Goal: Information Seeking & Learning: Check status

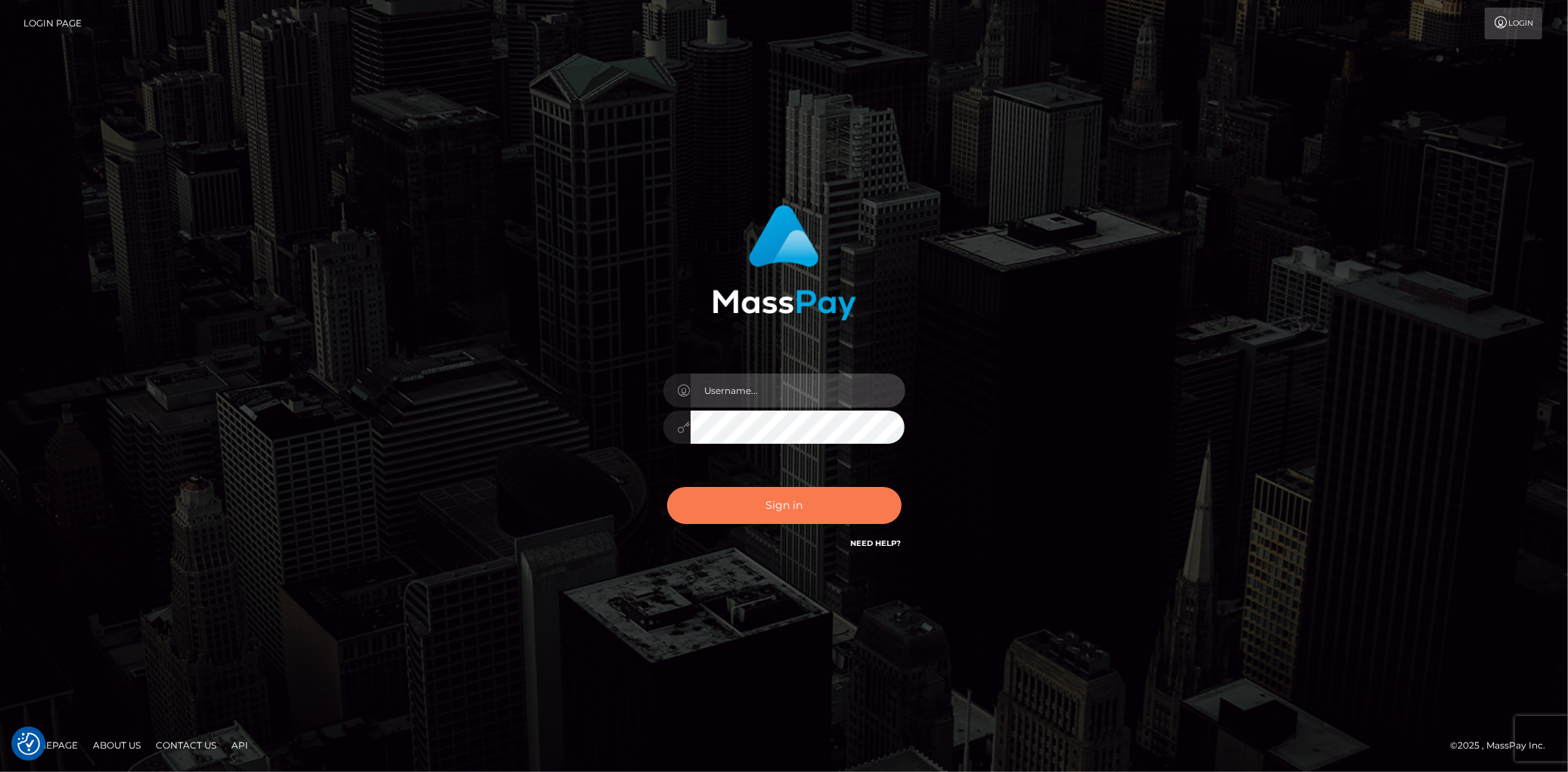
type input "Eduard Gavrilescu"
click at [858, 502] on button "Sign in" at bounding box center [785, 506] width 234 height 37
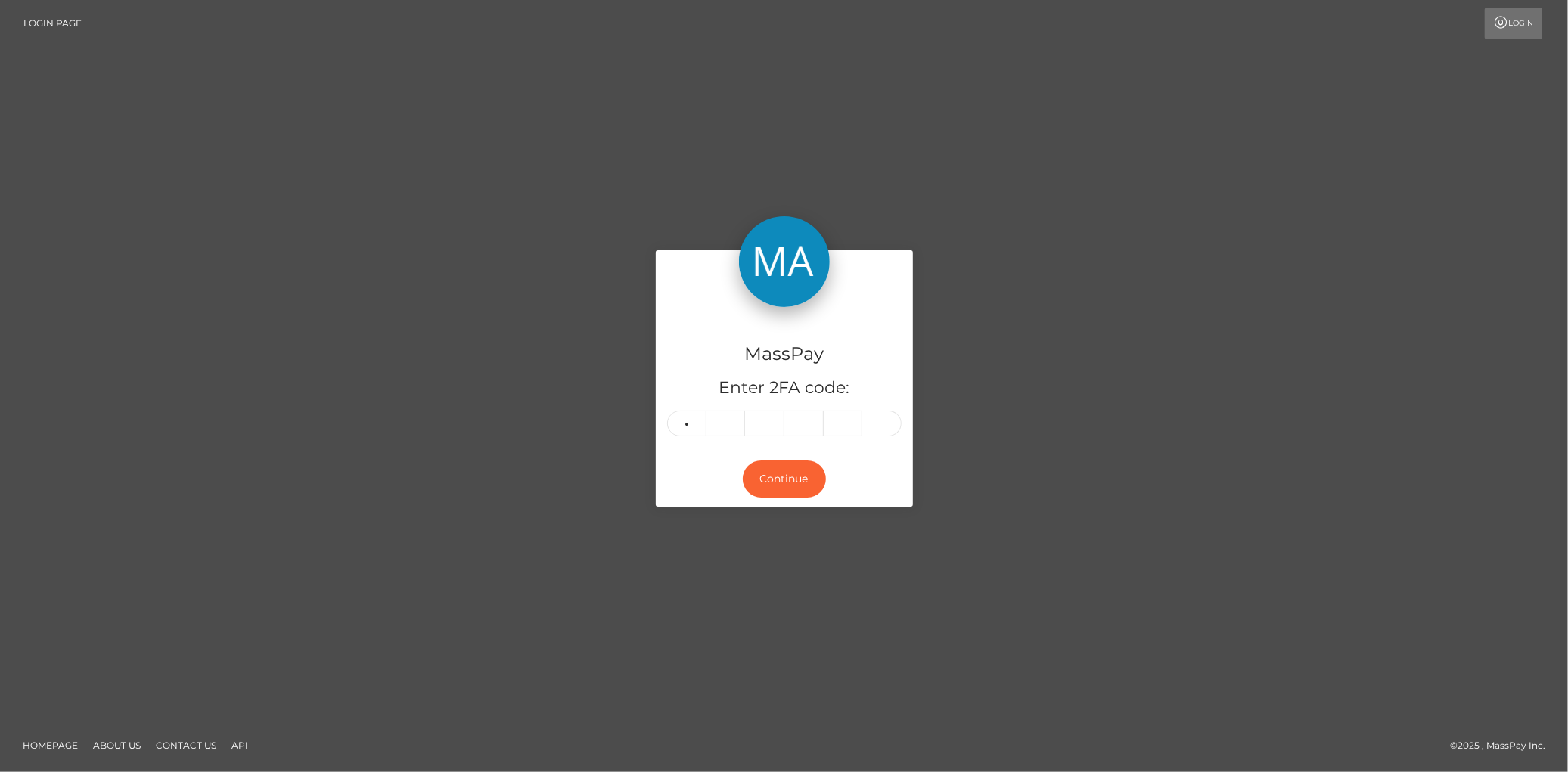
type input "1"
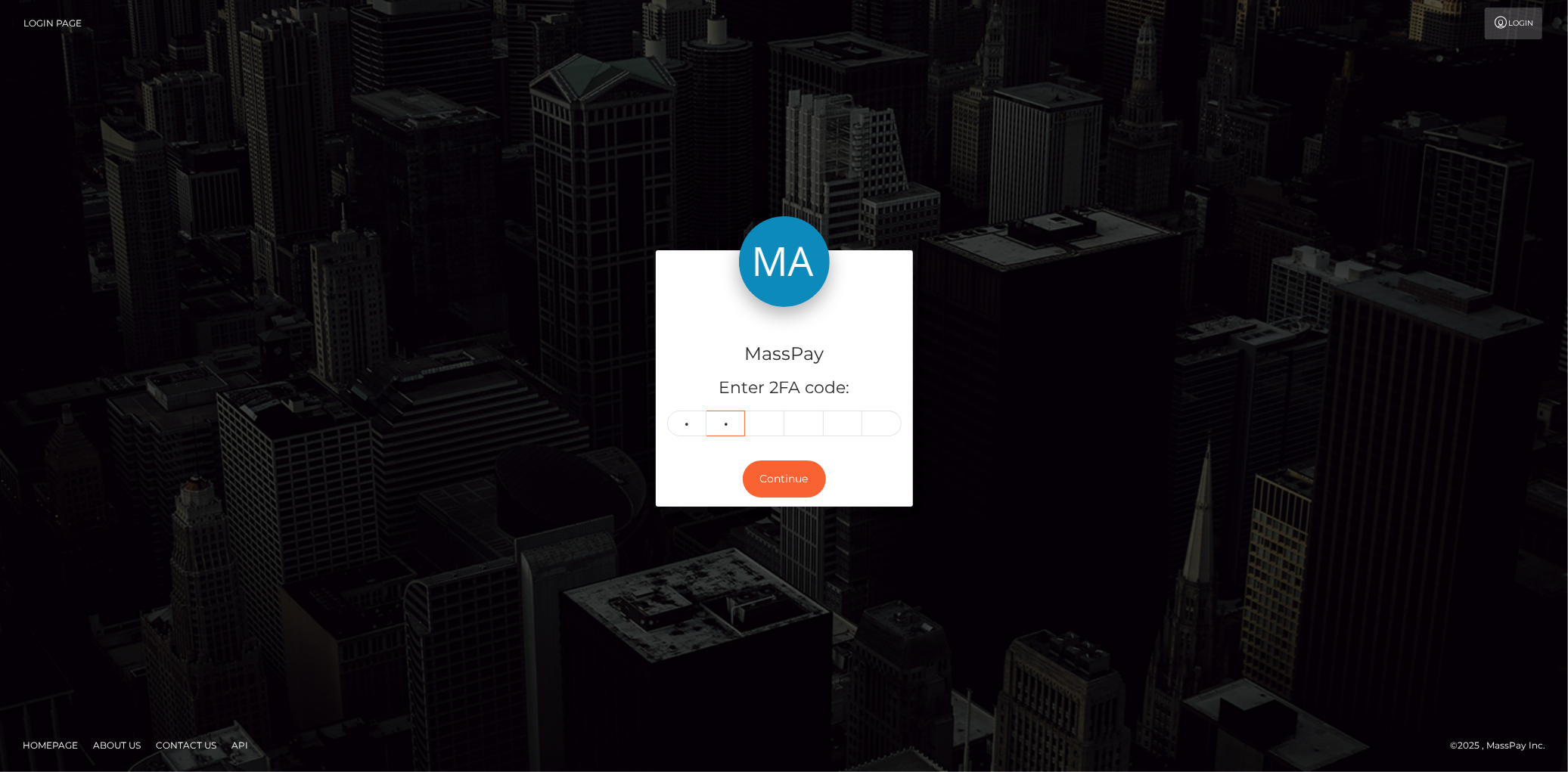
type input "9"
type input "5"
type input "0"
type input "5"
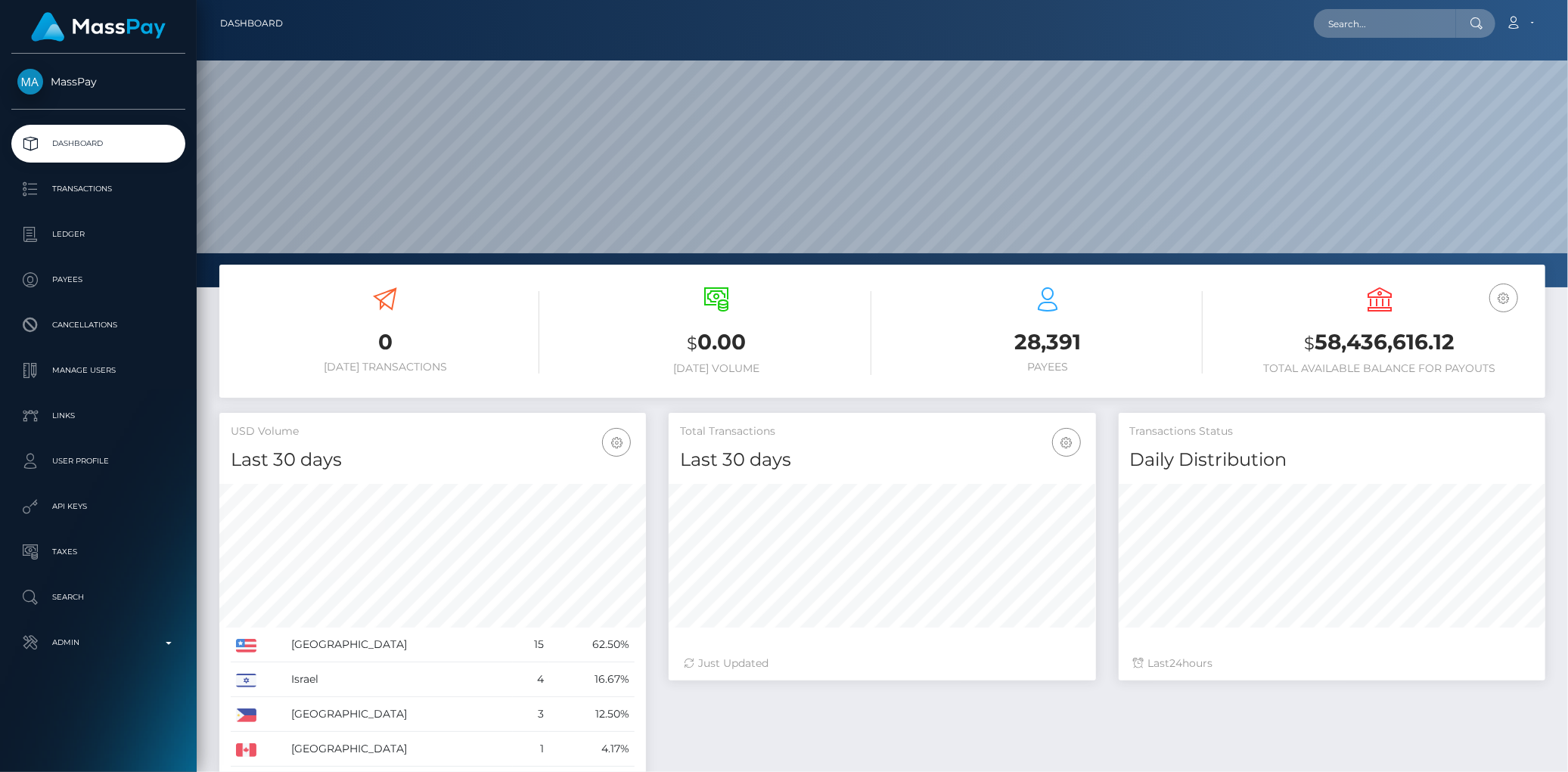
scroll to position [268, 427]
click at [1350, 36] on input "text" at bounding box center [1385, 23] width 142 height 29
paste input "success@crossriver.com"
type input "success@crossriver.com"
paste input "poact_mu3Jdr31DsCF"
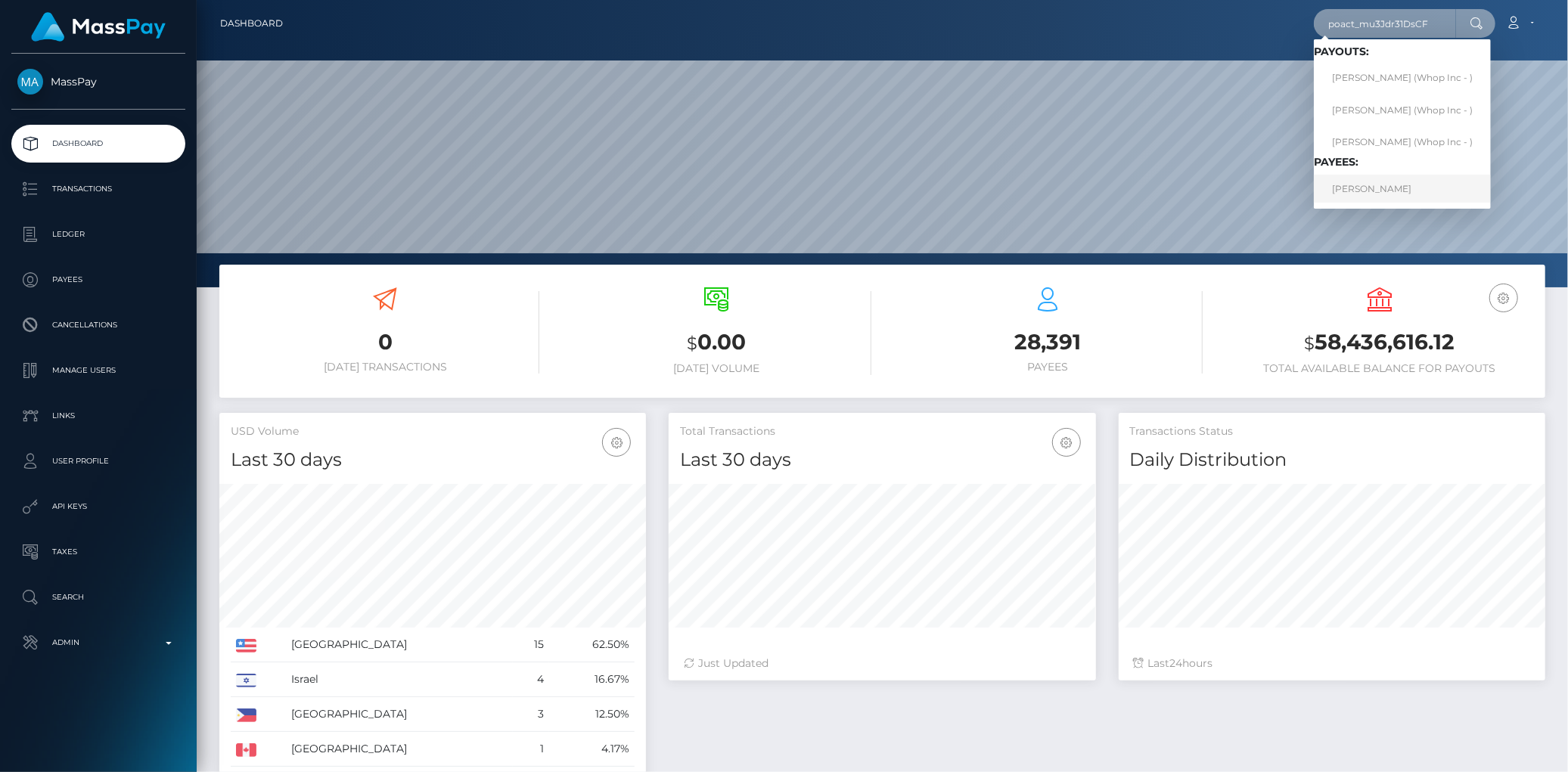
type input "poact_mu3Jdr31DsCF"
click at [1369, 190] on link "ALI UNCUCAN" at bounding box center [1403, 189] width 177 height 28
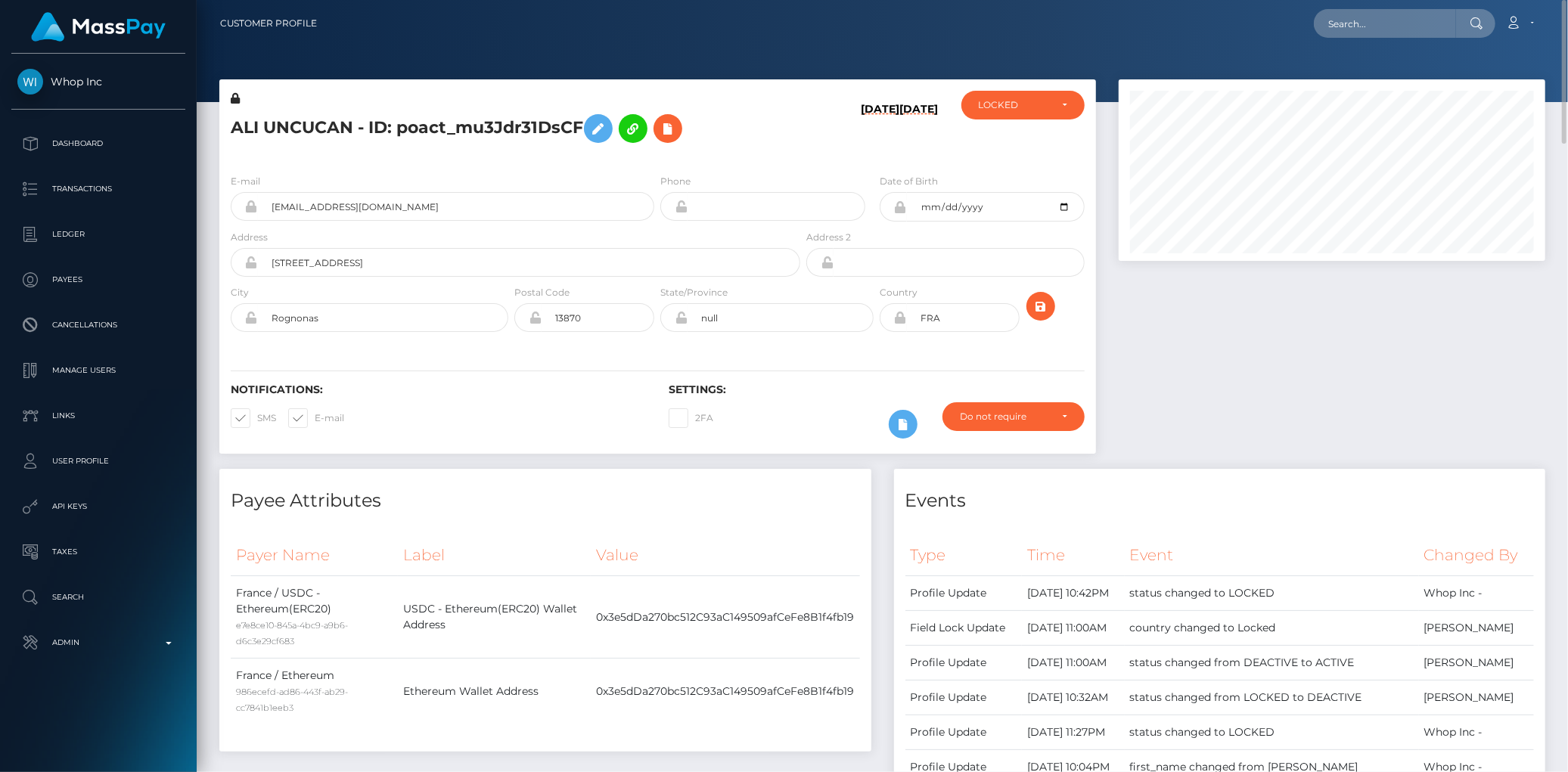
click at [456, 123] on h5 "ALI UNCUCAN - ID: poact_mu3Jdr31DsCF" at bounding box center [511, 128] width 561 height 44
copy h5 "ALI UNCUCAN - ID: poact_mu3Jdr31DsCF"
click at [1355, 32] on input "text" at bounding box center [1385, 23] width 142 height 29
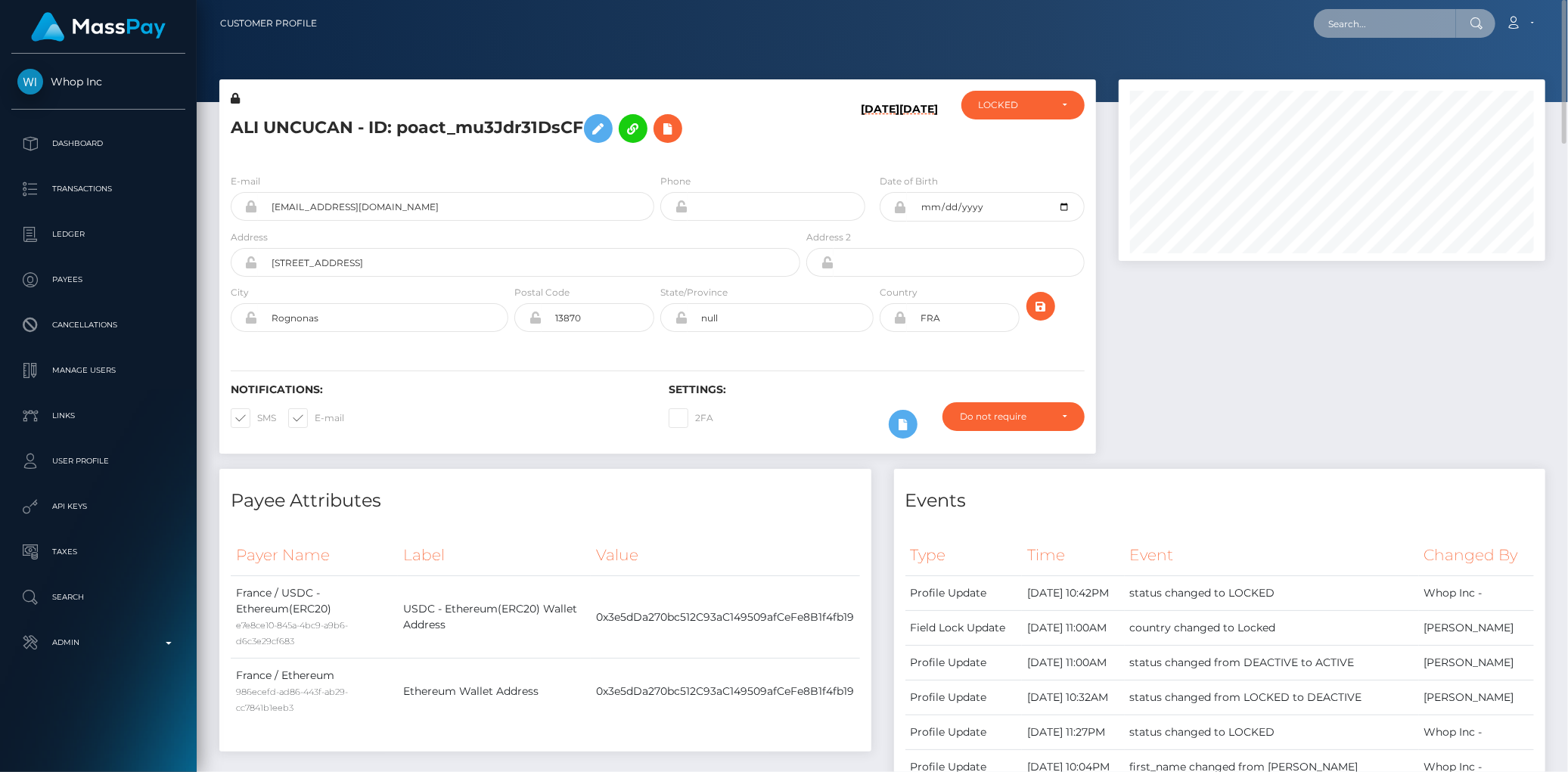
paste input "cfkkbk2whv@privaterelay.appleid.com"
type input "[EMAIL_ADDRESS][DOMAIN_NAME]"
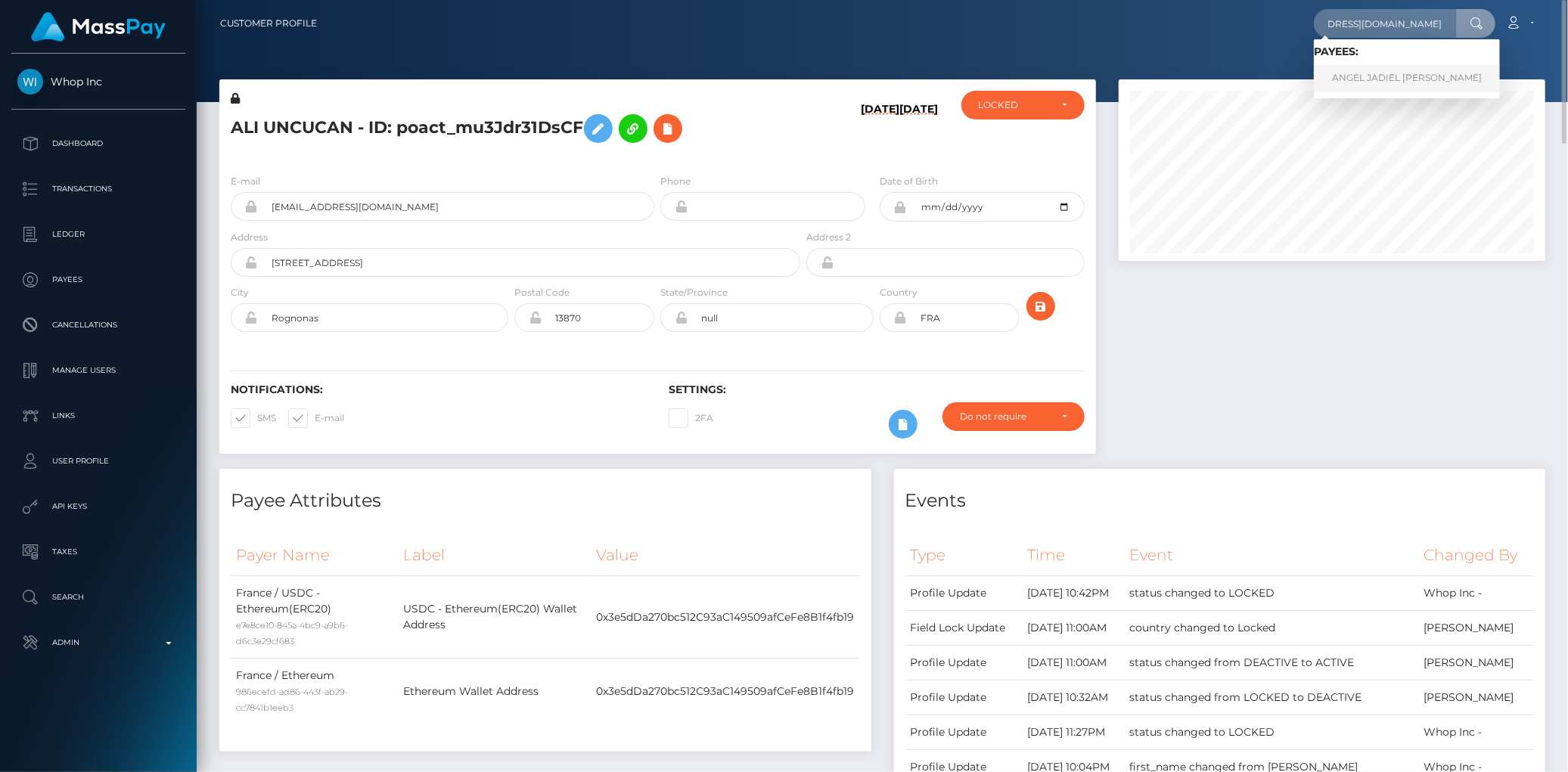
click at [1351, 70] on link "ANGEL JADIEL COSME ARROYO" at bounding box center [1407, 78] width 186 height 28
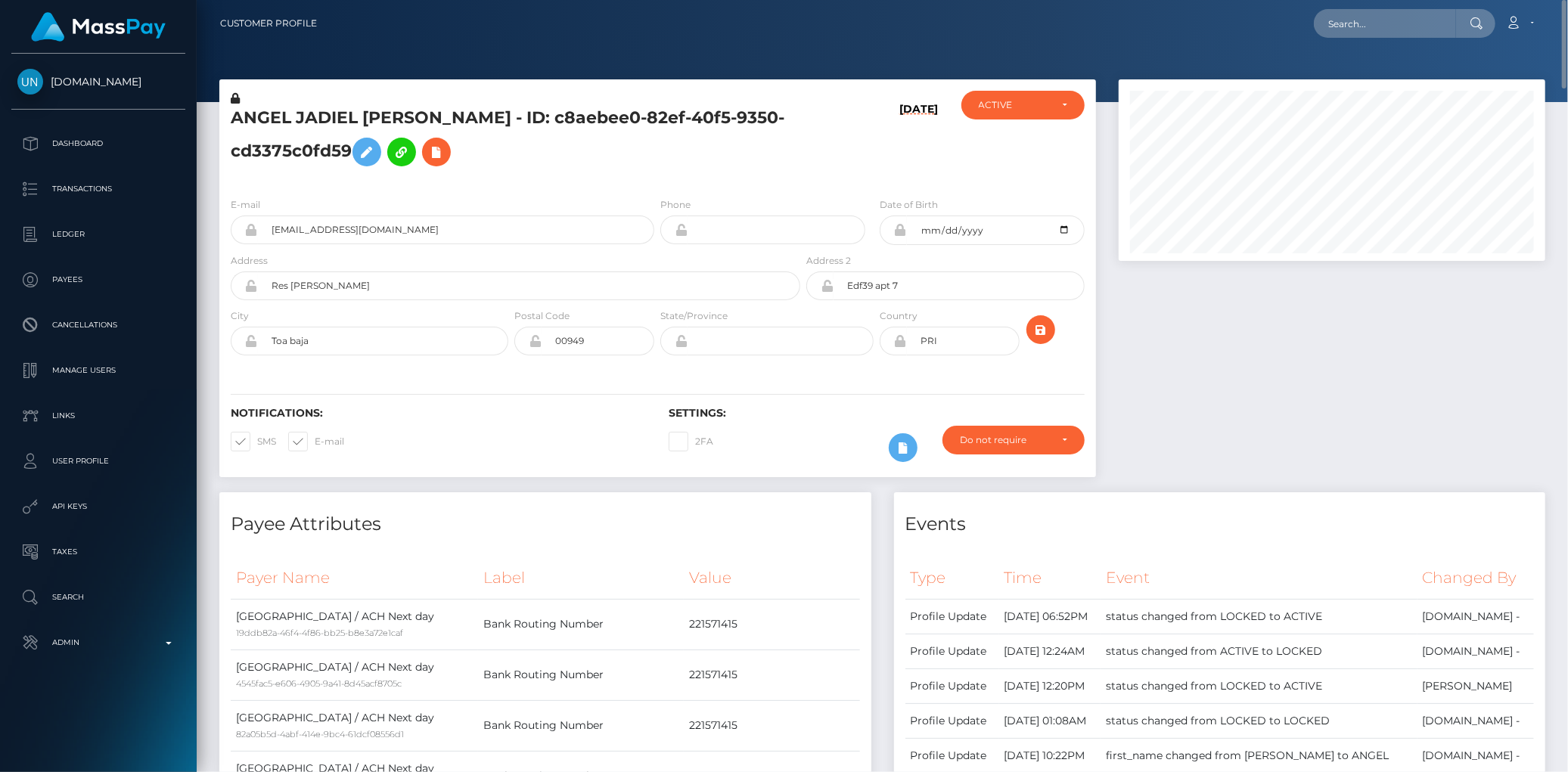
click at [484, 126] on h5 "ANGEL JADIEL COSME ARROYO - ID: c8aebee0-82ef-40f5-9350-cd3375c0fd59" at bounding box center [511, 140] width 561 height 68
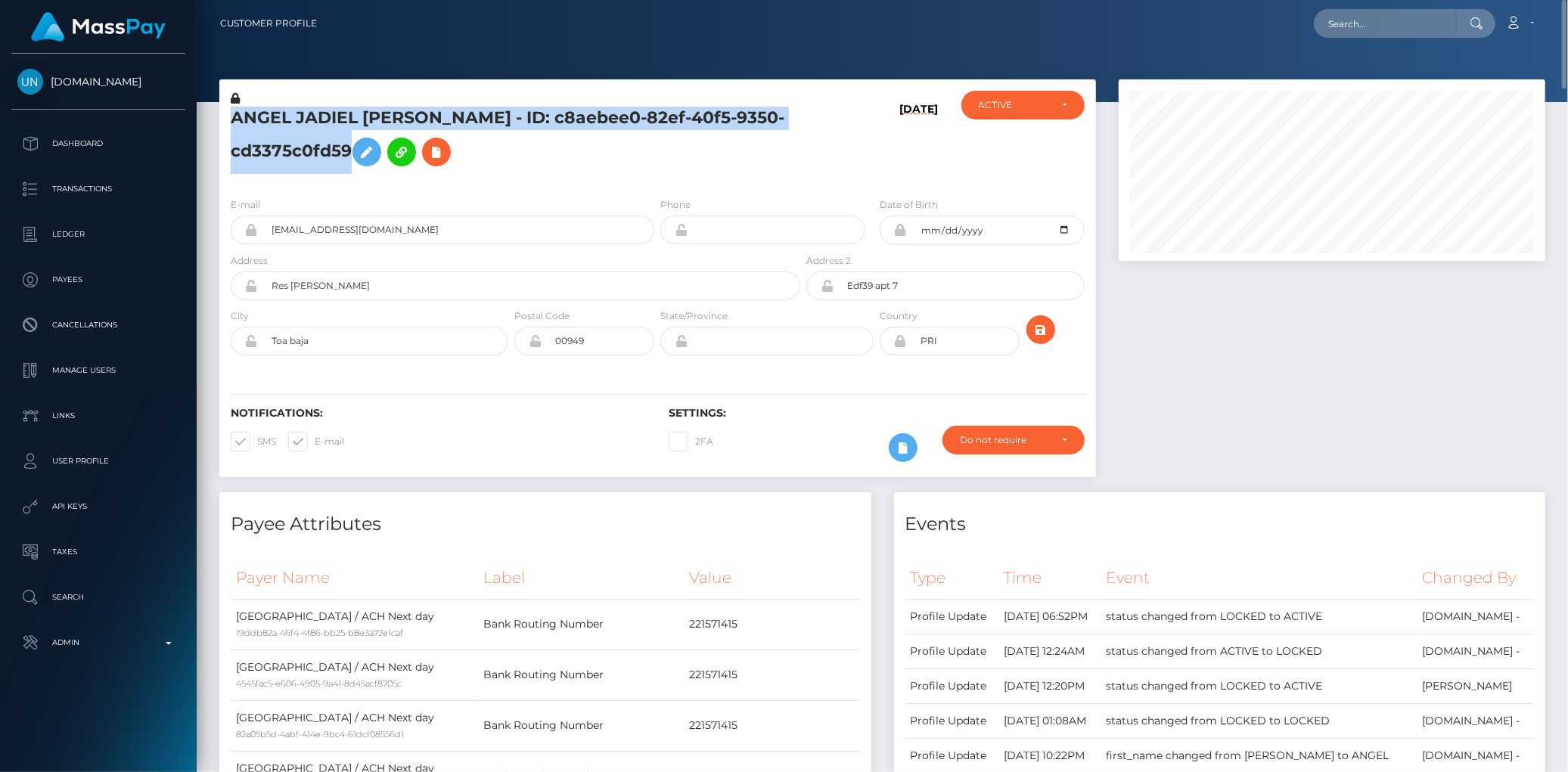
click at [484, 126] on h5 "ANGEL JADIEL COSME ARROYO - ID: c8aebee0-82ef-40f5-9350-cd3375c0fd59" at bounding box center [511, 140] width 561 height 68
copy h5 "ANGEL JADIEL COSME ARROYO - ID: c8aebee0-82ef-40f5-9350-cd3375c0fd59"
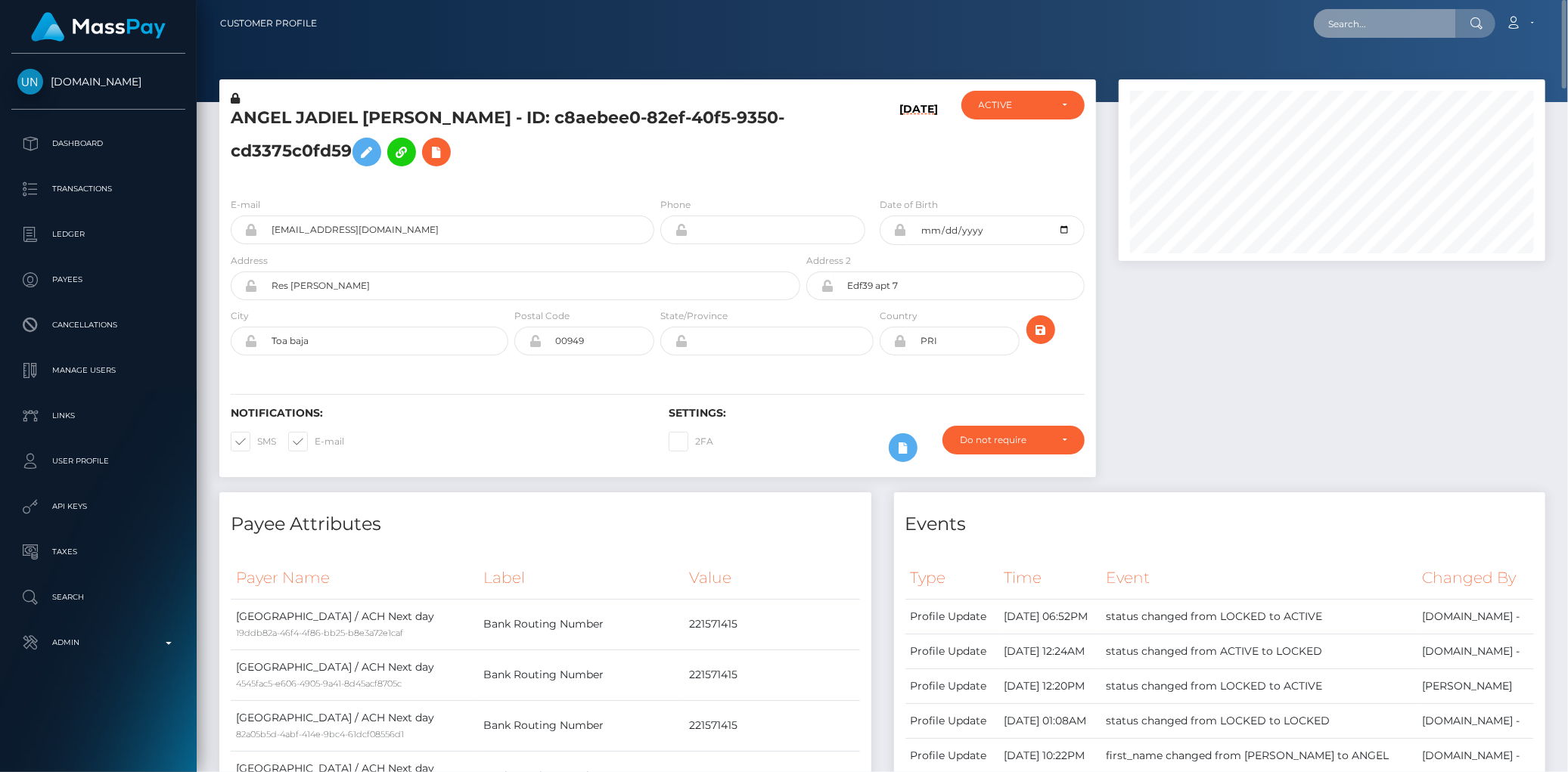
click at [1325, 21] on input "text" at bounding box center [1385, 23] width 142 height 29
paste input "[EMAIL_ADDRESS][DOMAIN_NAME]"
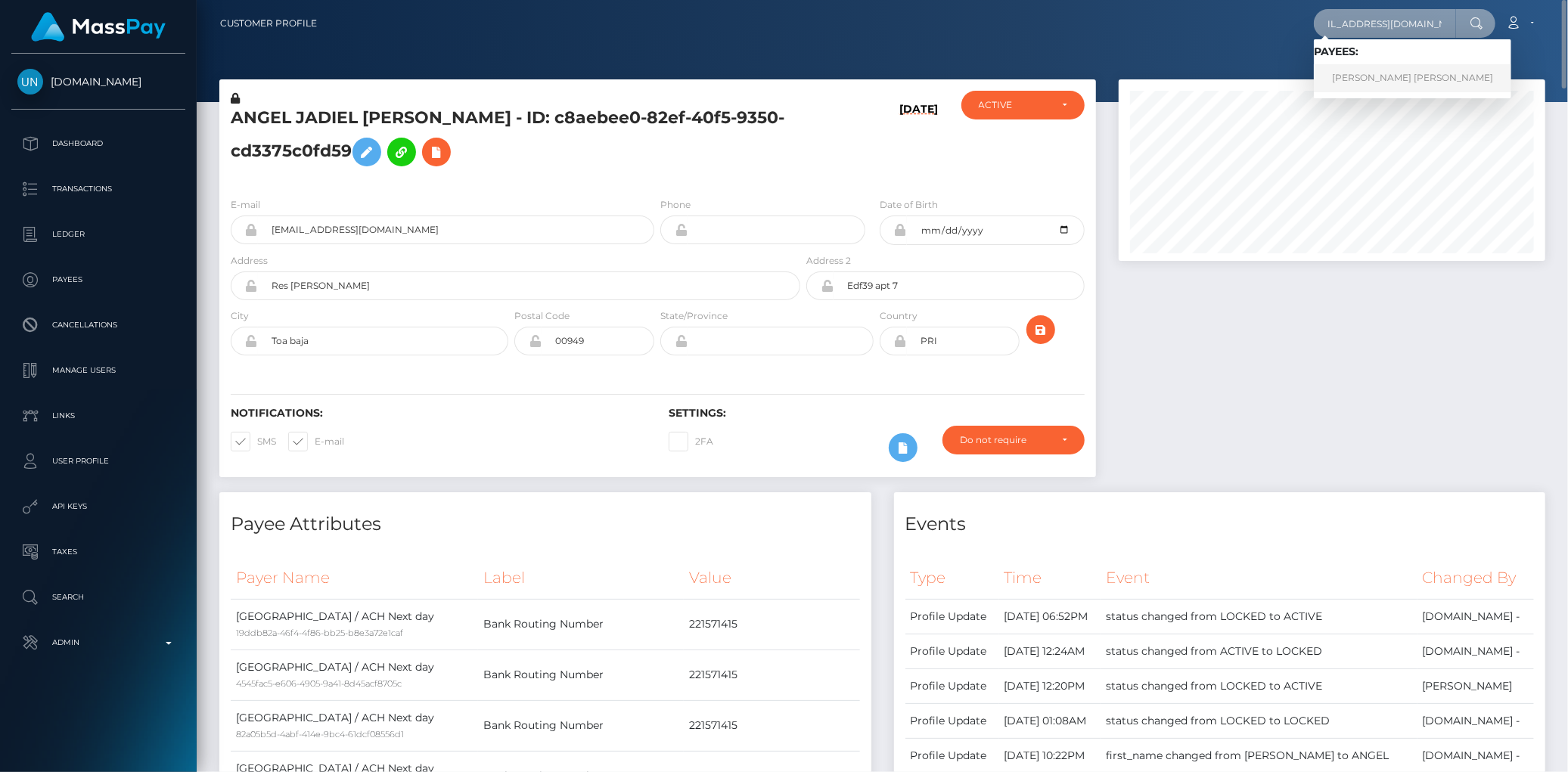
type input "[EMAIL_ADDRESS][DOMAIN_NAME]"
click at [1340, 73] on link "JANIRIS JANIAN SOTO DAVILA" at bounding box center [1413, 78] width 197 height 28
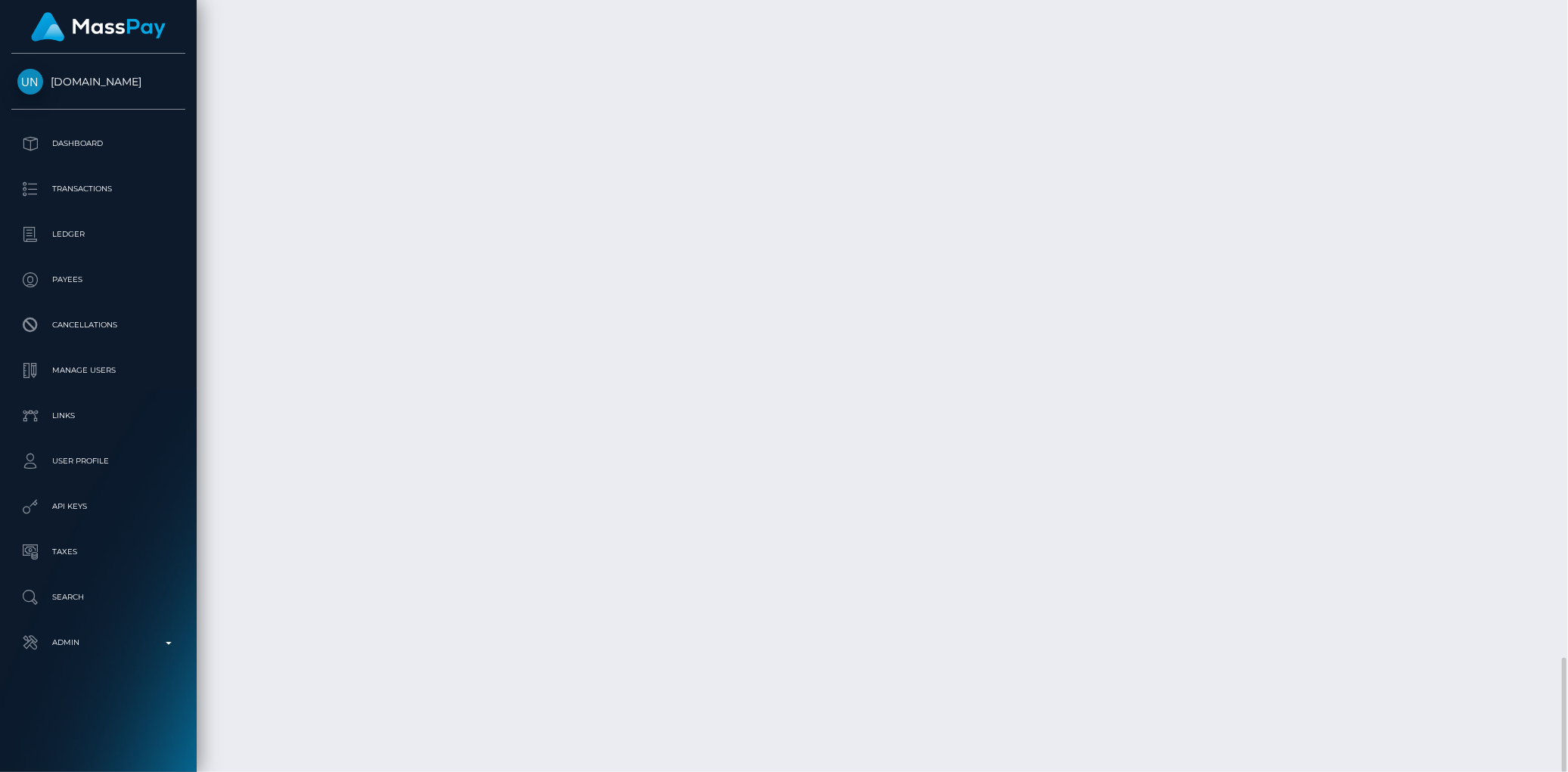
scroll to position [4312, 0]
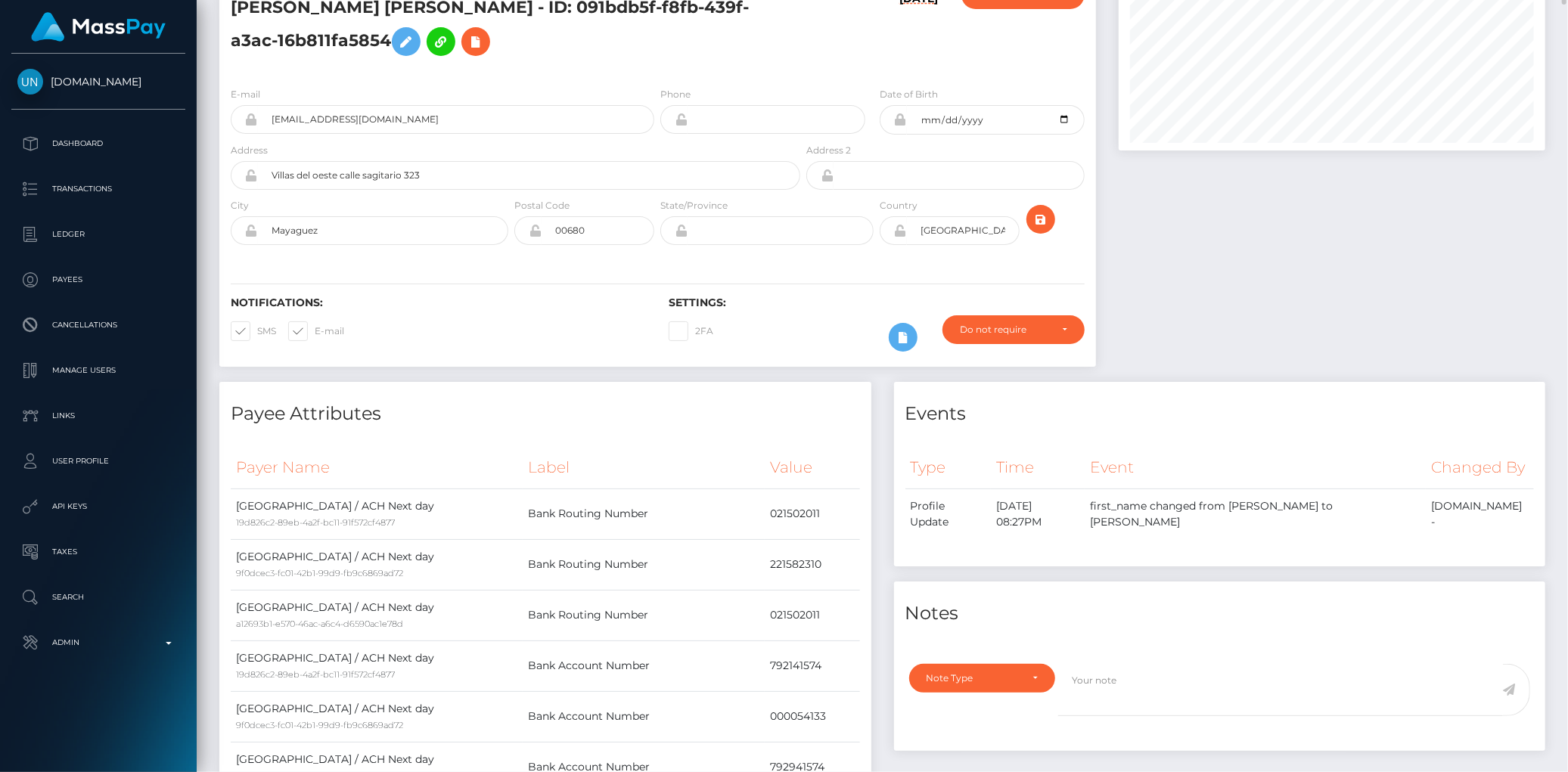
scroll to position [0, 0]
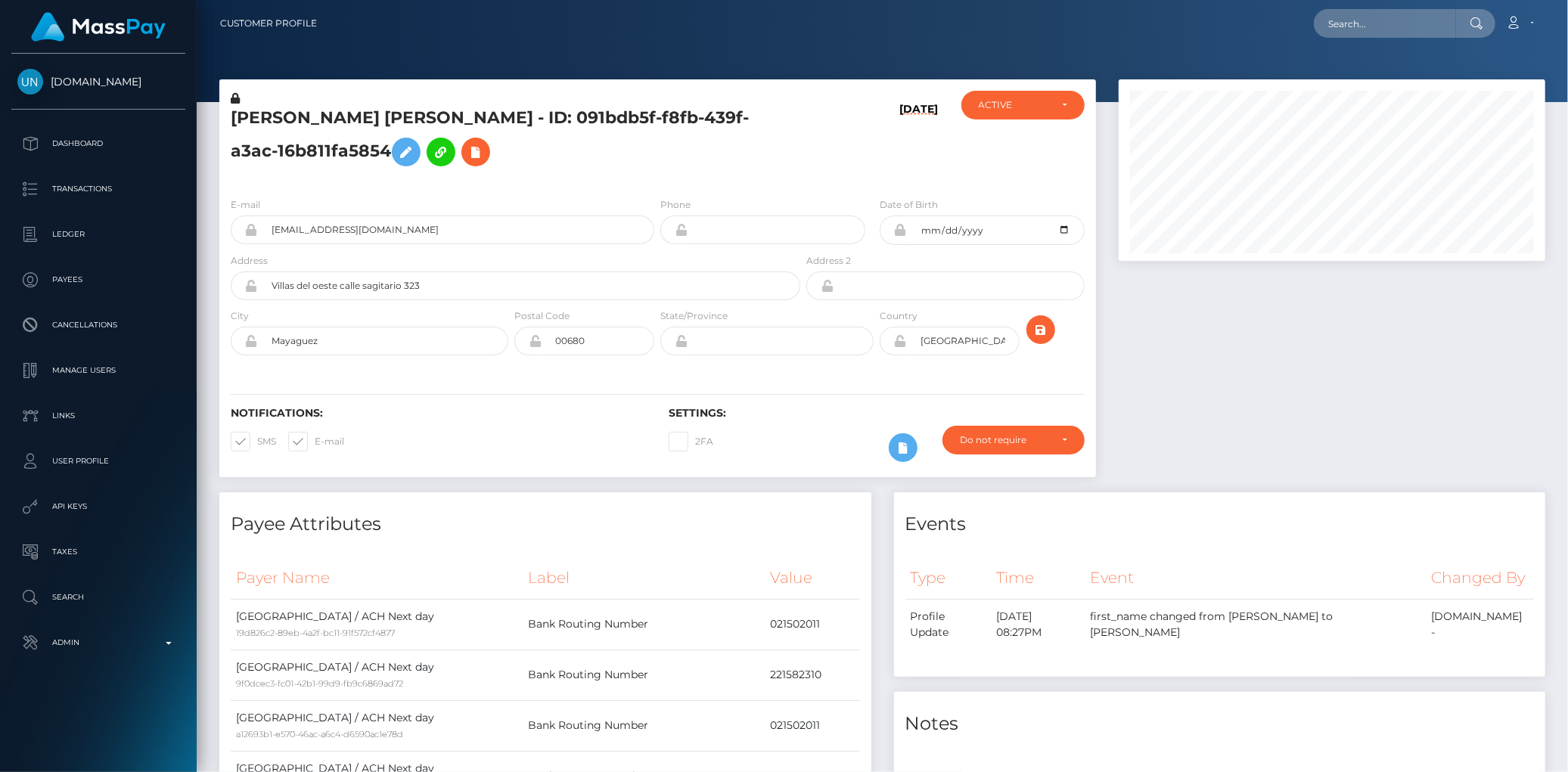
scroll to position [182, 427]
drag, startPoint x: 1372, startPoint y: 23, endPoint x: 1290, endPoint y: 21, distance: 82.0
click at [1372, 23] on input "text" at bounding box center [1385, 23] width 142 height 29
paste input "[EMAIL_ADDRESS][DOMAIN_NAME]"
click at [1372, 23] on input "[EMAIL_ADDRESS][DOMAIN_NAME]" at bounding box center [1385, 23] width 142 height 29
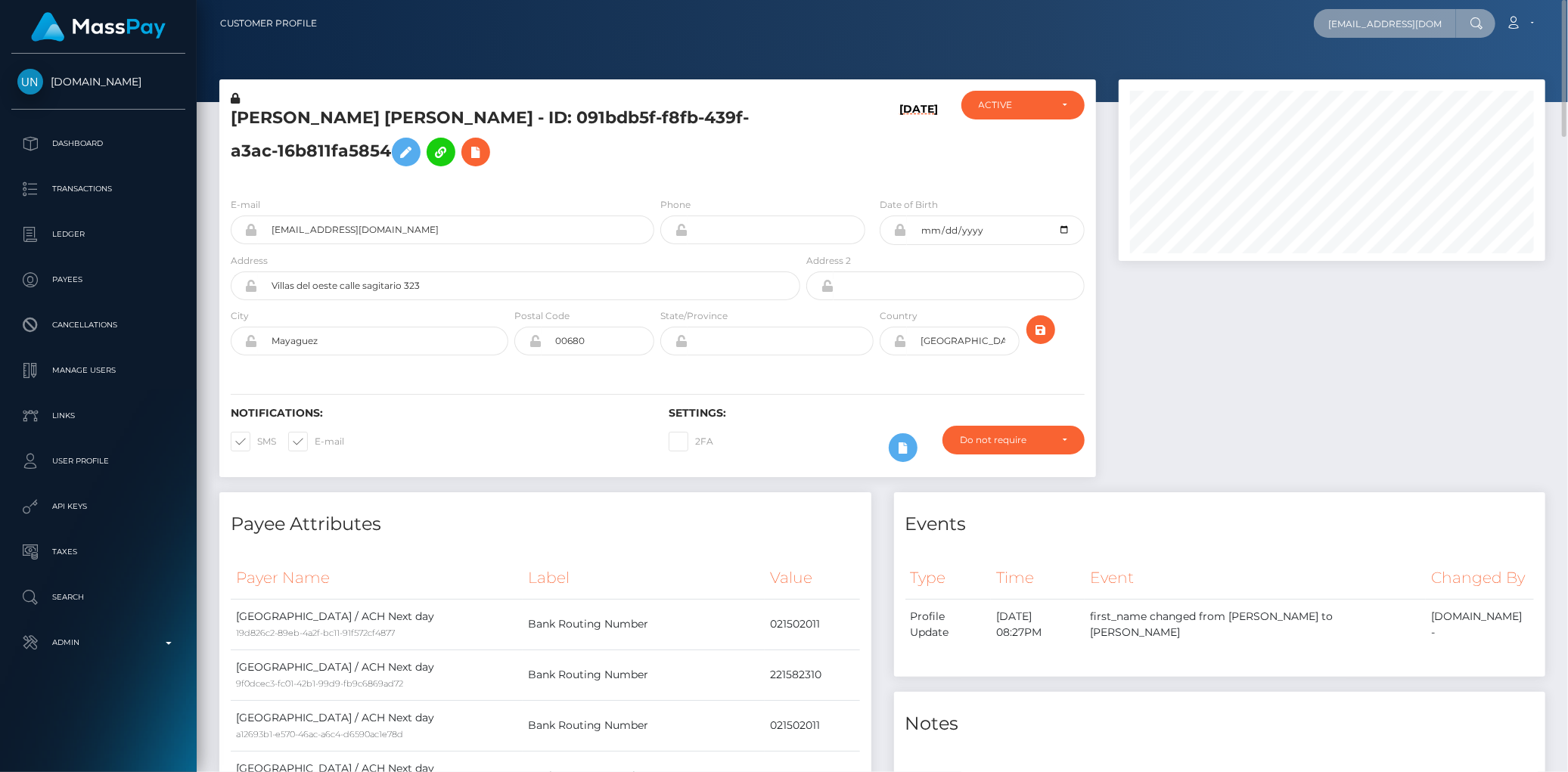
scroll to position [0, 24]
click at [1403, 30] on input "[EMAIL_ADDRESS][DOMAIN_NAME]" at bounding box center [1385, 23] width 142 height 29
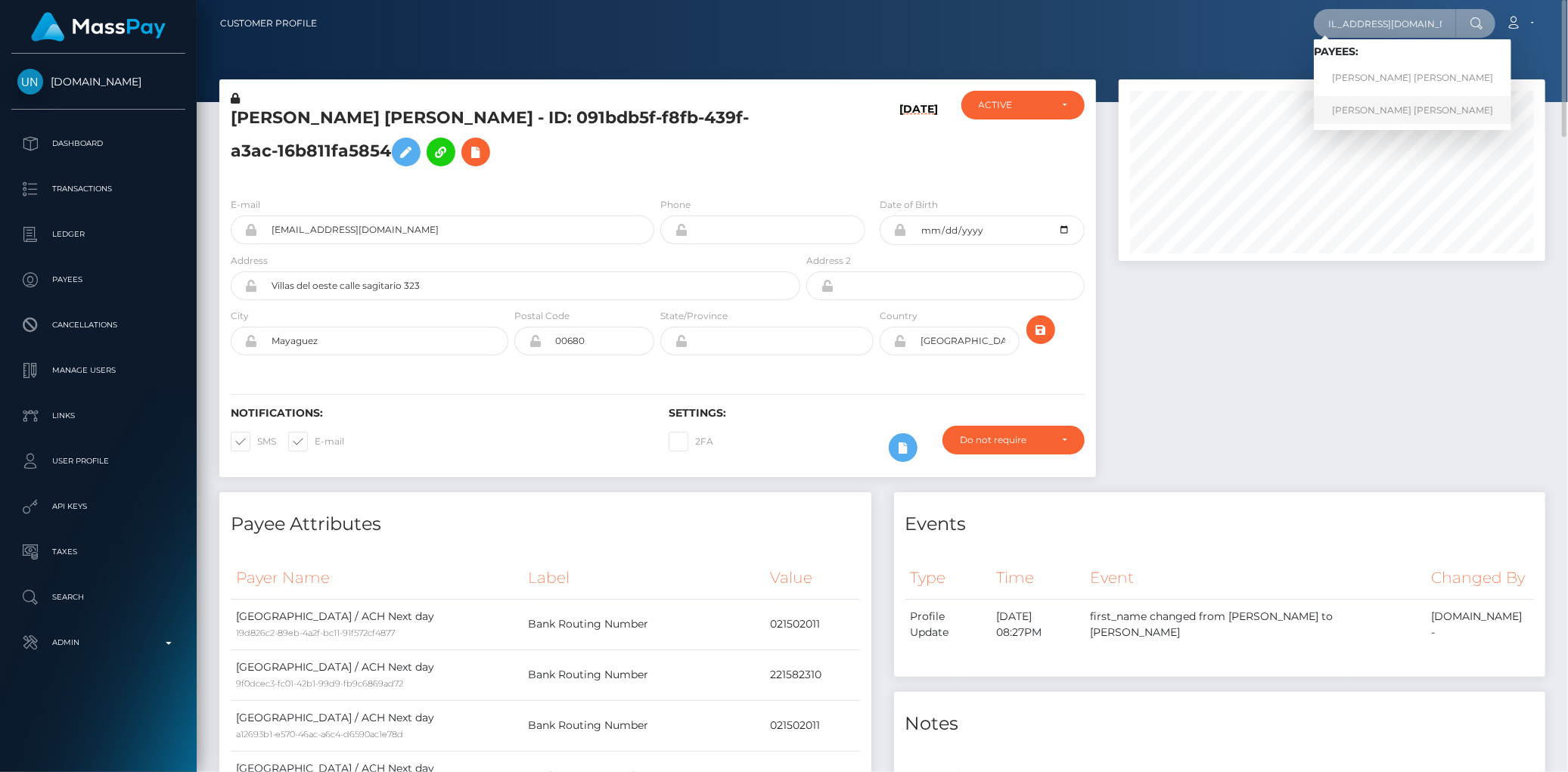
type input "[EMAIL_ADDRESS][DOMAIN_NAME]"
click at [1374, 110] on link "CARLY NICHOLE FRANSON" at bounding box center [1413, 110] width 197 height 28
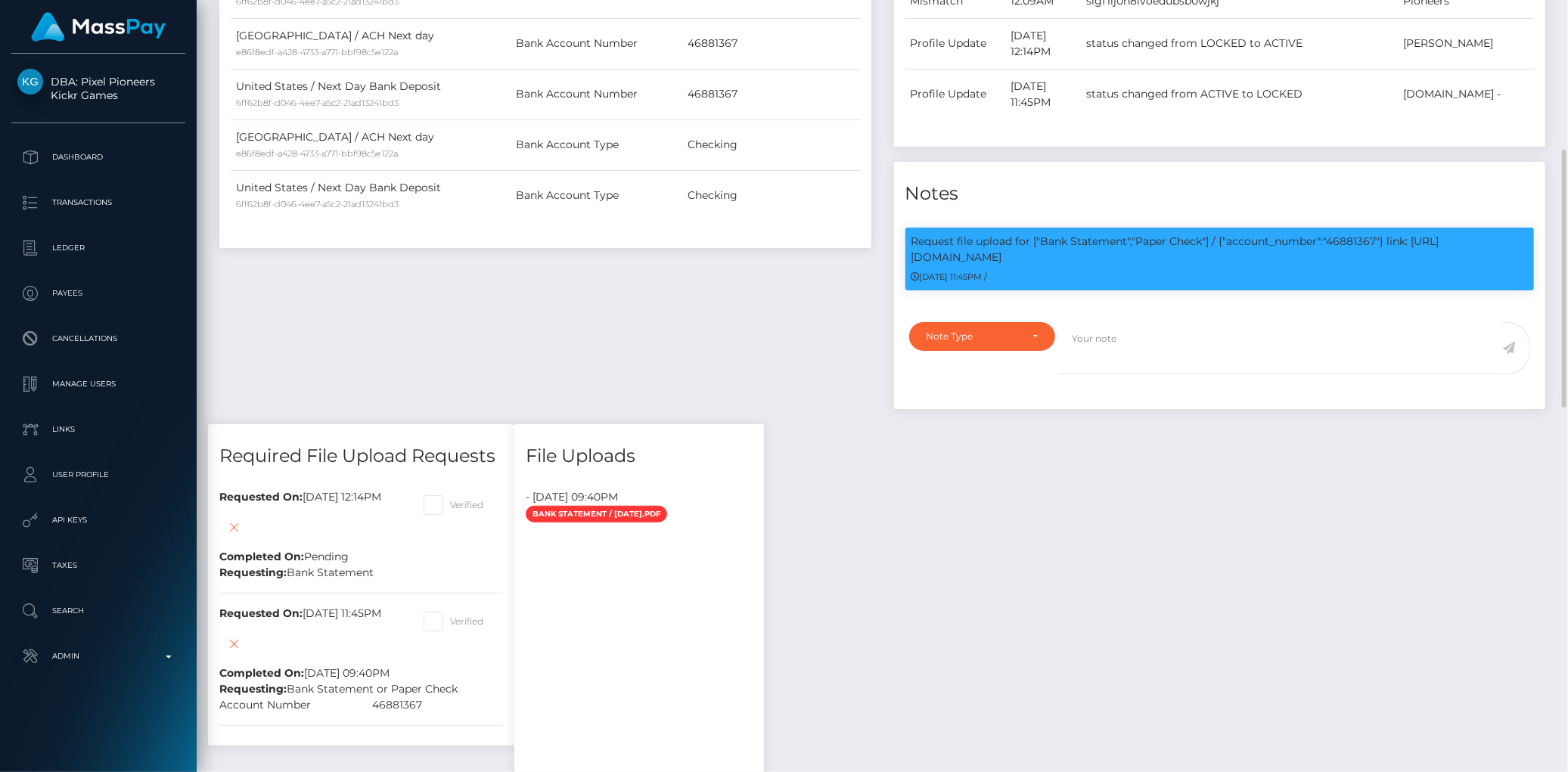
scroll to position [699, 0]
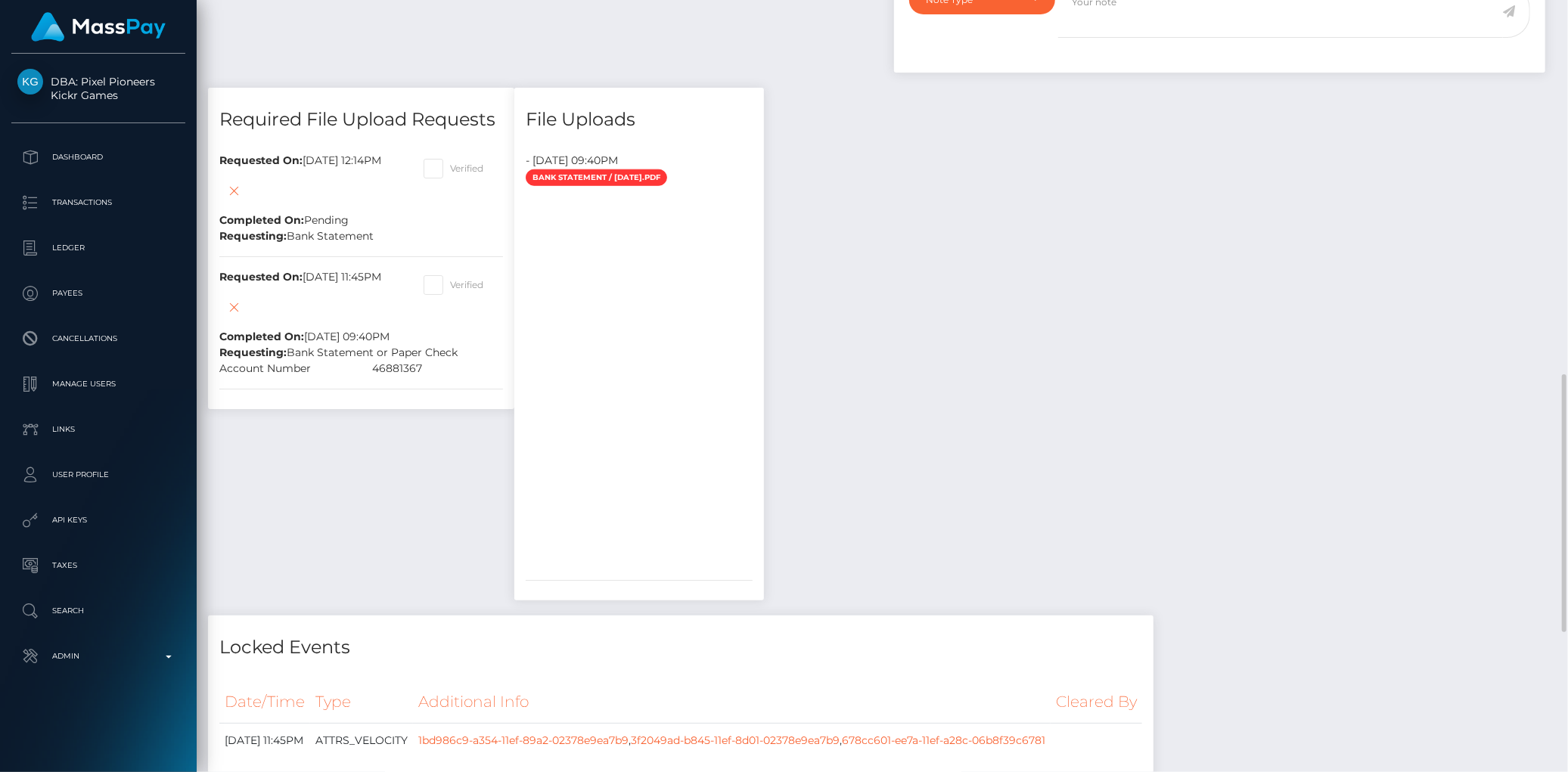
click at [679, 343] on div at bounding box center [639, 379] width 227 height 378
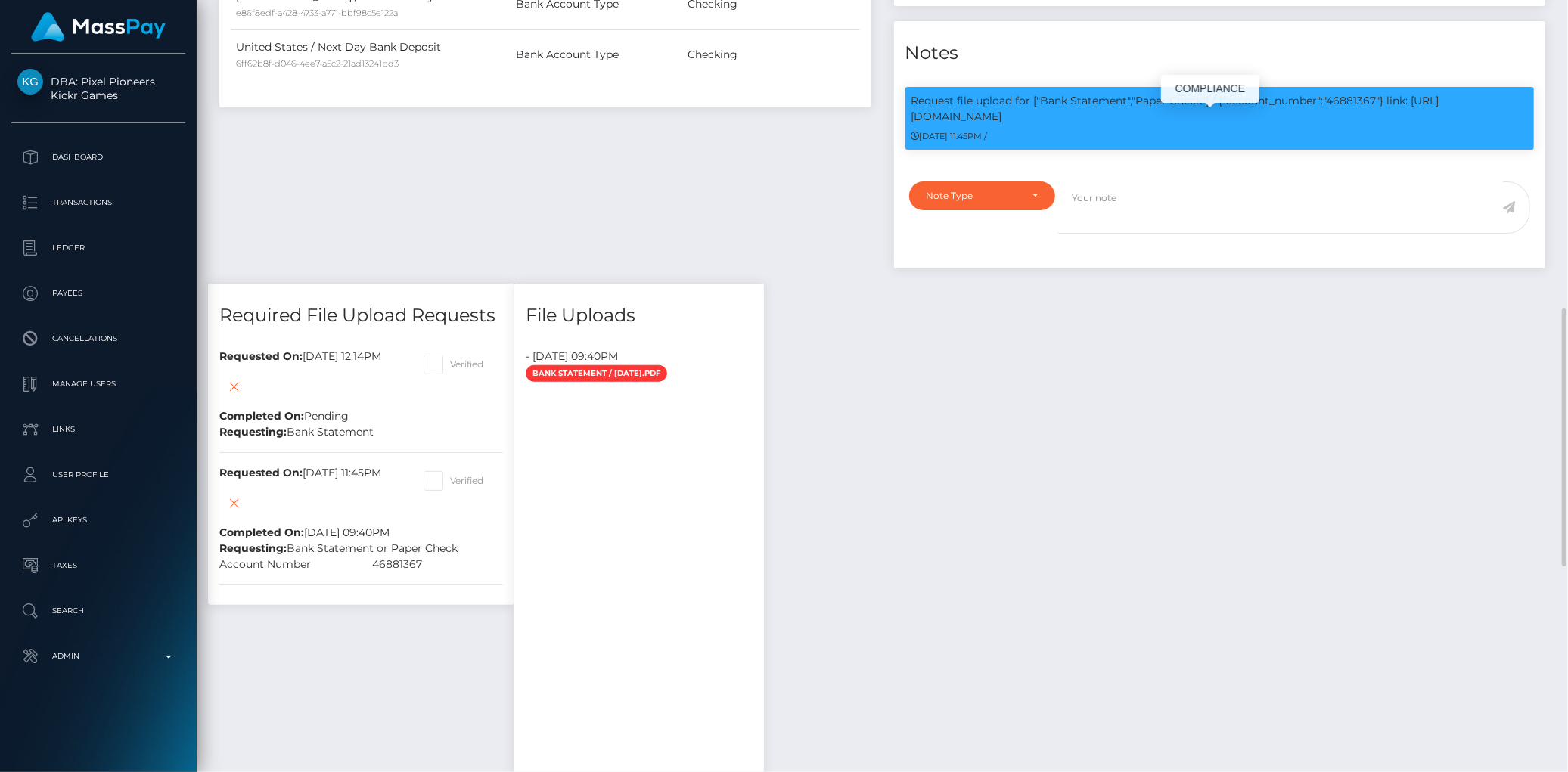
scroll to position [182, 427]
click at [1178, 125] on p "Request file upload for ["Bank Statement","Paper Check"] / {"account_number":"4…" at bounding box center [1219, 109] width 617 height 32
click at [1273, 118] on p "Request file upload for ["Bank Statement","Paper Check"] / {"account_number":"4…" at bounding box center [1219, 109] width 617 height 32
click at [1379, 119] on p "Request file upload for ["Bank Statement","Paper Check"] / {"account_number":"4…" at bounding box center [1219, 109] width 617 height 32
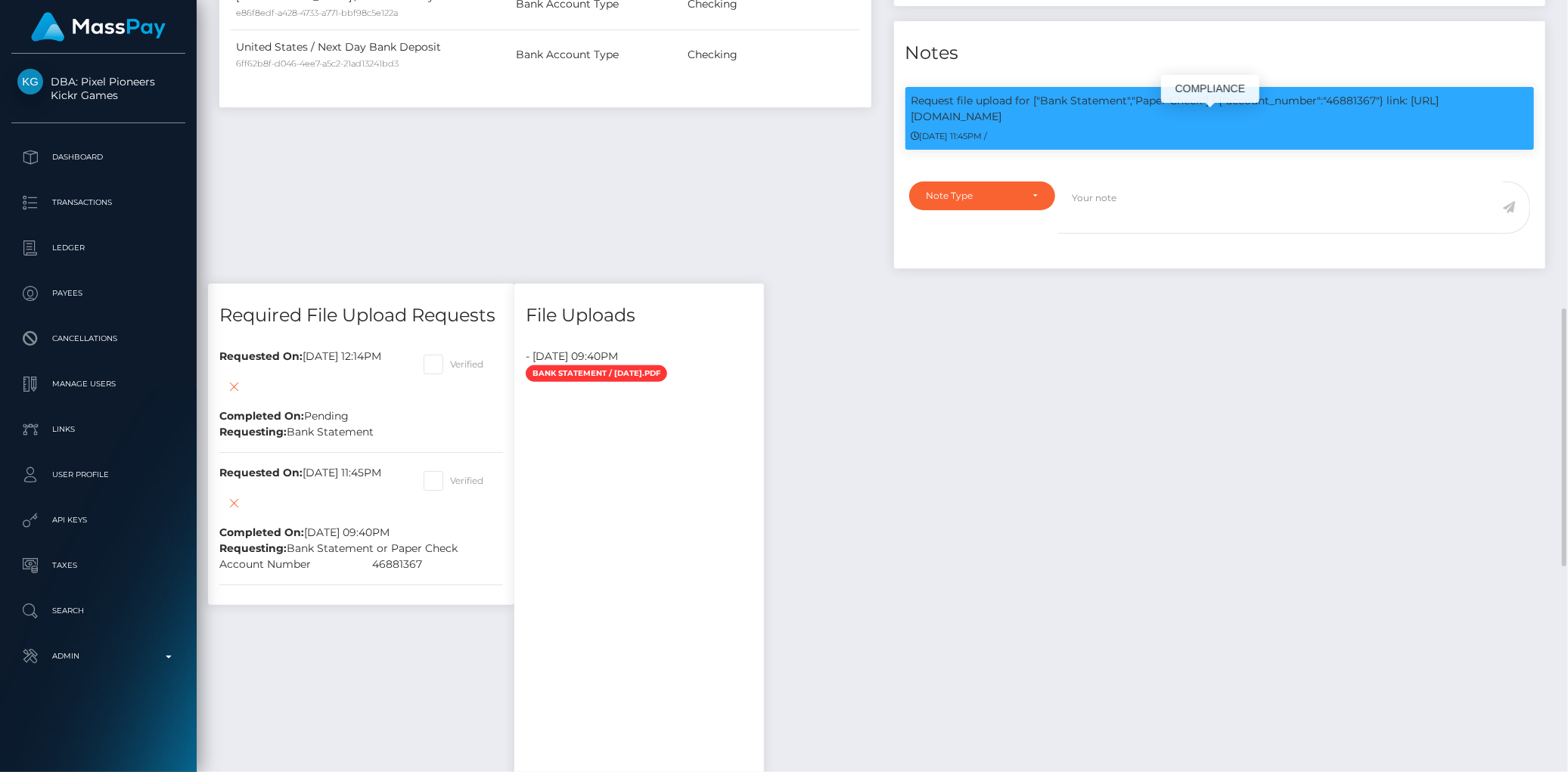
click at [1356, 119] on p "Request file upload for ["Bank Statement","Paper Check"] / {"account_number":"4…" at bounding box center [1219, 109] width 617 height 32
copy p "46881367"
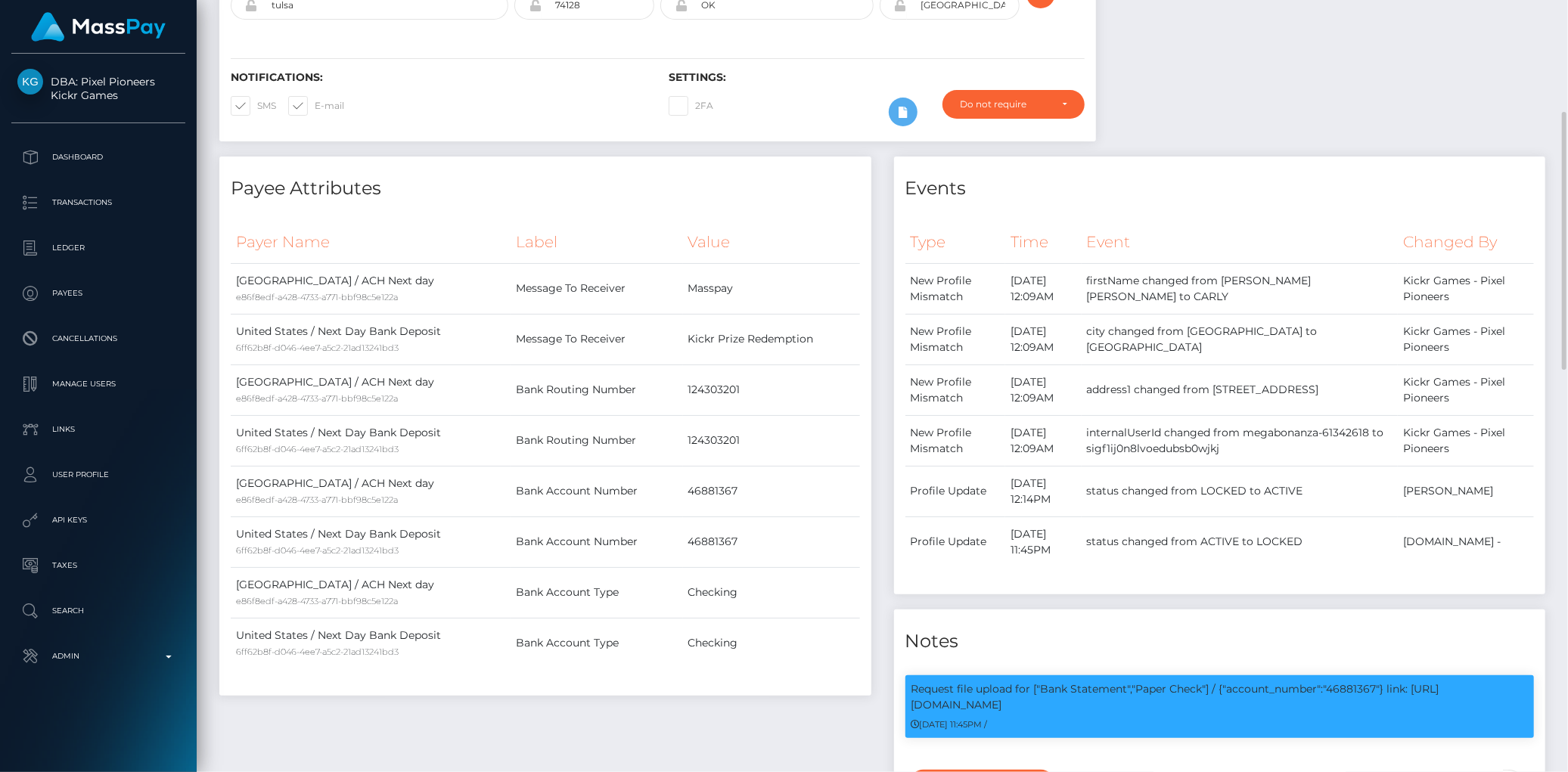
scroll to position [0, 0]
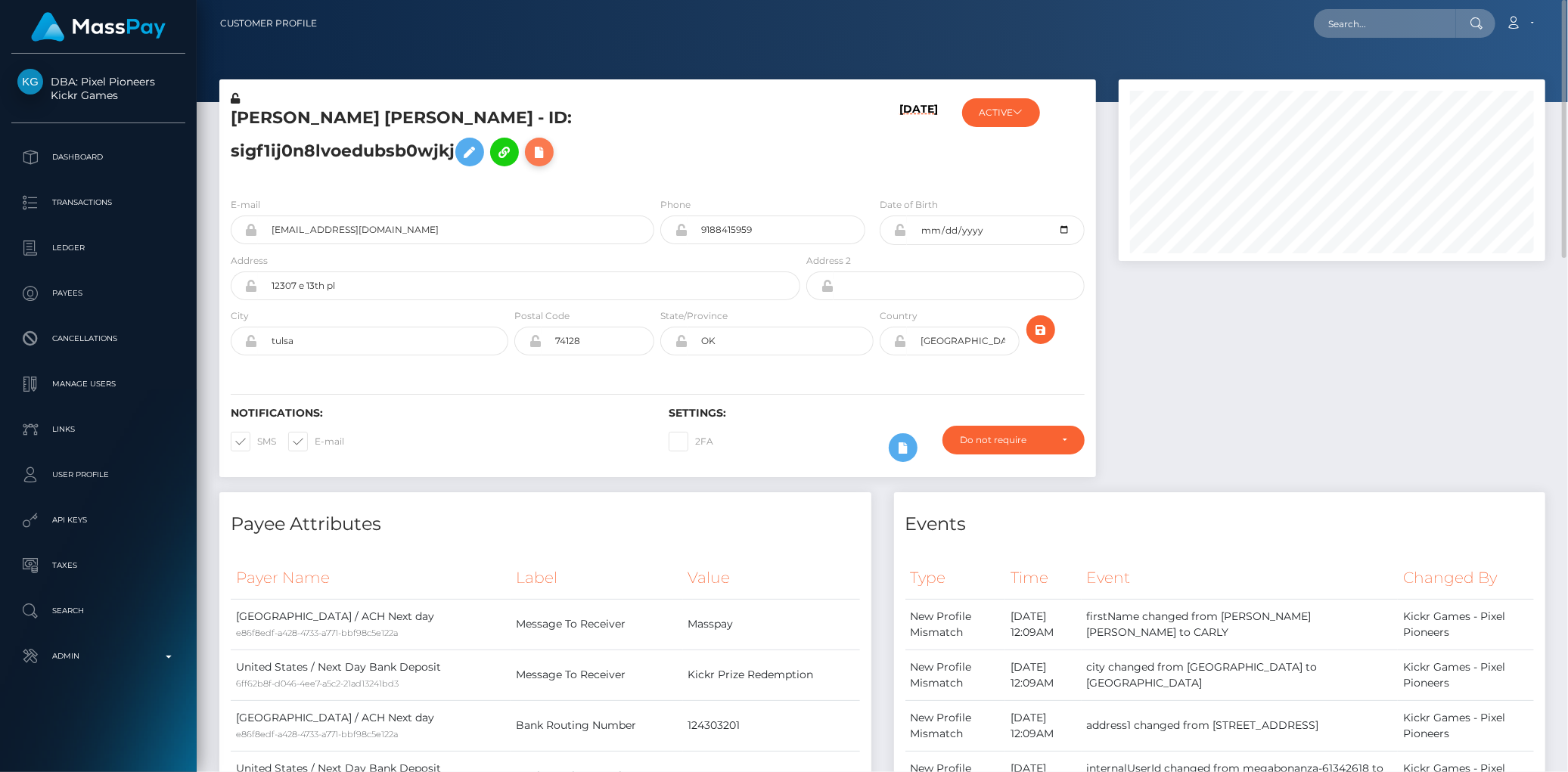
click at [530, 162] on icon at bounding box center [539, 152] width 18 height 19
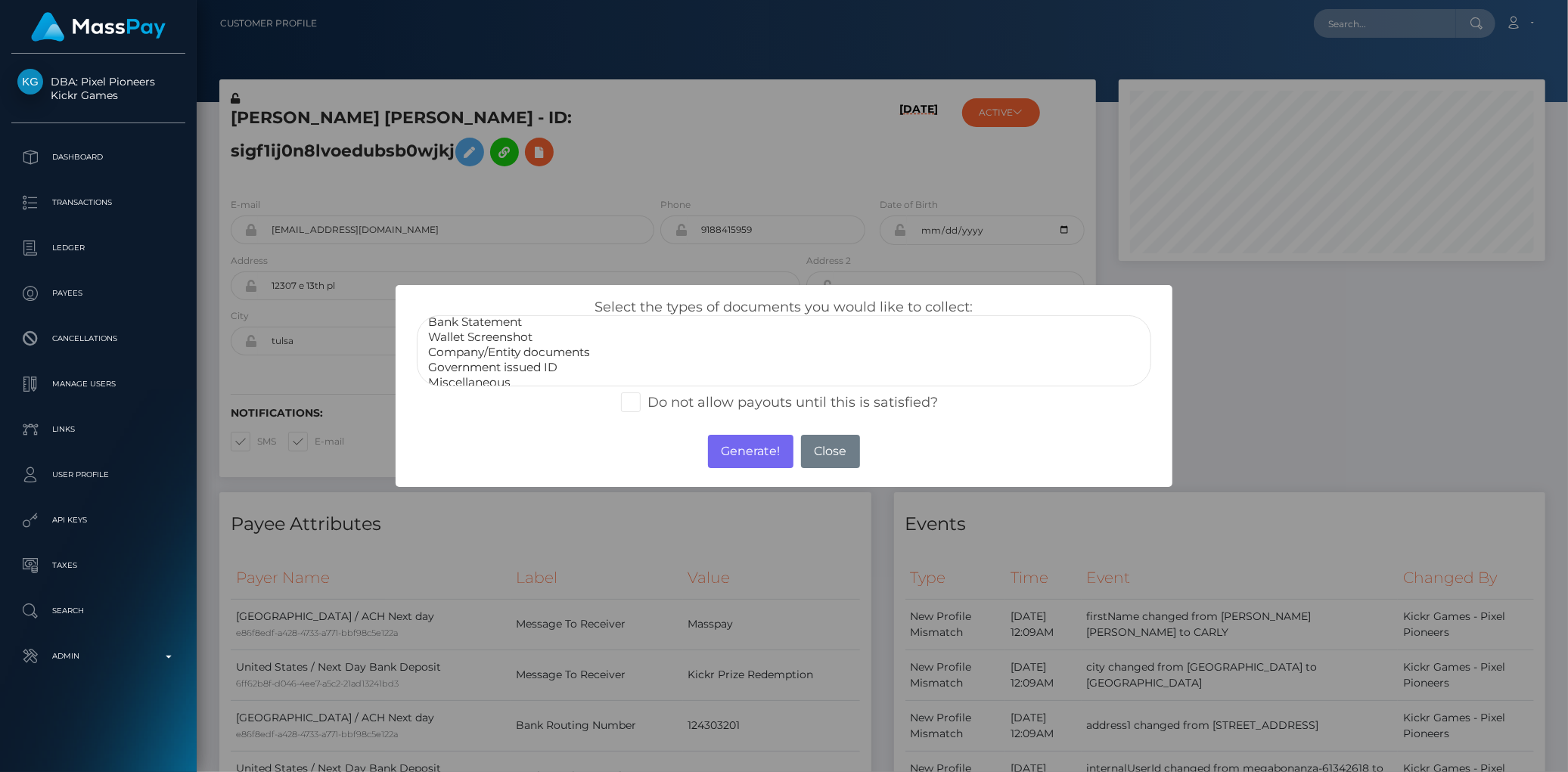
scroll to position [28, 0]
select select "Government issued ID"
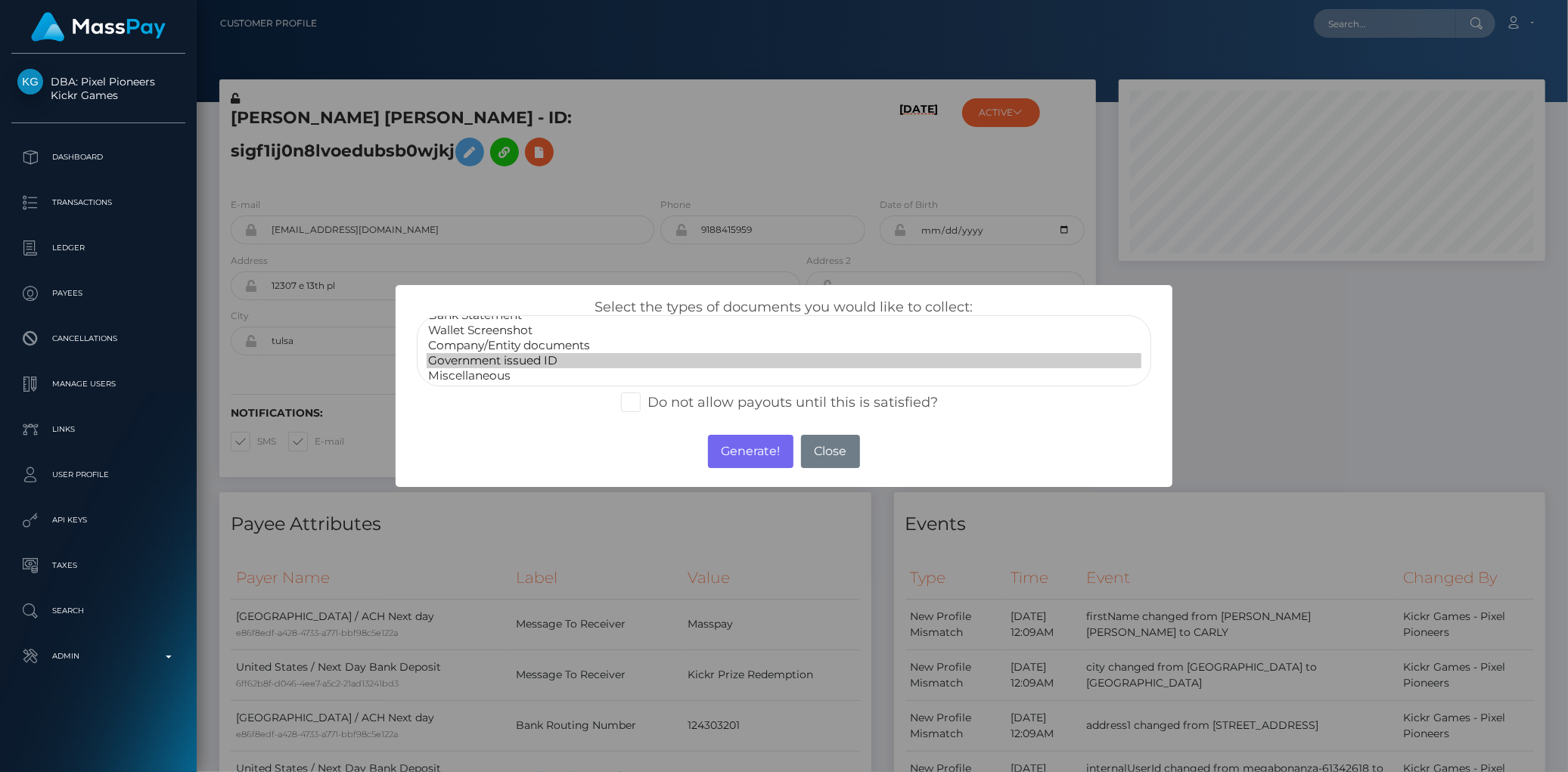
click at [499, 360] on option "Government issued ID" at bounding box center [784, 360] width 714 height 15
click at [729, 448] on button "Generate!" at bounding box center [751, 451] width 85 height 33
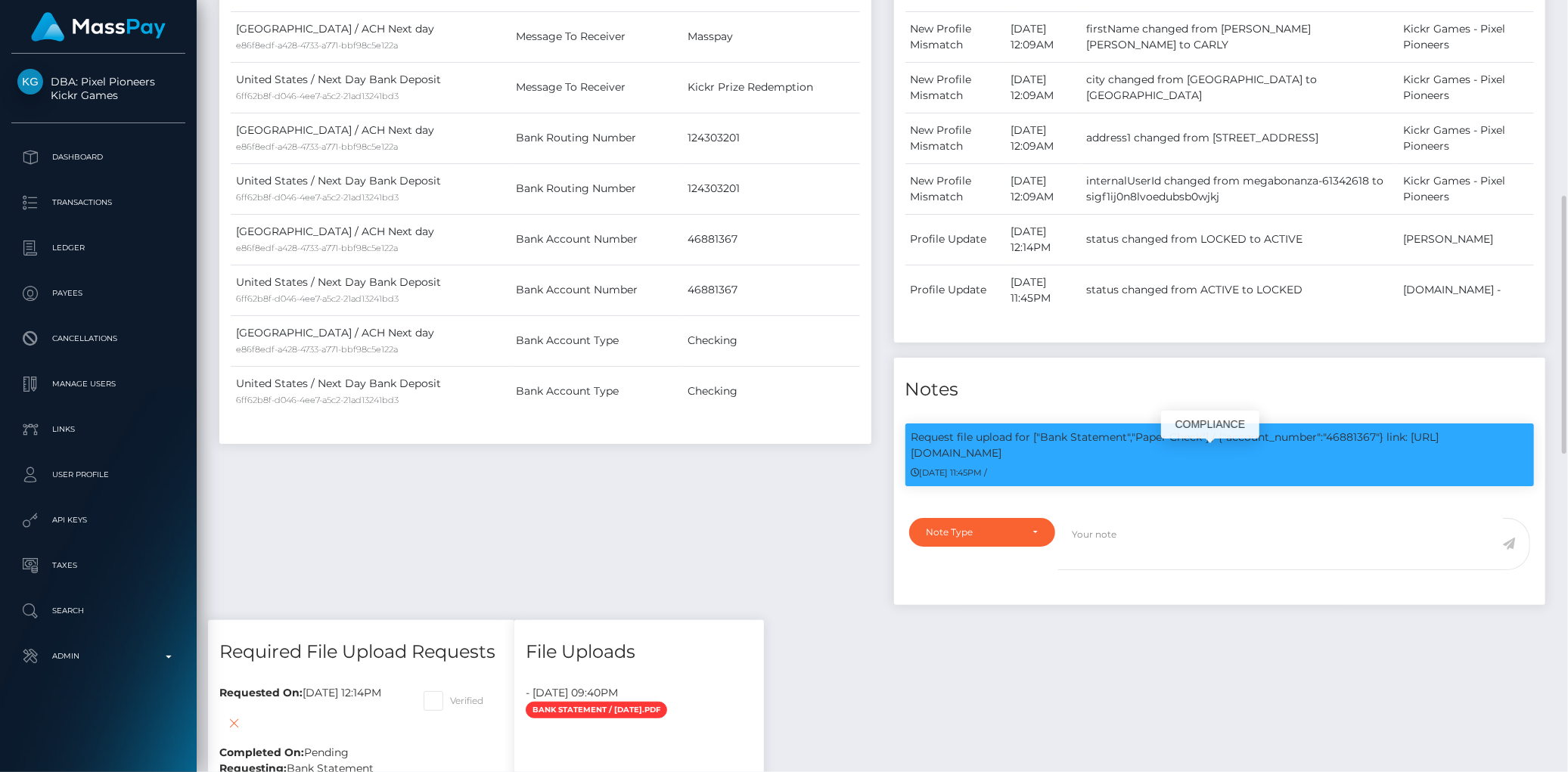
scroll to position [182, 427]
copy p "46881367"
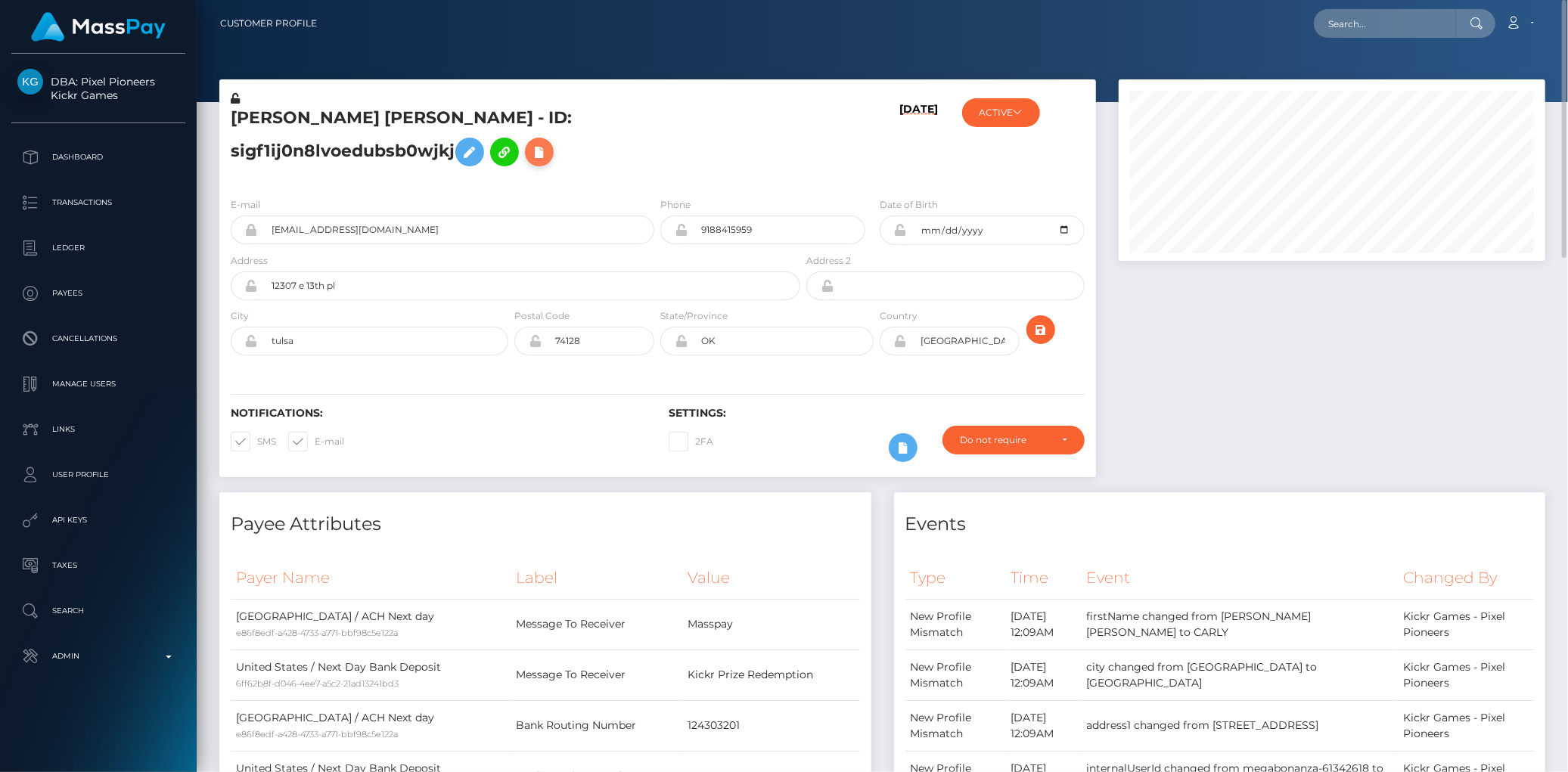
click at [530, 162] on icon at bounding box center [539, 152] width 18 height 19
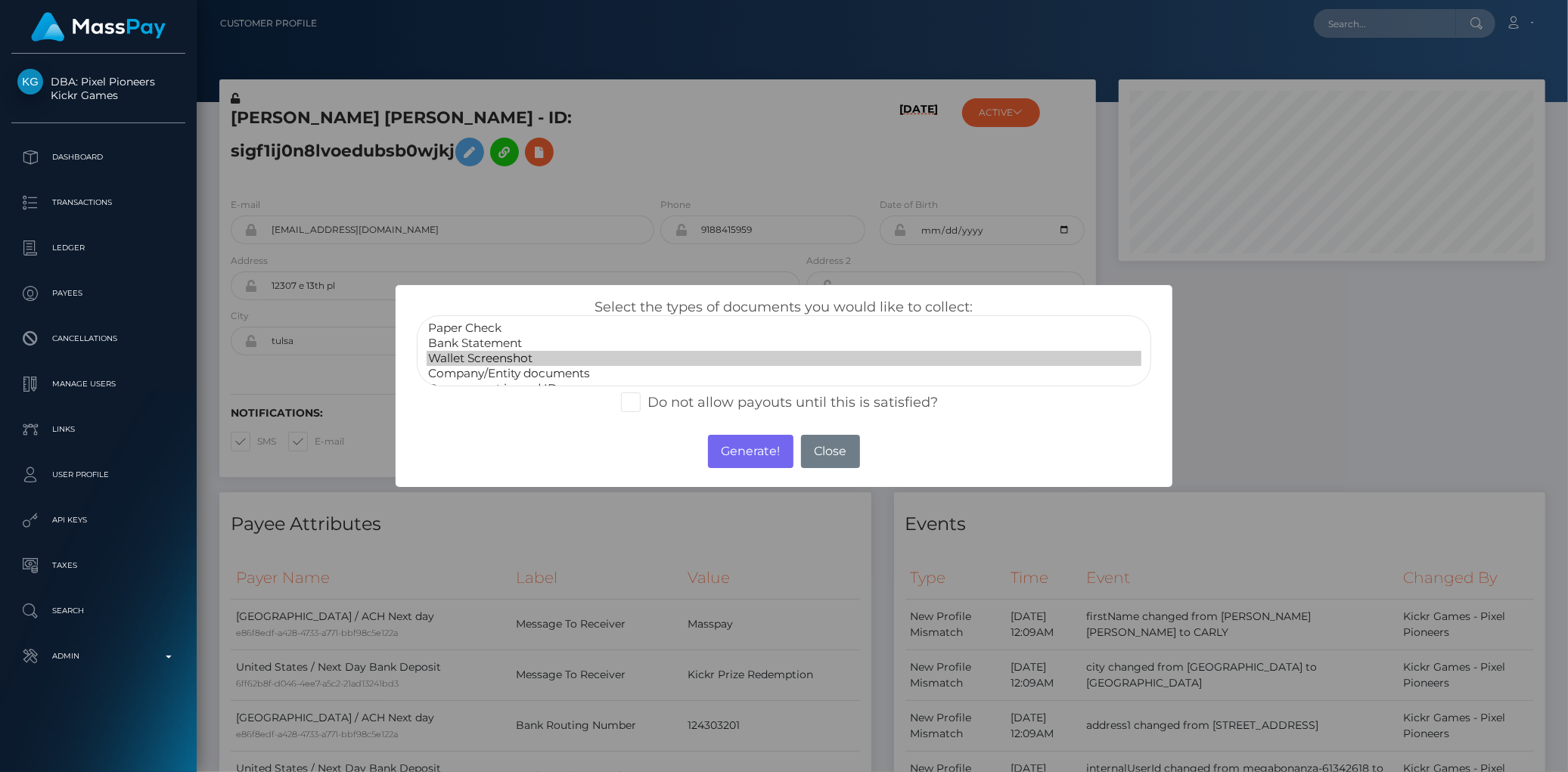
click at [467, 351] on option "Wallet Screenshot" at bounding box center [784, 358] width 714 height 15
select select "Bank Statement"
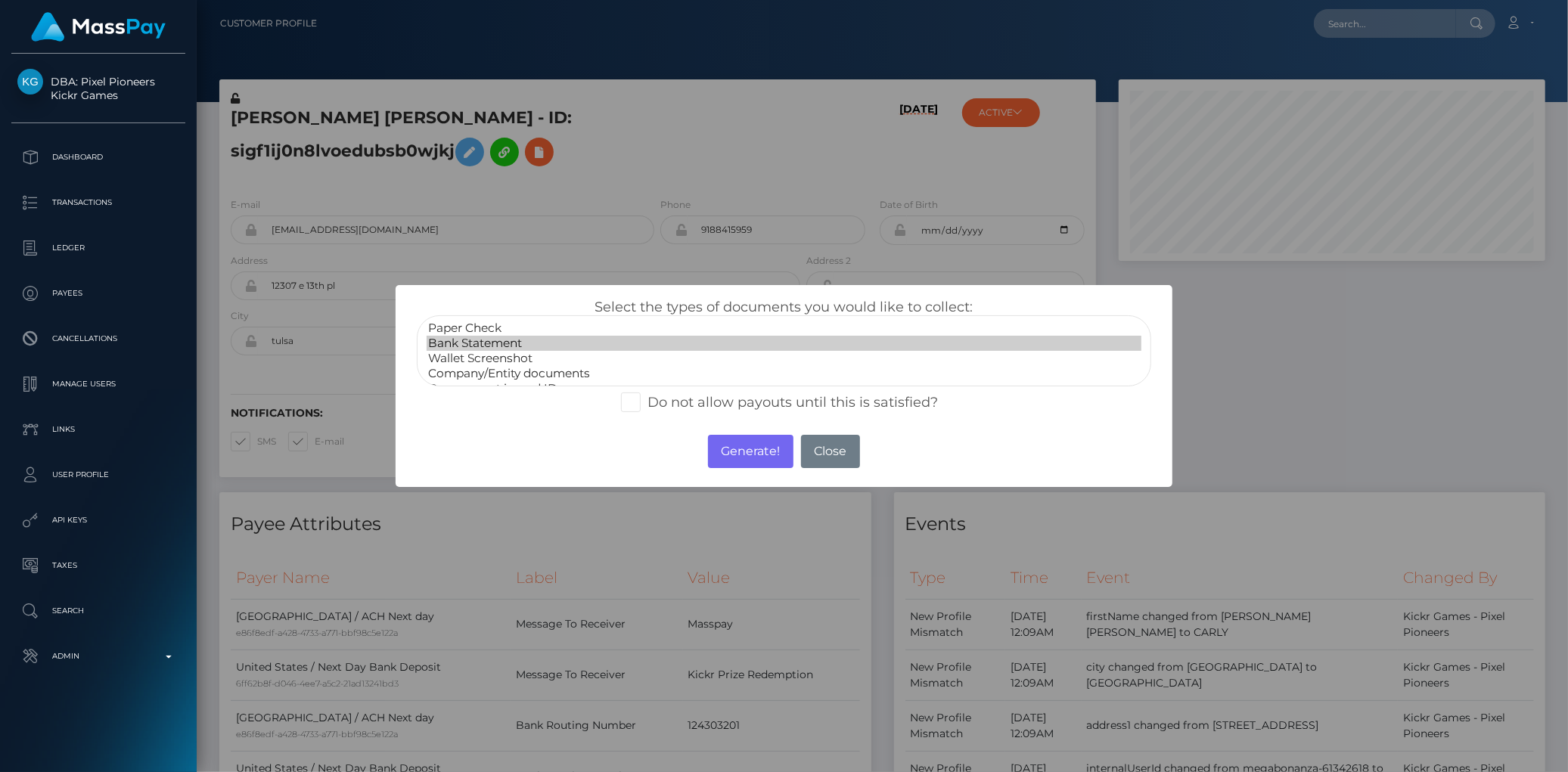
click at [472, 336] on option "Bank Statement" at bounding box center [784, 343] width 714 height 15
click at [730, 456] on button "Generate!" at bounding box center [751, 451] width 85 height 33
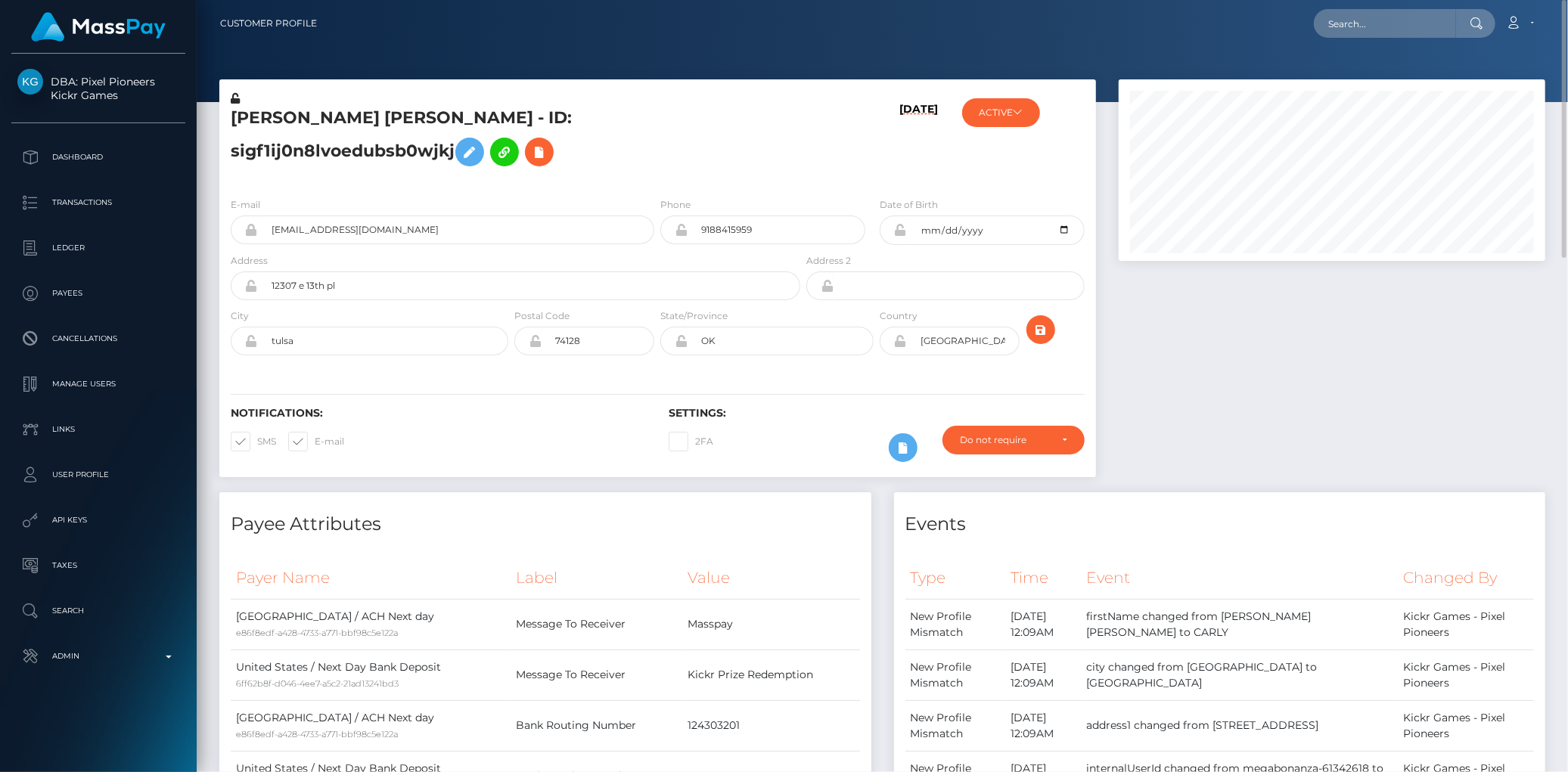
click at [1288, 34] on div "Loading... Loading... Account Edit Profile Logout" at bounding box center [937, 23] width 1216 height 32
click at [1334, 27] on input "text" at bounding box center [1385, 23] width 142 height 29
paste input "poact_2zwt3DEE4JYp"
type input "poact_2zwt3DEE4JYp"
click at [1365, 71] on link "Jason Theriaque" at bounding box center [1375, 78] width 121 height 28
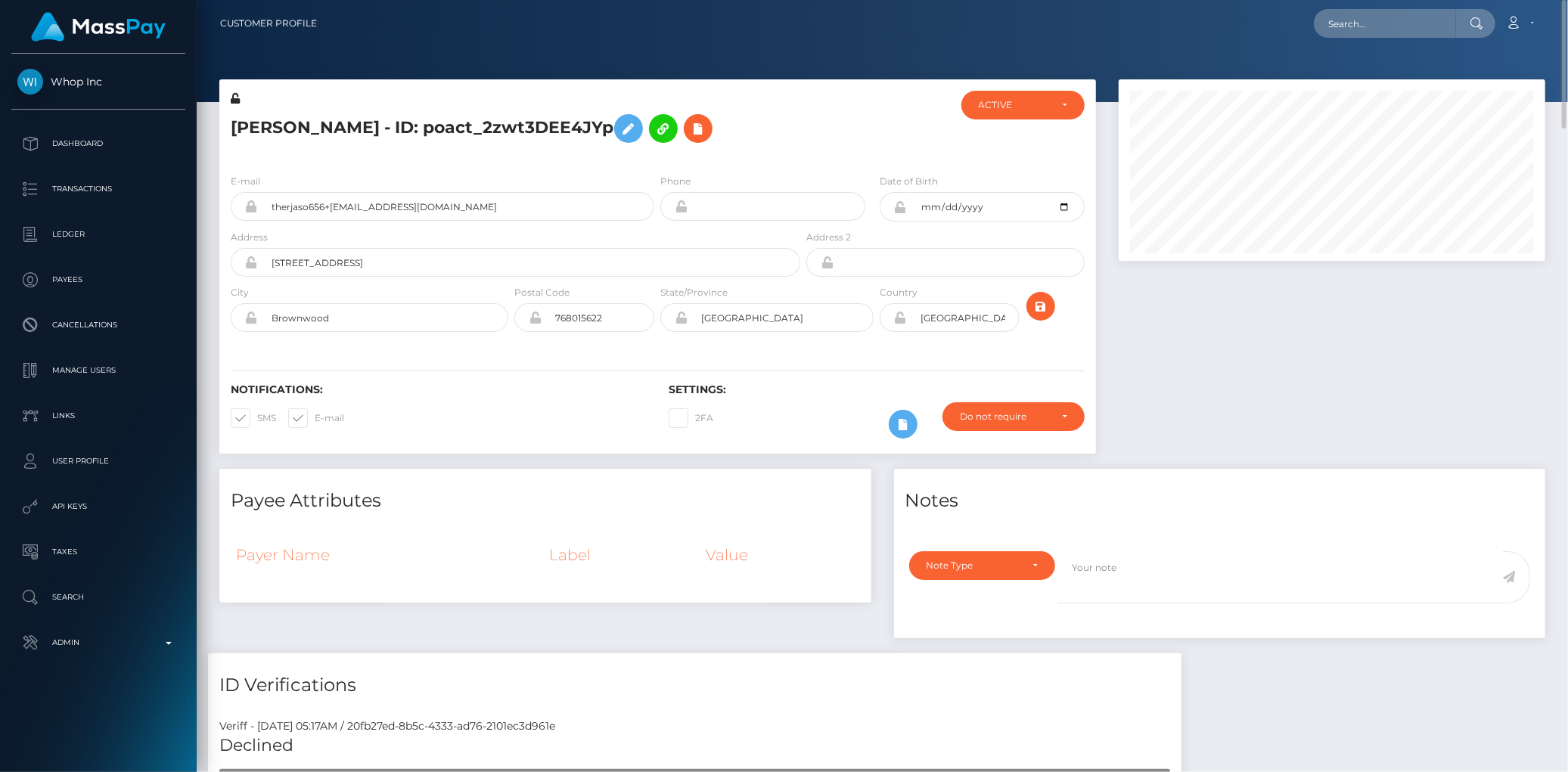
click at [397, 123] on h5 "Jason Theriaque - ID: poact_2zwt3DEE4JYp" at bounding box center [511, 128] width 561 height 44
copy h5 "Jason Theriaque - ID: poact_2zwt3DEE4JYp"
click at [1362, 13] on input "text" at bounding box center [1385, 23] width 142 height 29
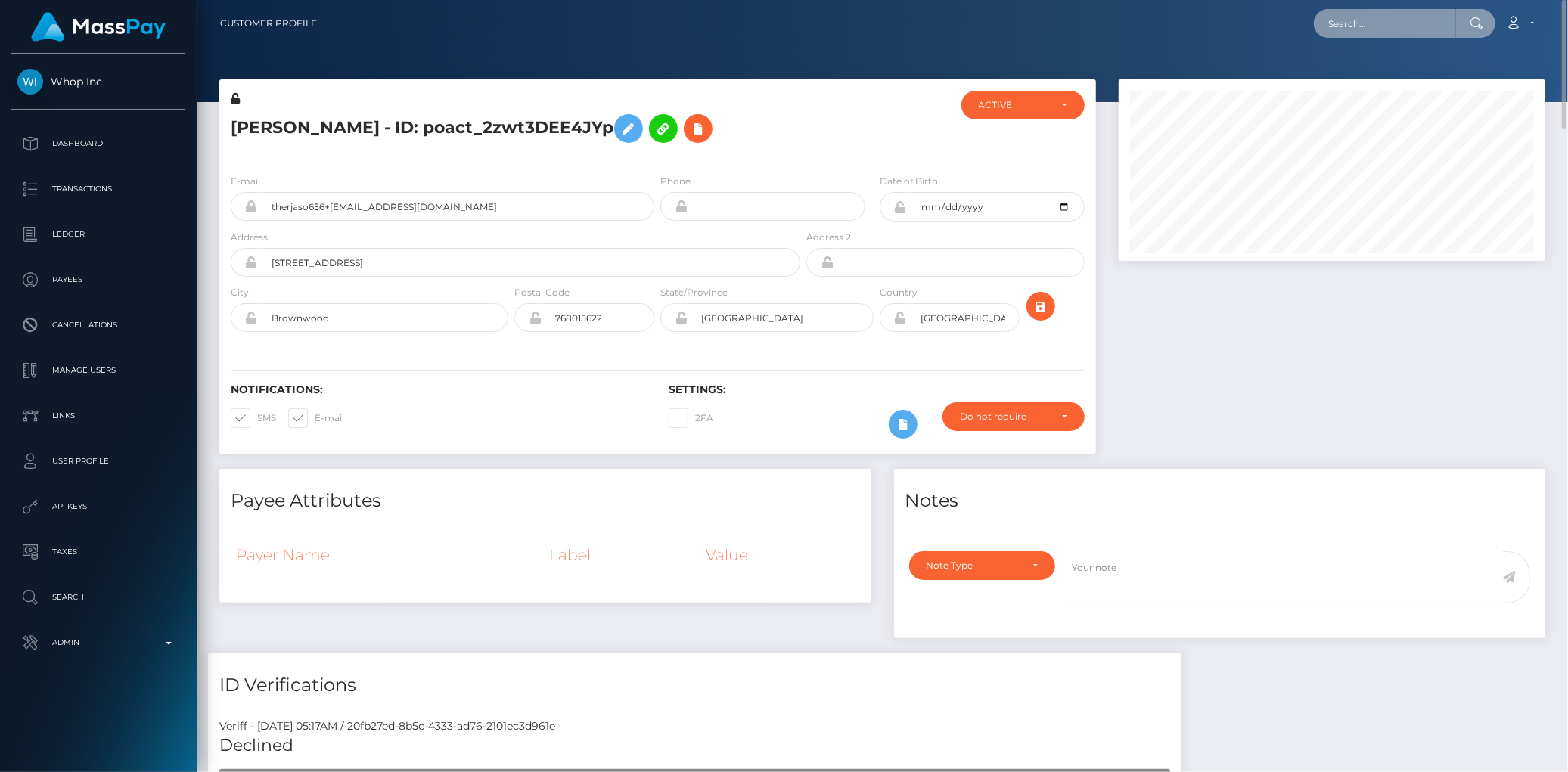
paste input "poact_xBER8VruZJtg"
type input "poact_xBER8VruZJtg"
click at [1372, 74] on link "Hamdi Soudani" at bounding box center [1375, 78] width 121 height 28
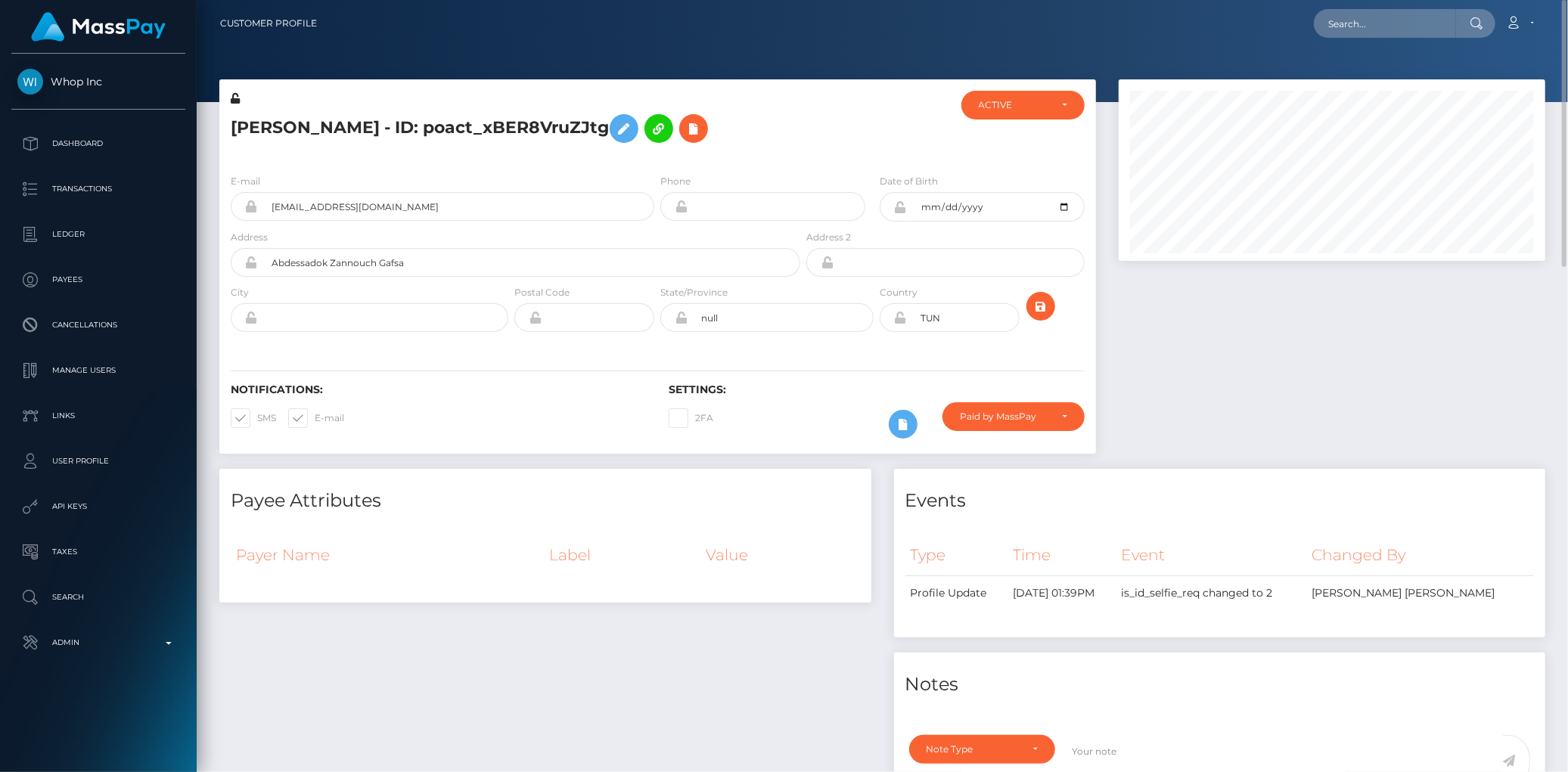
click at [418, 122] on h5 "[PERSON_NAME] - ID: poact_xBER8VruZJtg" at bounding box center [511, 128] width 561 height 44
copy h5 "[PERSON_NAME] - ID: poact_xBER8VruZJtg"
click at [1387, 27] on input "text" at bounding box center [1385, 23] width 142 height 29
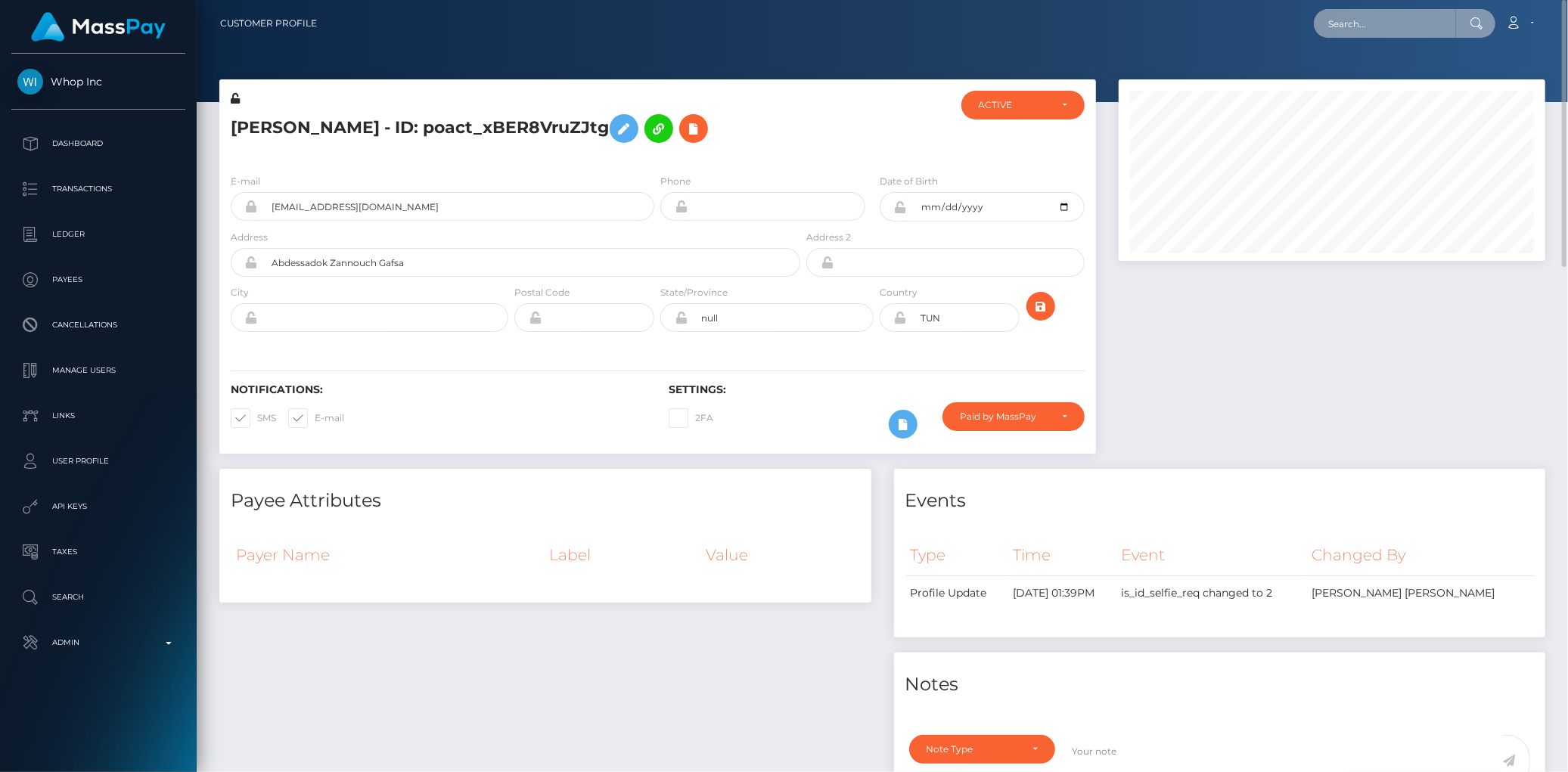
paste input "poact_fcaSuR1aMUTX"
type input "poact_fcaSuR1aMUTX"
click at [1373, 77] on link "[PERSON_NAME]" at bounding box center [1375, 78] width 121 height 28
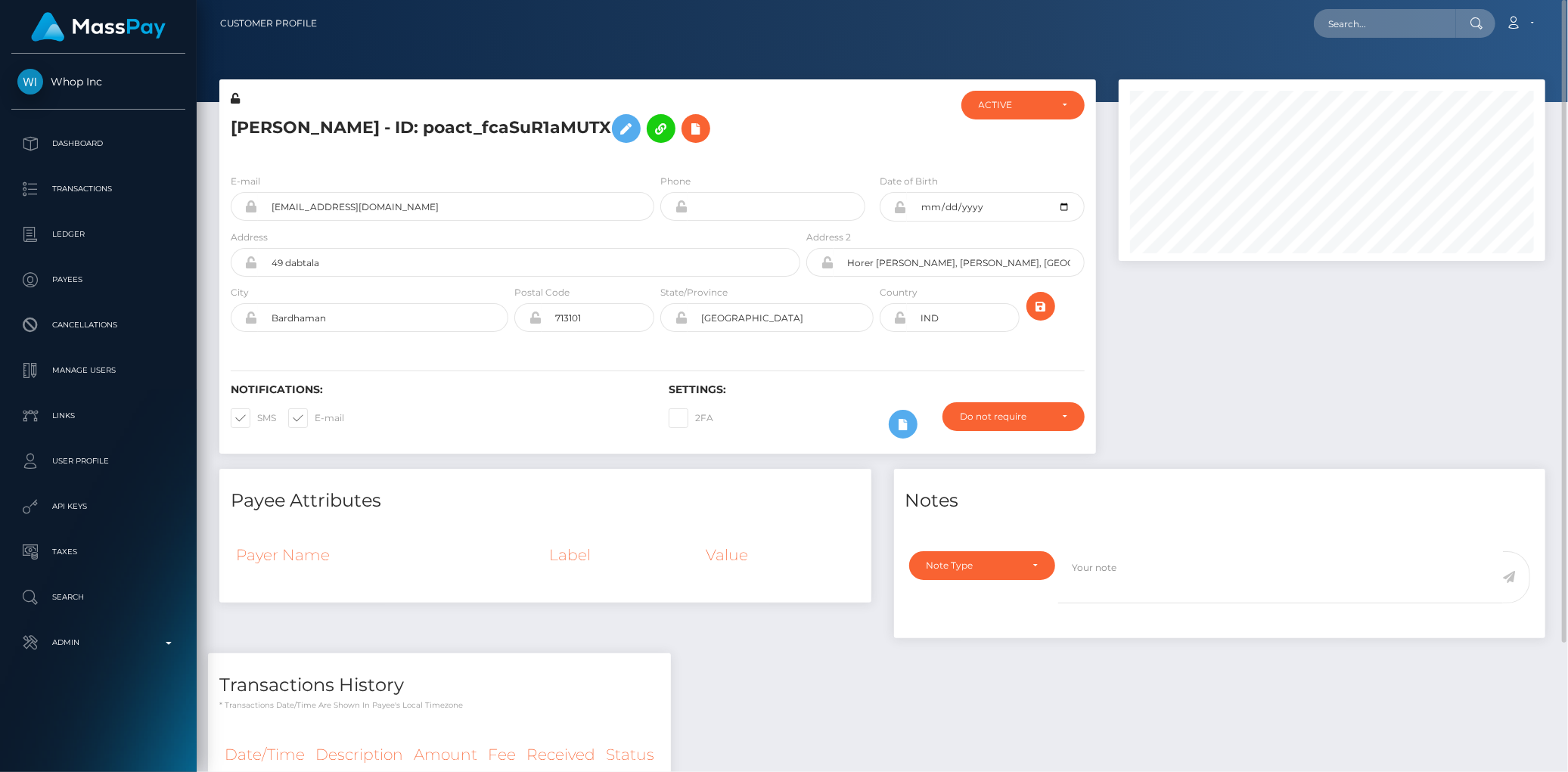
click at [276, 112] on h5 "Javeduddin Mondal - ID: poact_fcaSuR1aMUTX" at bounding box center [511, 128] width 561 height 44
click at [275, 126] on h5 "Javeduddin Mondal - ID: poact_fcaSuR1aMUTX" at bounding box center [511, 128] width 561 height 44
copy h5 "Javeduddin Mondal - ID: poact_fcaSuR1aMUTX"
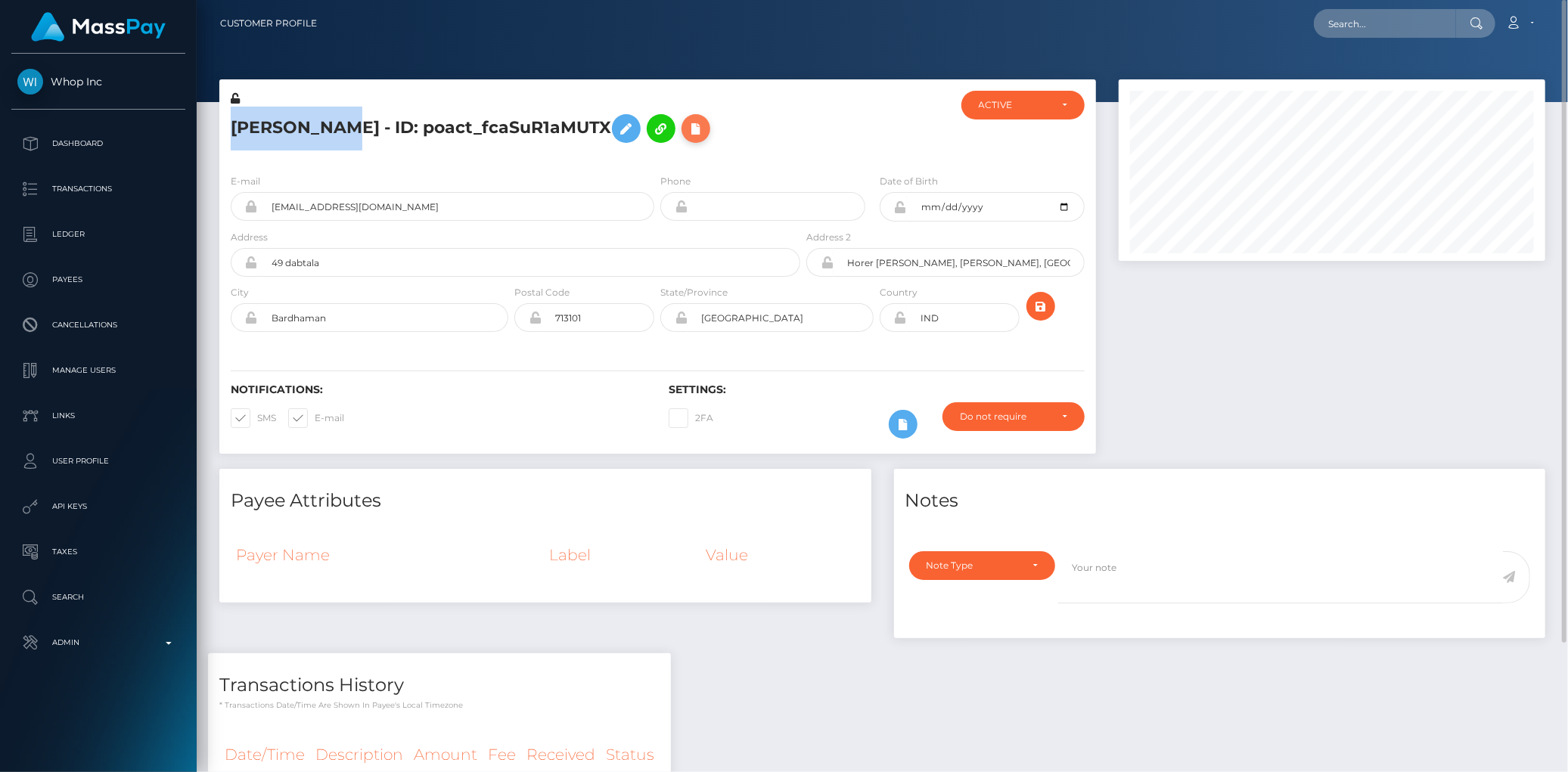
click at [705, 123] on icon at bounding box center [696, 129] width 18 height 19
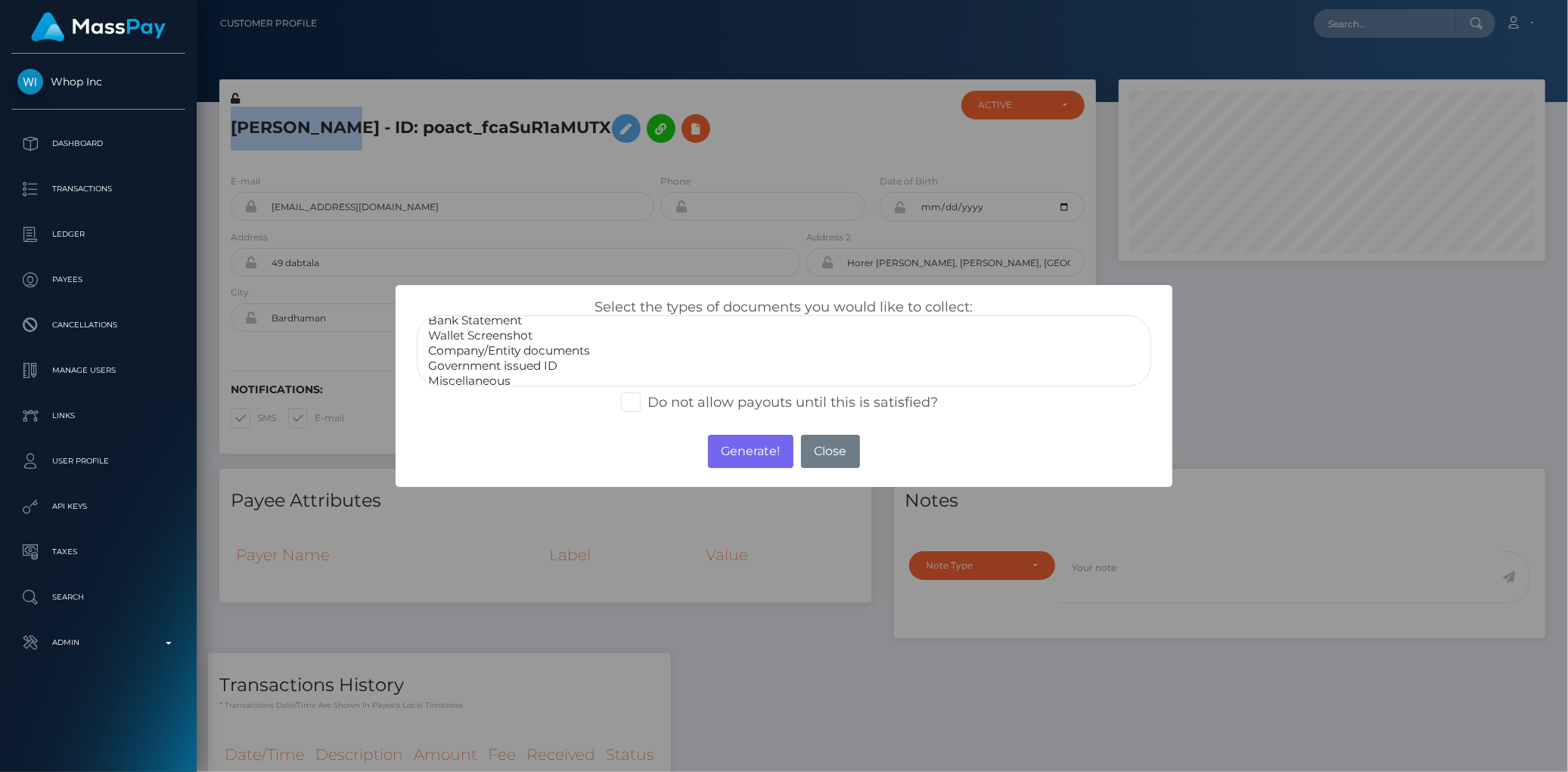
scroll to position [28, 0]
select select "Government issued ID"
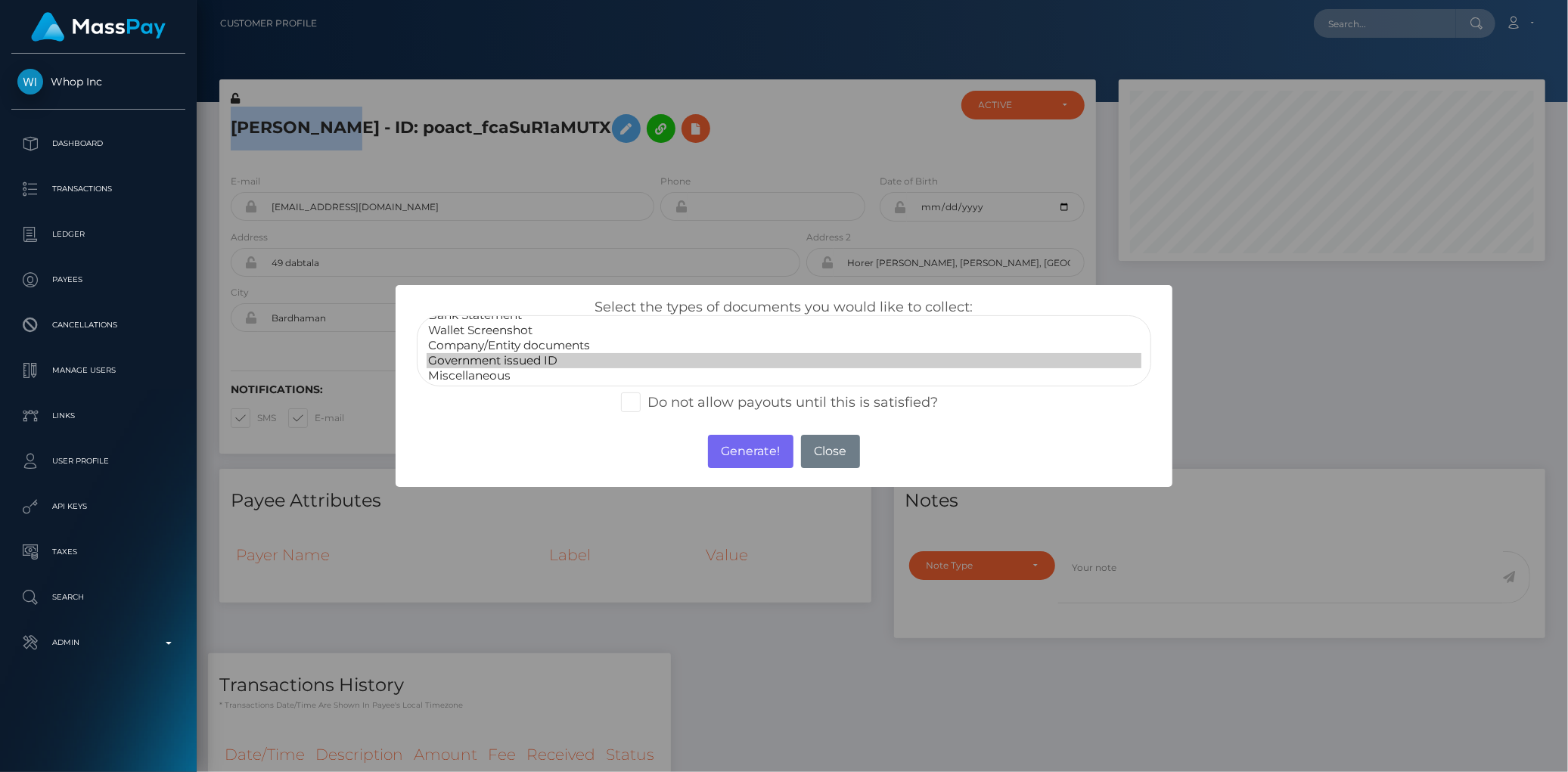
click at [507, 353] on option "Government issued ID" at bounding box center [784, 360] width 714 height 15
click at [727, 447] on button "Generate!" at bounding box center [751, 451] width 85 height 33
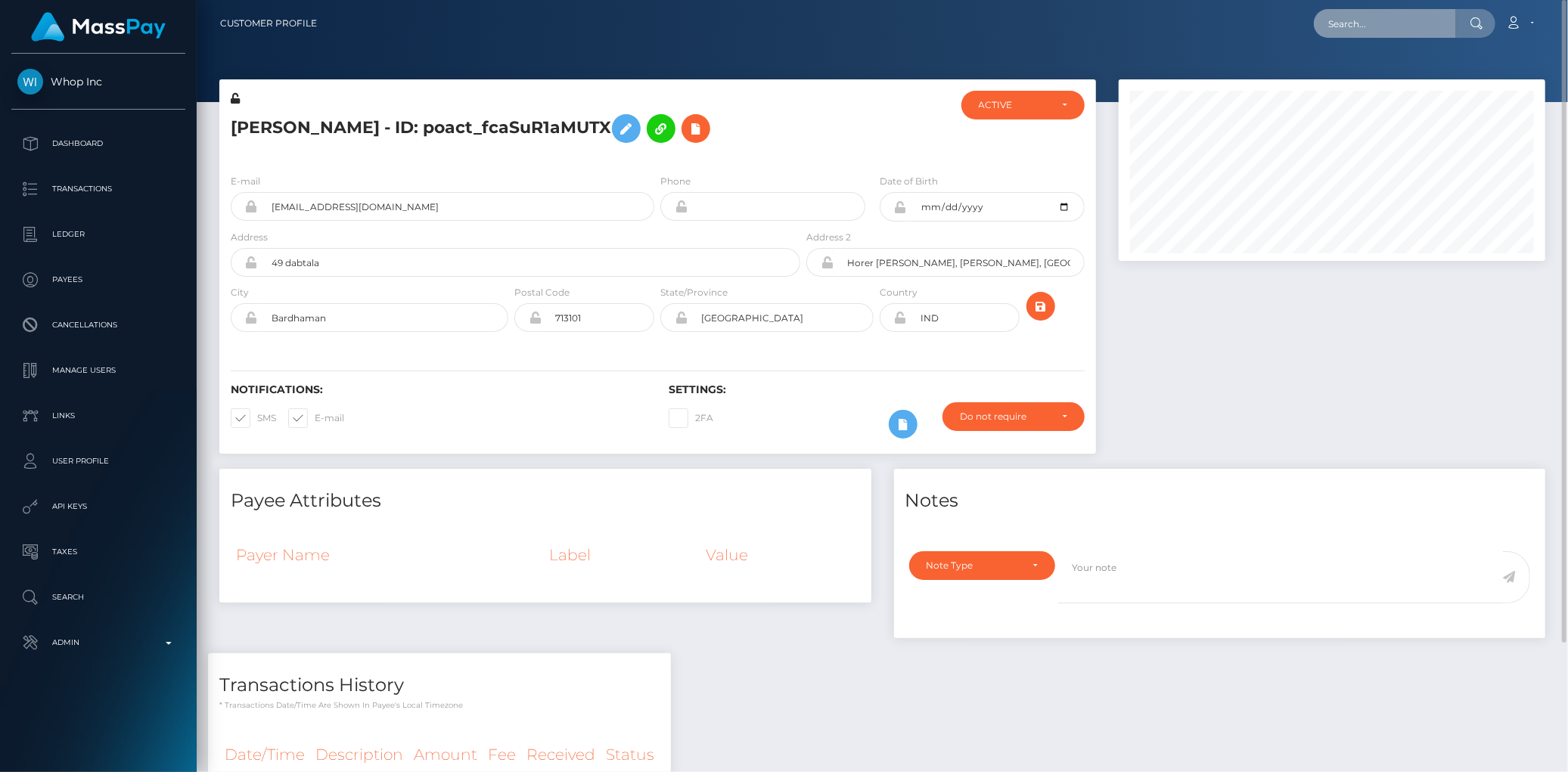
click at [1377, 24] on input "text" at bounding box center [1385, 23] width 142 height 29
paste input "cathyphilistin@yahoo.com"
type input "cathyphilistin@yahoo.com"
click at [1363, 71] on link "Cathy Philistin" at bounding box center [1375, 78] width 121 height 28
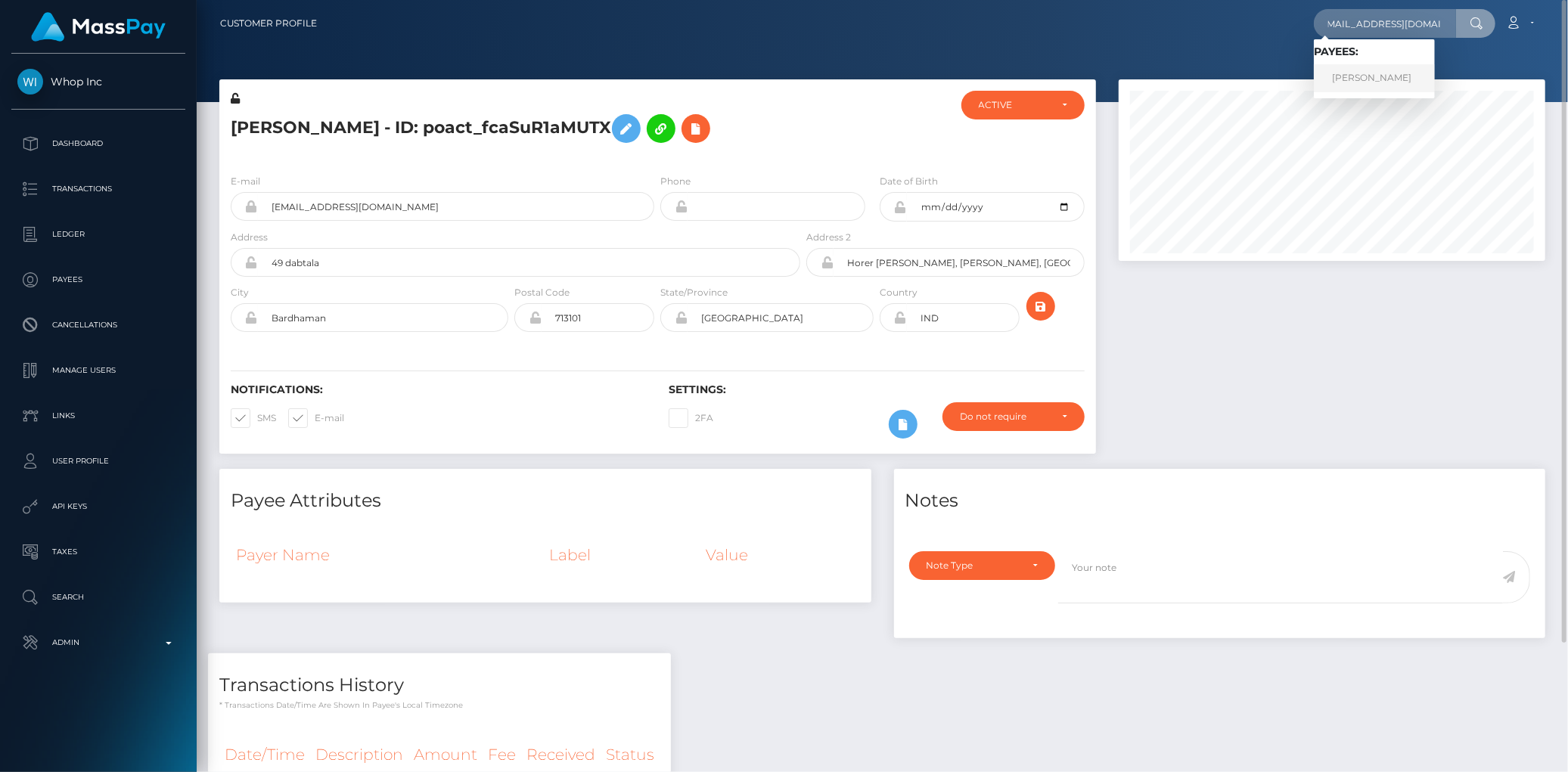
scroll to position [0, 0]
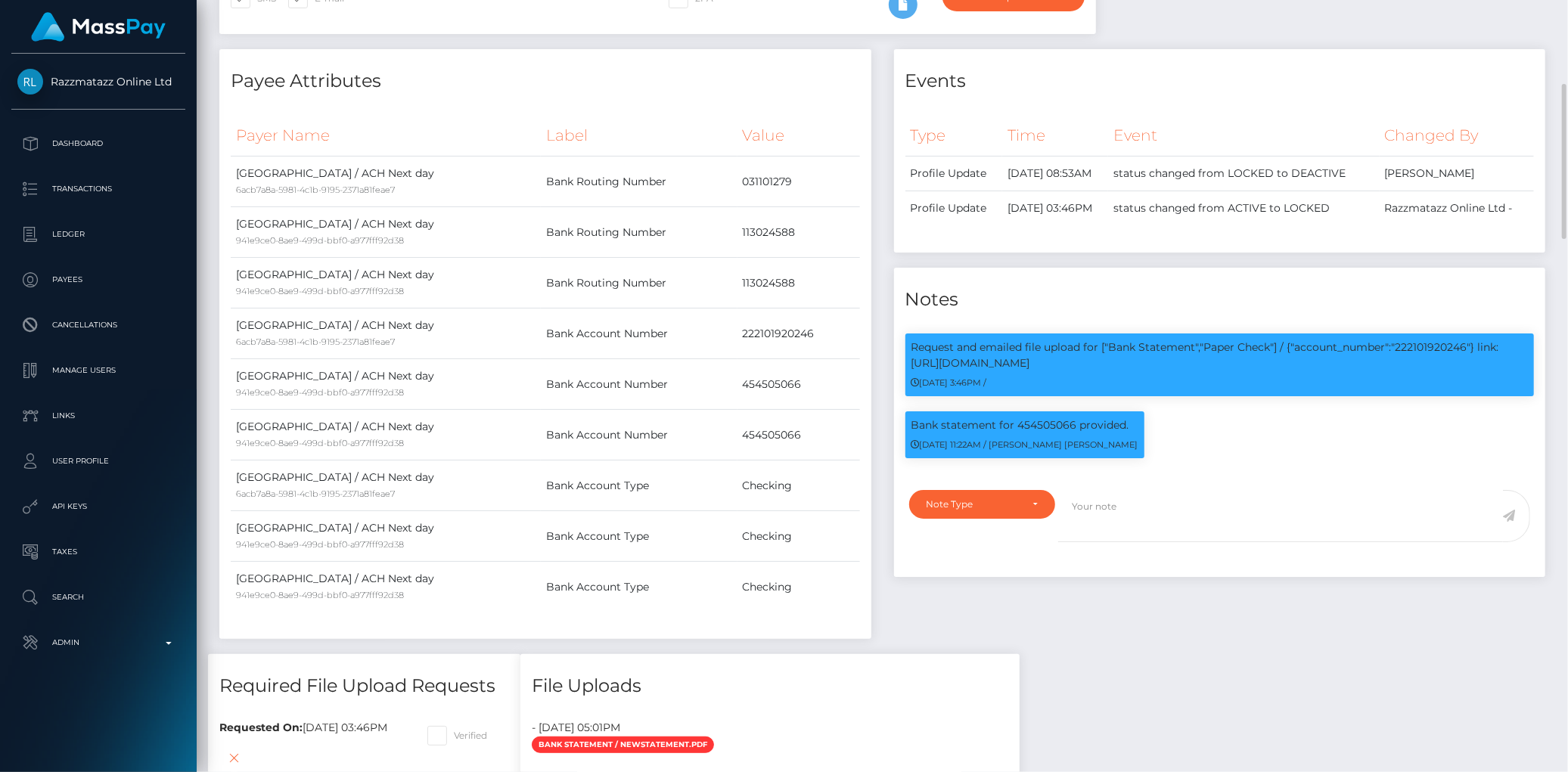
scroll to position [182, 427]
click at [1424, 341] on p "Request and emailed file upload for ["Bank Statement","Paper Check"] / {"accoun…" at bounding box center [1219, 355] width 617 height 32
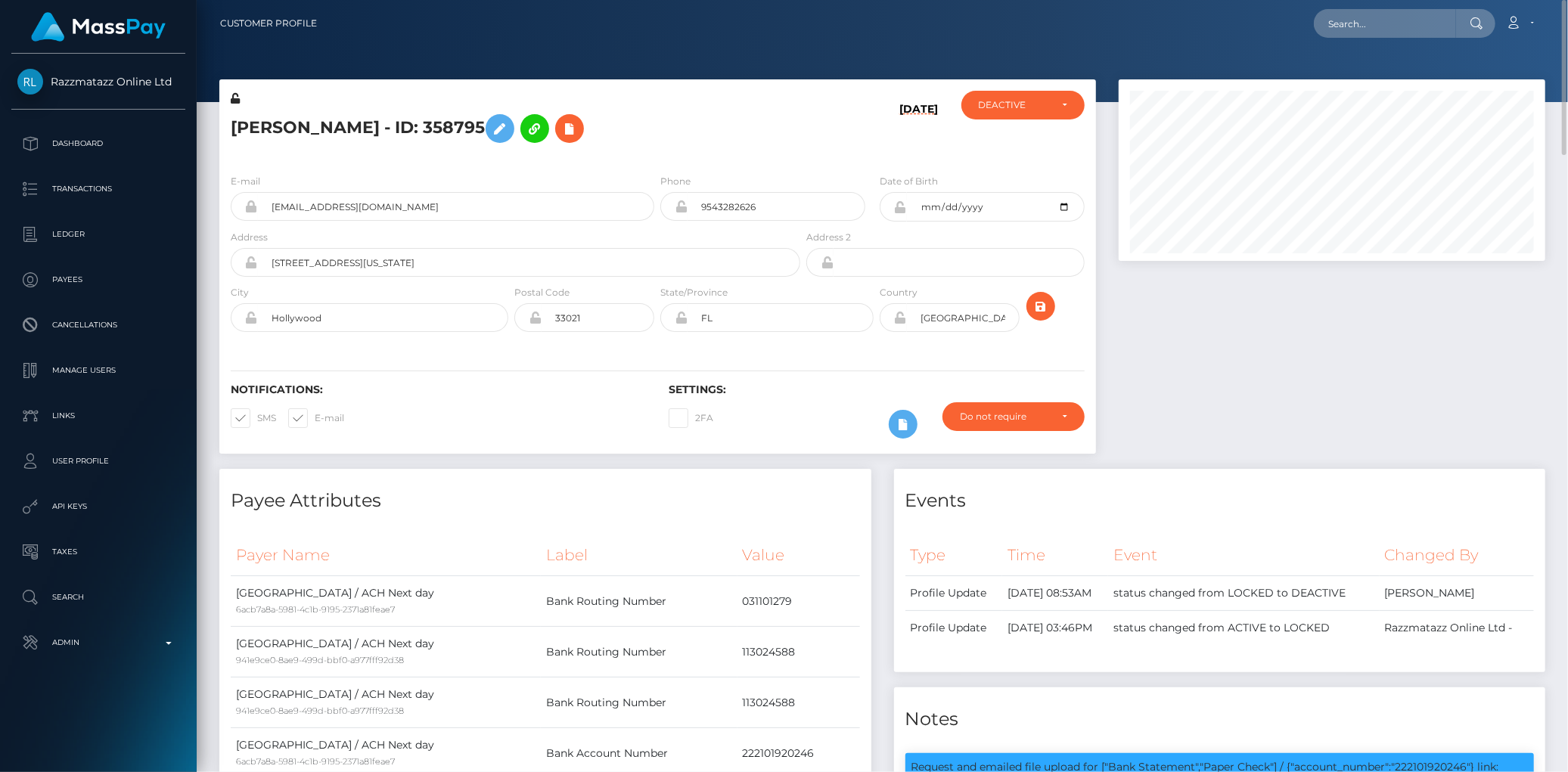
click at [361, 137] on h5 "Cathy Philistin - ID: 358795" at bounding box center [511, 128] width 561 height 44
click at [361, 126] on h5 "Cathy Philistin - ID: 358795" at bounding box center [511, 128] width 561 height 44
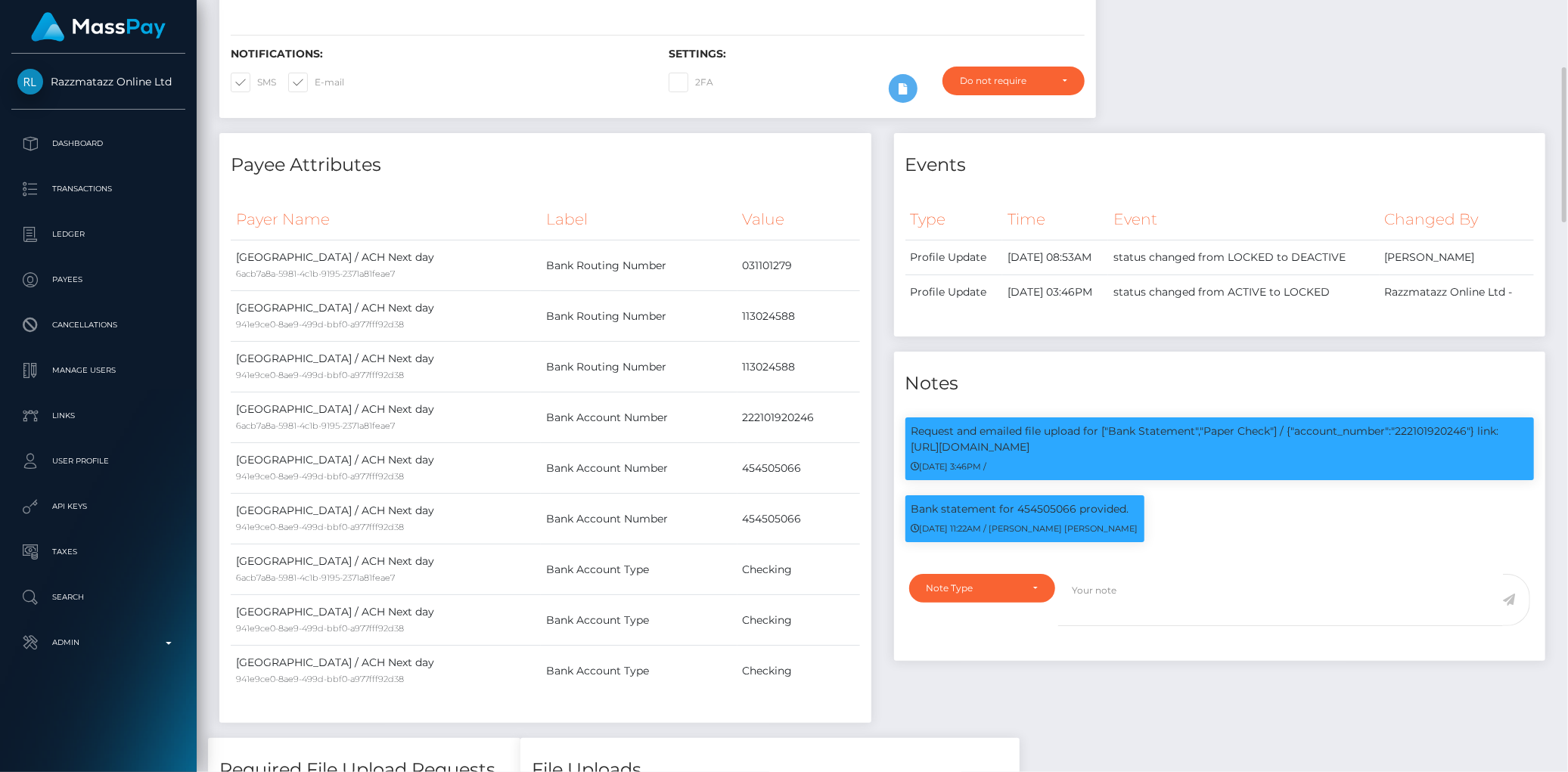
scroll to position [182, 427]
click at [1425, 427] on p "Request and emailed file upload for ["Bank Statement","Paper Check"] / {"accoun…" at bounding box center [1219, 439] width 617 height 32
copy p "222101920246"
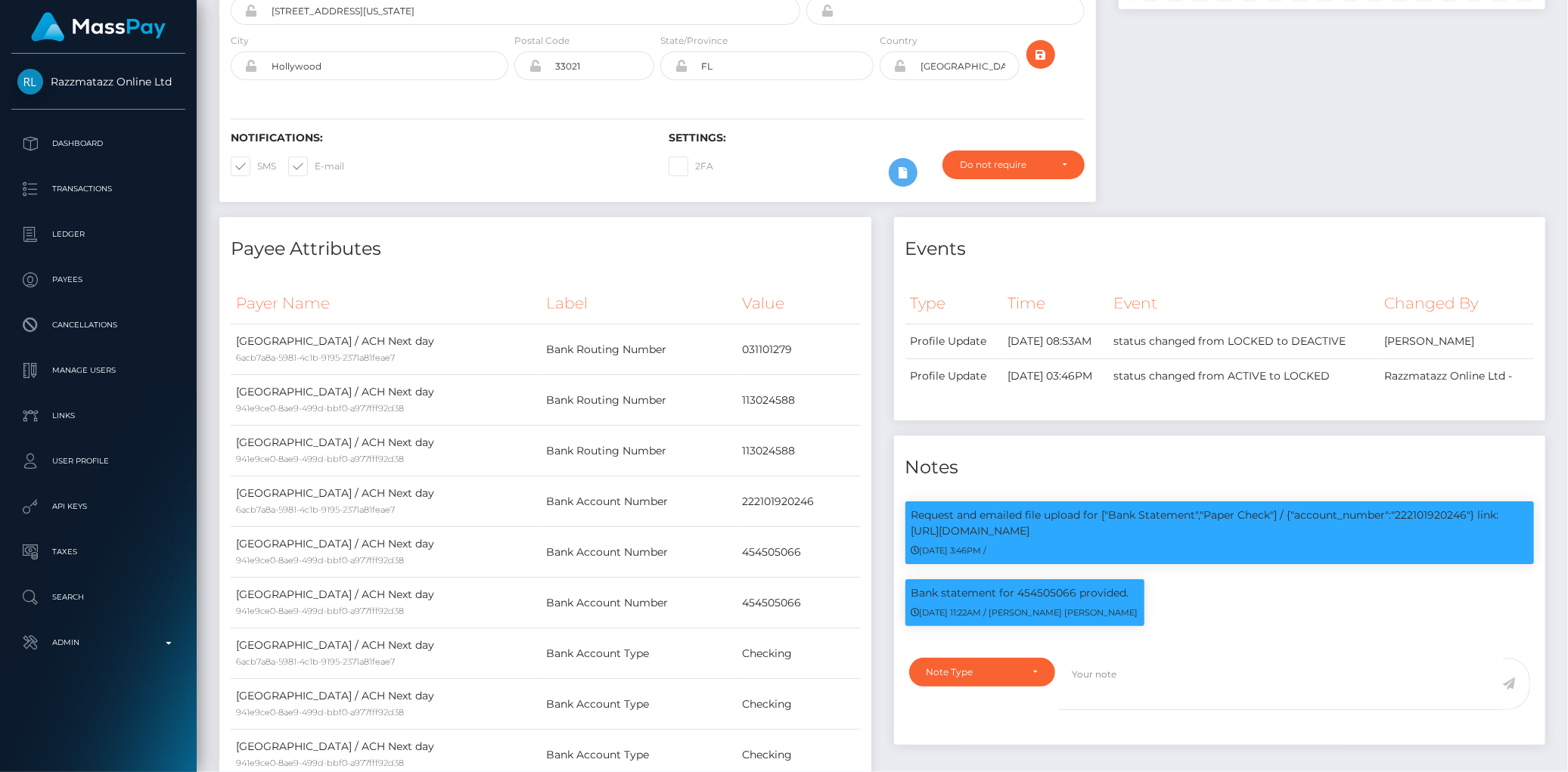
scroll to position [0, 0]
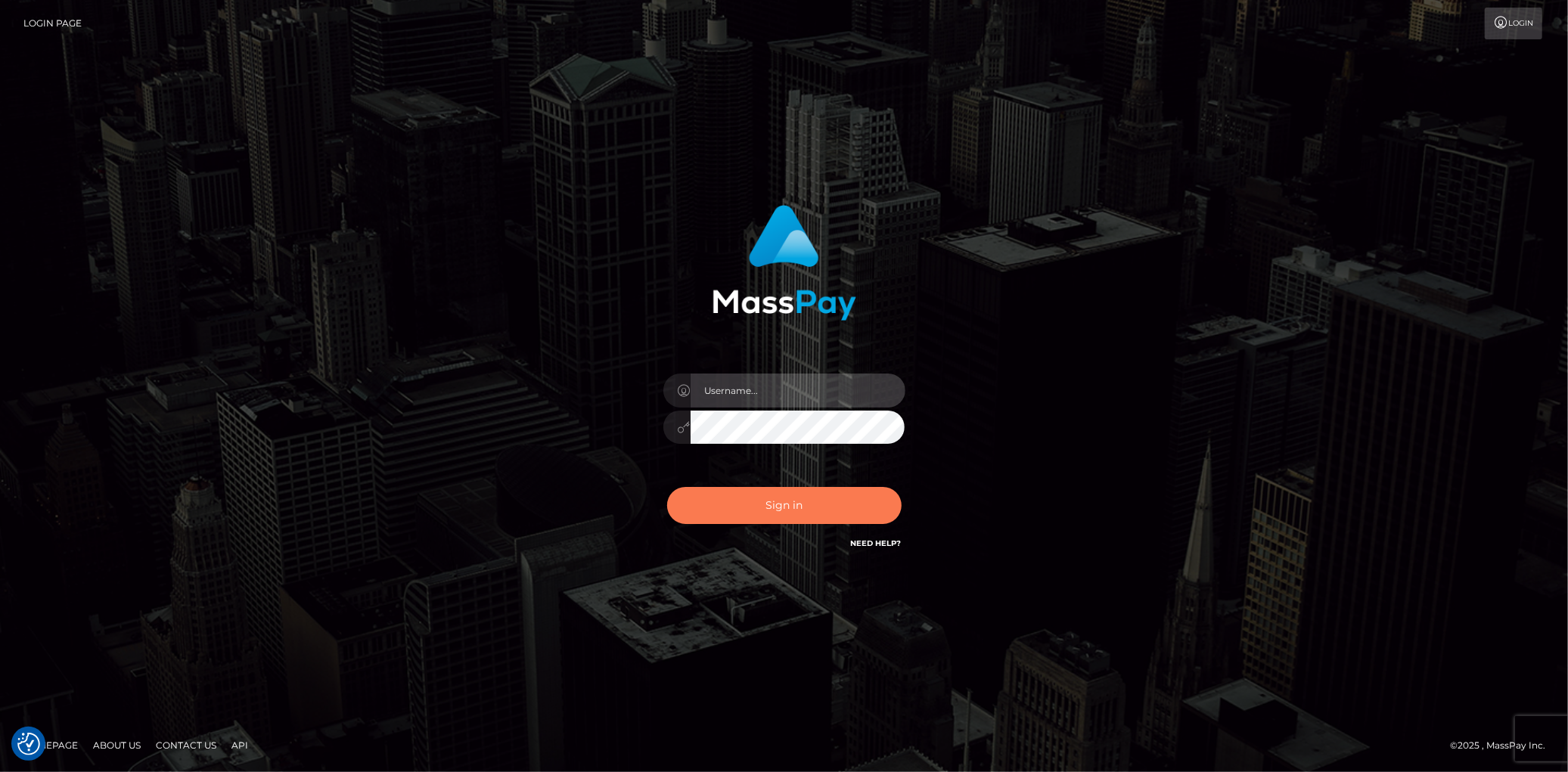
type input "[PERSON_NAME]"
click at [755, 495] on button "Sign in" at bounding box center [785, 506] width 234 height 37
type input "Eduard Gavrilescu"
click at [750, 511] on button "Sign in" at bounding box center [785, 506] width 234 height 37
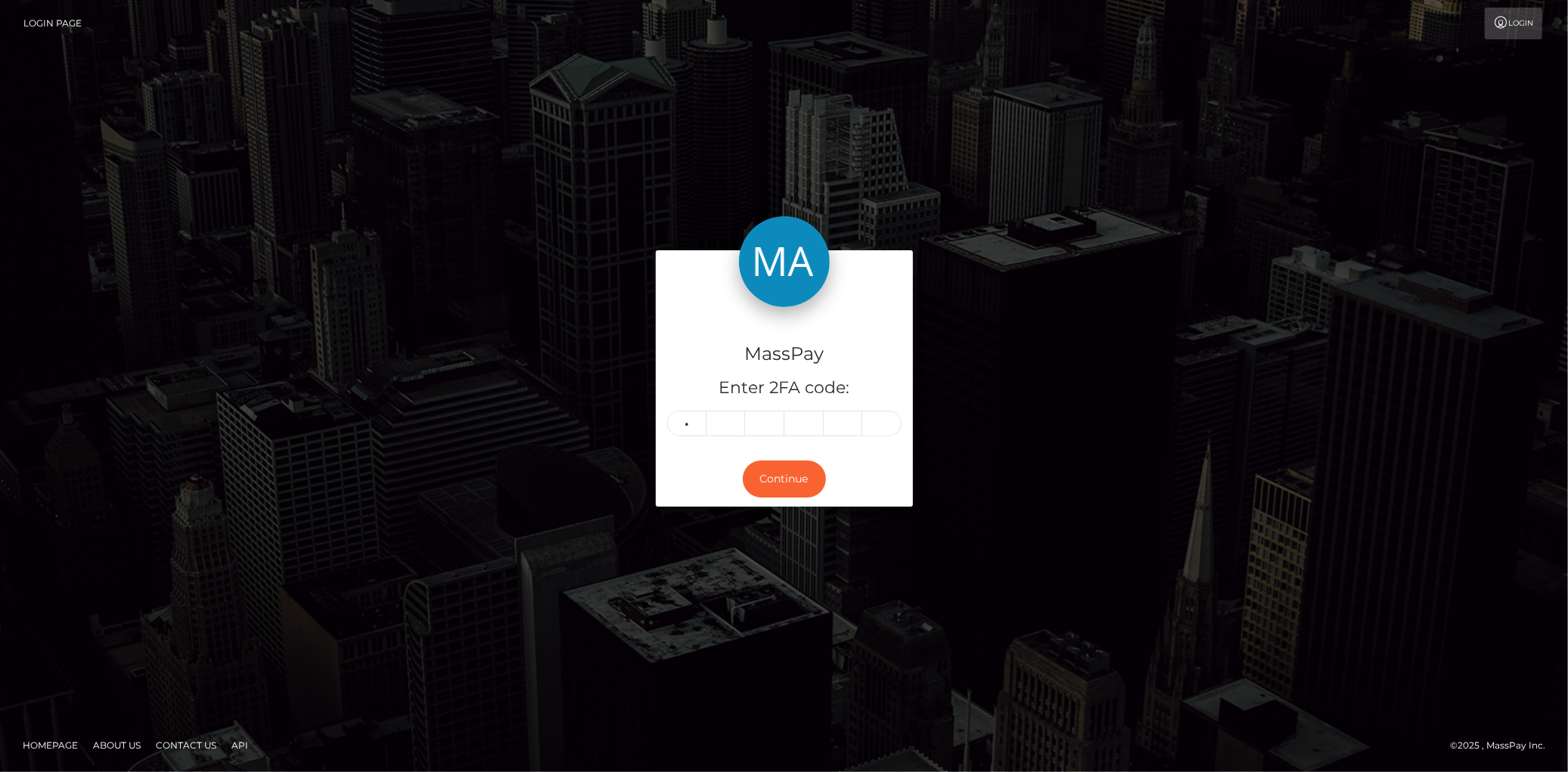
type input "2"
type input "5"
type input "2"
type input "6"
type input "3"
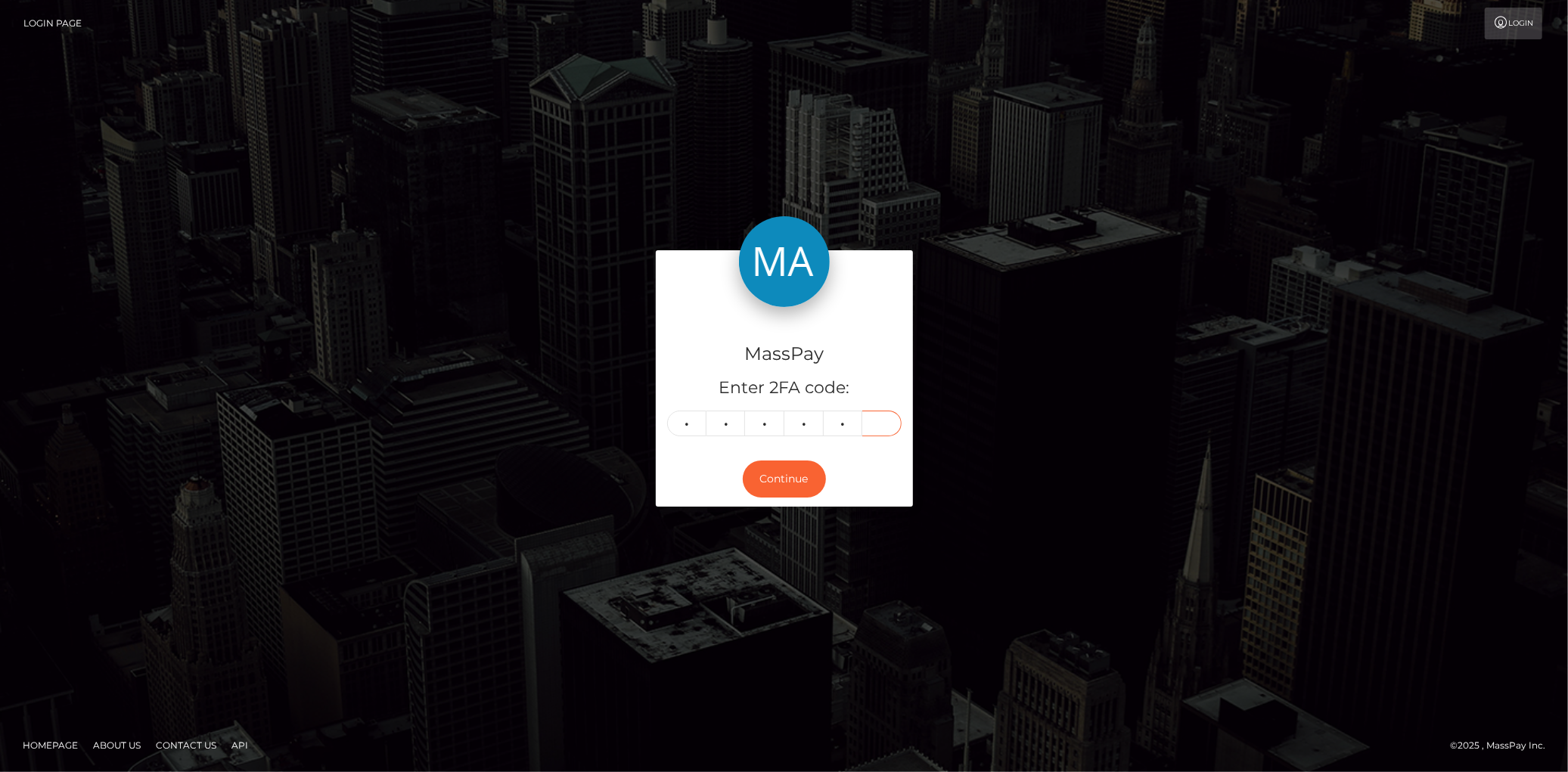
type input "9"
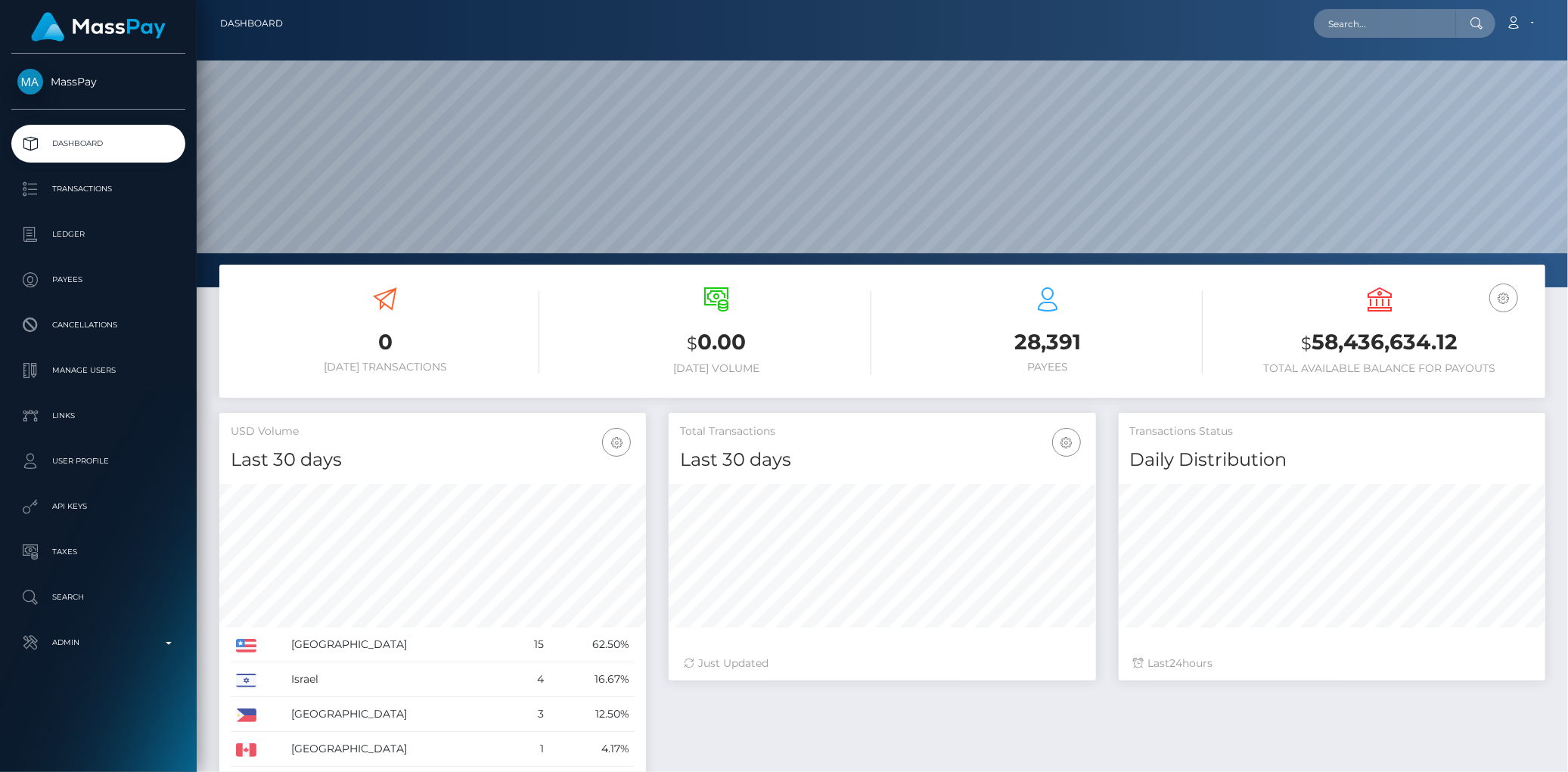
scroll to position [268, 427]
click at [1334, 36] on input "text" at bounding box center [1385, 23] width 142 height 29
paste input "poact_ZTNAsmtm6DdW"
type input "poact_ZTNAsmtm6DdW"
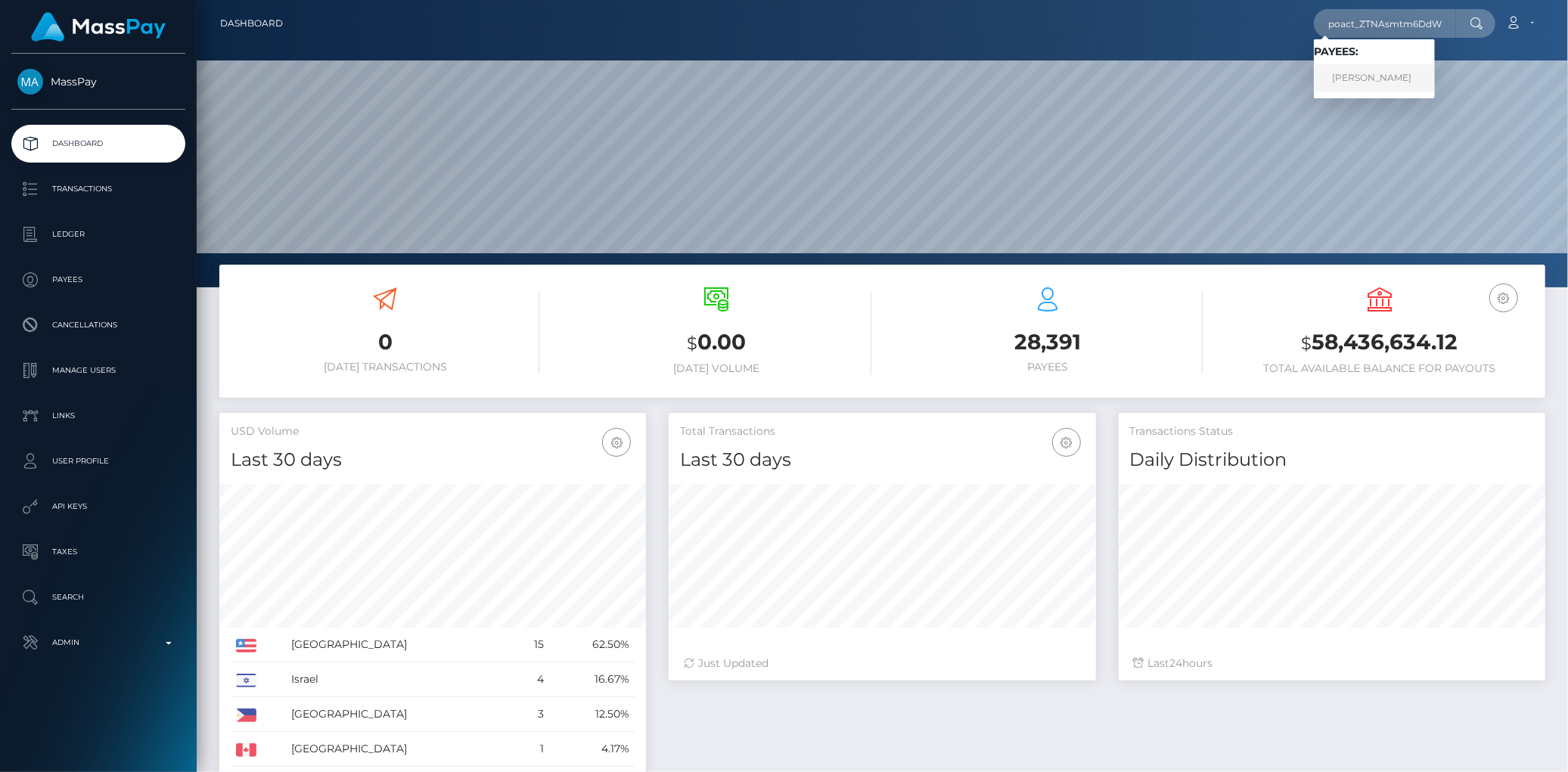
click at [1396, 77] on link "Anita Moon-fernandez" at bounding box center [1375, 78] width 121 height 28
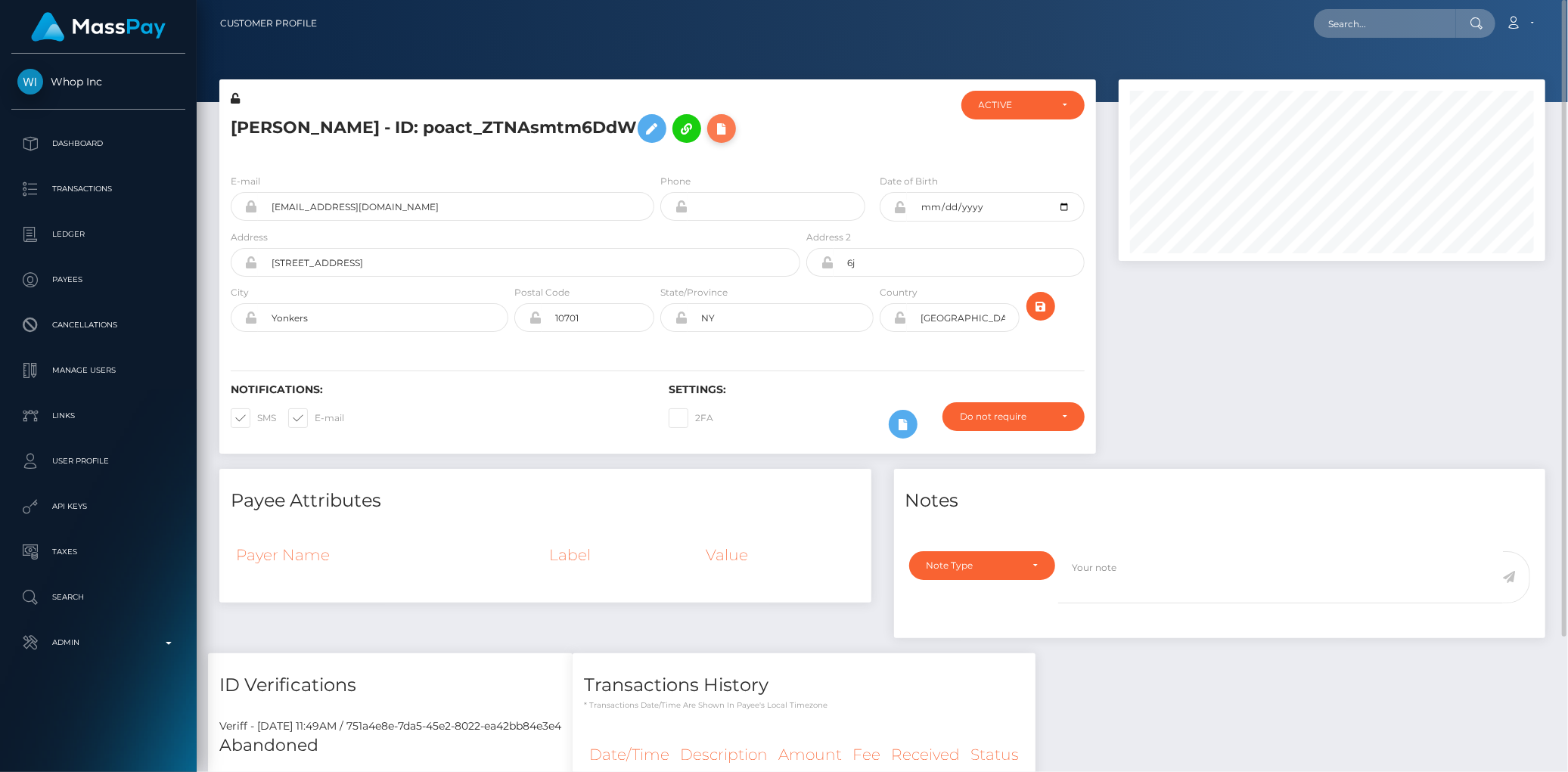
click at [730, 123] on icon at bounding box center [721, 129] width 18 height 19
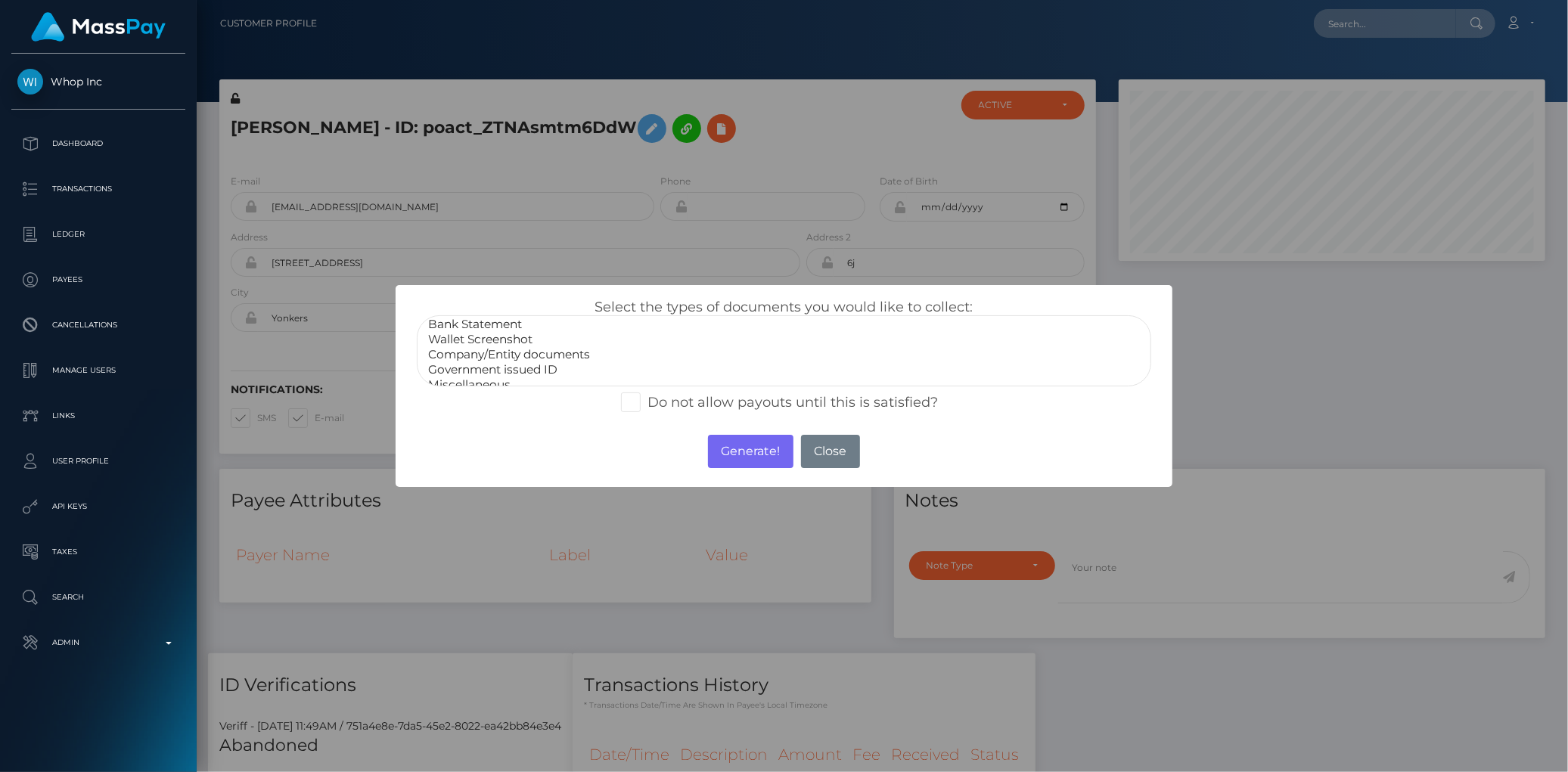
scroll to position [28, 0]
select select "Government issued ID"
click at [611, 357] on option "Government issued ID" at bounding box center [784, 360] width 714 height 15
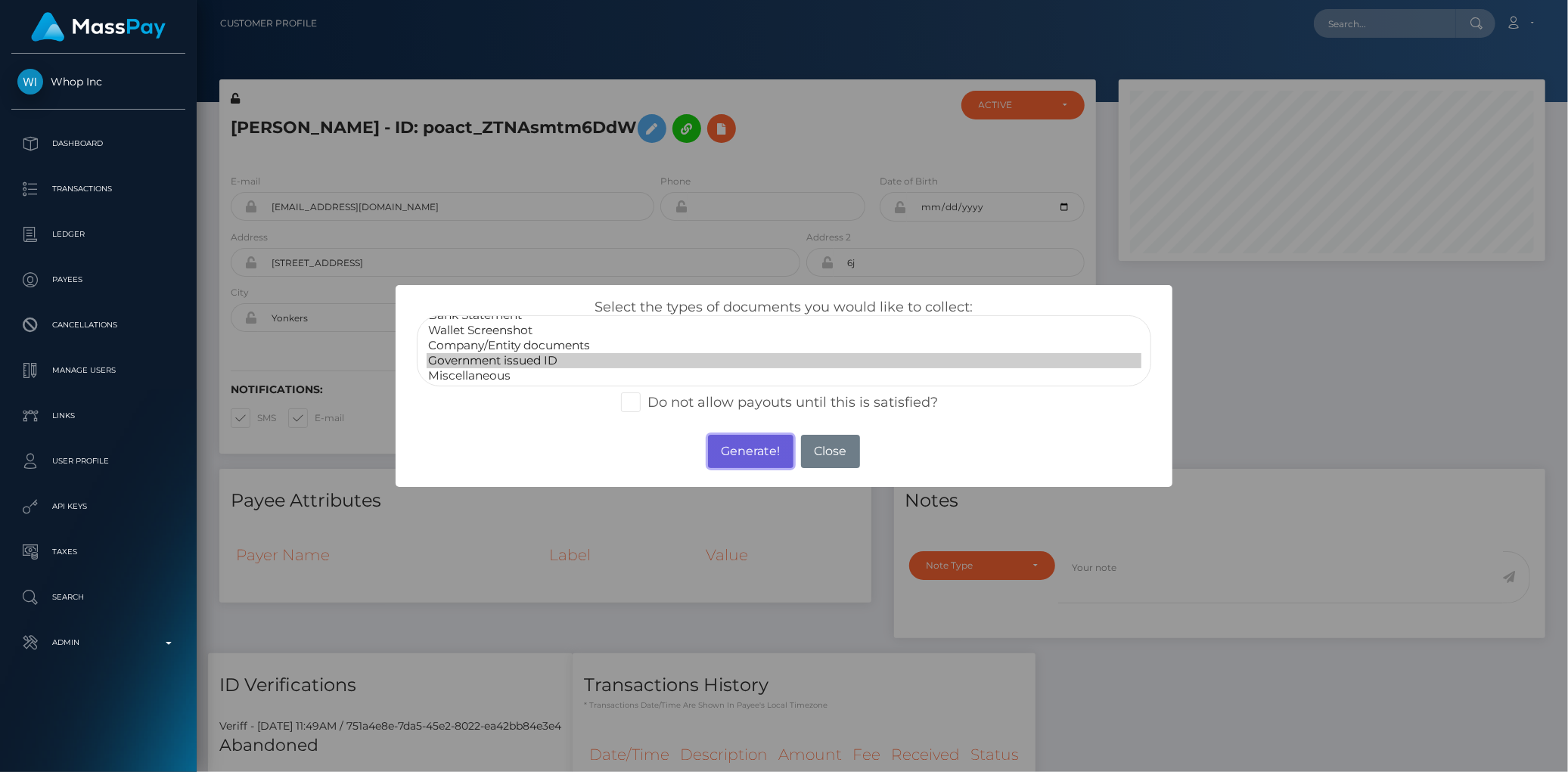
click at [750, 455] on button "Generate!" at bounding box center [751, 451] width 85 height 33
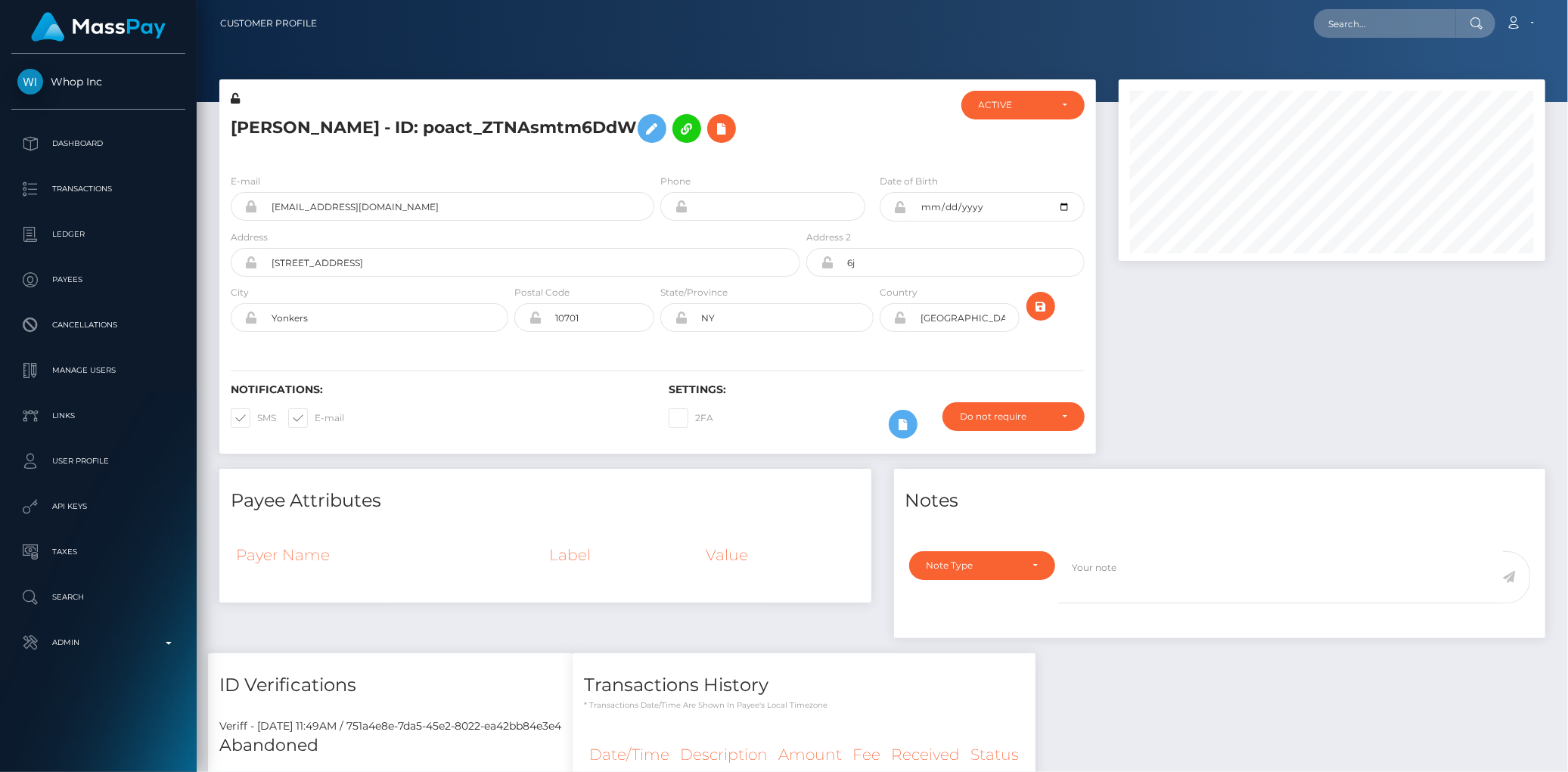
scroll to position [182, 427]
click at [1306, 20] on div "Loading... Loading... Account Edit Profile Logout" at bounding box center [937, 23] width 1216 height 32
click at [1320, 21] on input "text" at bounding box center [1385, 23] width 142 height 29
paste input "71bc2047-8fe1-11f0-bd85-0694aced620b"
type input "71bc2047-8fe1-11f0-bd85-0694aced620b"
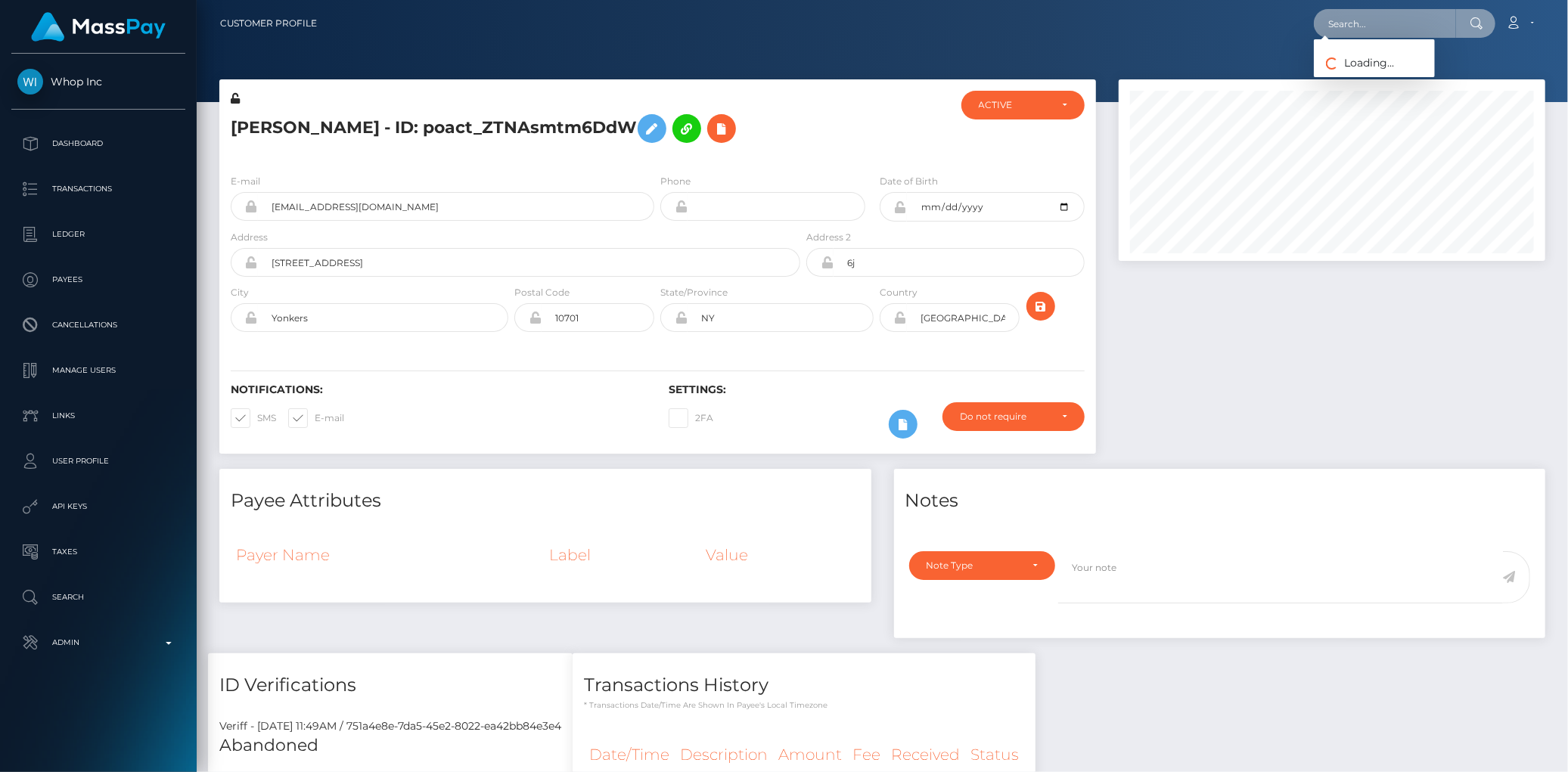
scroll to position [0, 0]
paste input "_oQpusRBTsqEAqSJPLtzbg"
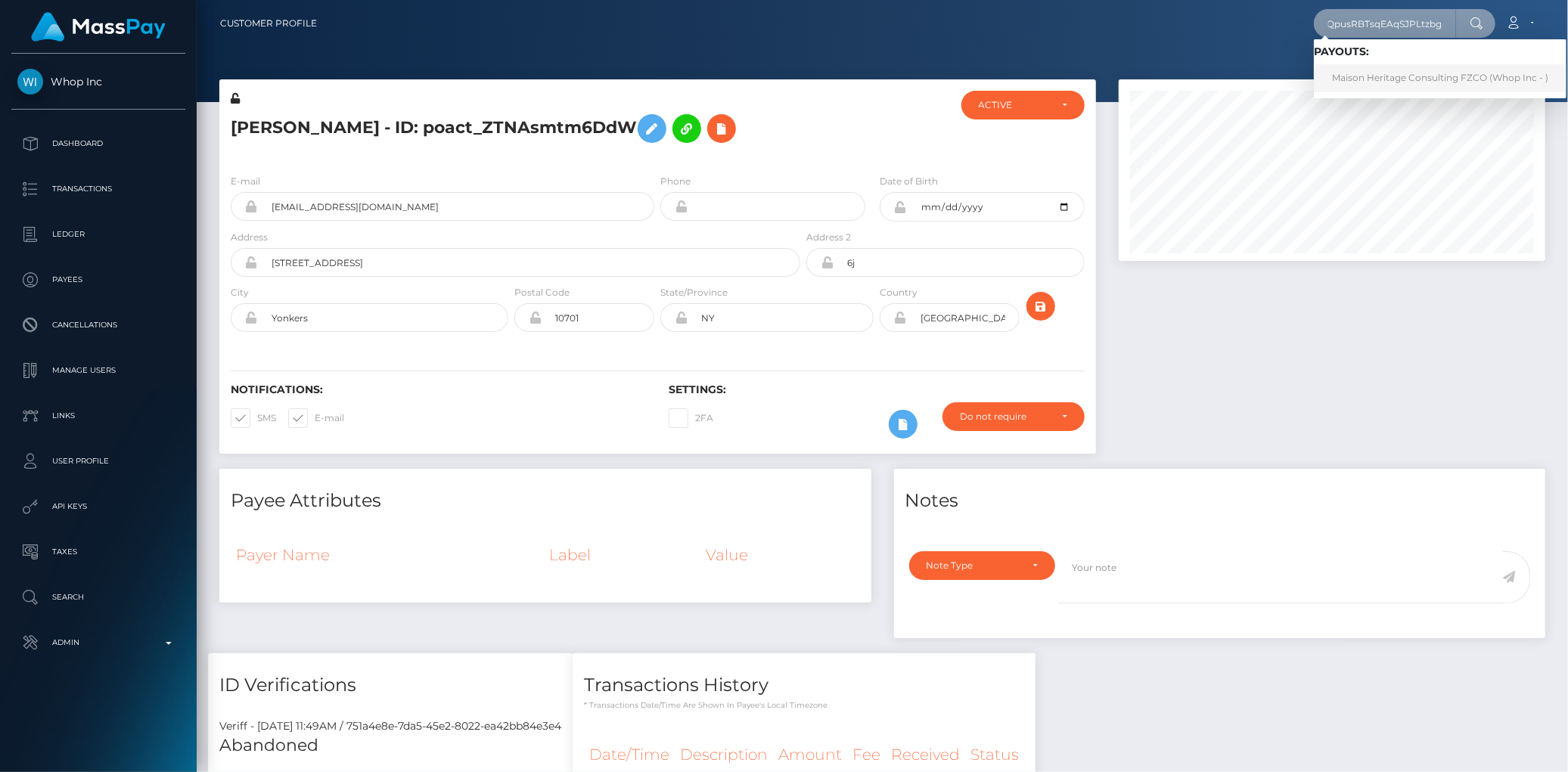
type input "_oQpusRBTsqEAqSJPLtzbg"
click at [1357, 78] on link "Maison Heritage Consulting FZCO (Whop Inc - )" at bounding box center [1440, 78] width 252 height 28
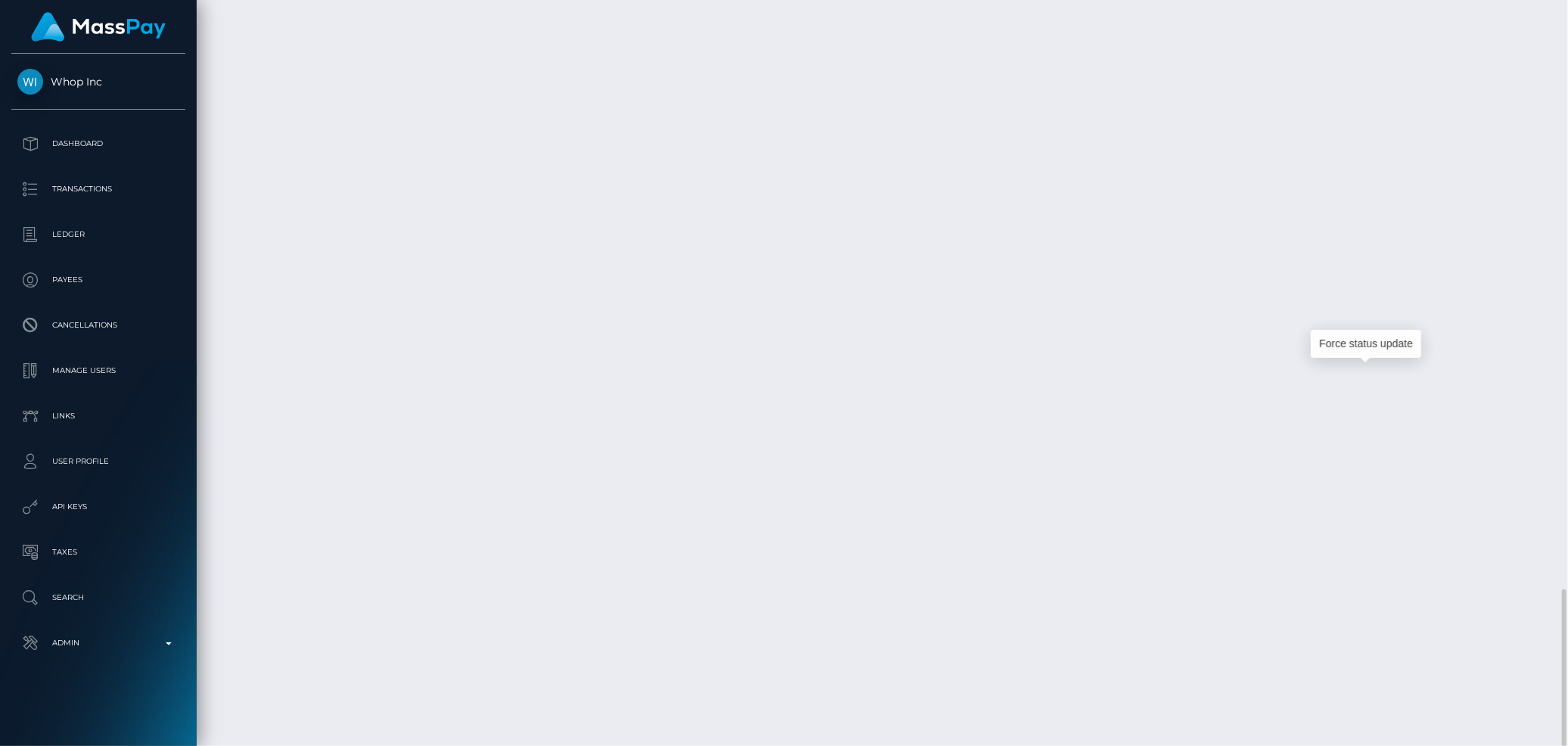
scroll to position [182, 427]
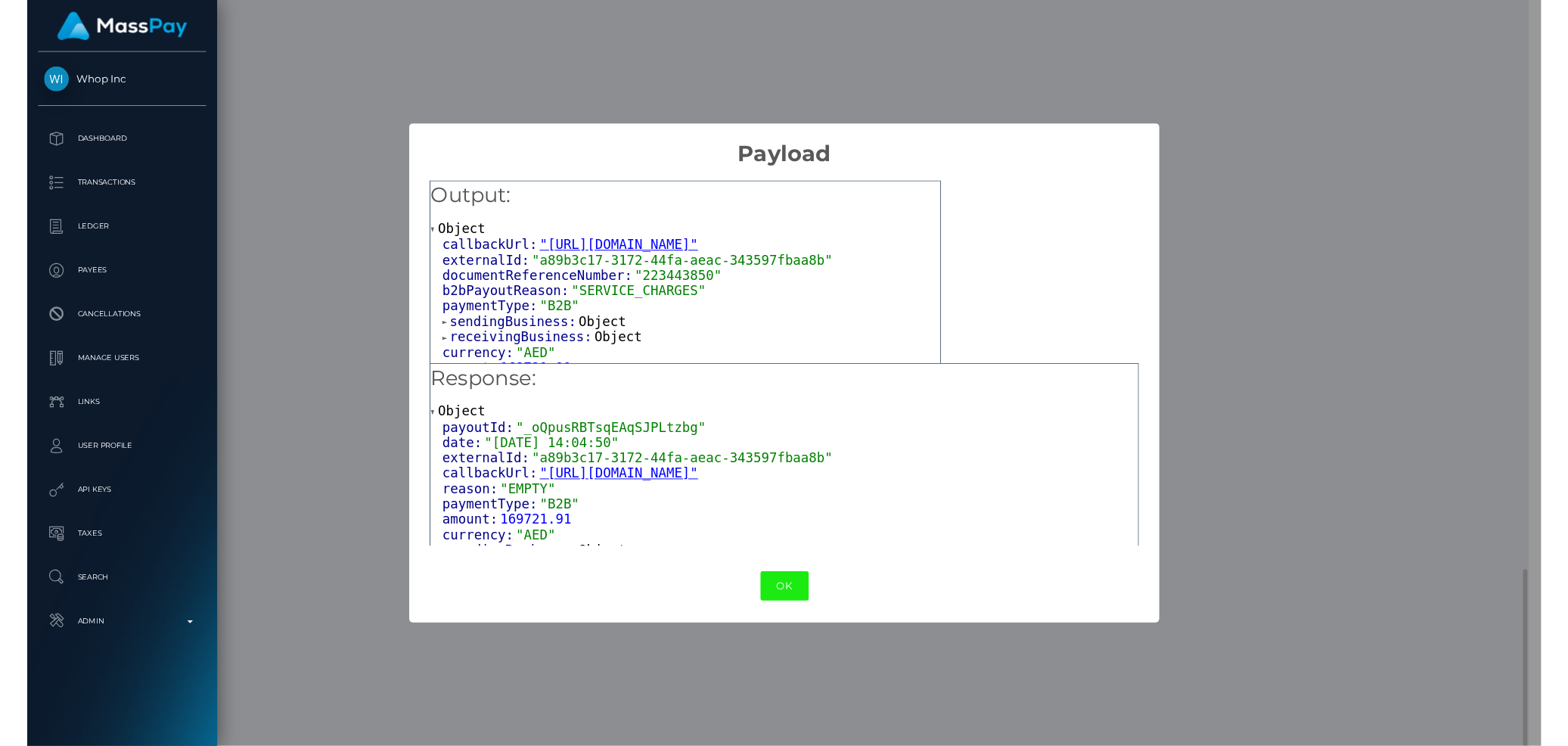
scroll to position [756291, 756014]
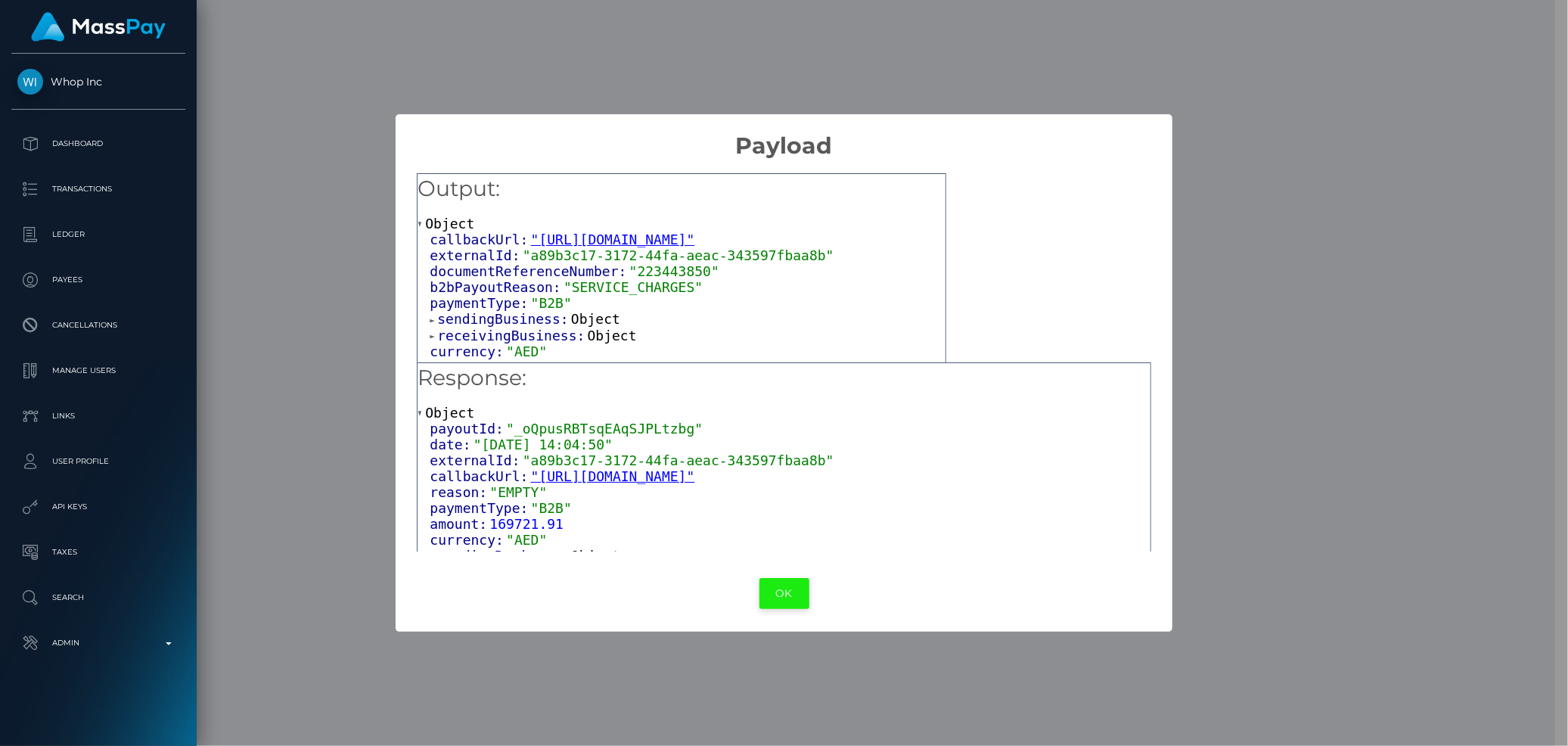
click at [787, 586] on button "OK" at bounding box center [784, 594] width 50 height 31
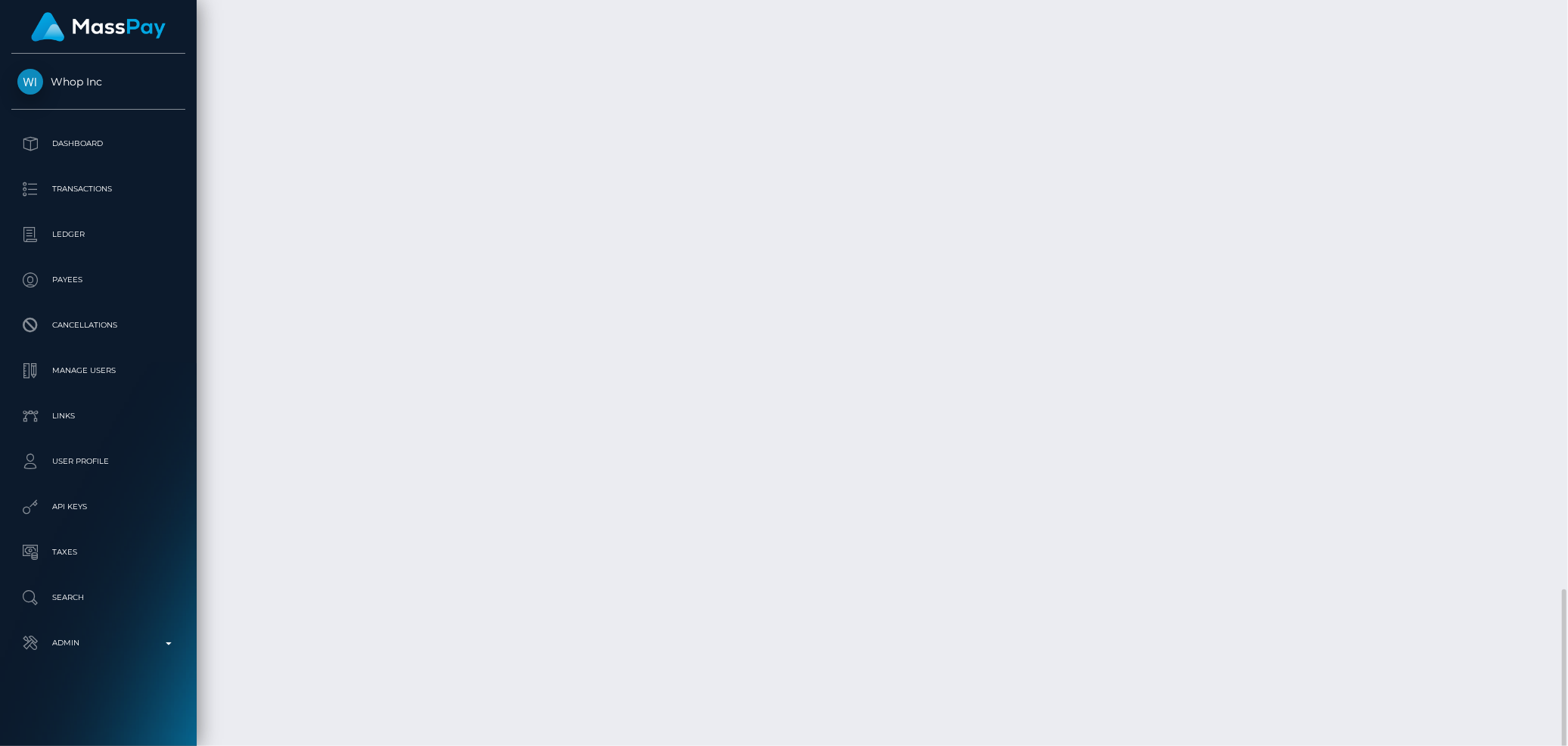
scroll to position [182, 427]
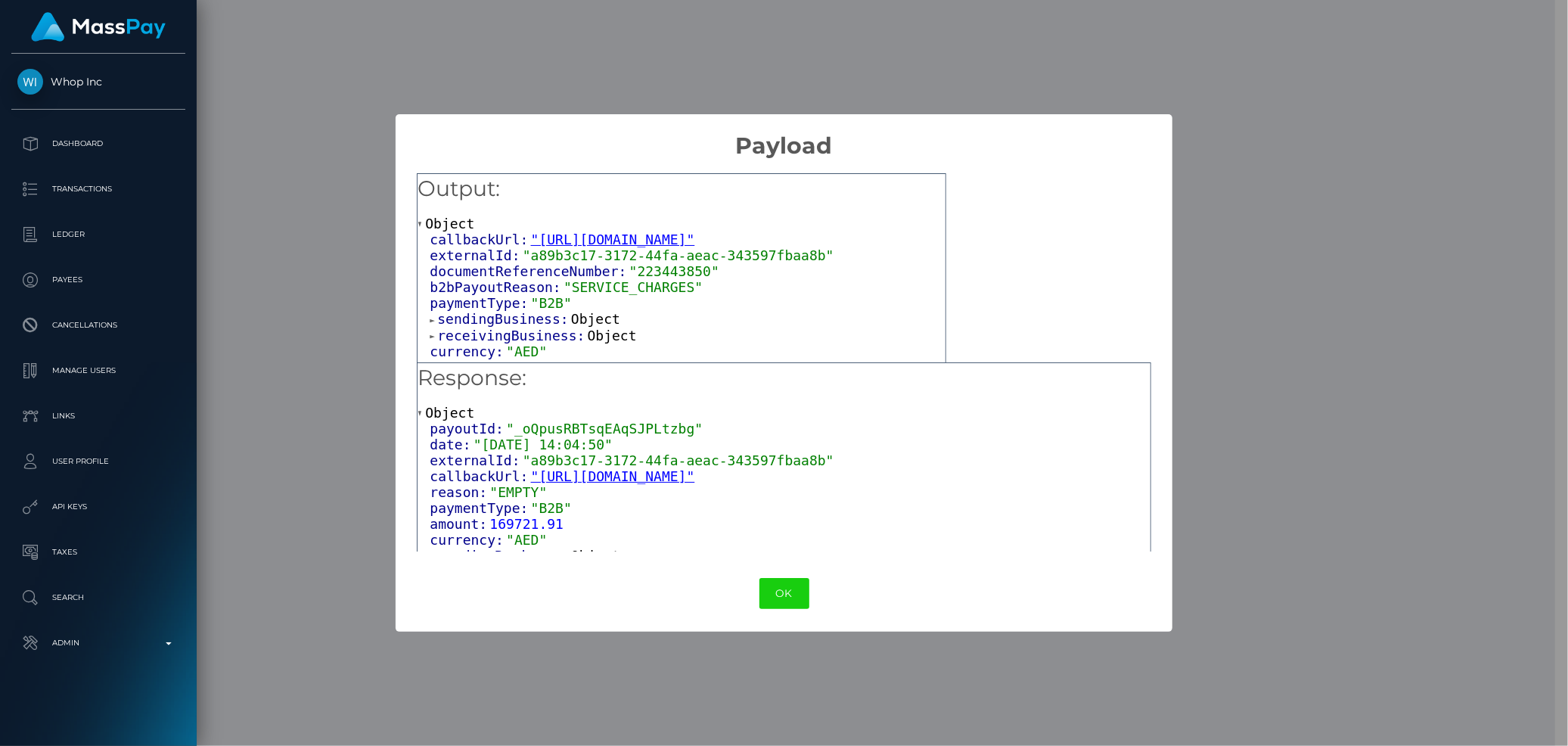
scroll to position [15, 0]
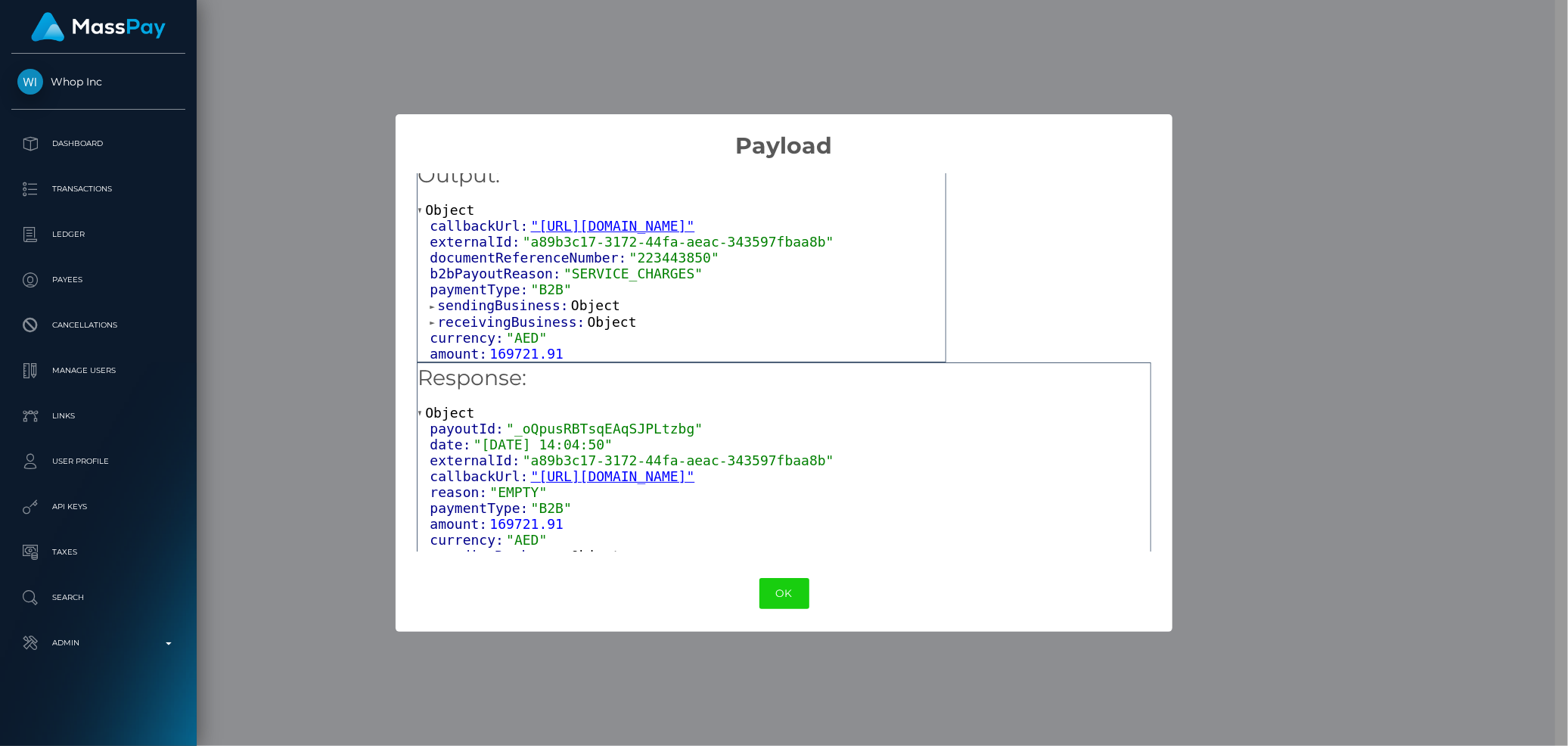
click at [481, 301] on span "sendingBusiness:" at bounding box center [504, 305] width 134 height 16
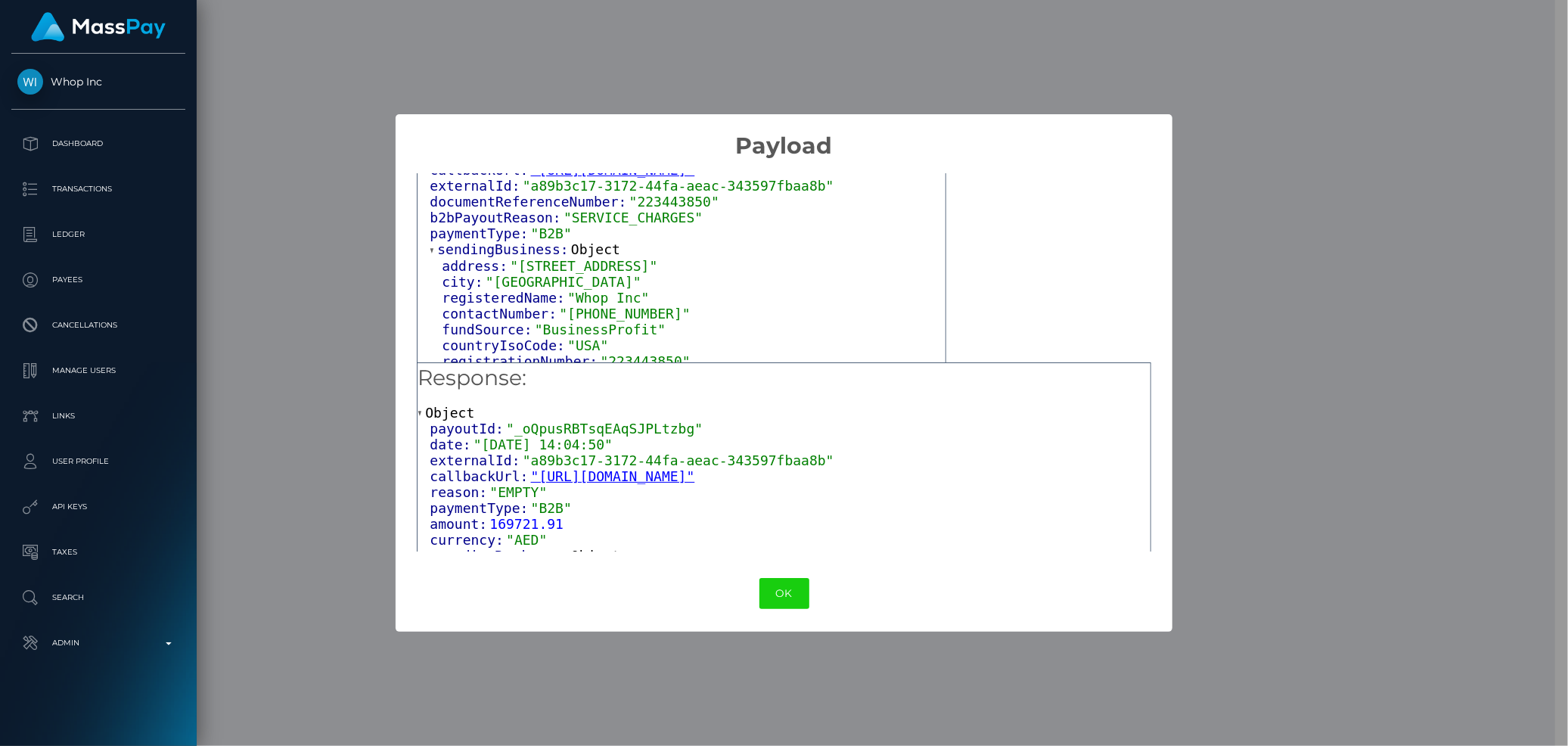
scroll to position [99, 0]
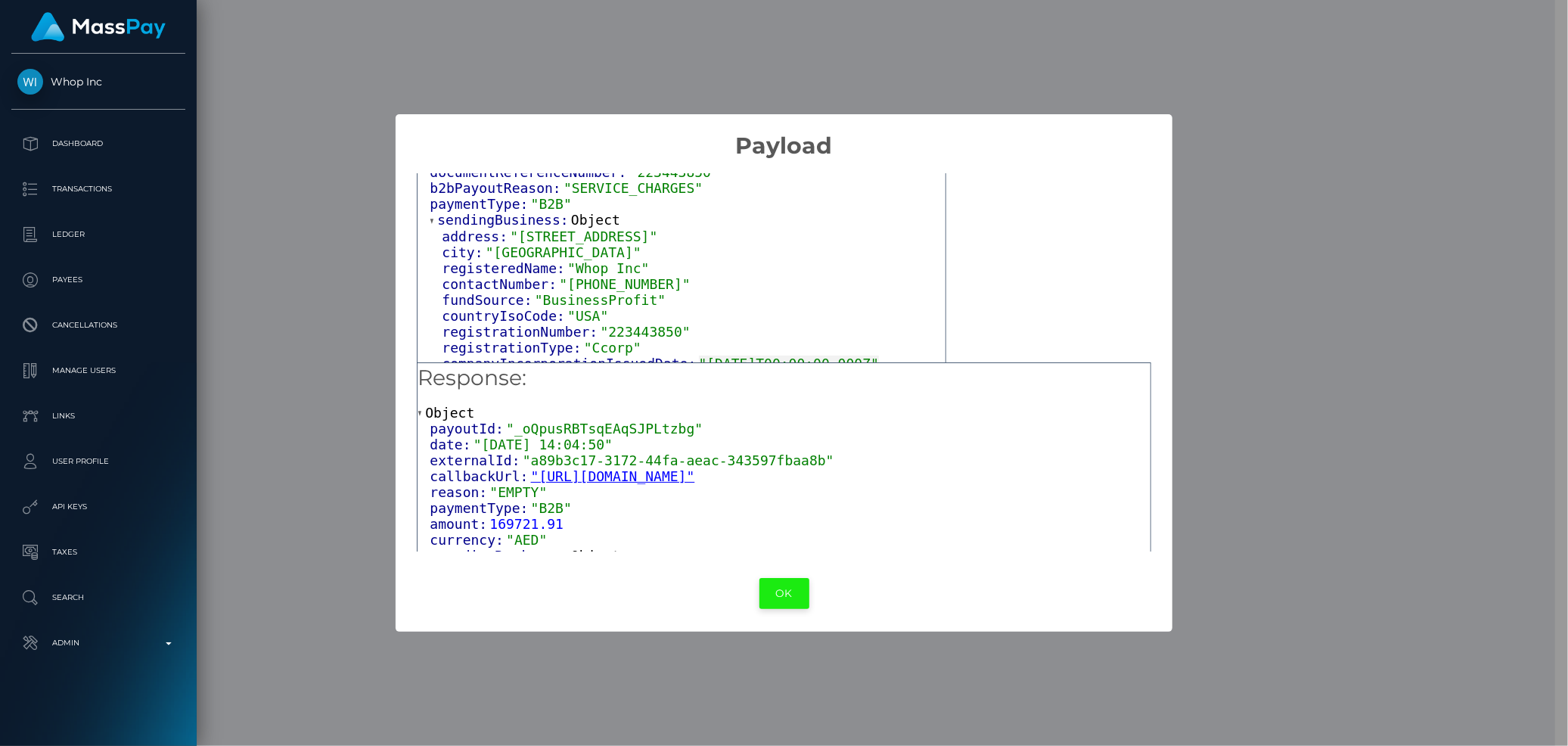
click at [786, 598] on button "OK" at bounding box center [784, 594] width 50 height 31
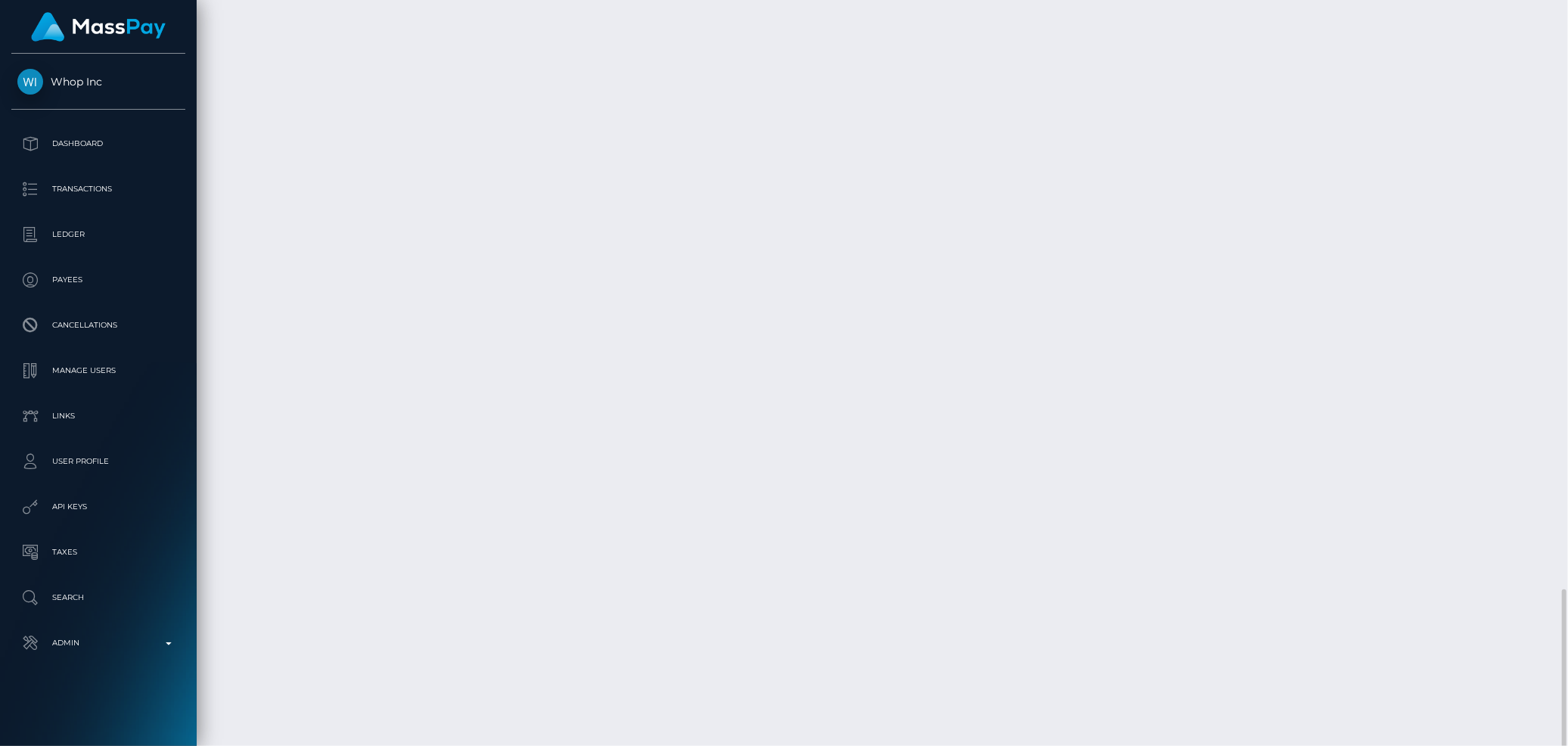
scroll to position [182, 427]
drag, startPoint x: 1077, startPoint y: 361, endPoint x: 1125, endPoint y: 363, distance: 48.0
drag, startPoint x: 1082, startPoint y: 360, endPoint x: 1129, endPoint y: 366, distance: 47.4
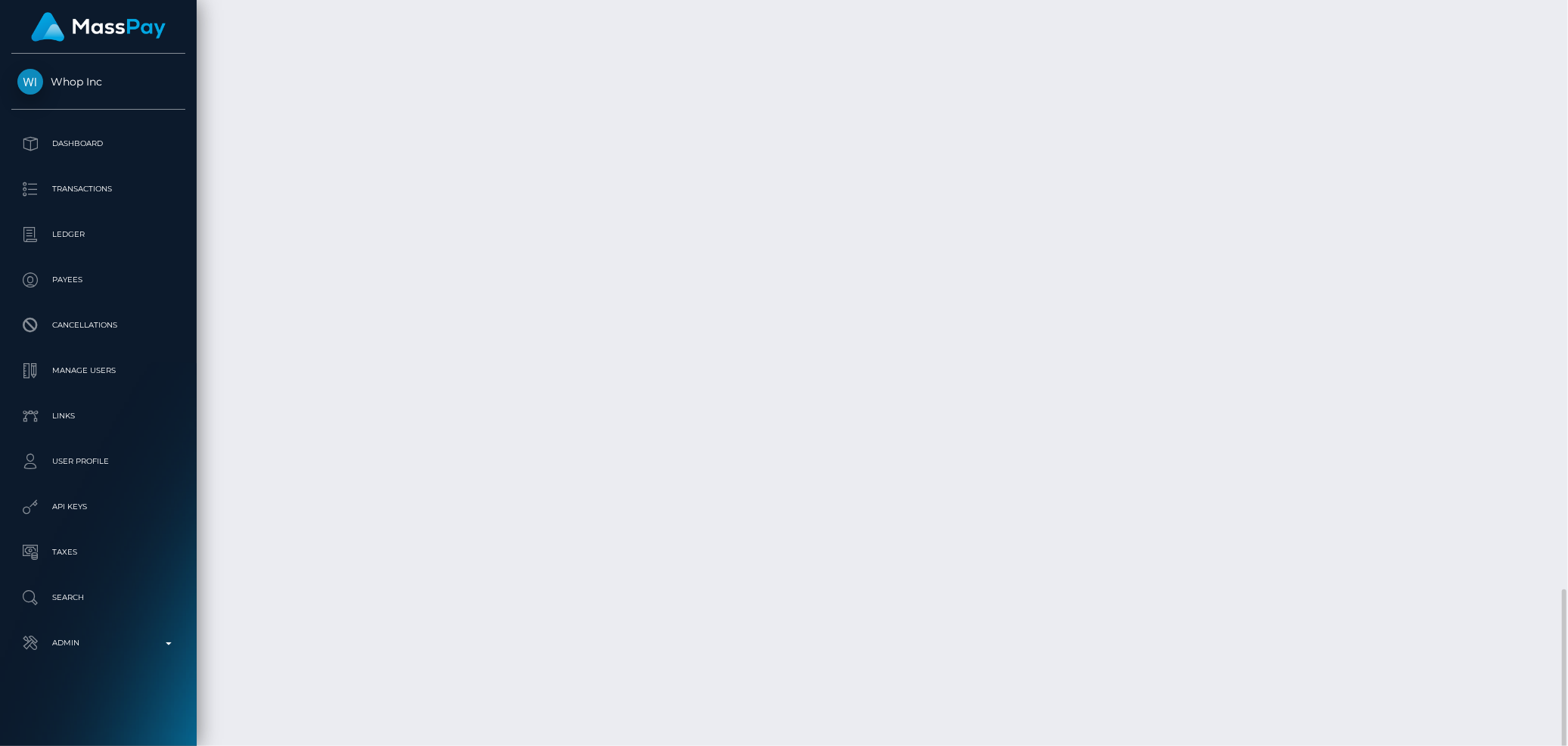
copy td "46,917.76"
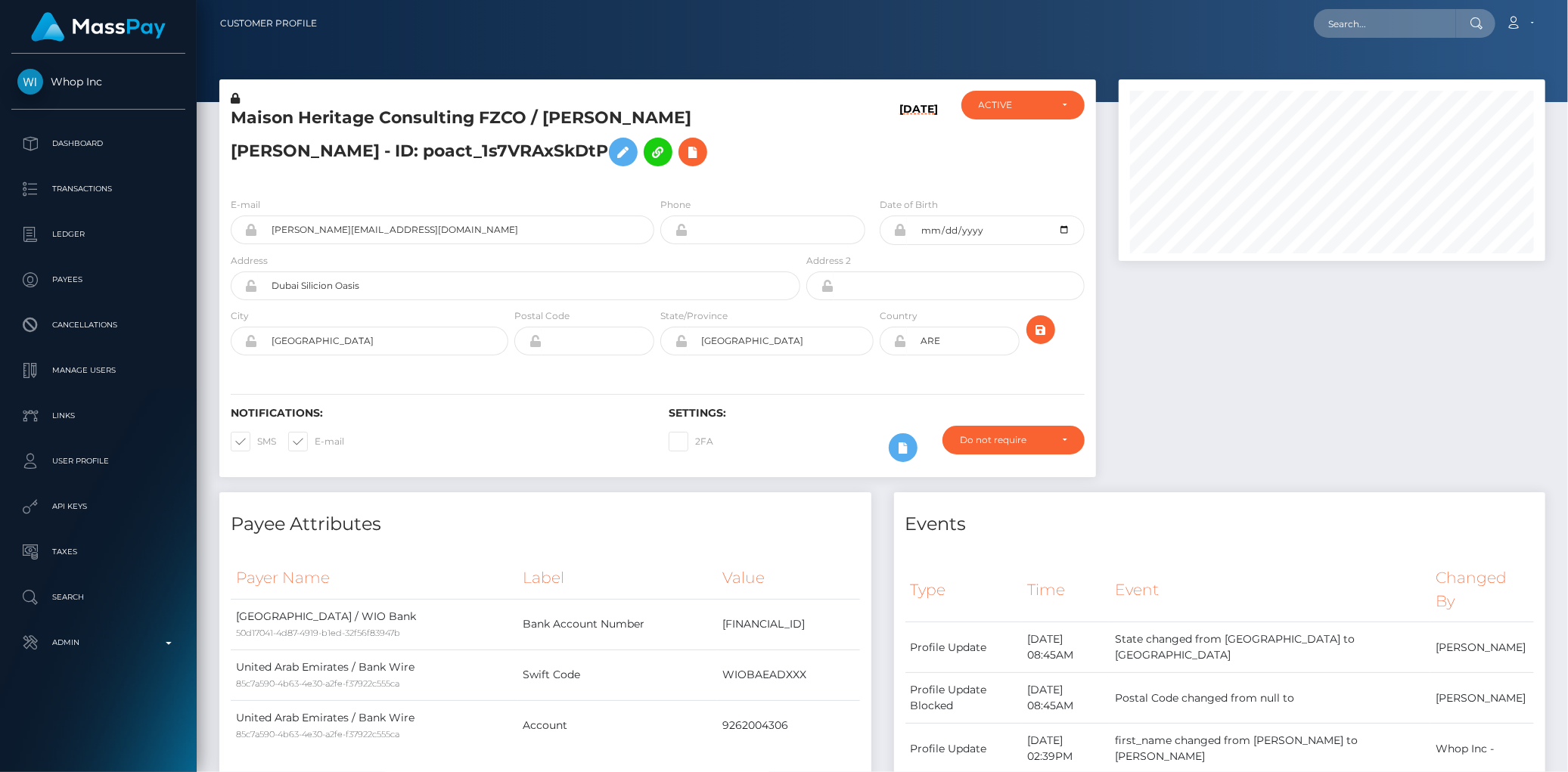
scroll to position [182, 427]
click at [1345, 25] on input "text" at bounding box center [1385, 23] width 142 height 29
paste input "poact_YaSR3CLzTgLt"
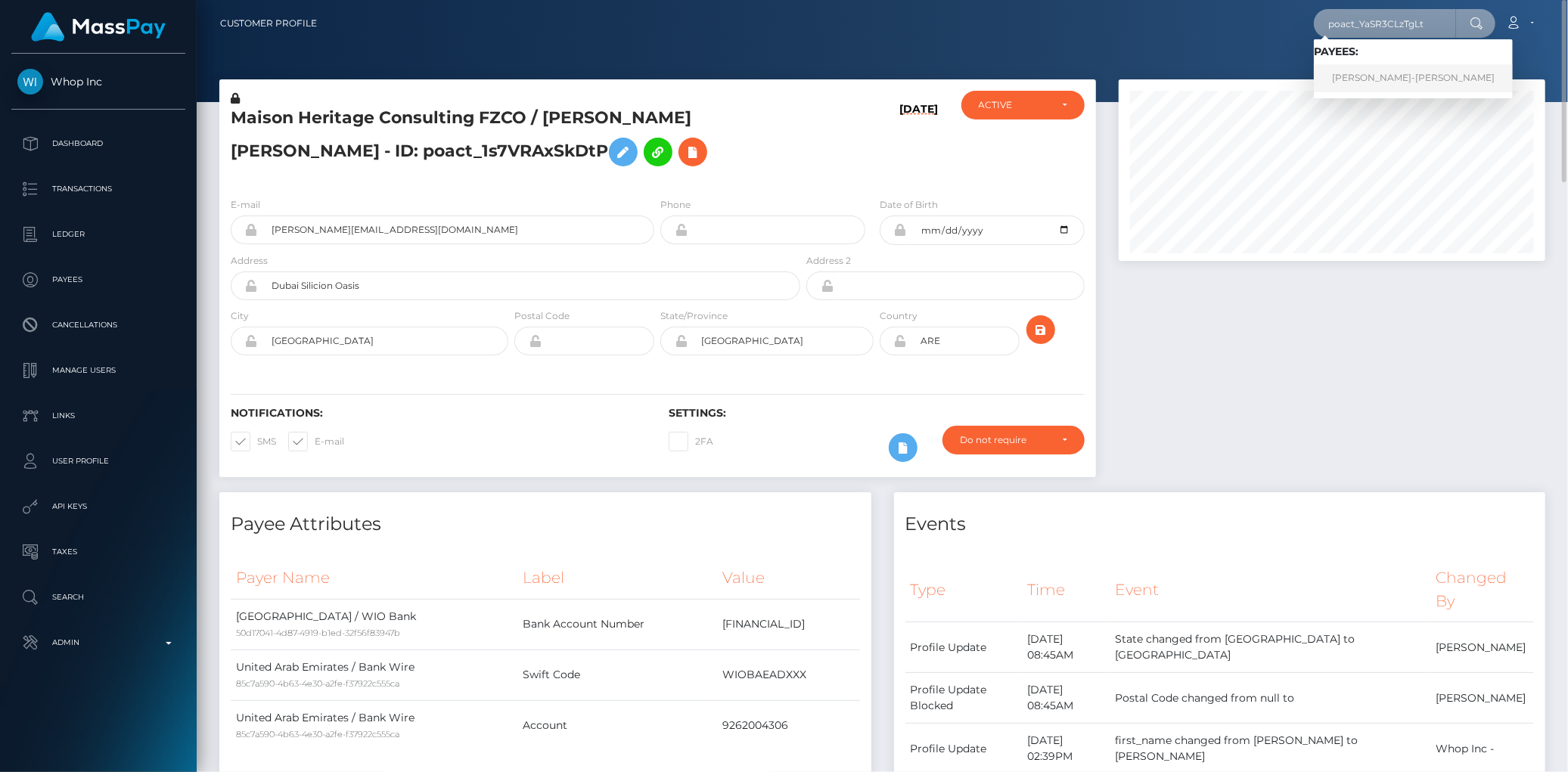
type input "poact_YaSR3CLzTgLt"
click at [1371, 74] on link "[PERSON_NAME]-[PERSON_NAME]" at bounding box center [1414, 78] width 199 height 28
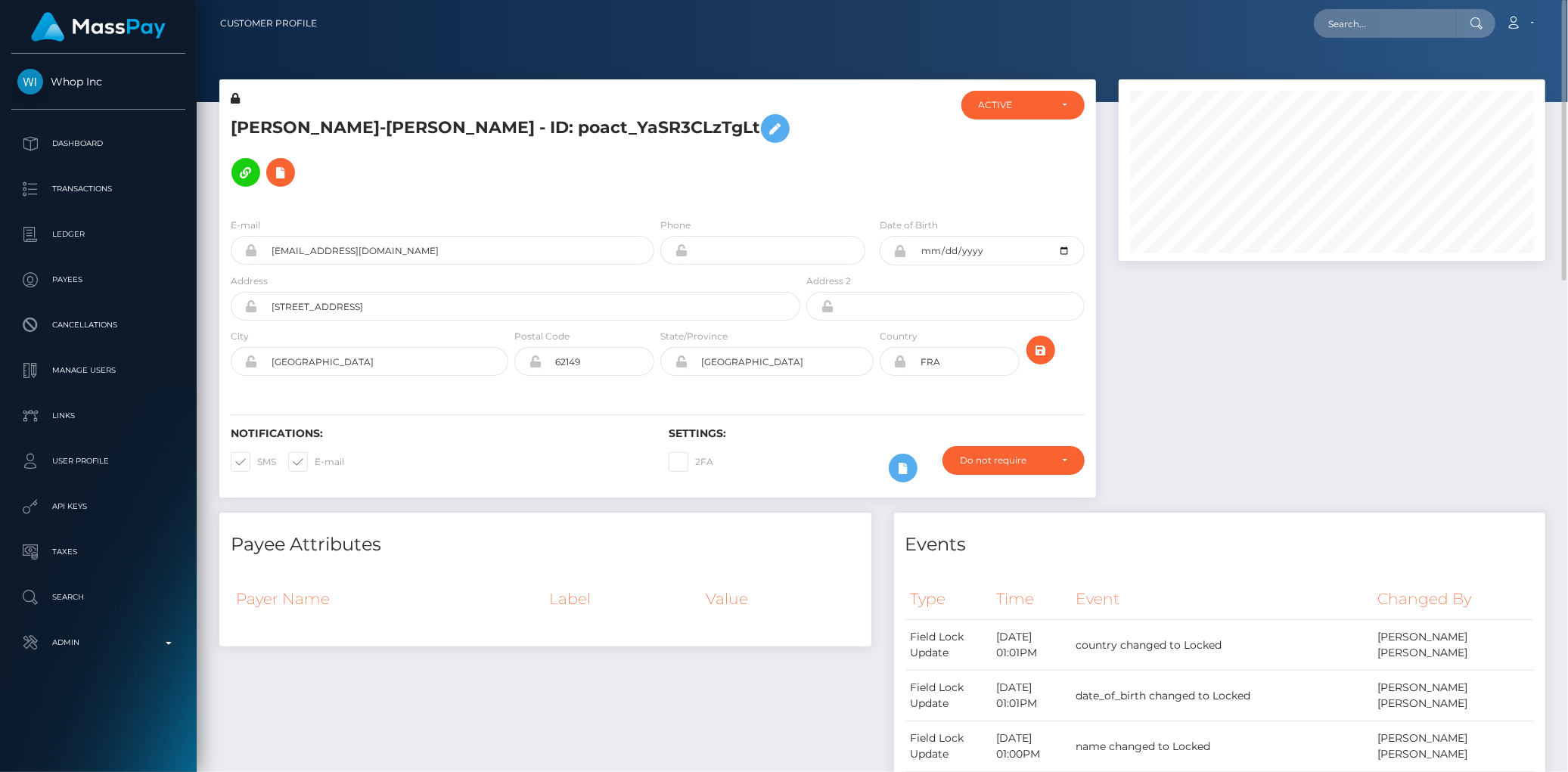
click at [362, 134] on h5 "[PERSON_NAME]-[PERSON_NAME] - ID: poact_YaSR3CLzTgLt" at bounding box center [511, 150] width 561 height 88
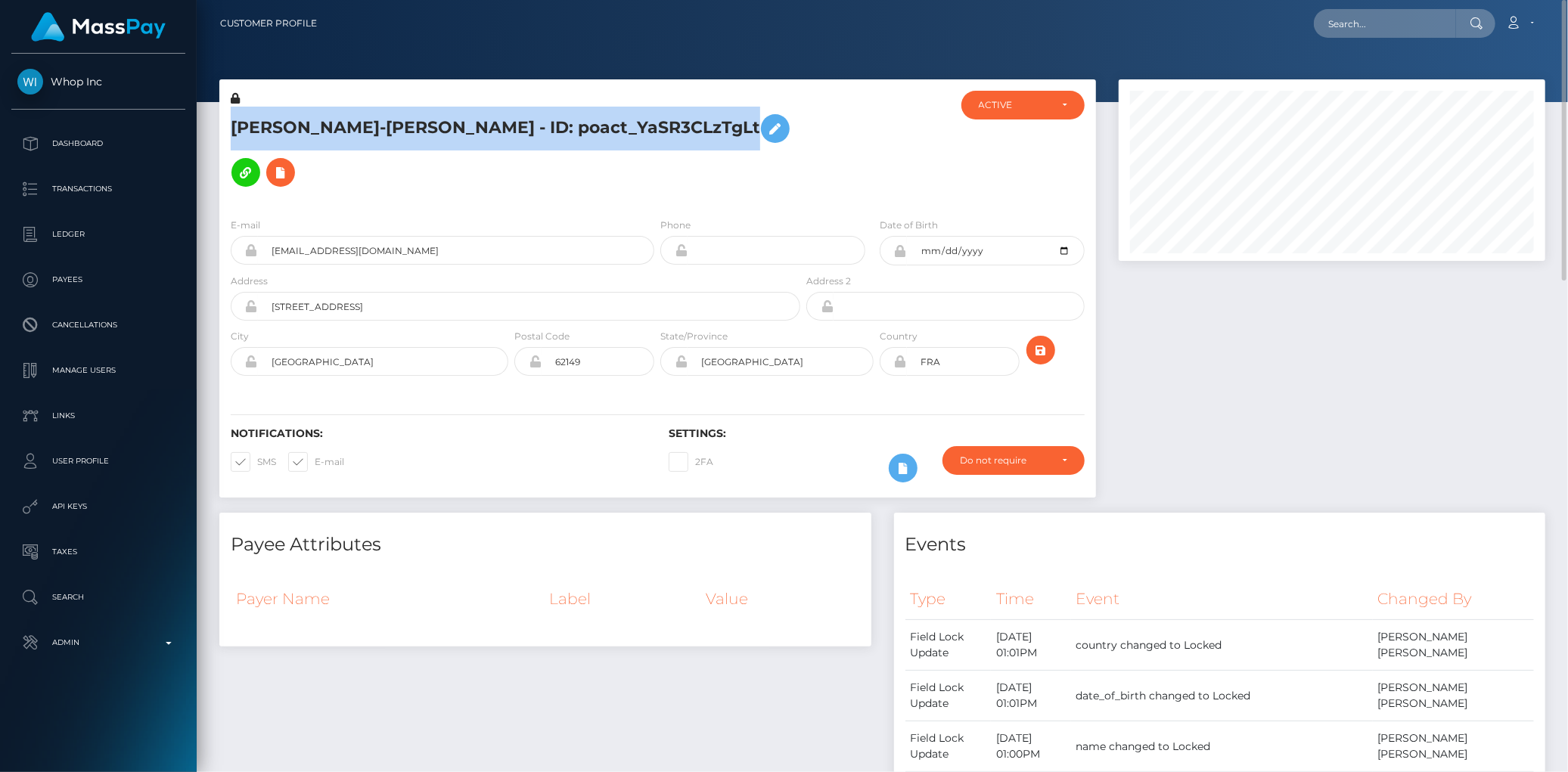
click at [362, 134] on h5 "[PERSON_NAME]-[PERSON_NAME] - ID: poact_YaSR3CLzTgLt" at bounding box center [511, 150] width 561 height 88
copy h5 "[PERSON_NAME]-[PERSON_NAME] - ID: poact_YaSR3CLzTgLt"
click at [428, 109] on h5 "[PERSON_NAME]-[PERSON_NAME] - ID: poact_YaSR3CLzTgLt" at bounding box center [511, 150] width 561 height 88
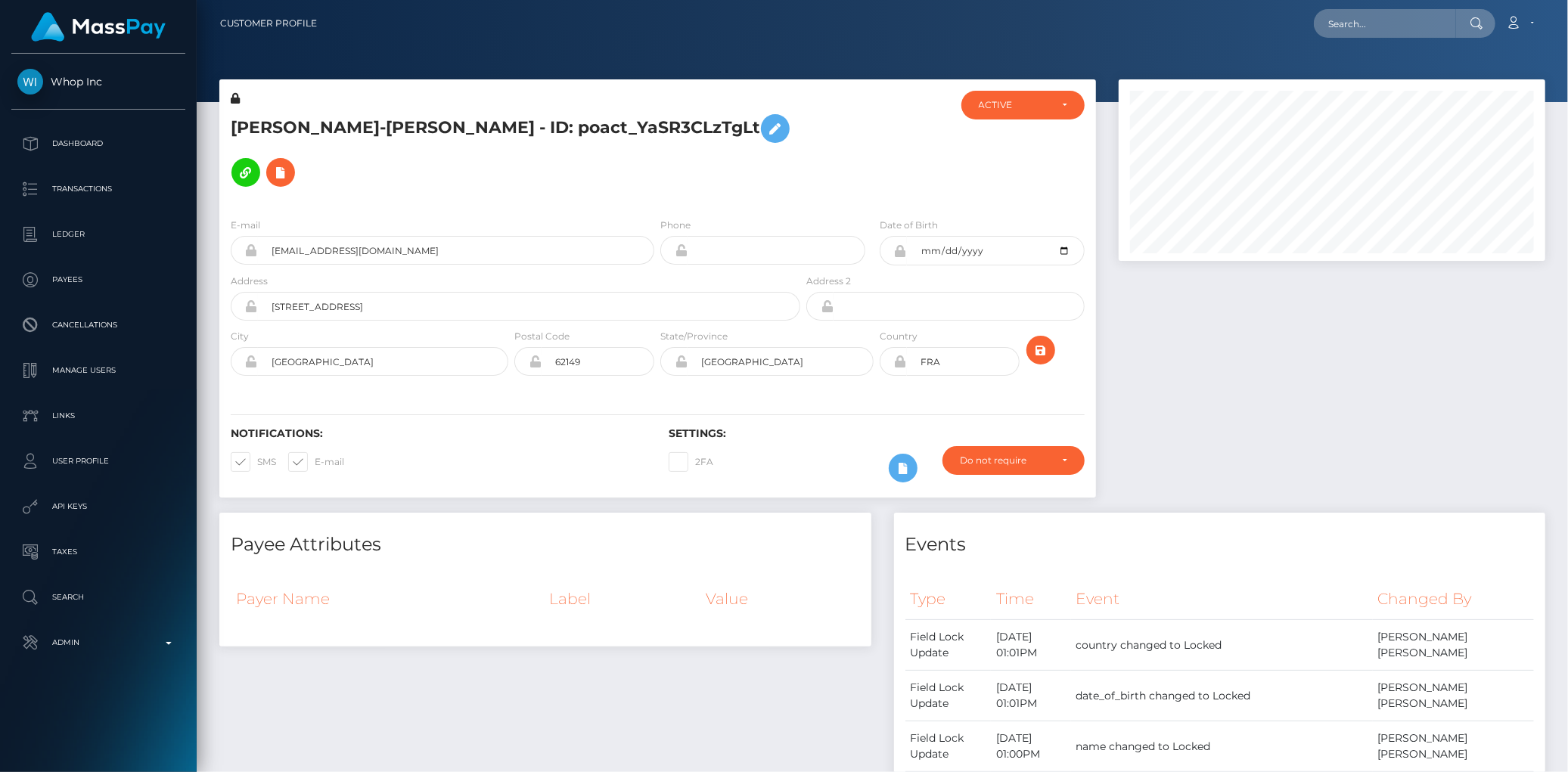
scroll to position [182, 427]
click at [1325, 43] on nav "Customer Profile Loading... Loading... Account" at bounding box center [882, 23] width 1372 height 47
click at [1329, 38] on div "Loading... Loading... Account Edit Profile Logout" at bounding box center [937, 23] width 1216 height 32
click at [1334, 30] on input "text" at bounding box center [1385, 23] width 142 height 29
paste input "04e06d95-81a5-11f0-8023-0266f44cc279"
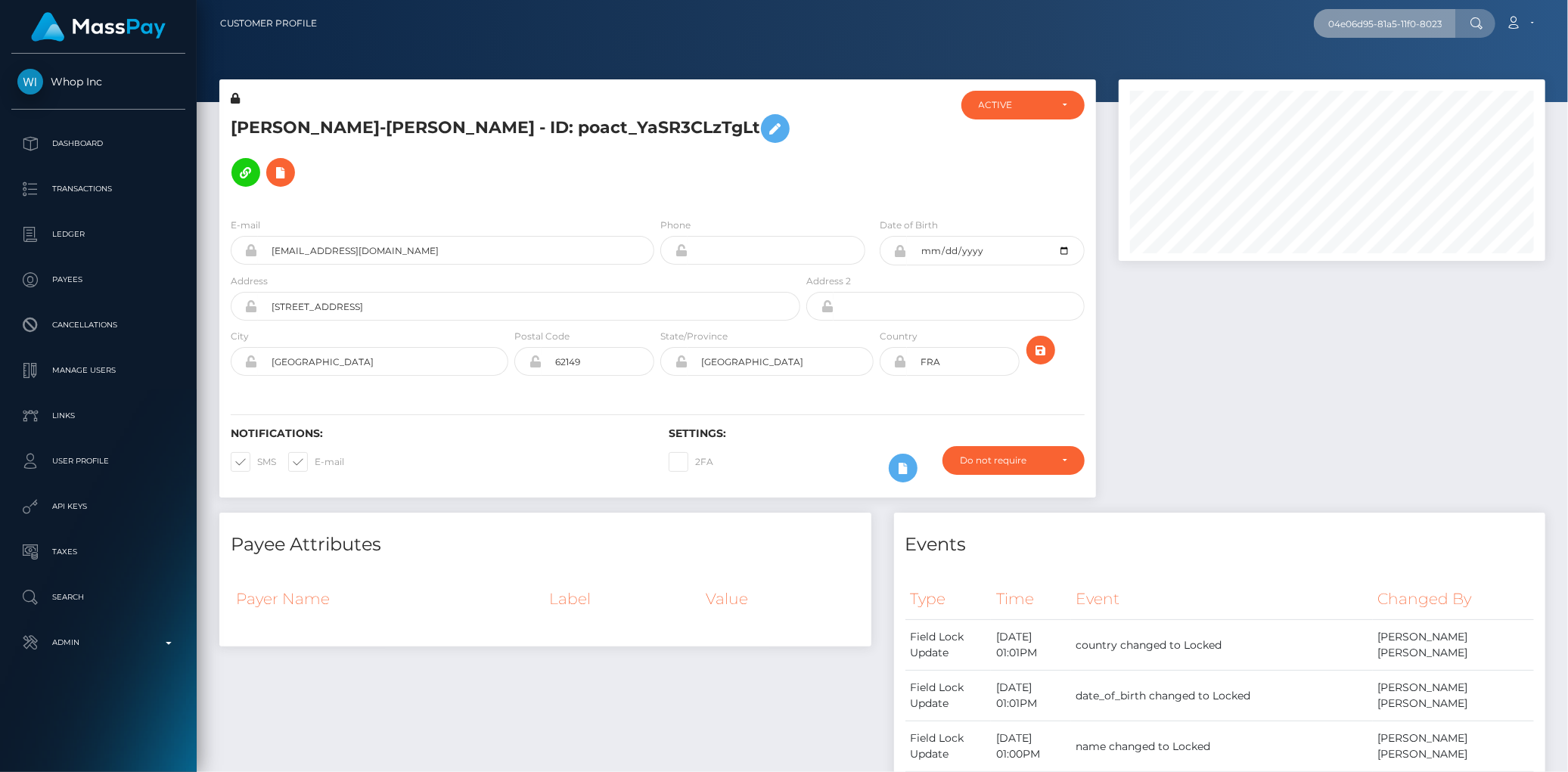
scroll to position [0, 71]
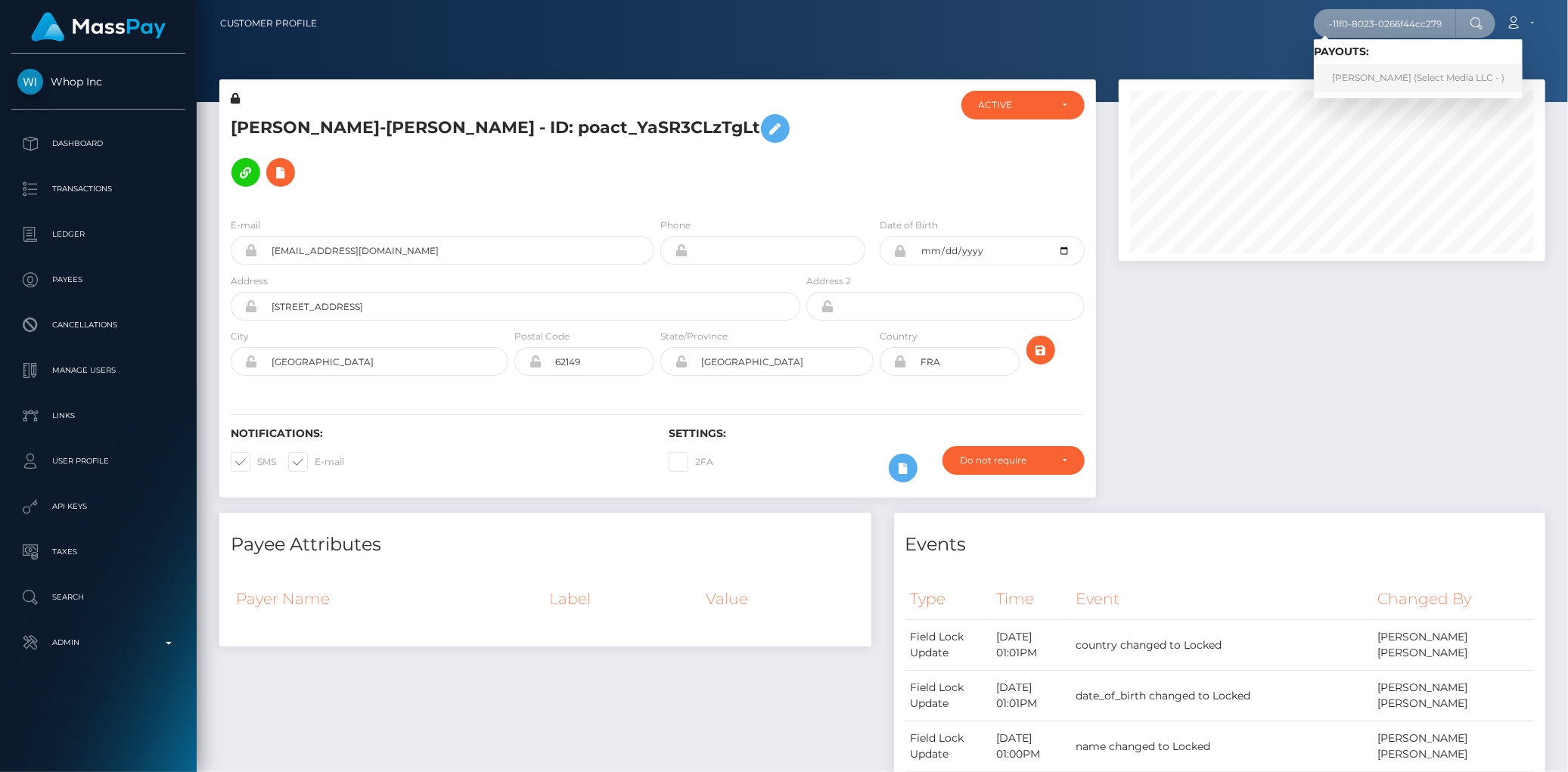
type input "04e06d95-81a5-11f0-8023-0266f44cc279"
click at [1363, 71] on link "Kailey Machado (Select Media LLC - )" at bounding box center [1418, 78] width 209 height 28
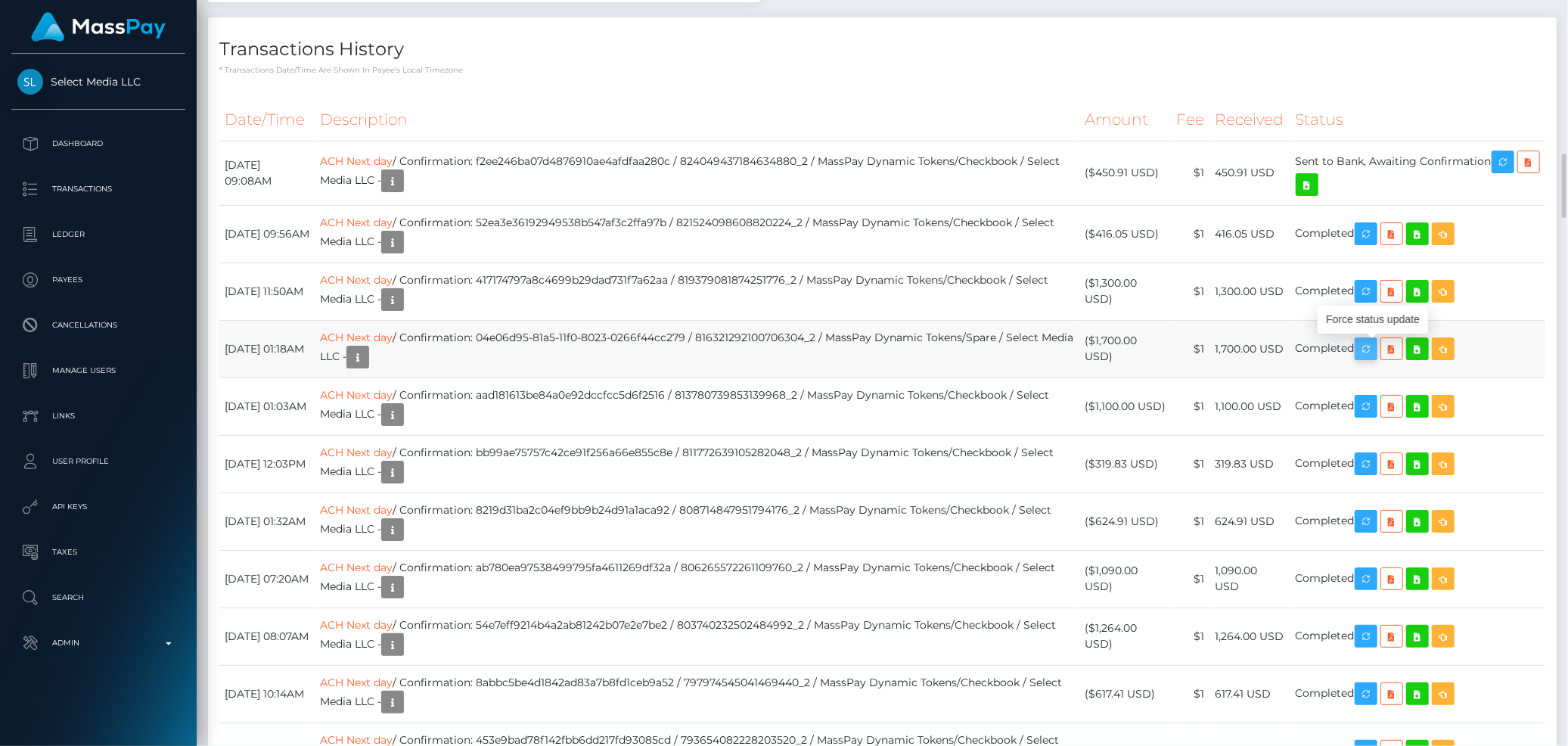
scroll to position [182, 427]
click at [1375, 346] on icon "button" at bounding box center [1365, 349] width 18 height 19
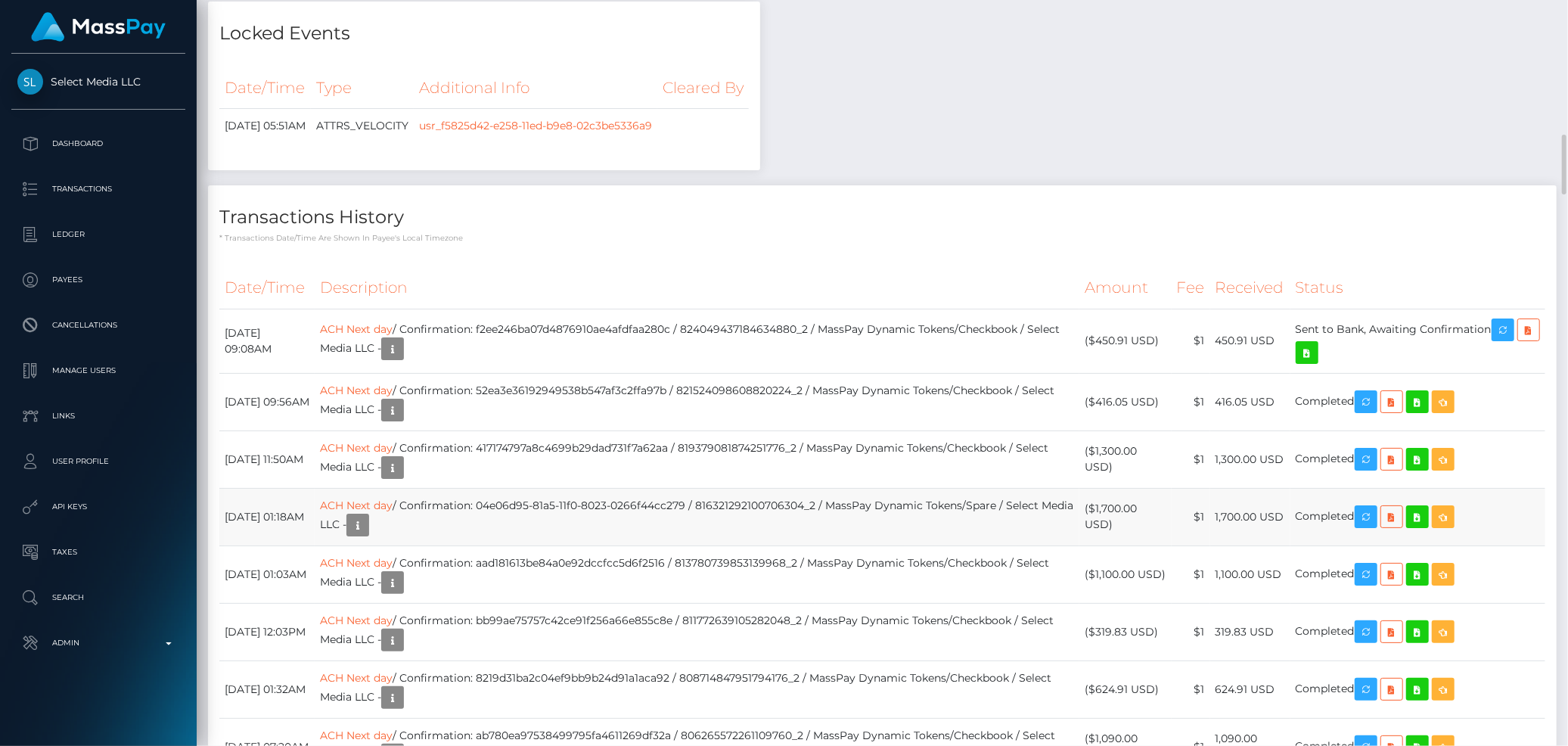
drag, startPoint x: 222, startPoint y: 515, endPoint x: 1366, endPoint y: 507, distance: 1144.0
click at [1366, 507] on tr "August 25, 2025 01:18AM ACH Next day / Confirmation: 04e06d95-81a5-11f0-8023-02…" at bounding box center [883, 517] width 1326 height 57
copy tr "August 25, 2025 01:18AM ACH Next day / Confirmation: 04e06d95-81a5-11f0-8023-02…"
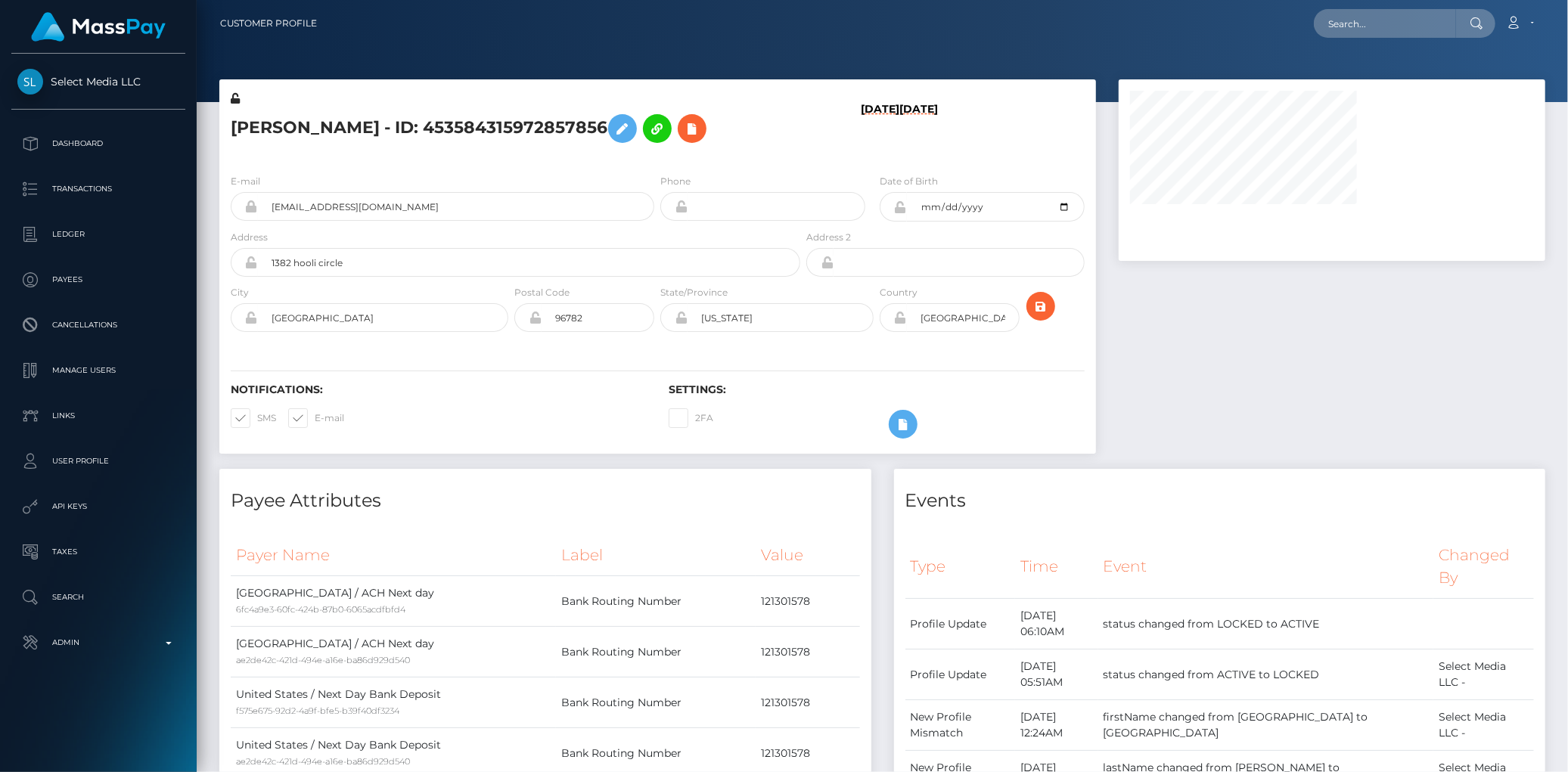
click at [336, 138] on h5 "[PERSON_NAME] - ID: 453584315972857856" at bounding box center [511, 128] width 561 height 44
click at [327, 119] on h5 "[PERSON_NAME] - ID: 453584315972857856" at bounding box center [511, 128] width 561 height 44
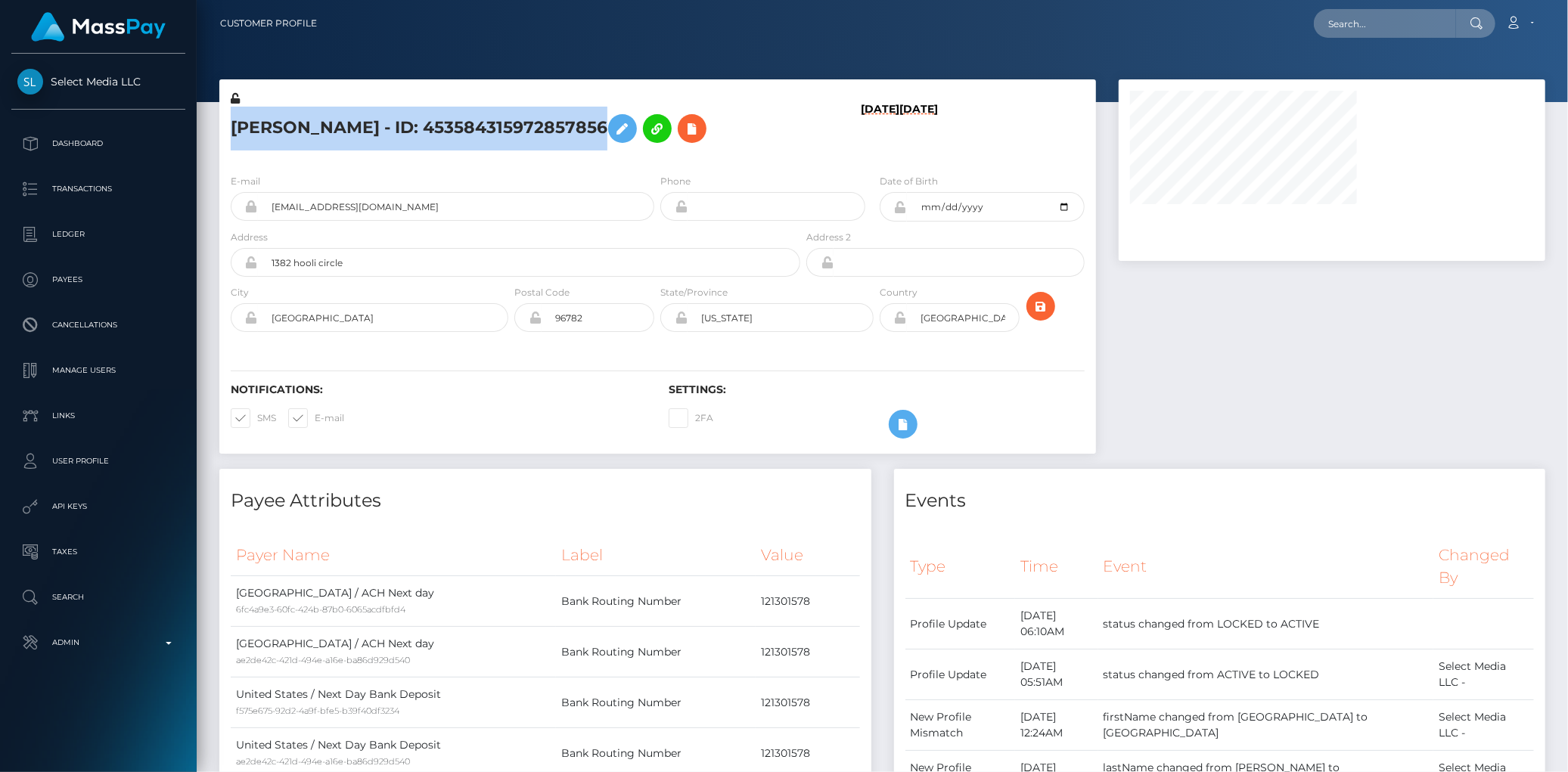
click at [327, 119] on h5 "[PERSON_NAME] - ID: 453584315972857856" at bounding box center [511, 128] width 561 height 44
copy h5 "[PERSON_NAME] - ID: 453584315972857856"
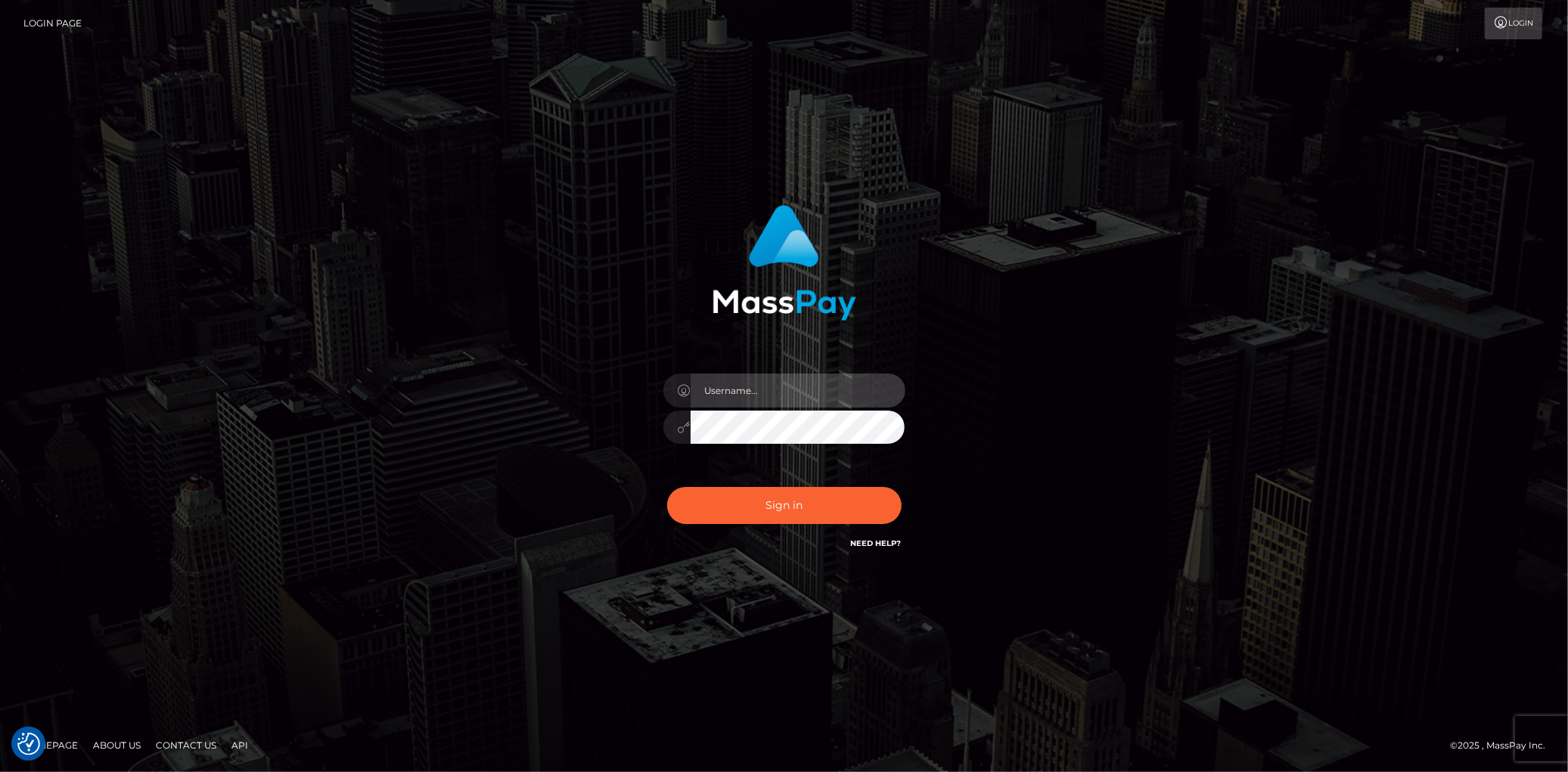
type input "Eduard Gavrilescu"
click at [807, 478] on div "Sign in Need Help?" at bounding box center [784, 511] width 265 height 68
click at [800, 494] on button "Sign in" at bounding box center [785, 506] width 234 height 37
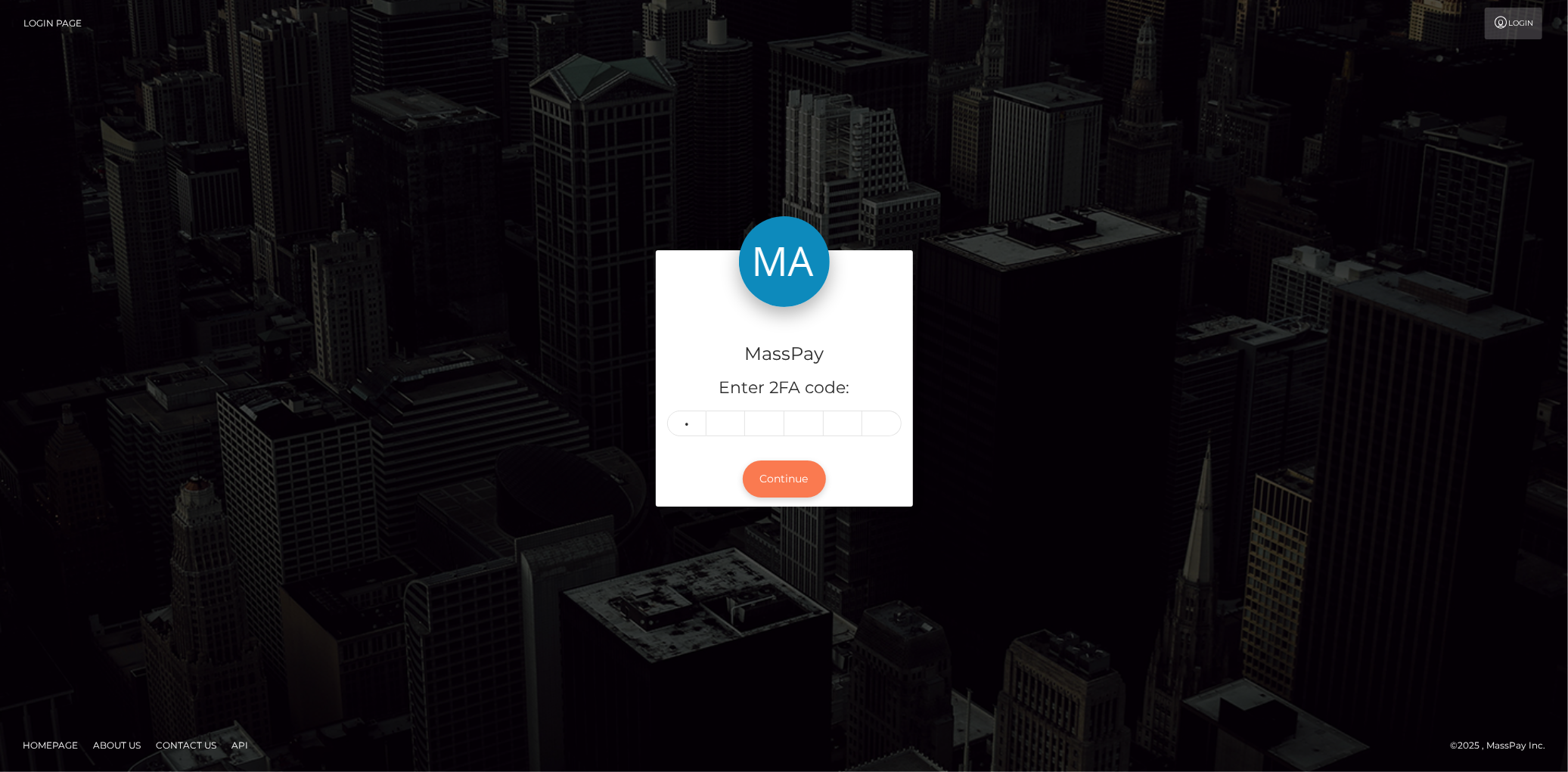
type input "7"
type input "8"
type input "0"
type input "7"
type input "6"
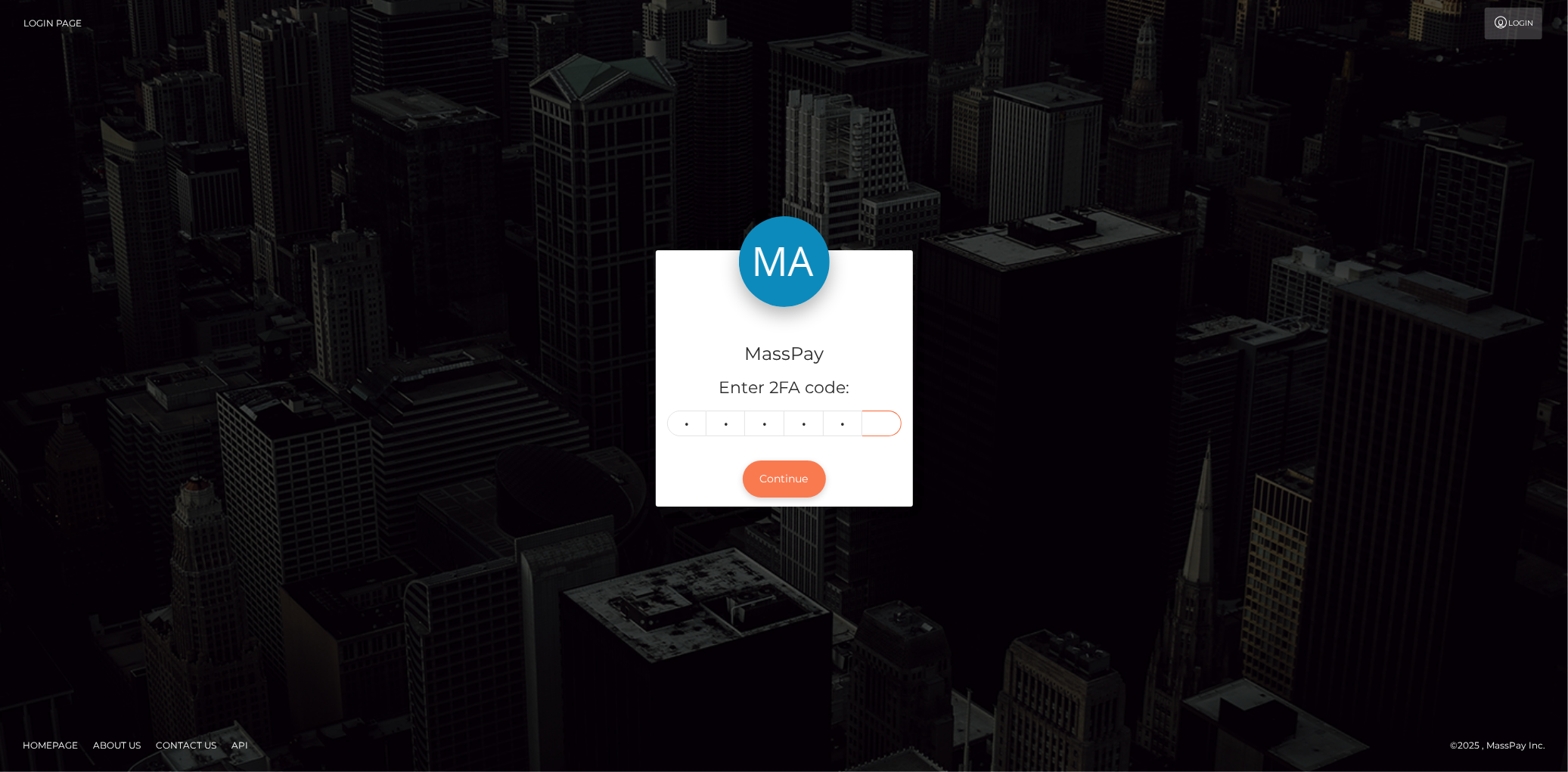
type input "5"
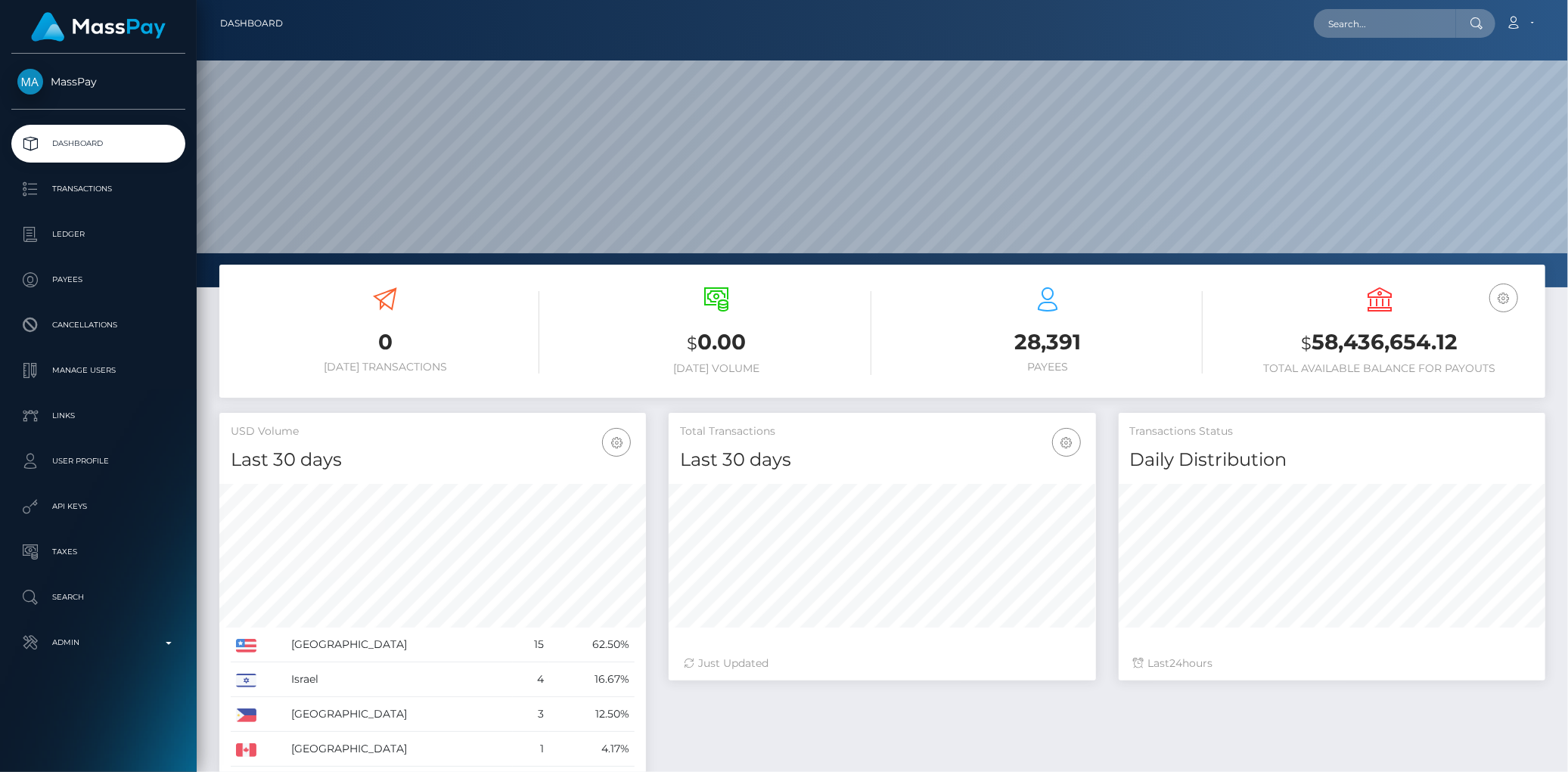
scroll to position [268, 427]
click at [1324, 35] on input "text" at bounding box center [1385, 23] width 142 height 29
paste input "159fe452-8c01-11f0-bd85-0694aced620b"
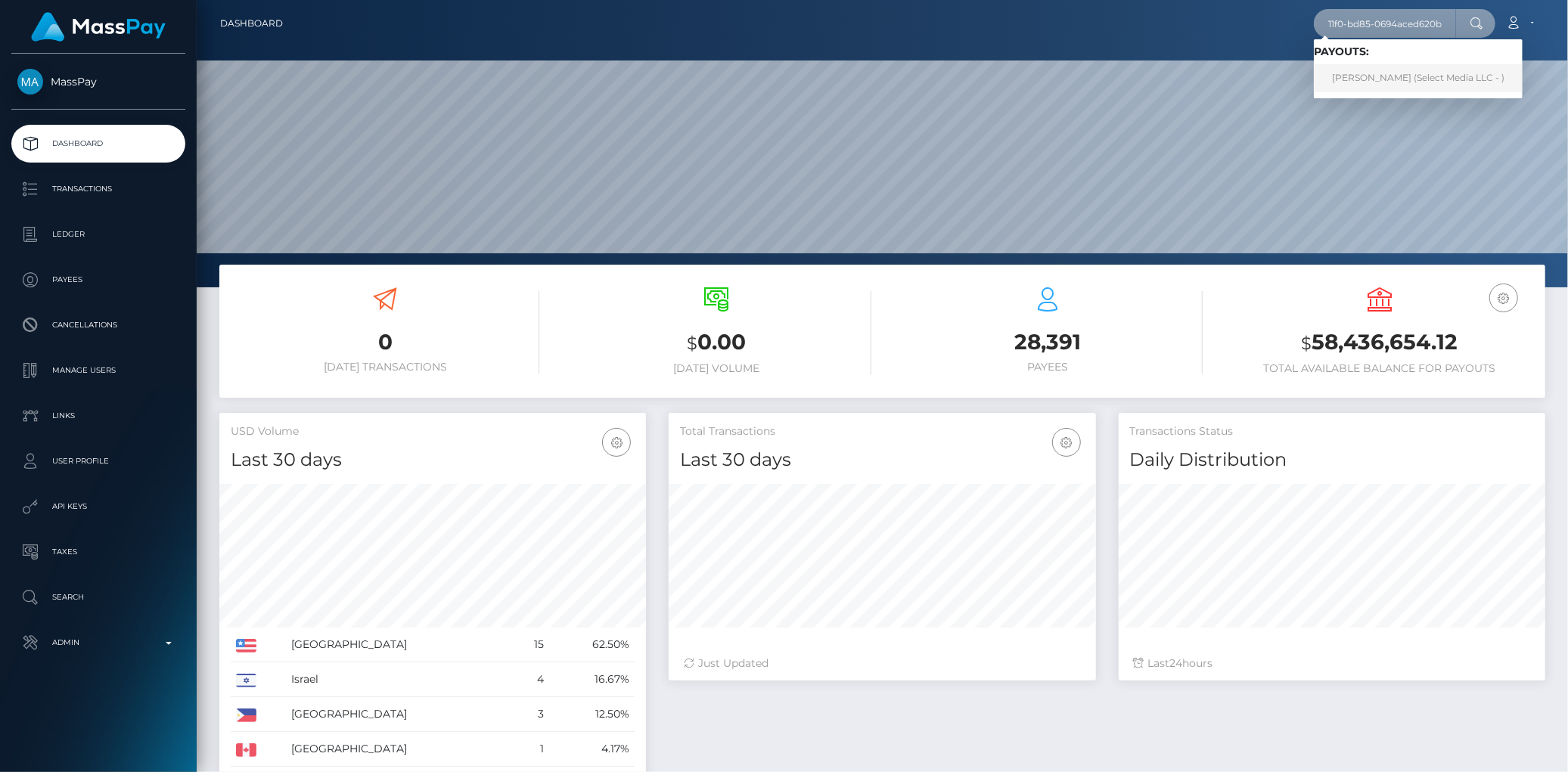
type input "159fe452-8c01-11f0-bd85-0694aced620b"
click at [1362, 73] on link "ANGEL TASHELL DAVIS (Select Media LLC - )" at bounding box center [1418, 78] width 209 height 28
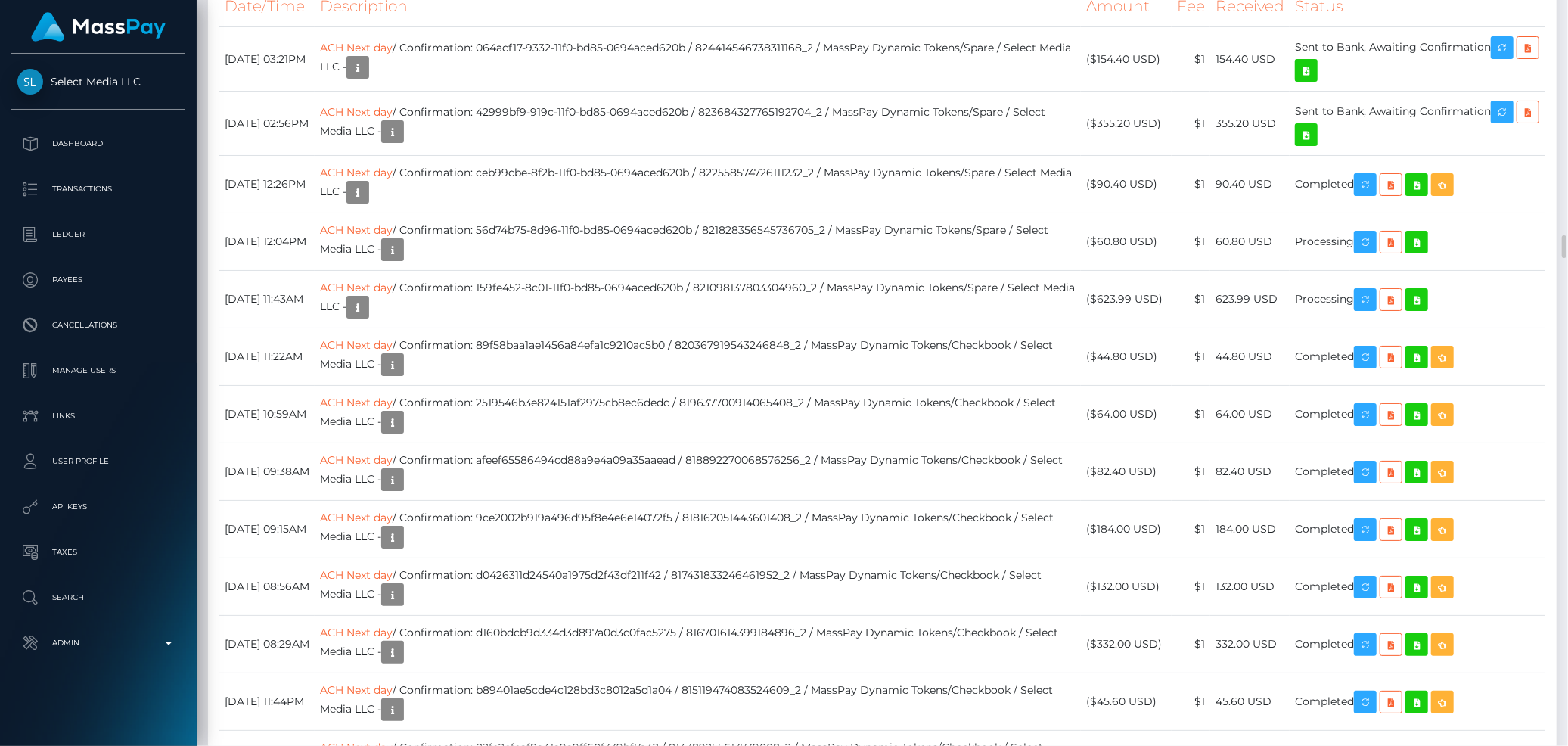
scroll to position [4875, 0]
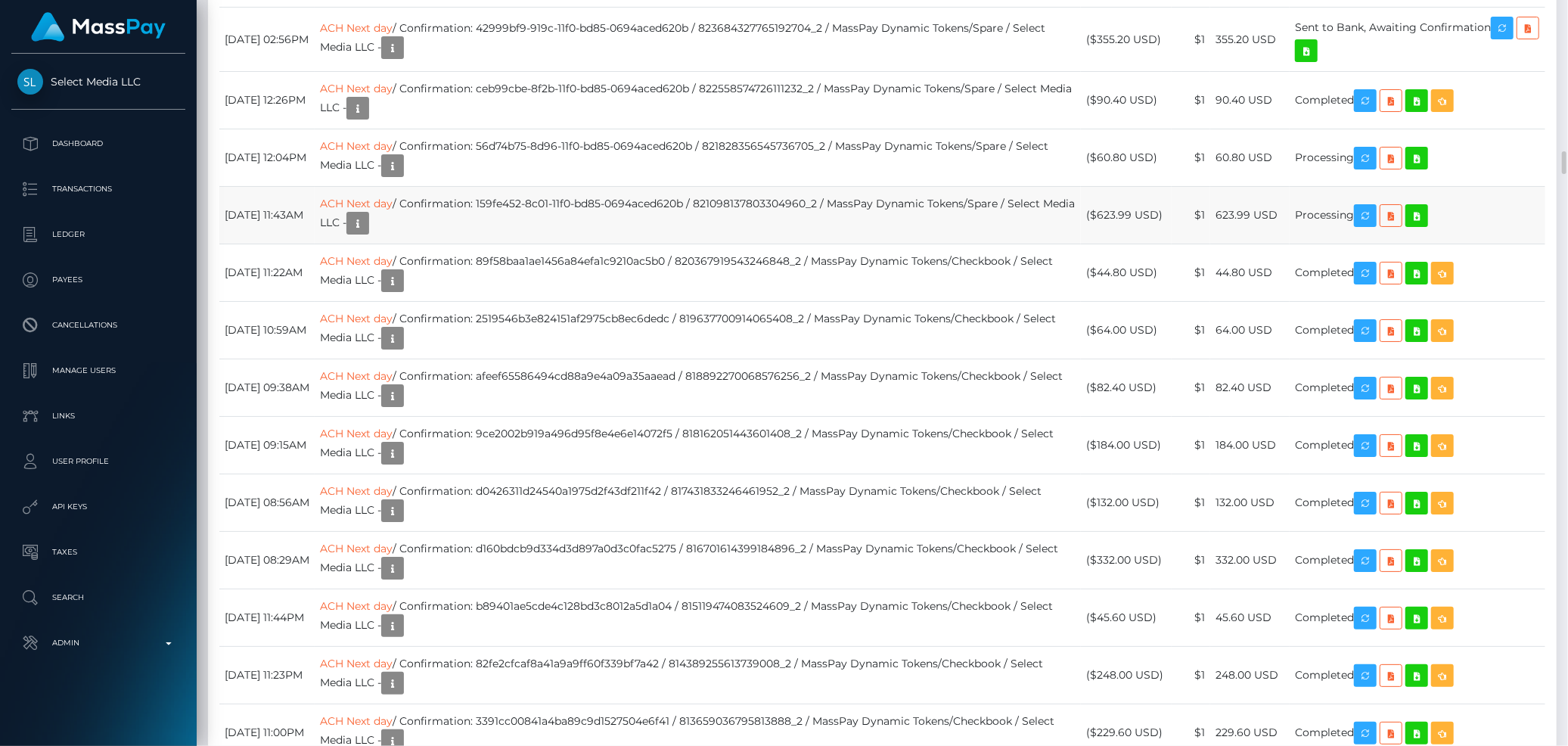
drag, startPoint x: 225, startPoint y: 414, endPoint x: 1365, endPoint y: 456, distance: 1140.8
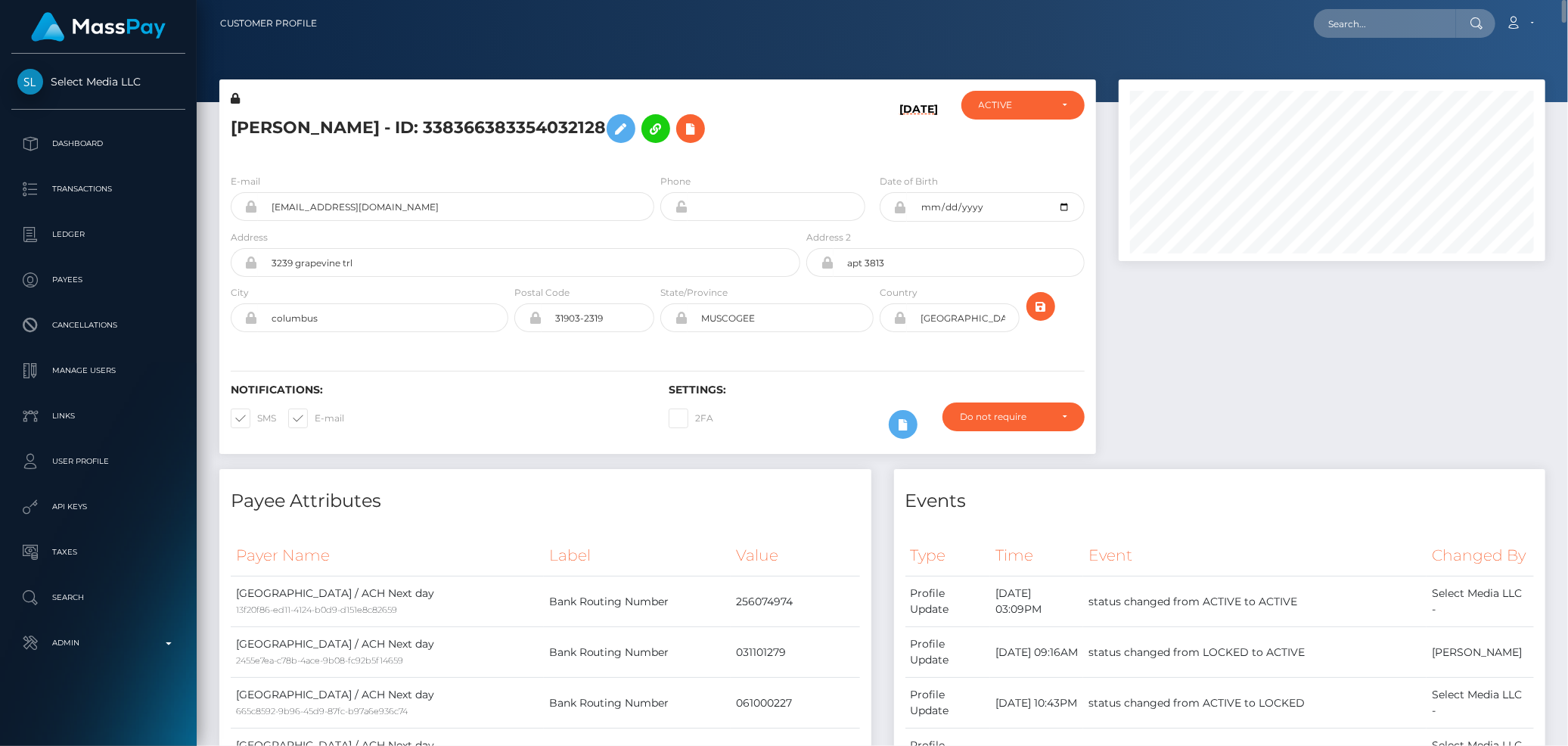
scroll to position [252, 0]
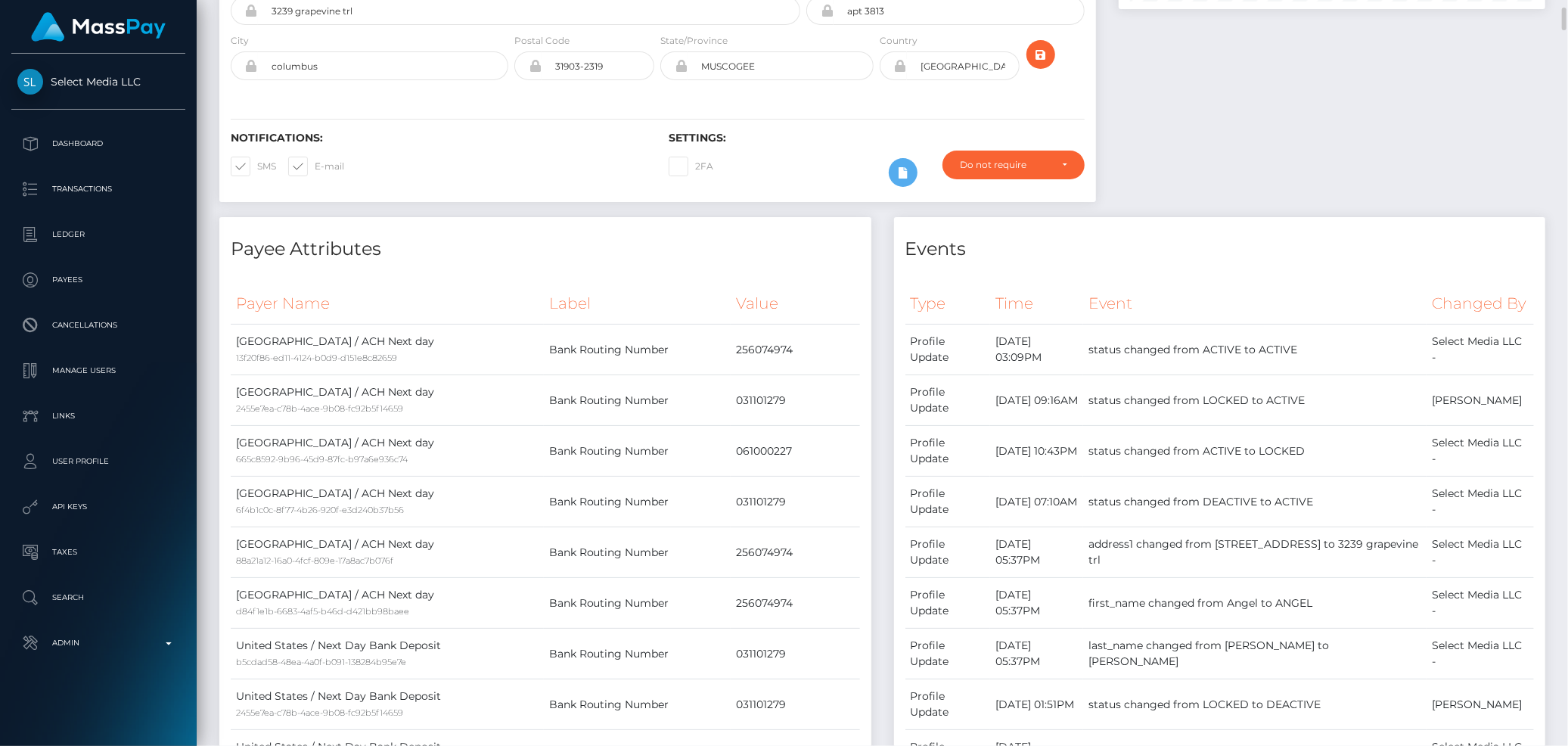
click at [367, 127] on div "Notifications: SMS E-mail Settings: 2FA" at bounding box center [657, 148] width 876 height 106
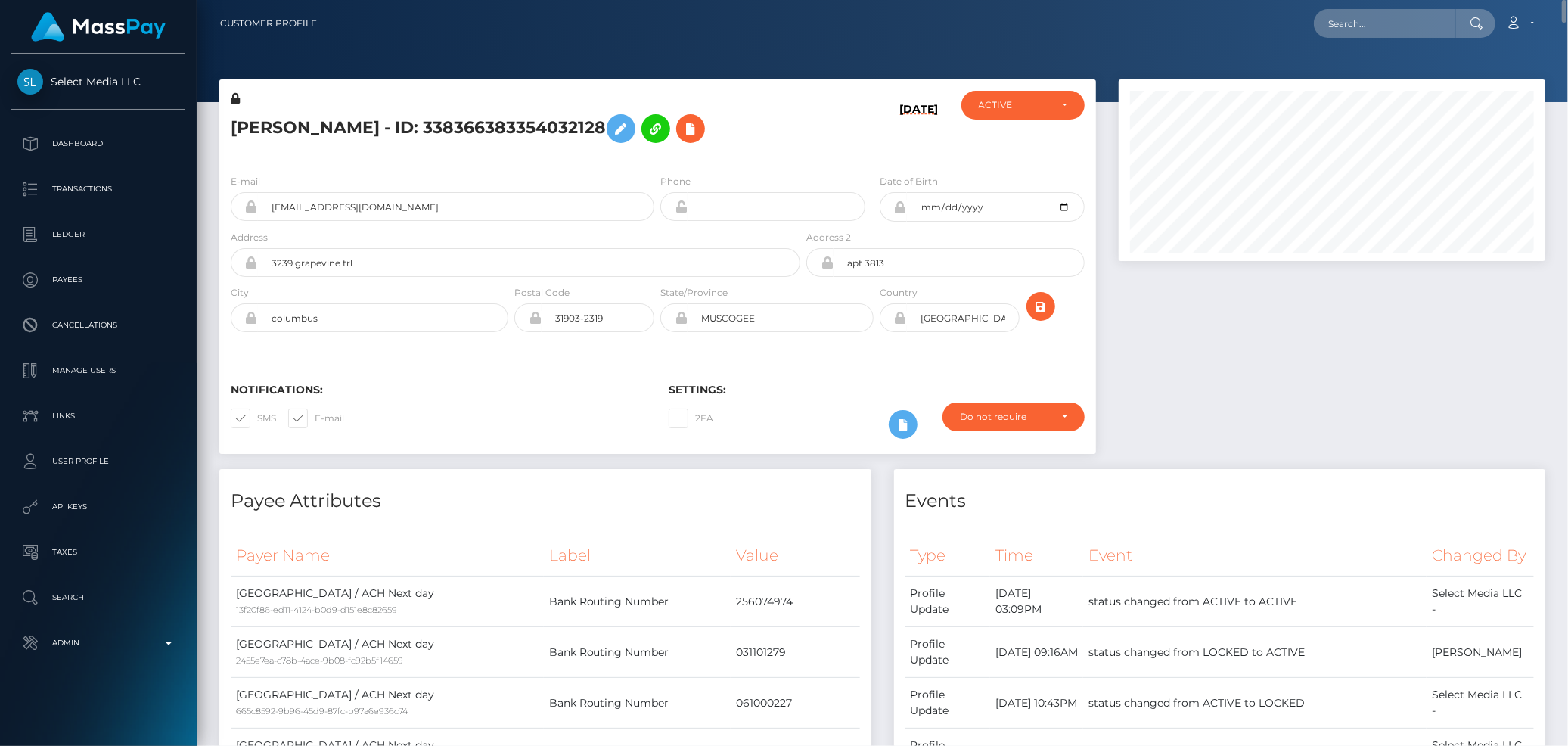
click at [366, 124] on h5 "ANGEL TASHELL DAVIS - ID: 338366383354032128" at bounding box center [511, 128] width 561 height 44
copy h5 "ANGEL TASHELL DAVIS - ID: 338366383354032128"
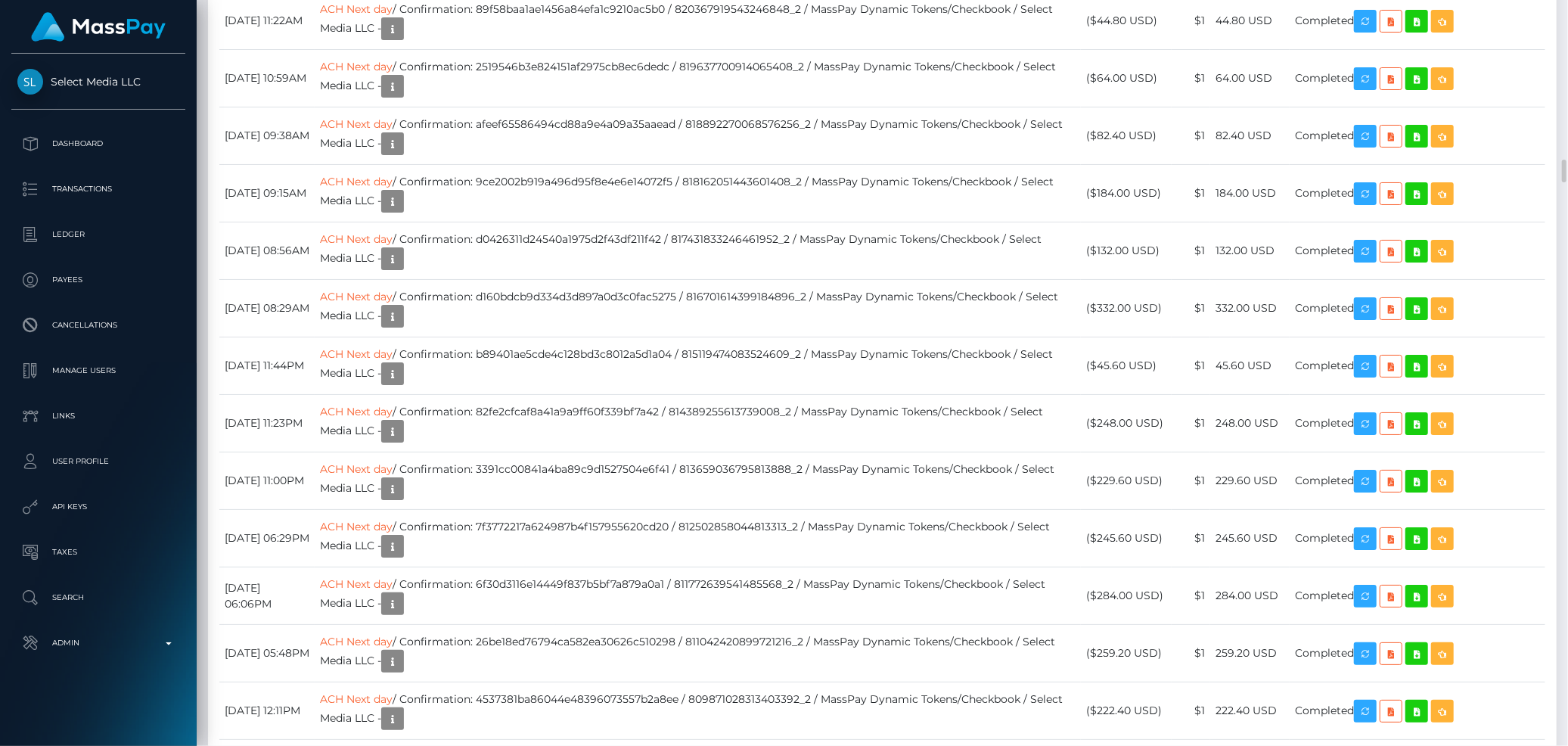
scroll to position [4790, 0]
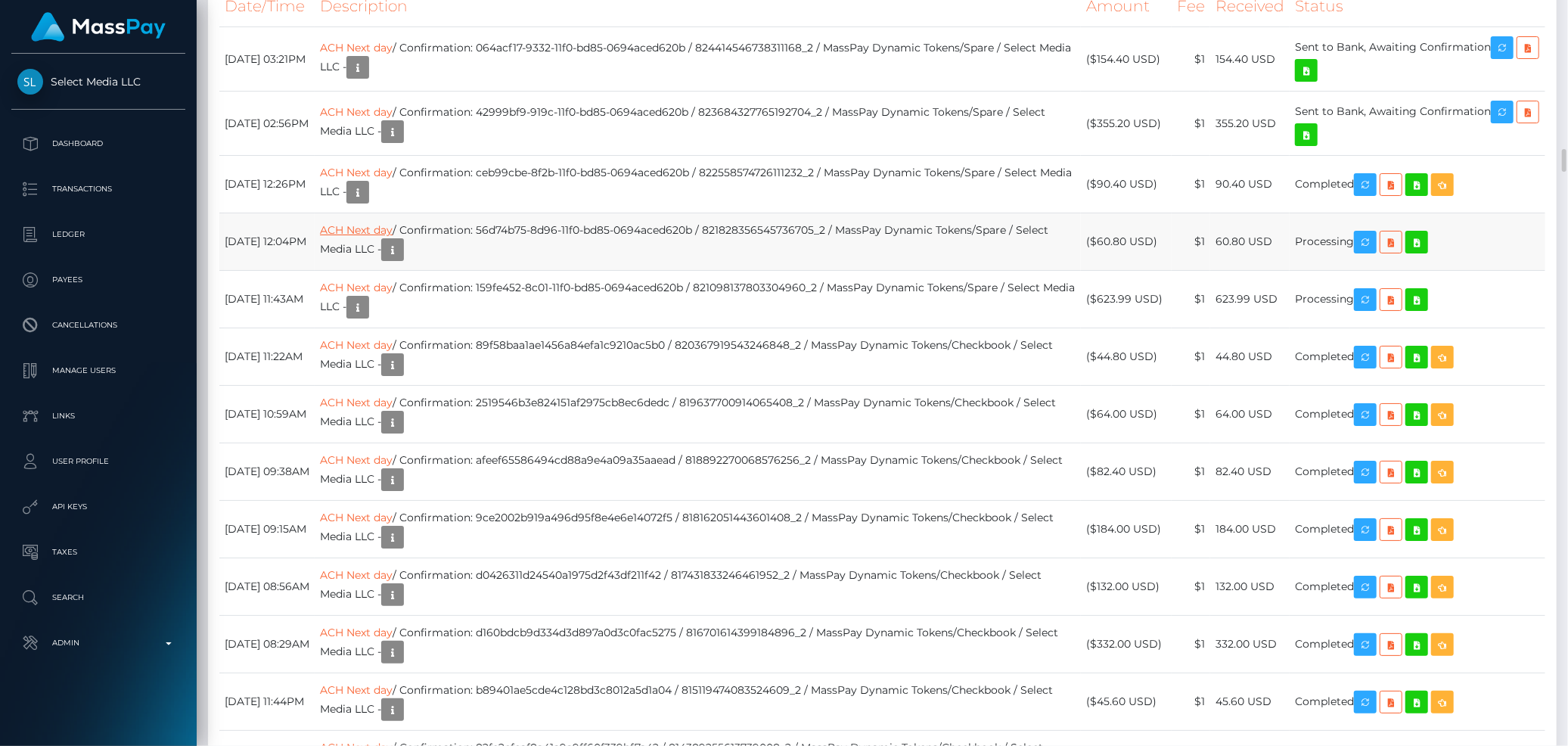
click at [393, 237] on link "ACH Next day" at bounding box center [356, 230] width 73 height 14
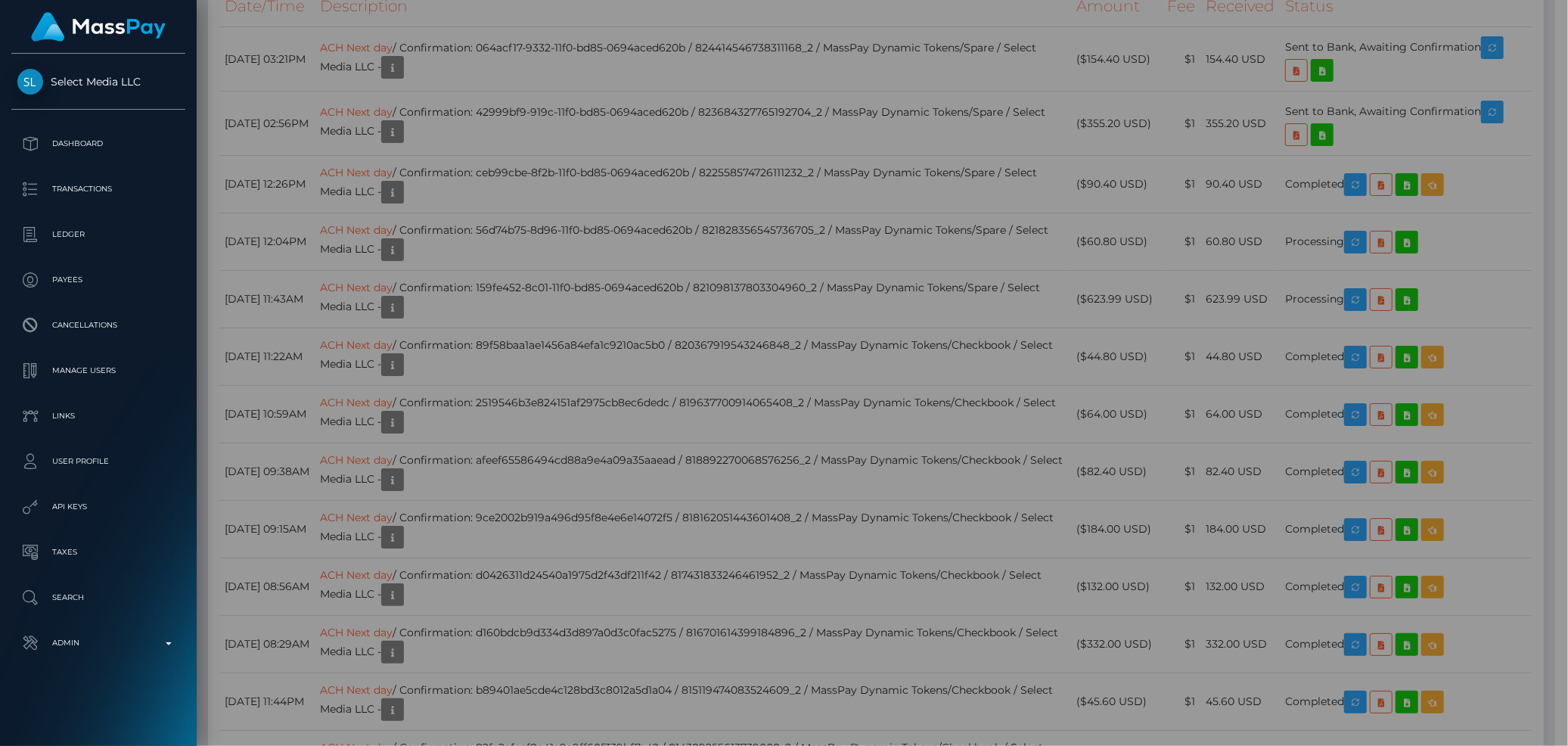
scroll to position [756291, 756014]
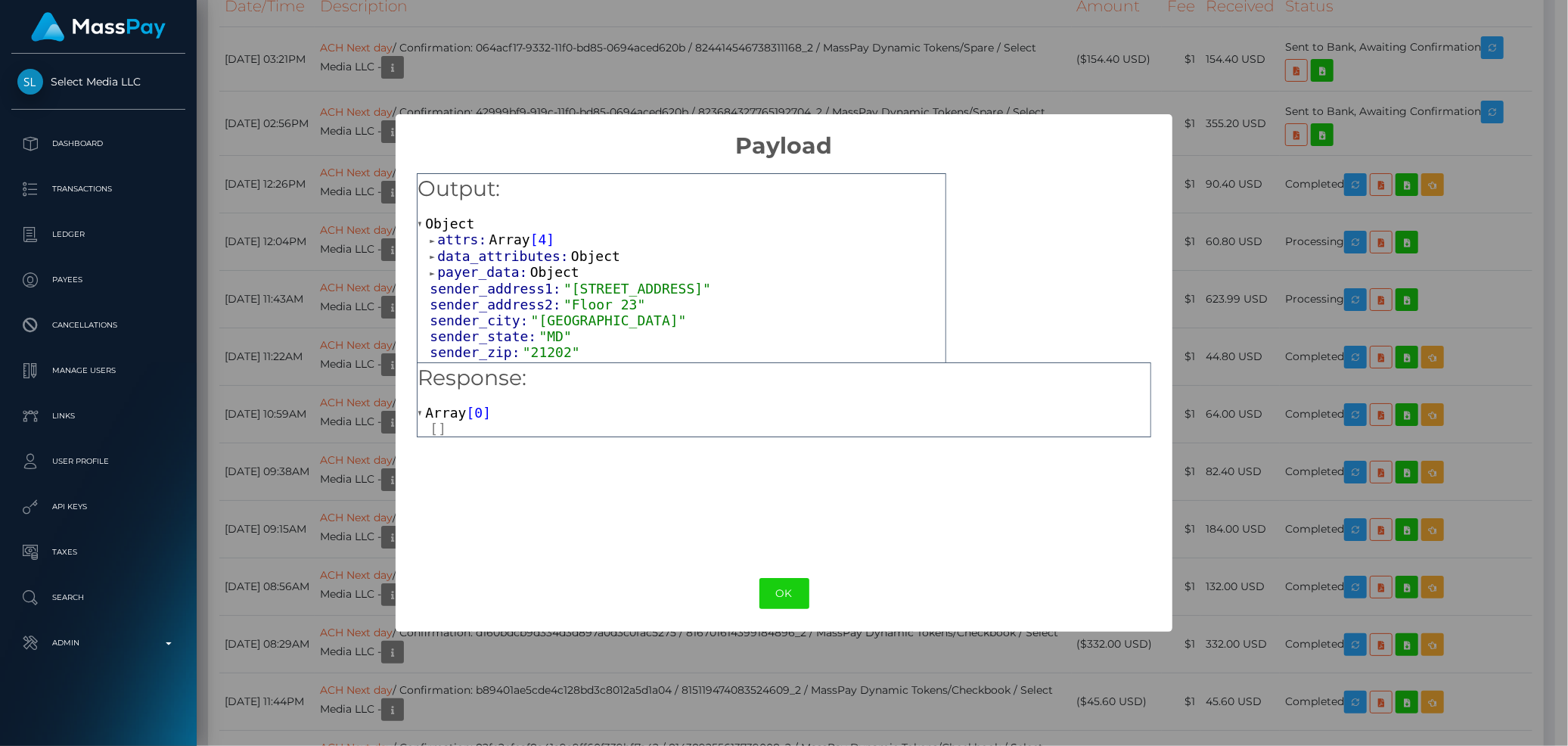
click at [489, 238] on span "Array" at bounding box center [509, 239] width 41 height 16
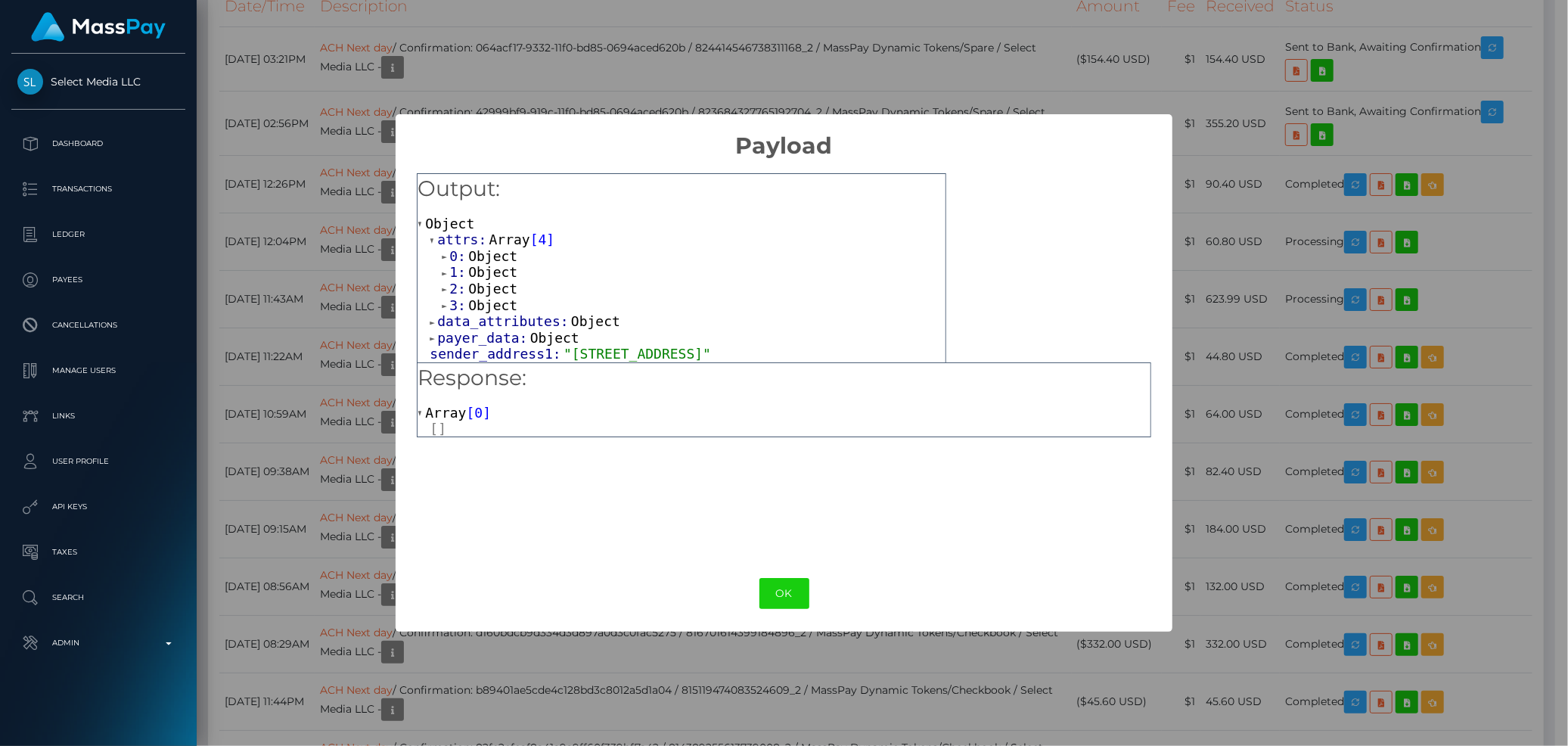
click at [480, 305] on span "Object" at bounding box center [492, 305] width 49 height 16
click at [484, 293] on span "Object" at bounding box center [492, 289] width 49 height 16
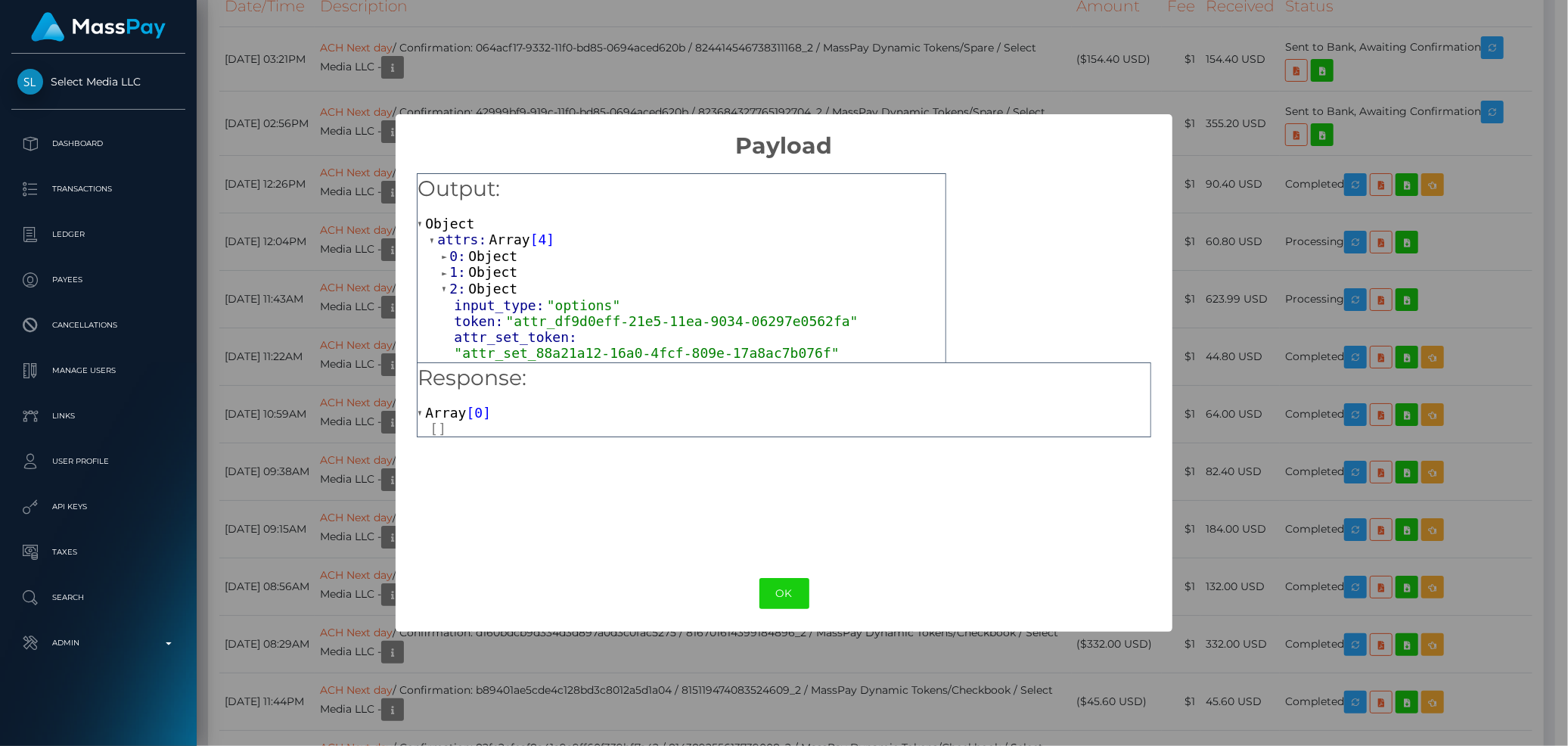
click at [488, 278] on span "Object" at bounding box center [492, 272] width 49 height 16
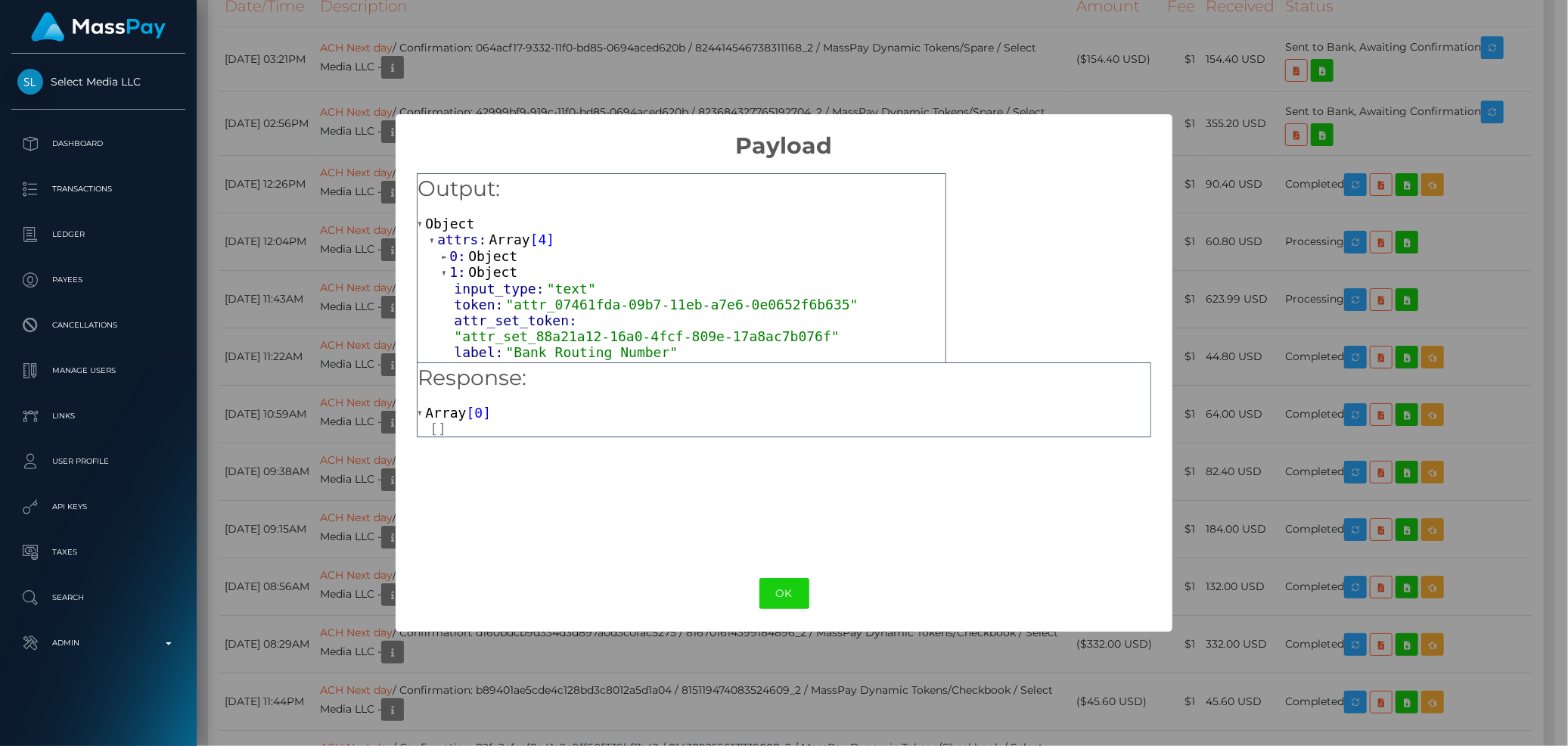
click at [489, 262] on span "Object" at bounding box center [492, 256] width 49 height 16
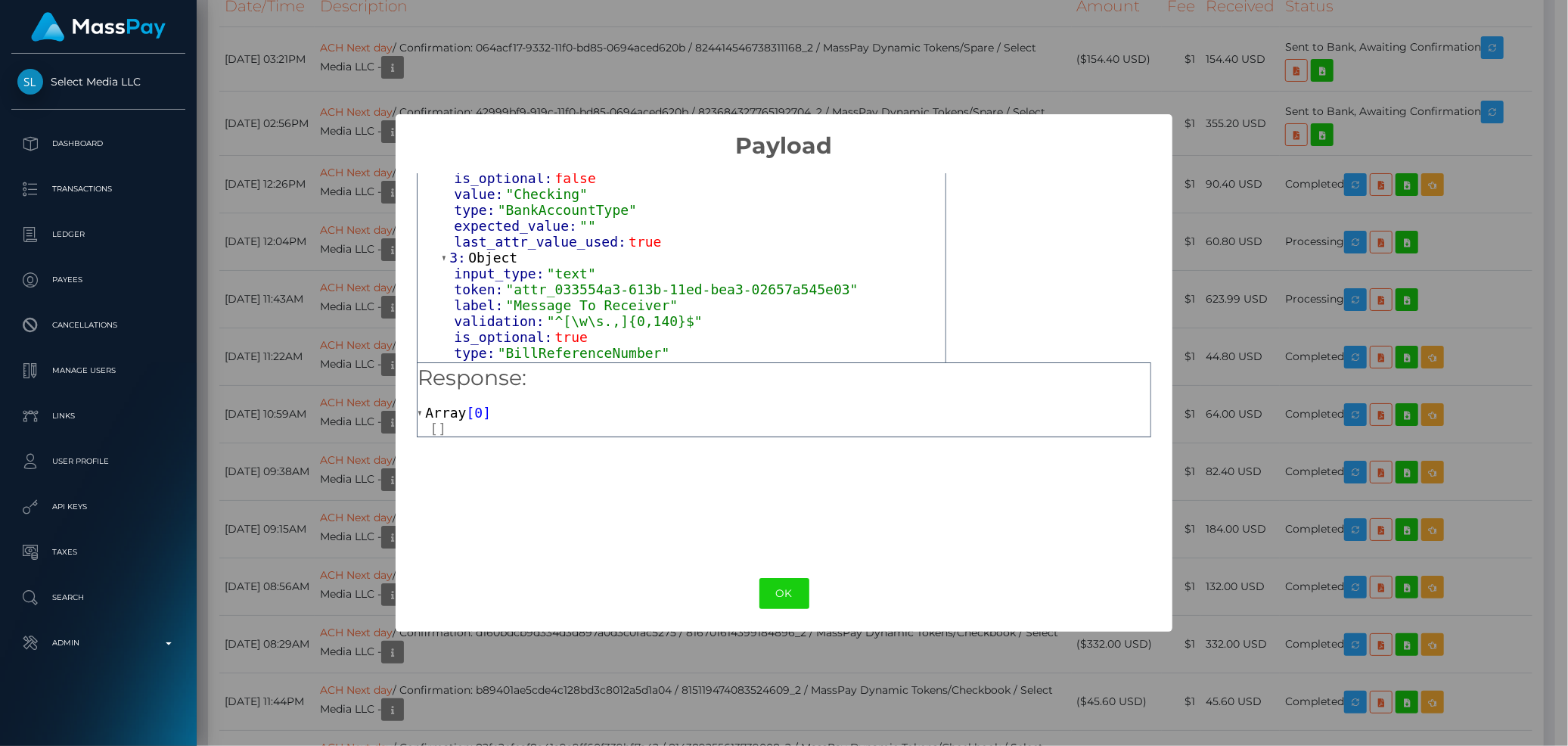
click at [452, 427] on div at bounding box center [790, 429] width 720 height 16
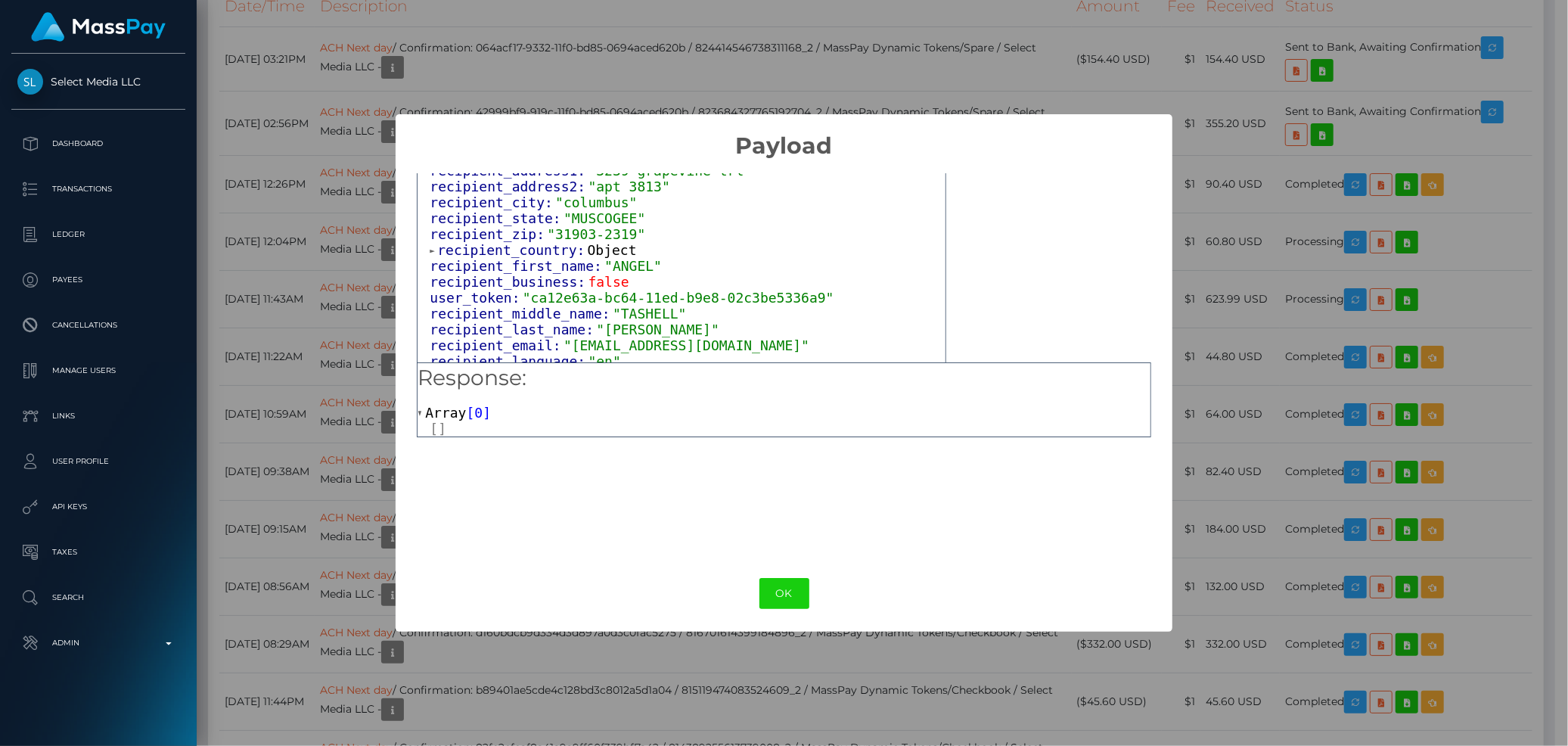
scroll to position [1195, 0]
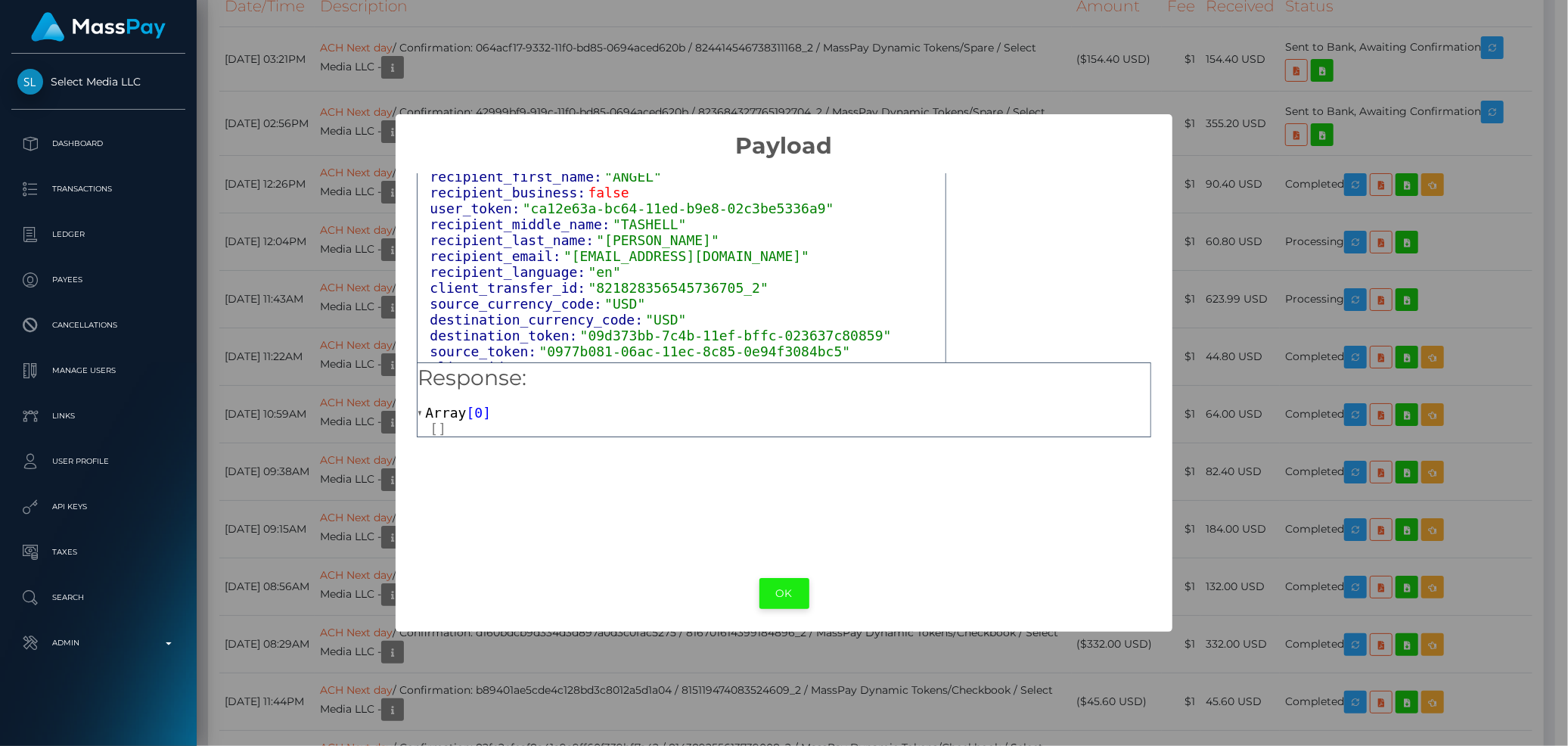
click at [778, 585] on button "OK" at bounding box center [784, 594] width 50 height 31
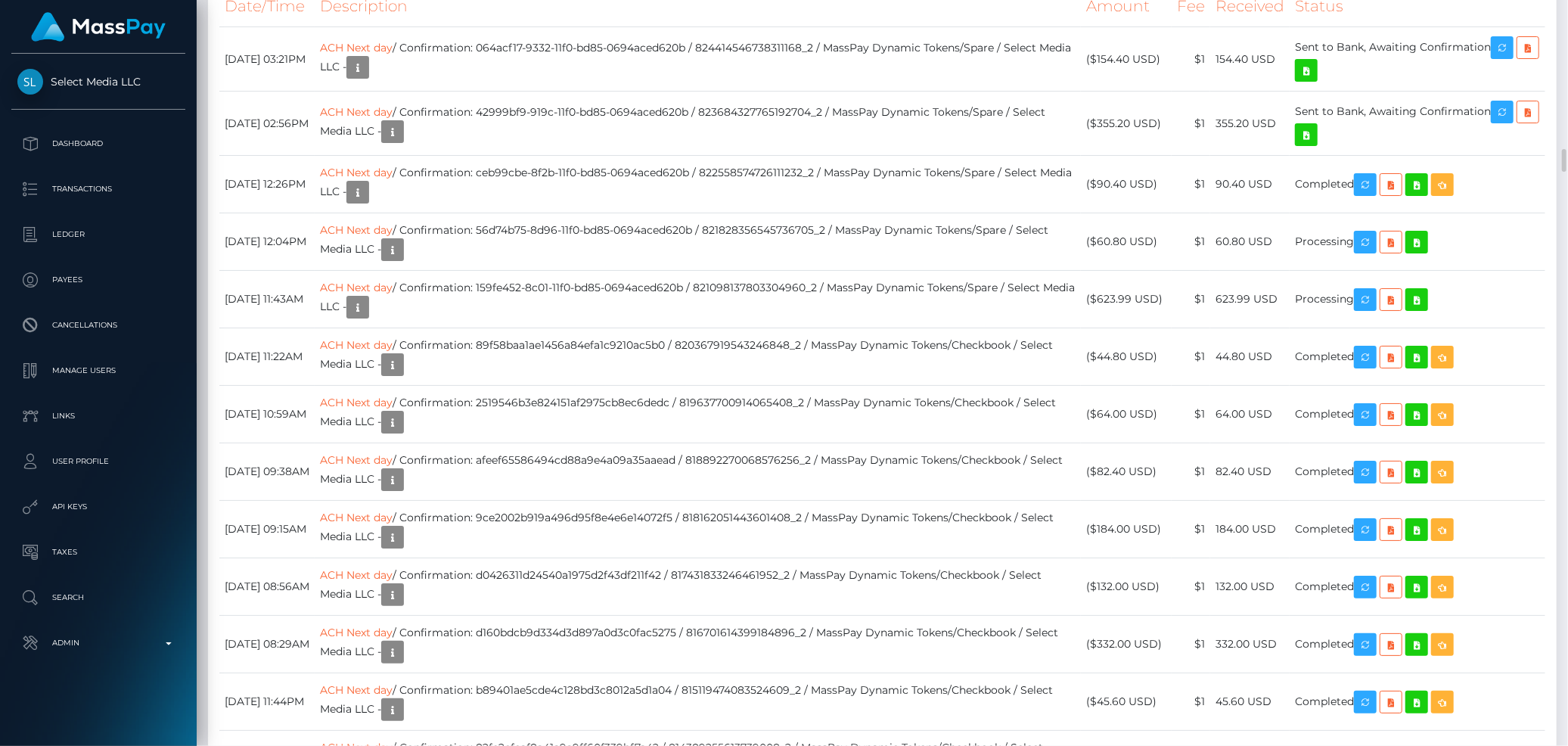
scroll to position [182, 427]
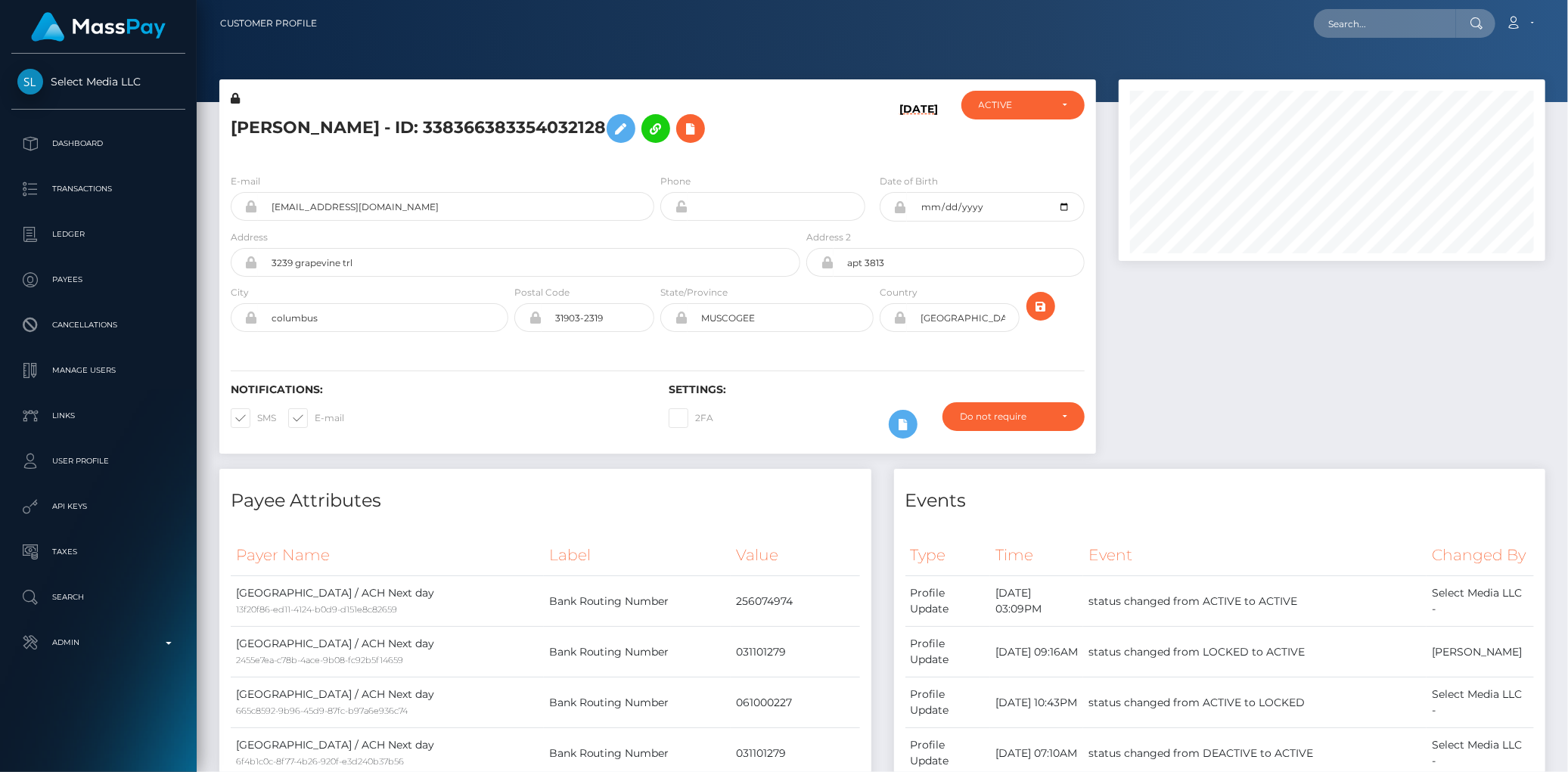
scroll to position [182, 427]
click at [1374, 19] on input "text" at bounding box center [1385, 23] width 142 height 29
paste input "[EMAIL_ADDRESS][DOMAIN_NAME]"
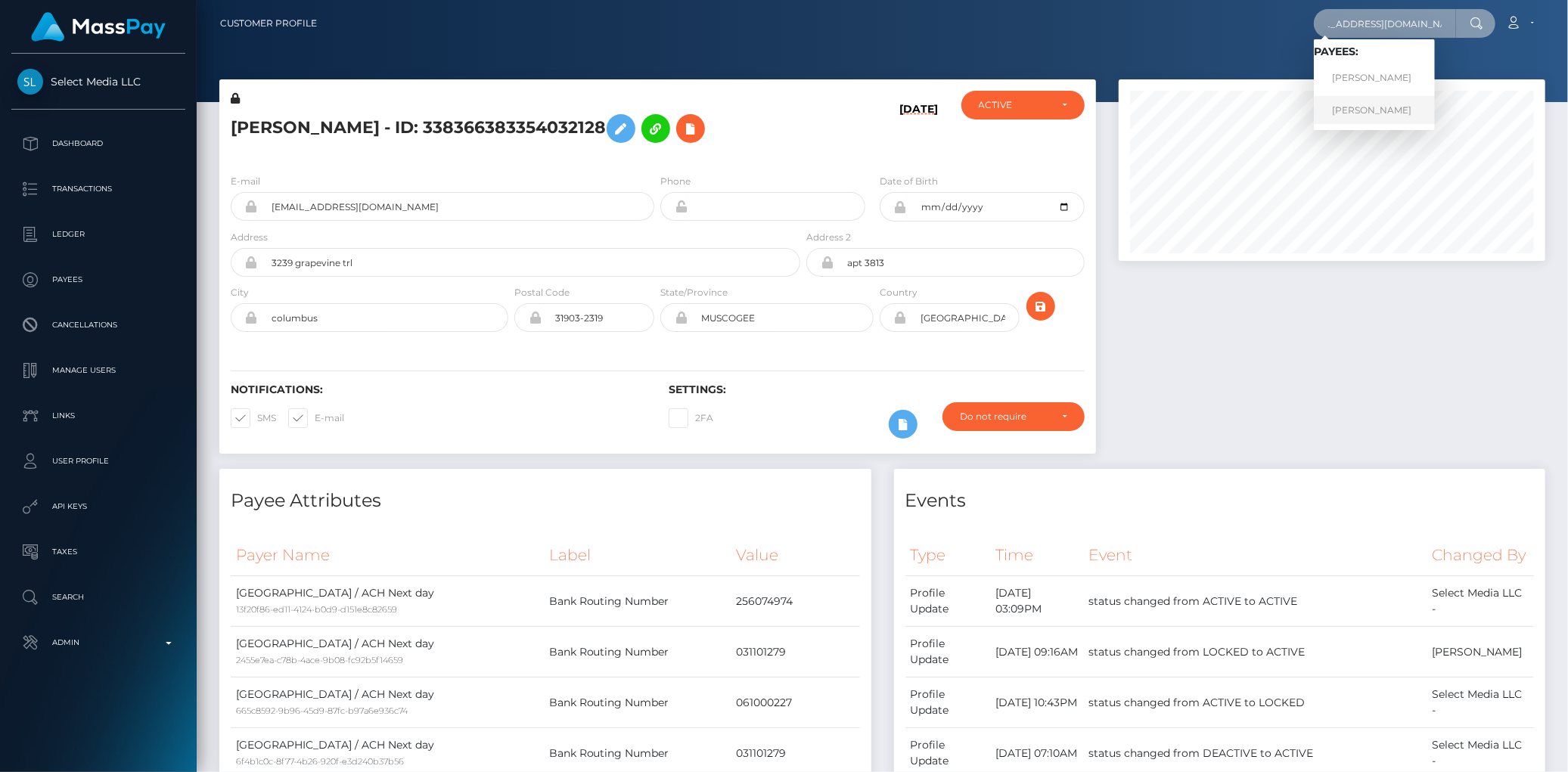
type input "carpenterangela13@gmail.com"
click at [1372, 106] on link "ANGELA MARIE CARPENTER" at bounding box center [1375, 110] width 121 height 28
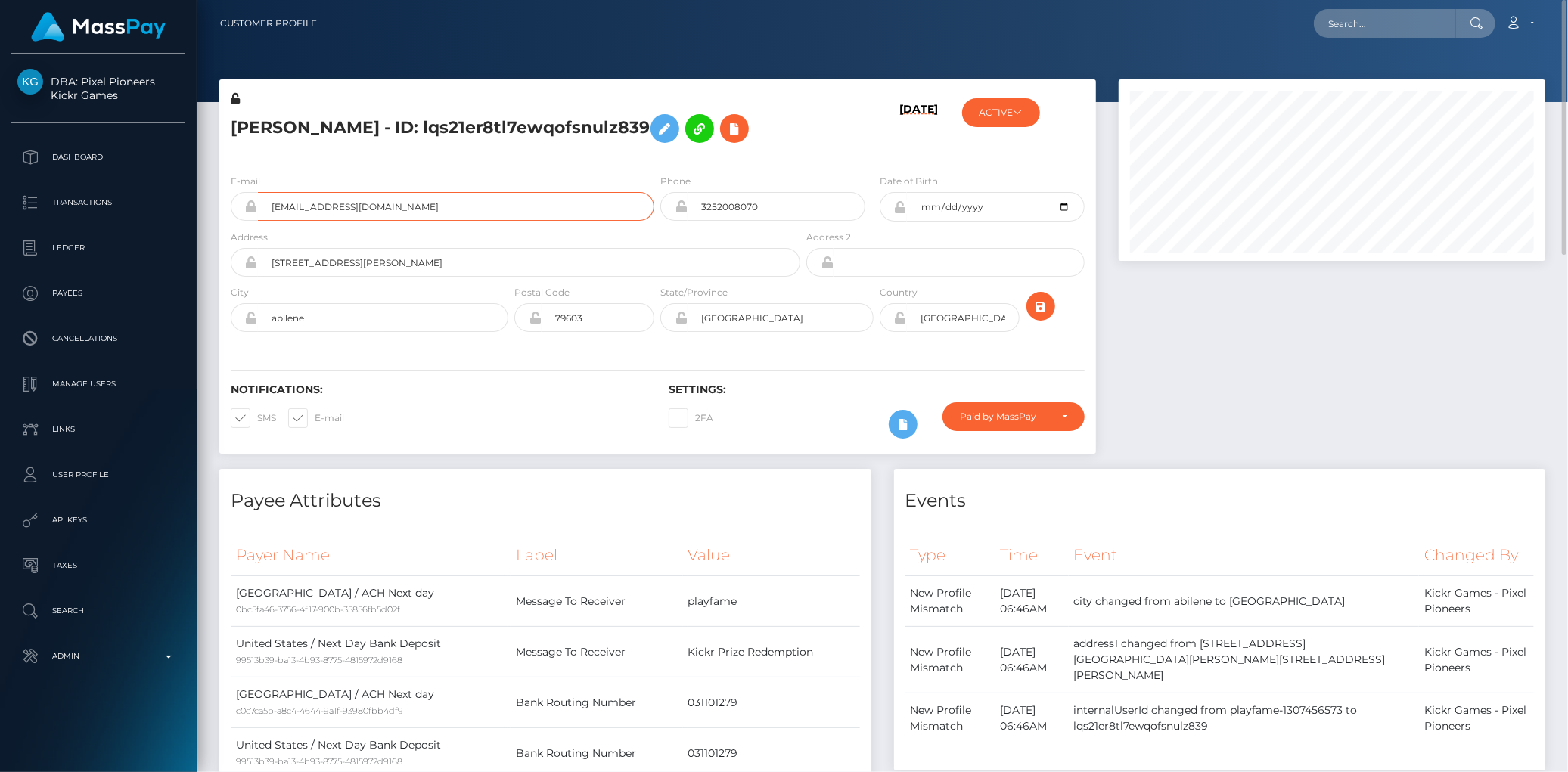
click at [346, 221] on input "carpenterangela13@gmail.com" at bounding box center [456, 206] width 397 height 29
click at [720, 143] on button at bounding box center [734, 128] width 29 height 29
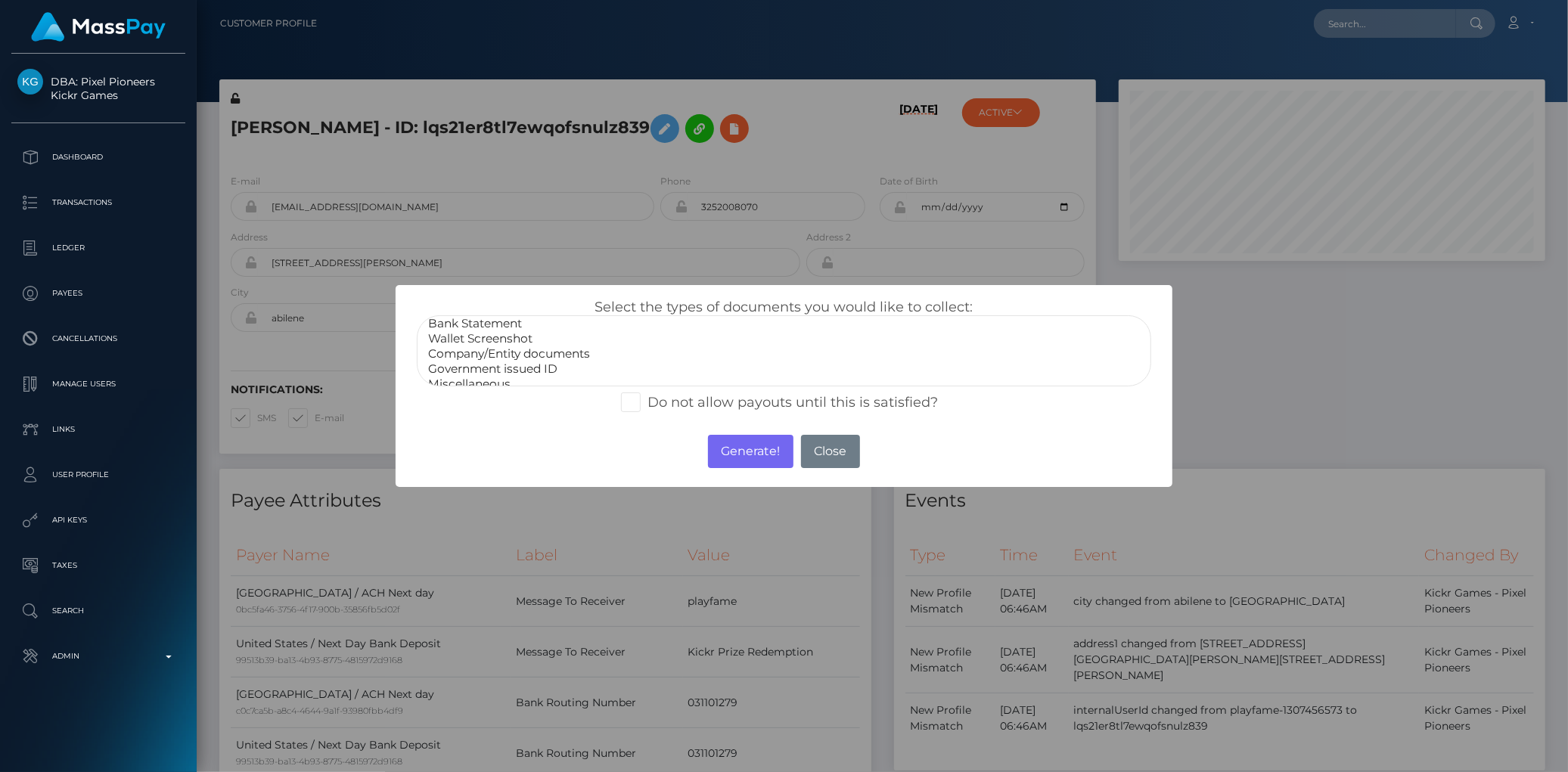
scroll to position [28, 0]
select select "Government issued ID"
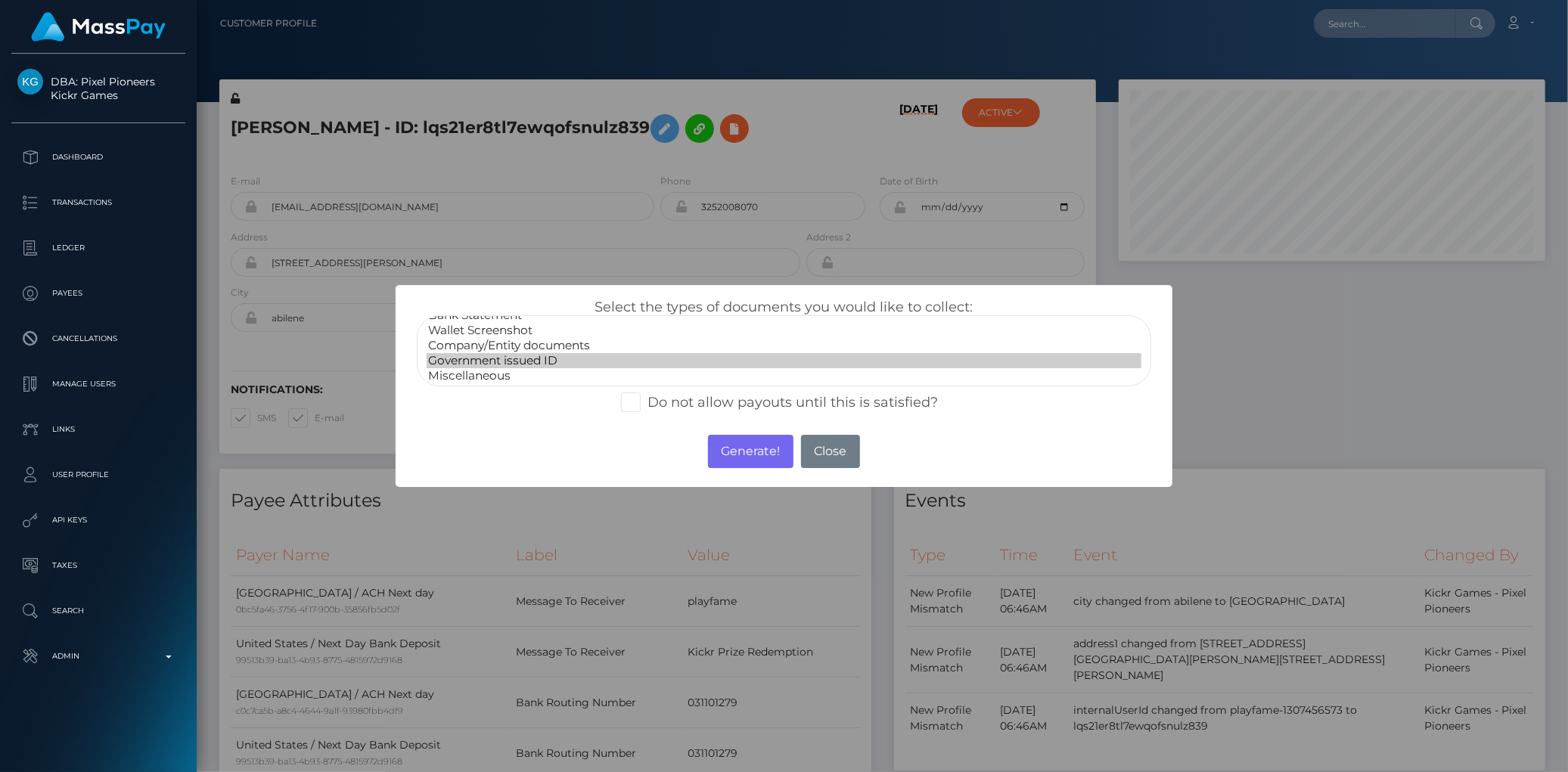
click at [527, 354] on option "Government issued ID" at bounding box center [784, 360] width 714 height 15
click at [743, 445] on button "Generate!" at bounding box center [751, 451] width 85 height 33
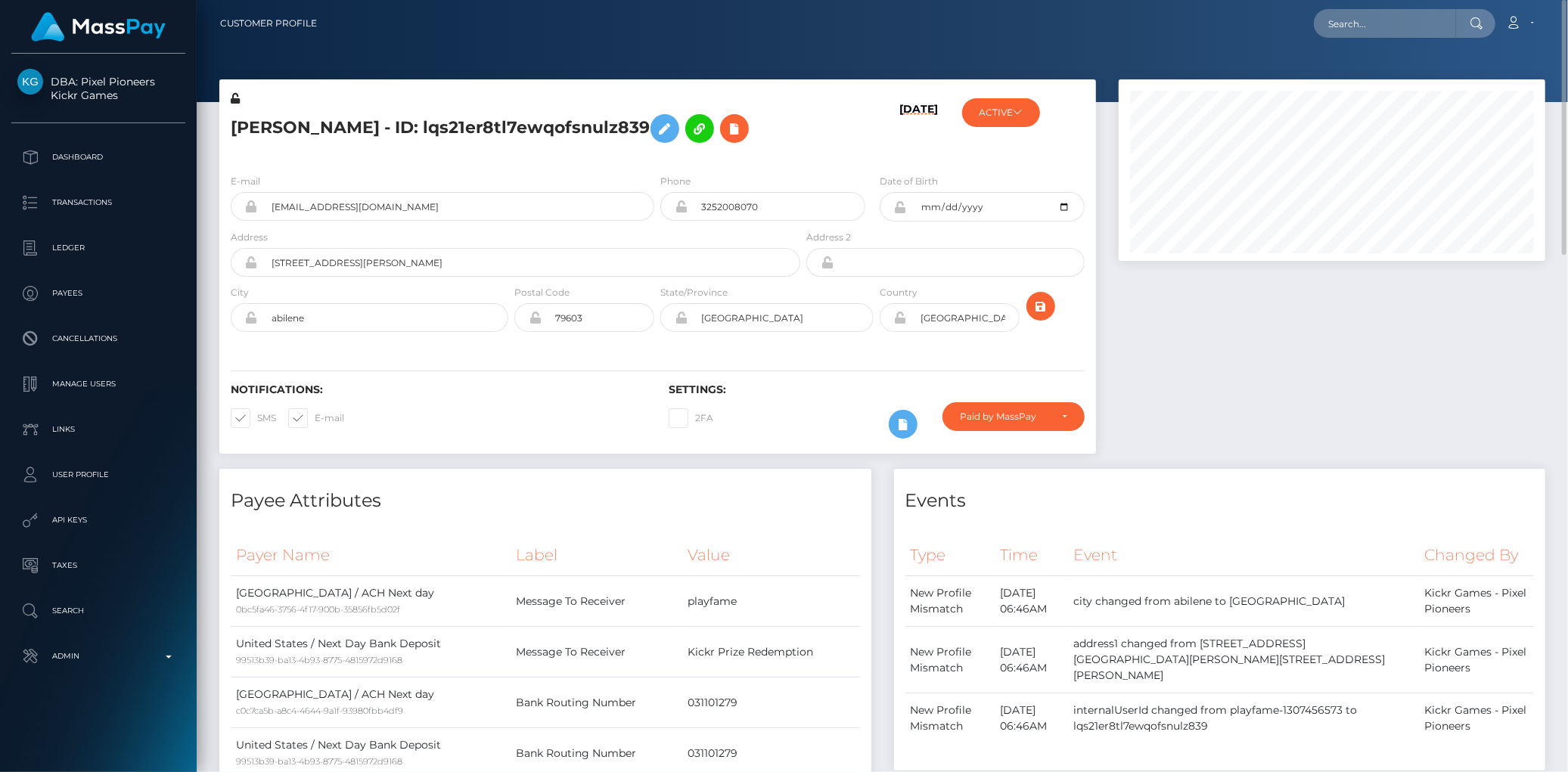
click at [1309, 30] on div "Loading... Loading... Account Edit Profile Logout" at bounding box center [937, 23] width 1216 height 32
click at [1340, 30] on input "text" at bounding box center [1385, 23] width 142 height 29
paste input "poact_infhustMoO5N"
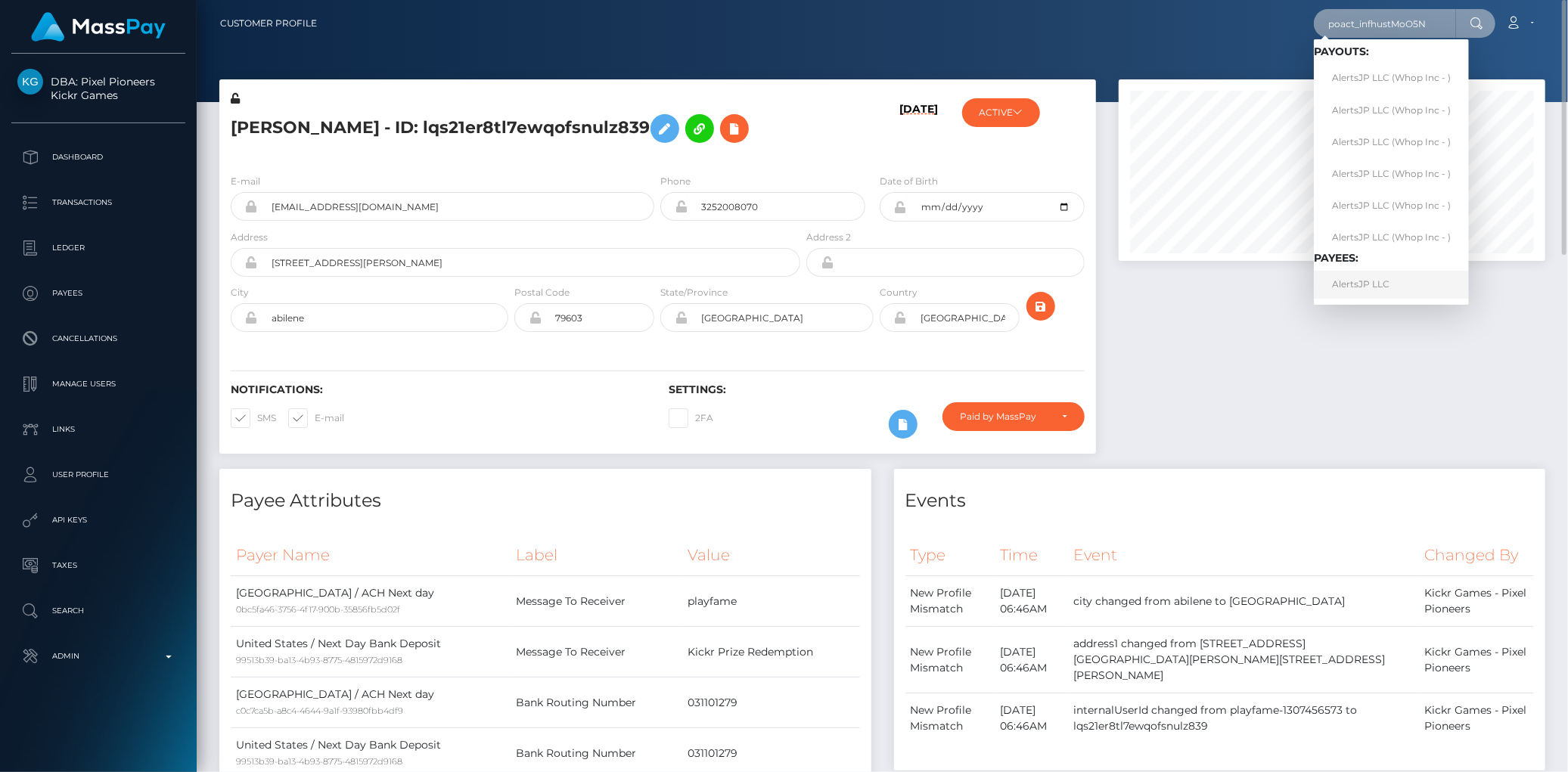
type input "poact_infhustMoO5N"
click at [1352, 287] on link "AlertsJP LLC" at bounding box center [1392, 285] width 155 height 28
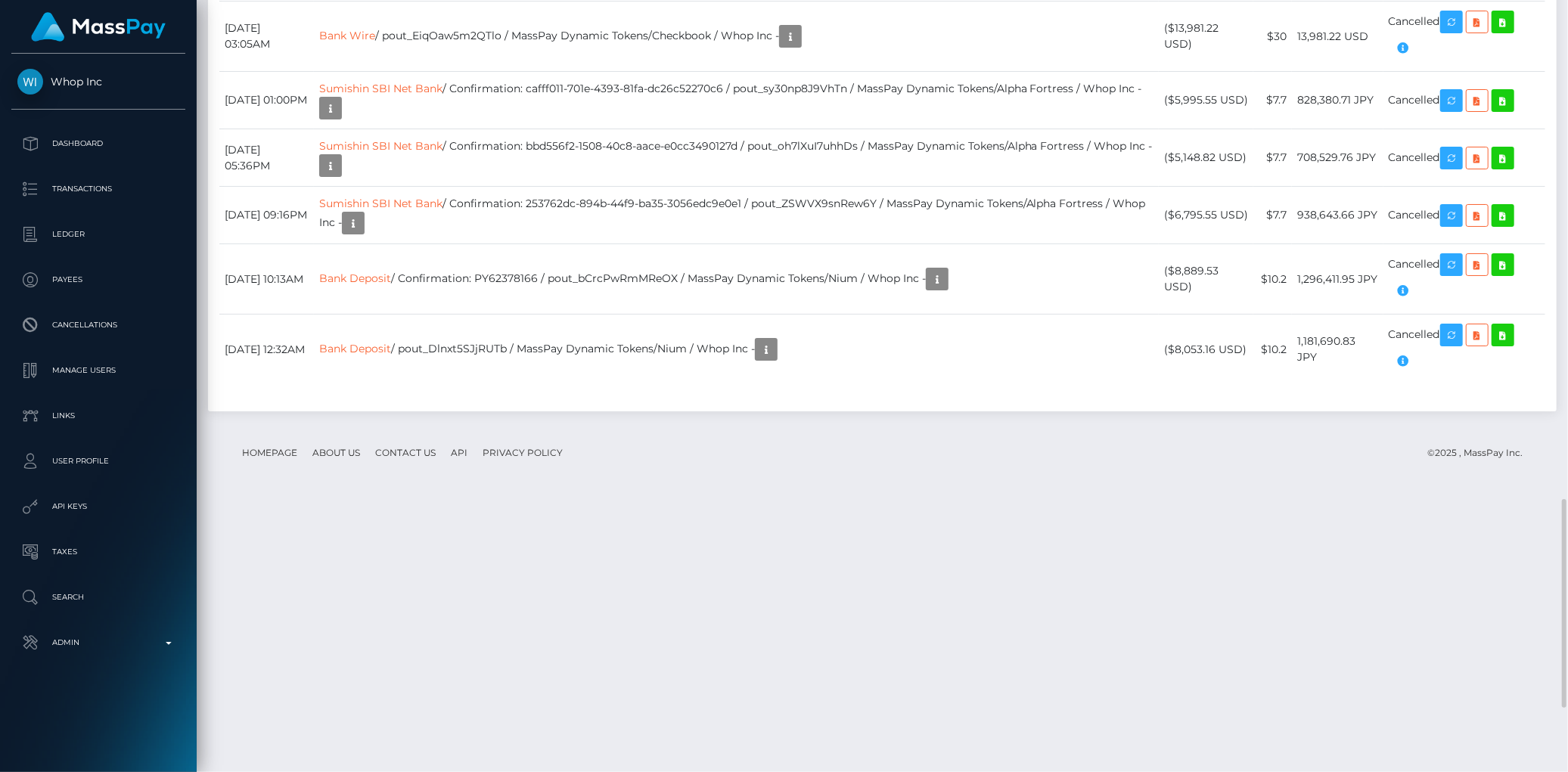
scroll to position [1596, 0]
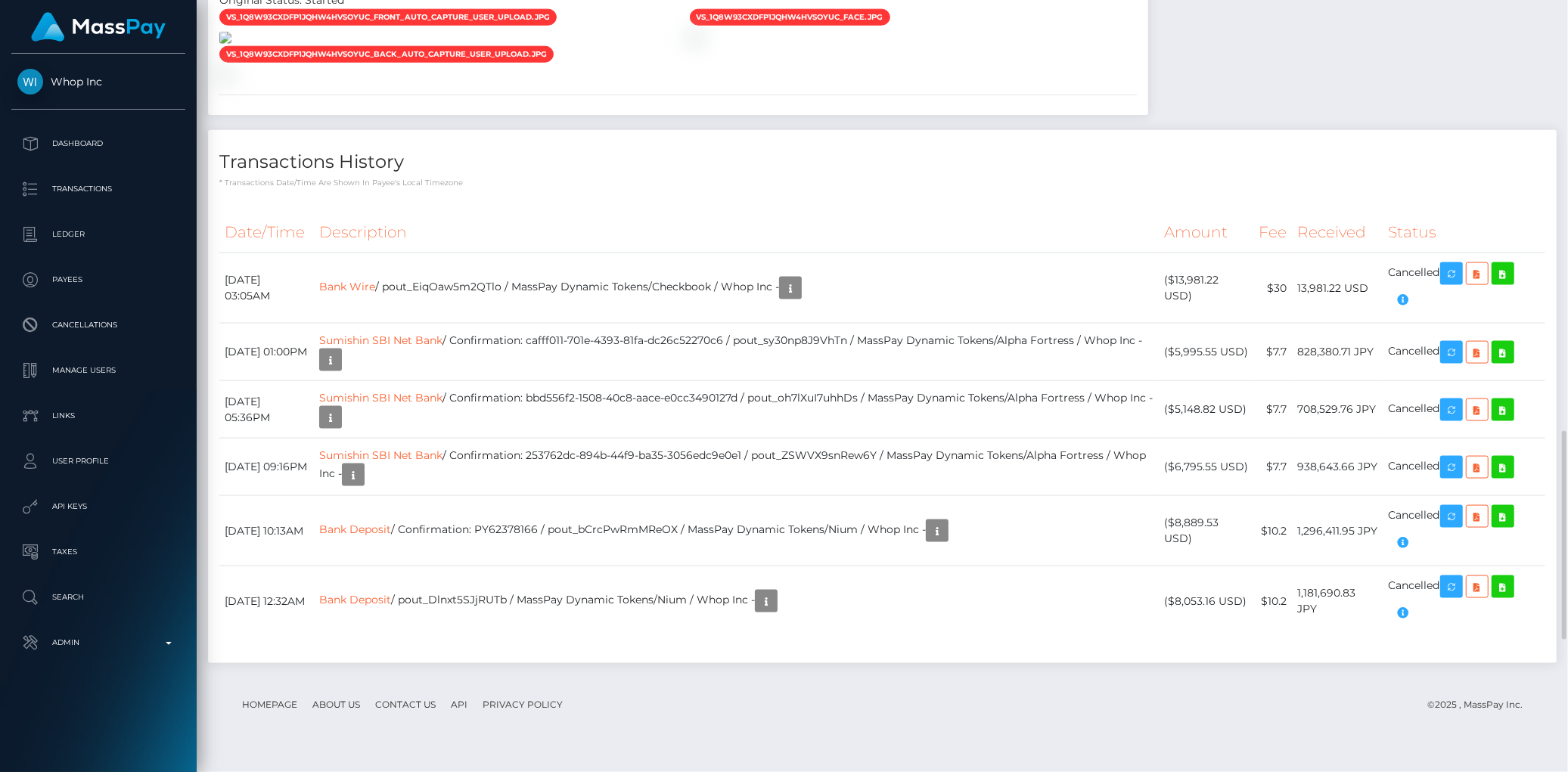
click at [231, 44] on img at bounding box center [226, 38] width 12 height 12
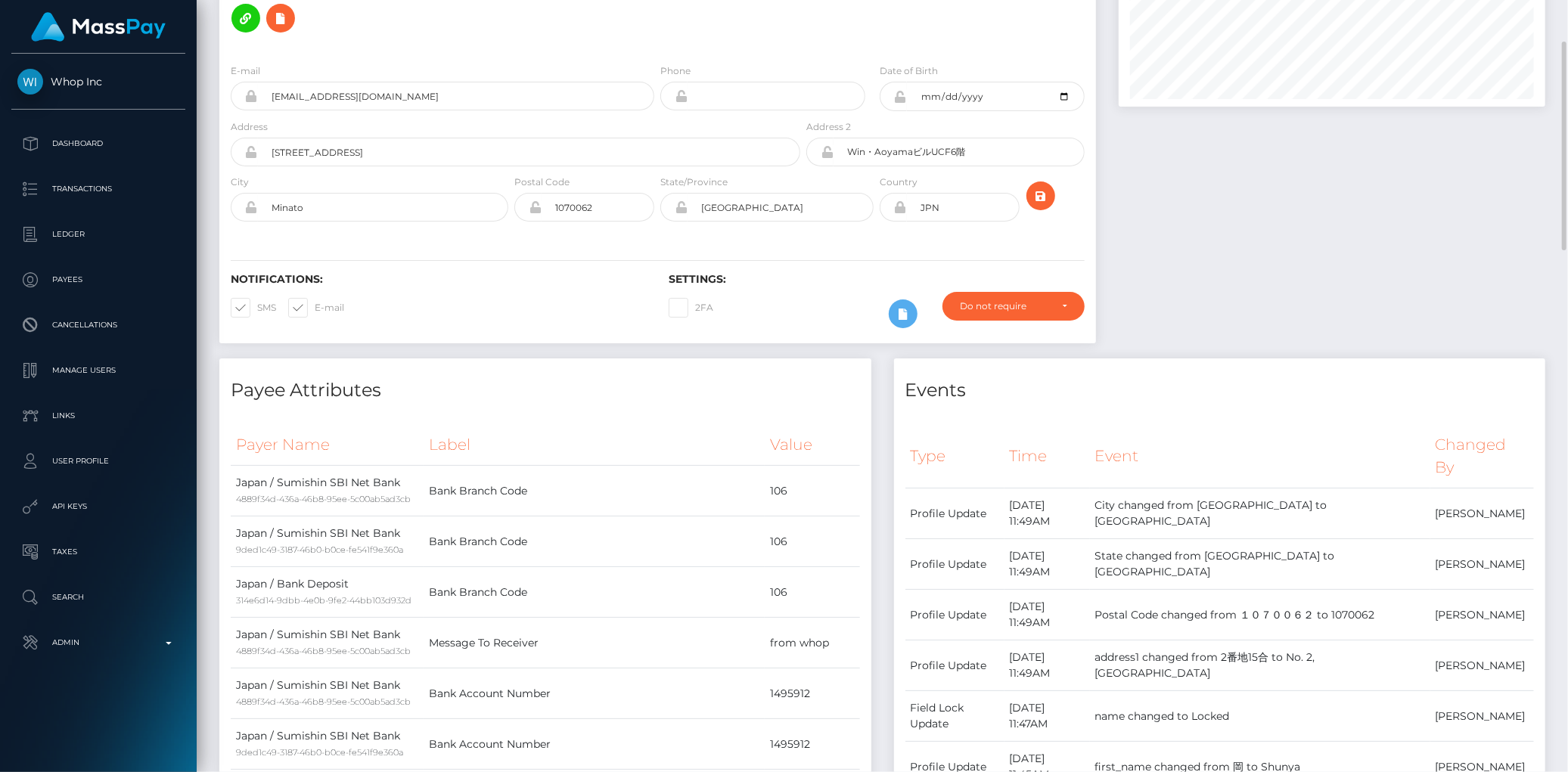
scroll to position [0, 0]
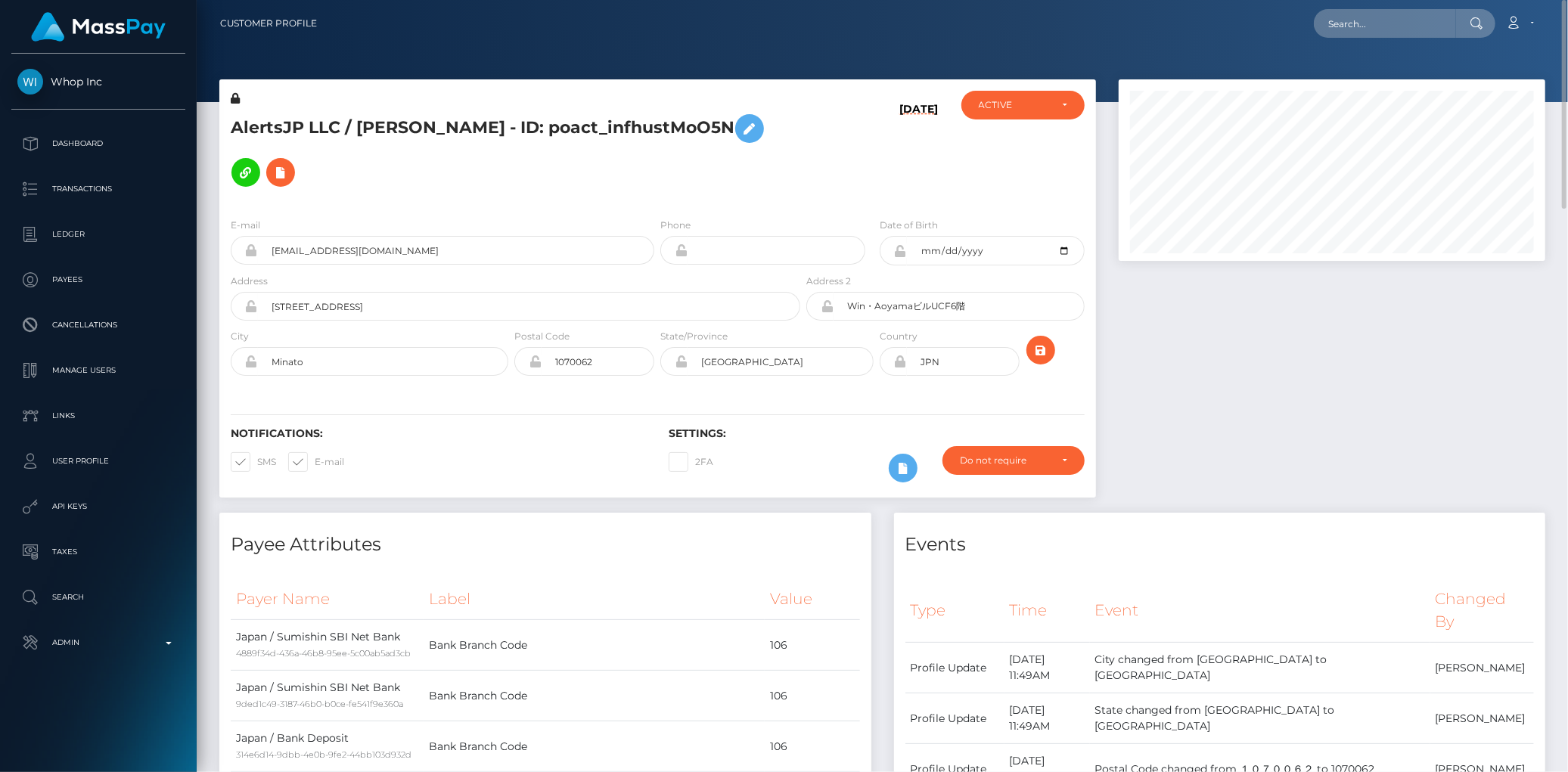
click at [386, 112] on h5 "AlertsJP LLC / [PERSON_NAME] - ID: poact_infhustMoO5N" at bounding box center [511, 150] width 561 height 88
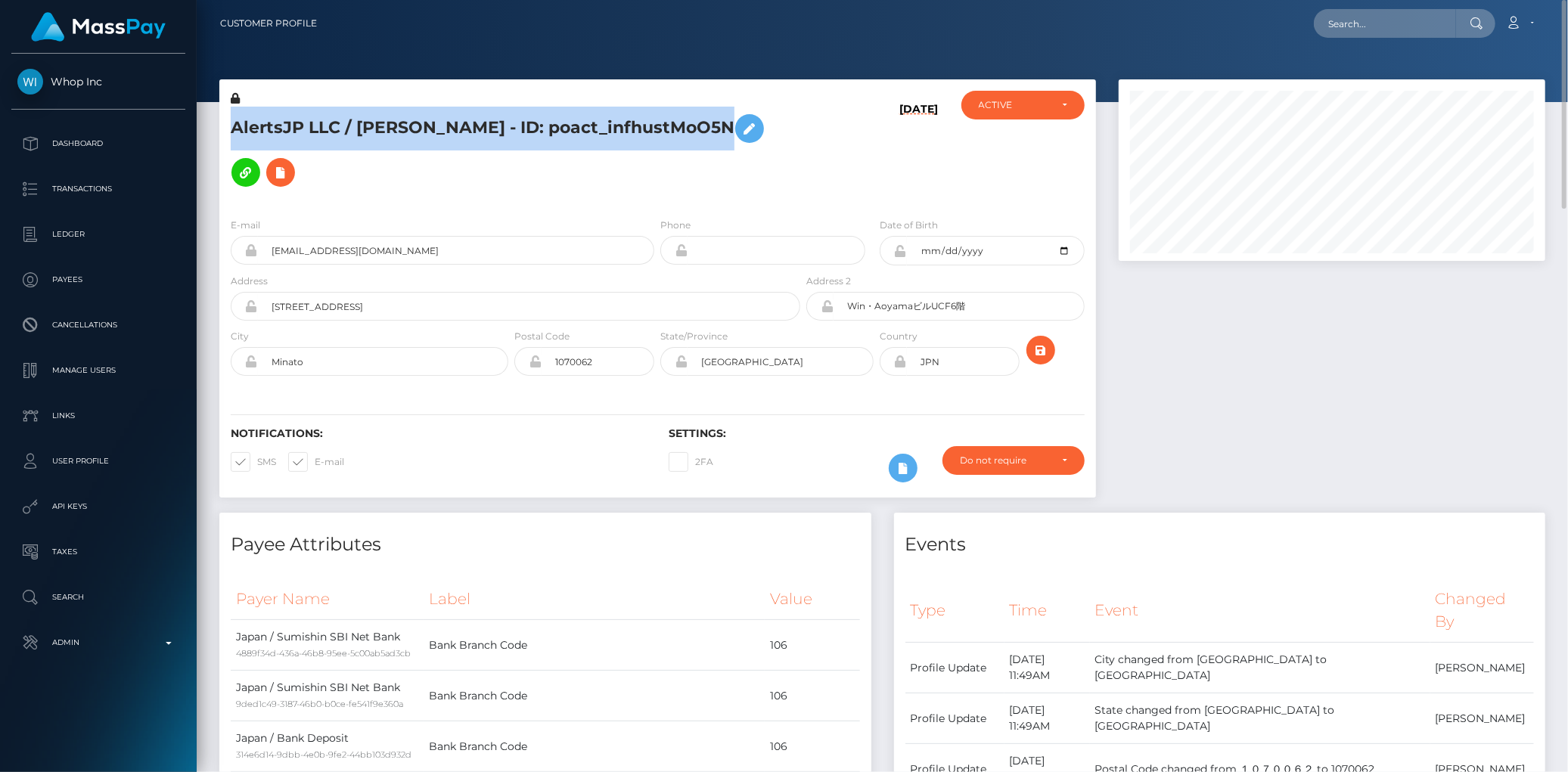
click at [386, 112] on h5 "AlertsJP LLC / [PERSON_NAME] - ID: poact_infhustMoO5N" at bounding box center [511, 150] width 561 height 88
copy h5 "AlertsJP LLC / [PERSON_NAME] - ID: poact_infhustMoO5N"
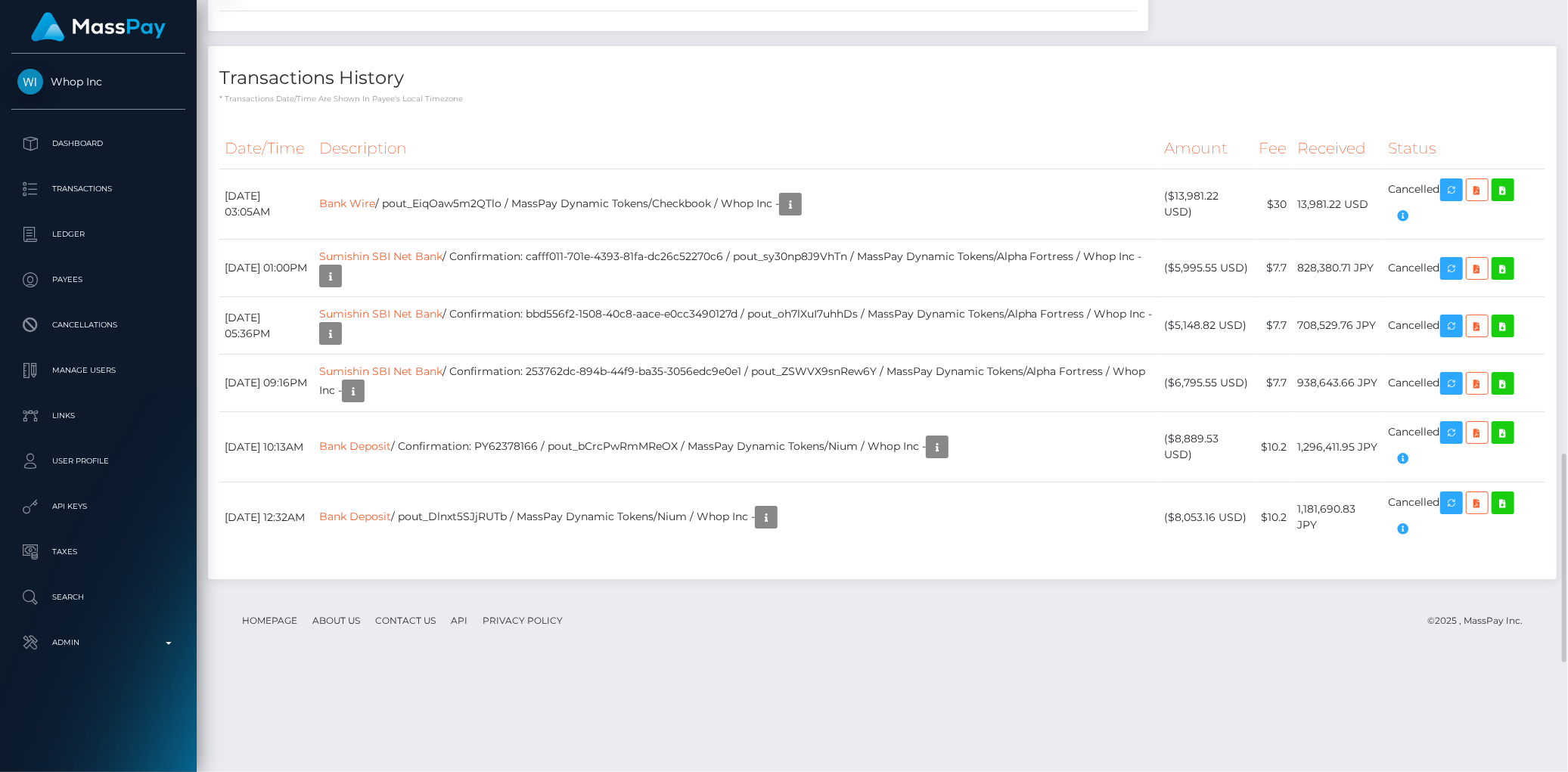
scroll to position [2088, 0]
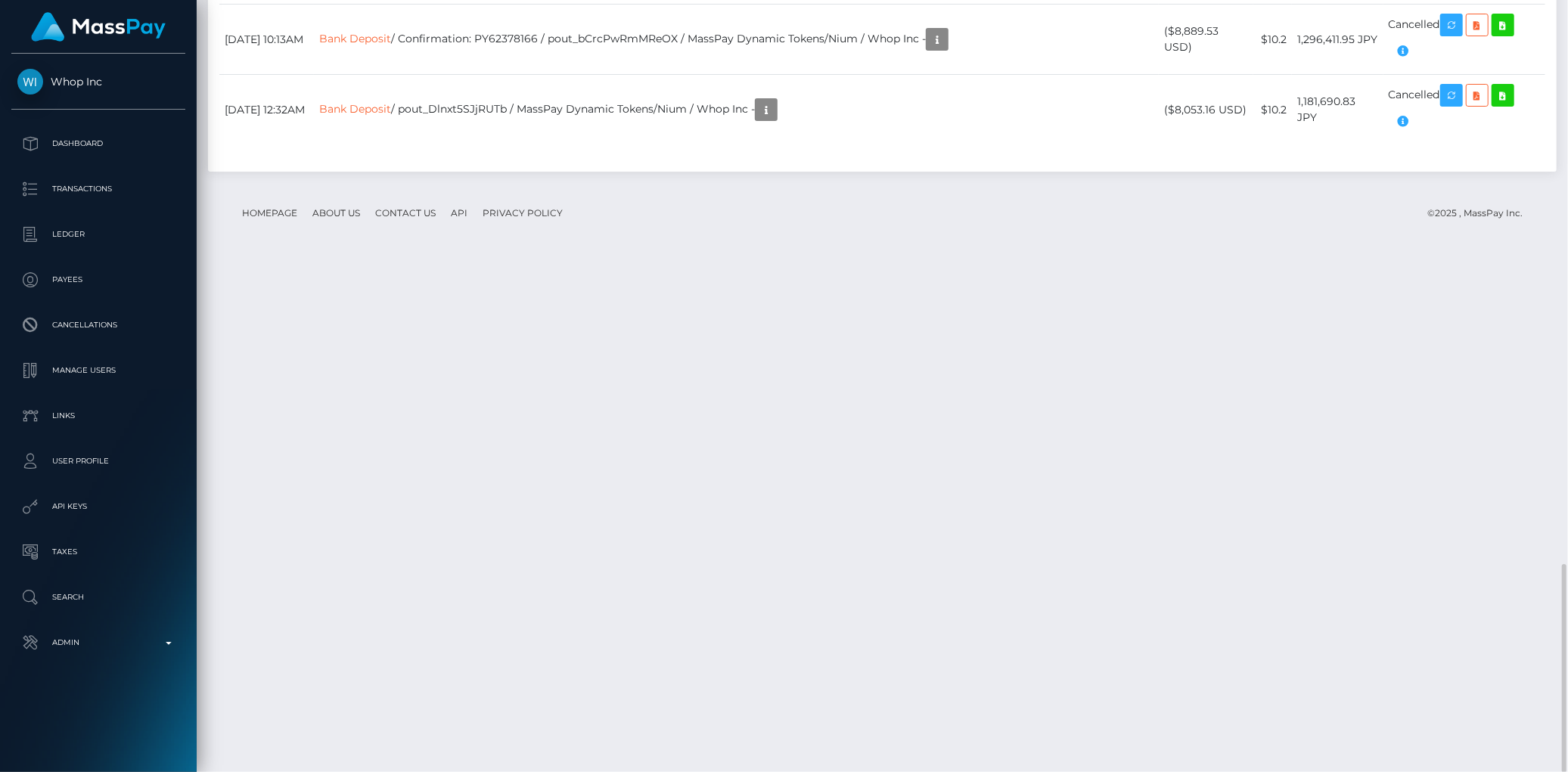
click at [1408, 59] on icon "button" at bounding box center [1403, 50] width 18 height 19
copy h5 "AlertsJP LLC / [PERSON_NAME] - ID: poact_infhustMoO5N"
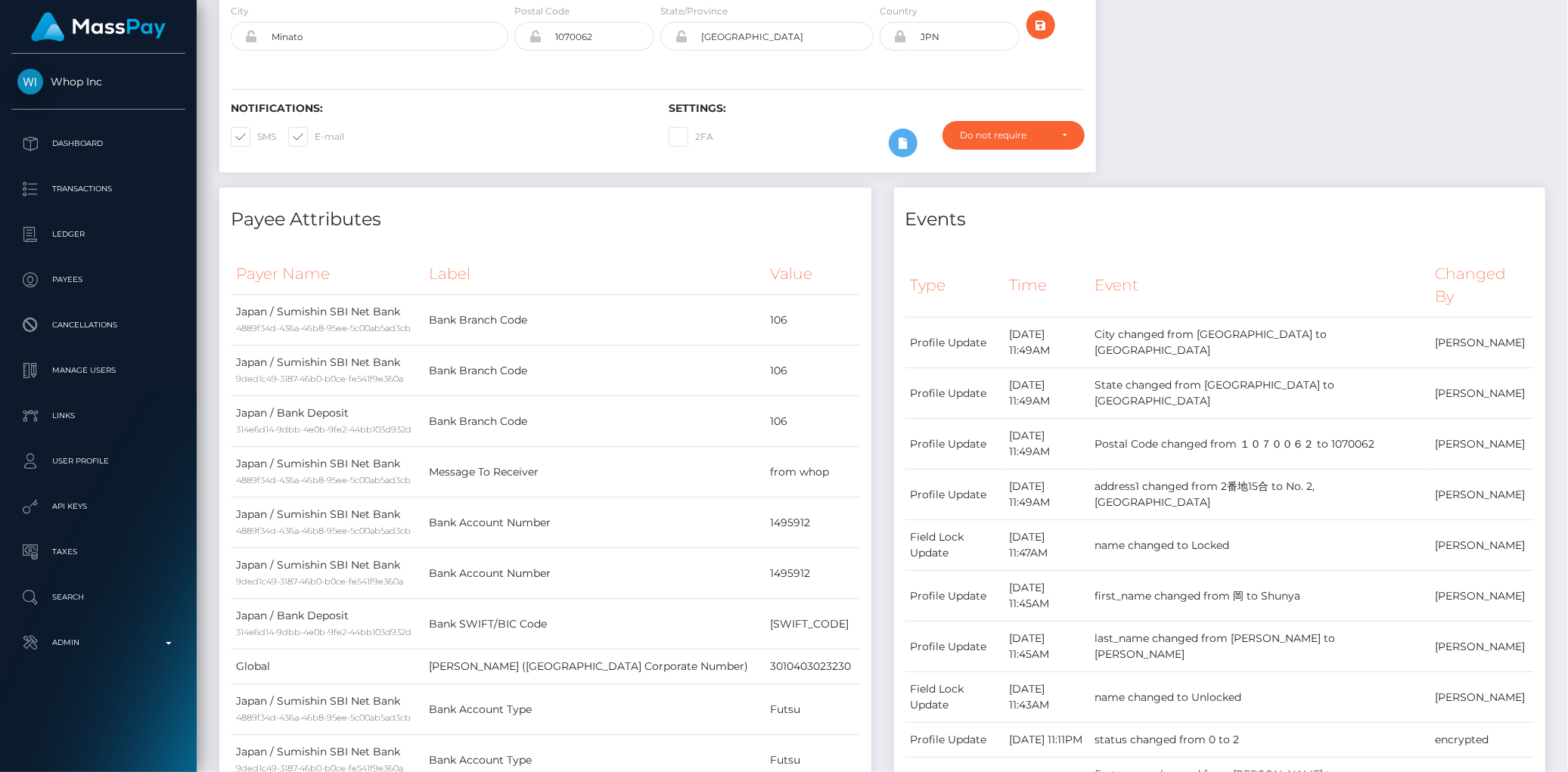
scroll to position [0, 0]
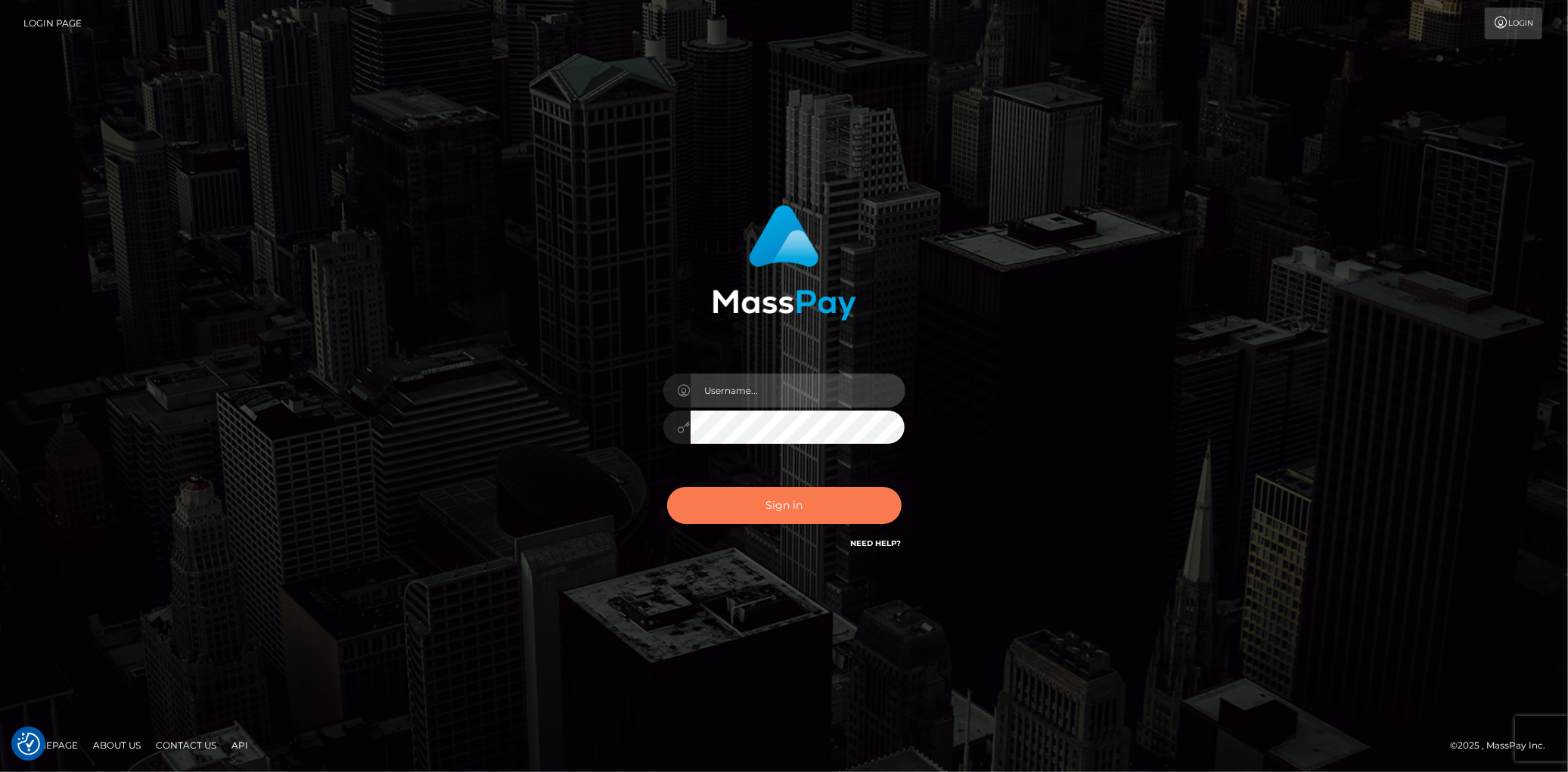
type input "[PERSON_NAME]"
drag, startPoint x: 803, startPoint y: 486, endPoint x: 800, endPoint y: 493, distance: 7.6
click at [803, 488] on button "Sign in" at bounding box center [785, 506] width 234 height 37
click at [796, 499] on div "0cAFcWeA4x85M-xVeYVJBvuWk56n2g4Jbw7V6UO-aOKHZIdizUKRL1ClQSpuHEPwRiCxBdVg2Vph9pk…" at bounding box center [784, 511] width 265 height 68
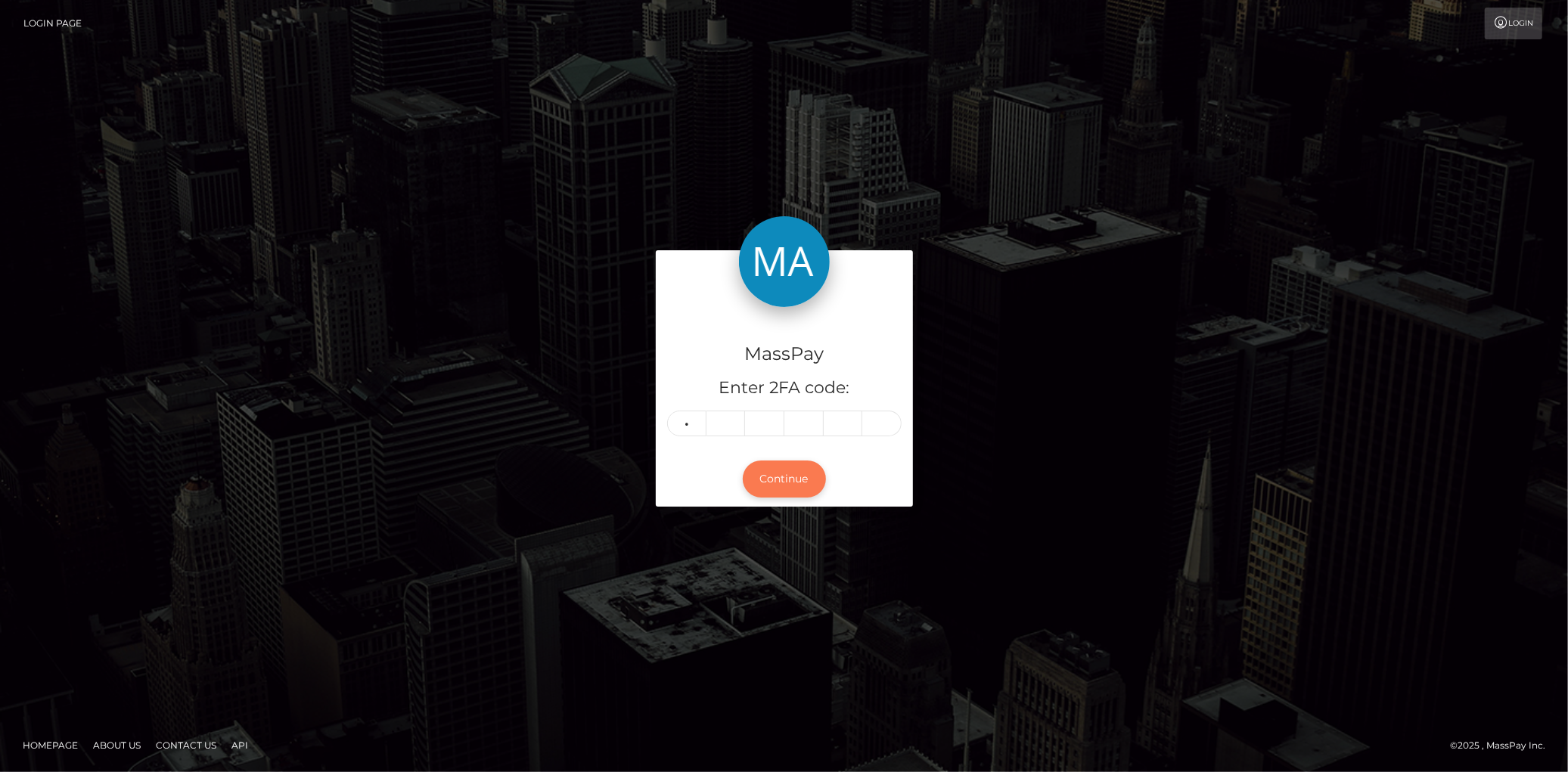
type input "1"
type input "0"
type input "4"
type input "3"
type input "7"
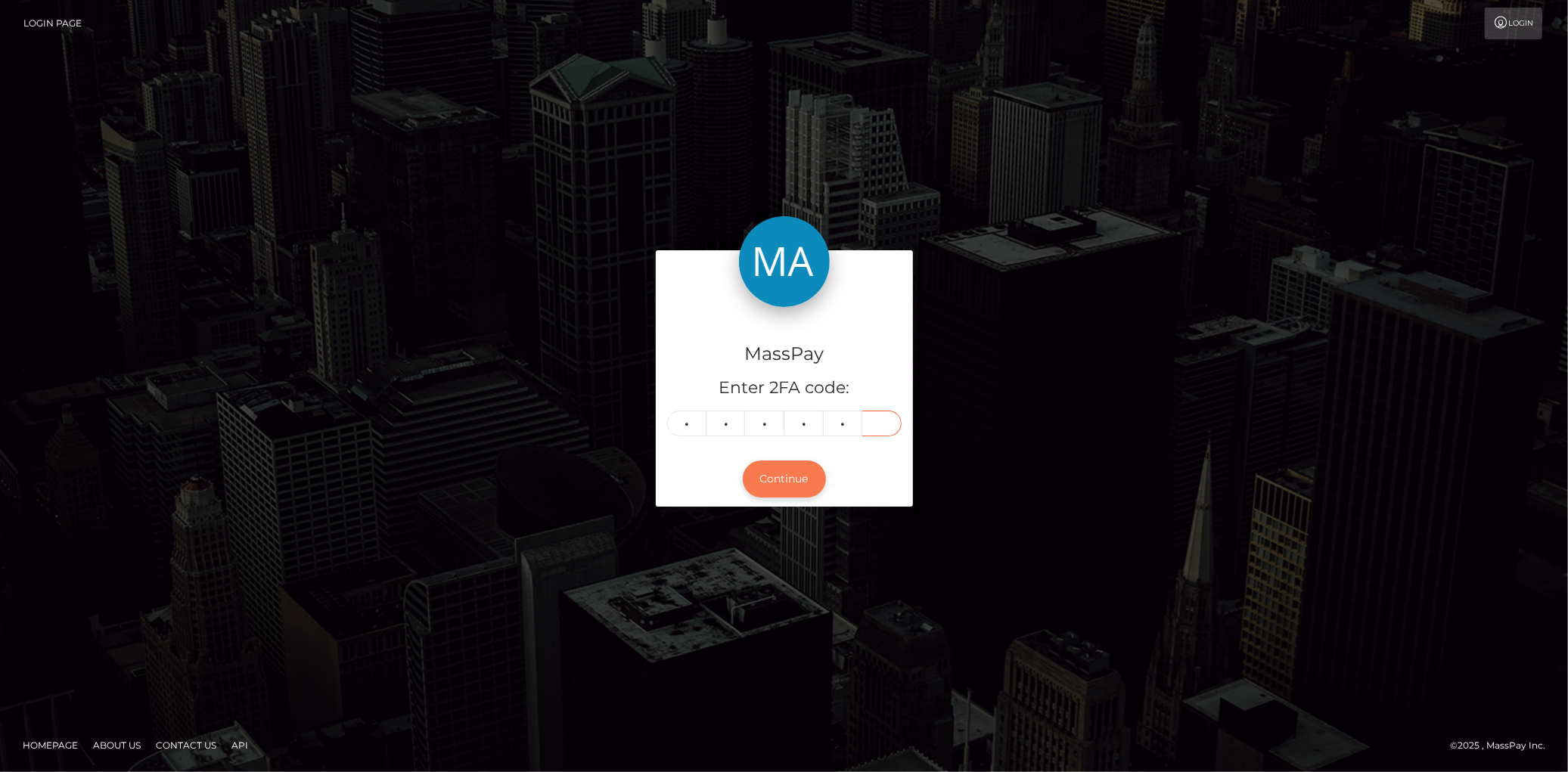
type input "6"
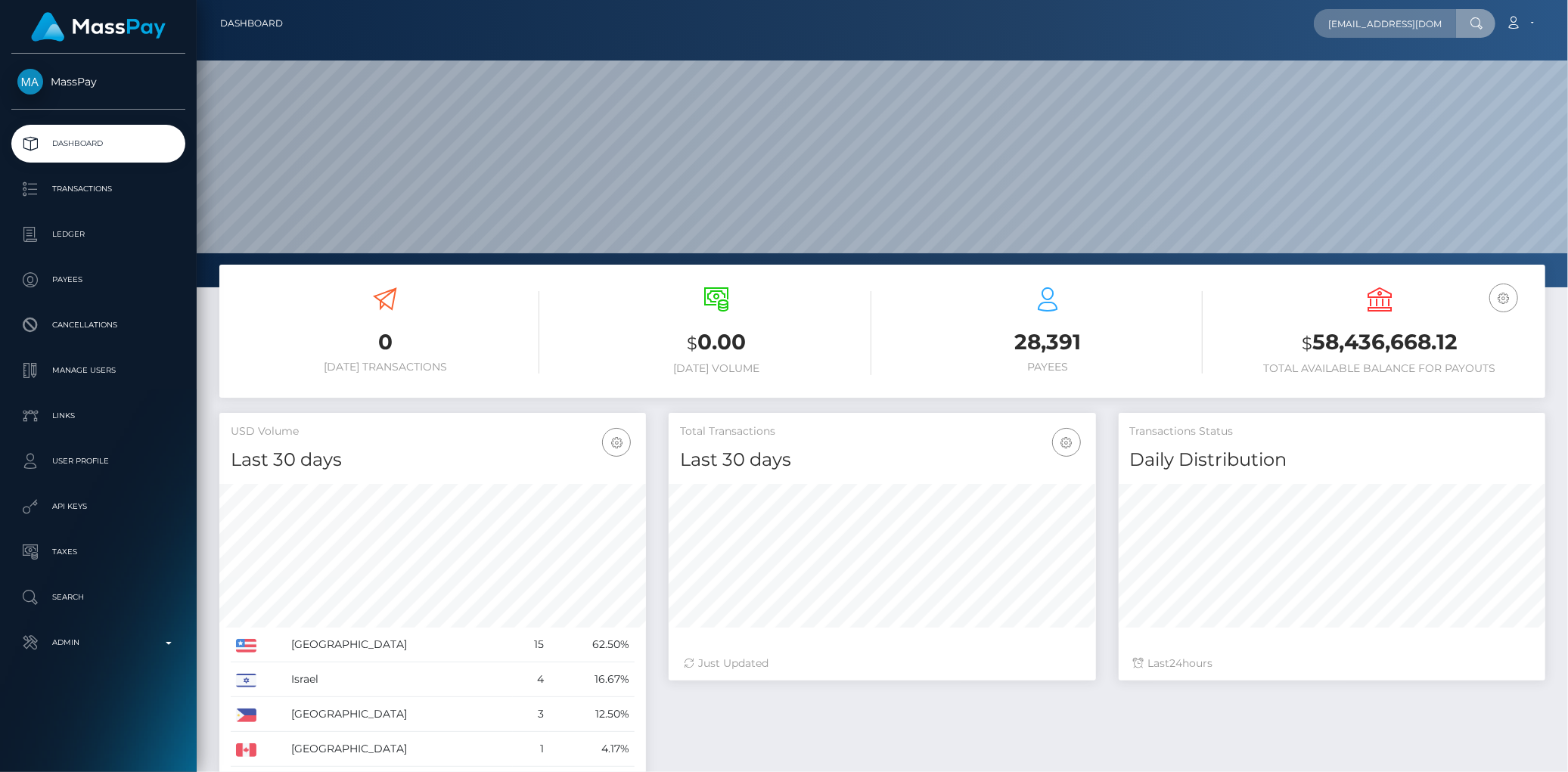
scroll to position [0, 24]
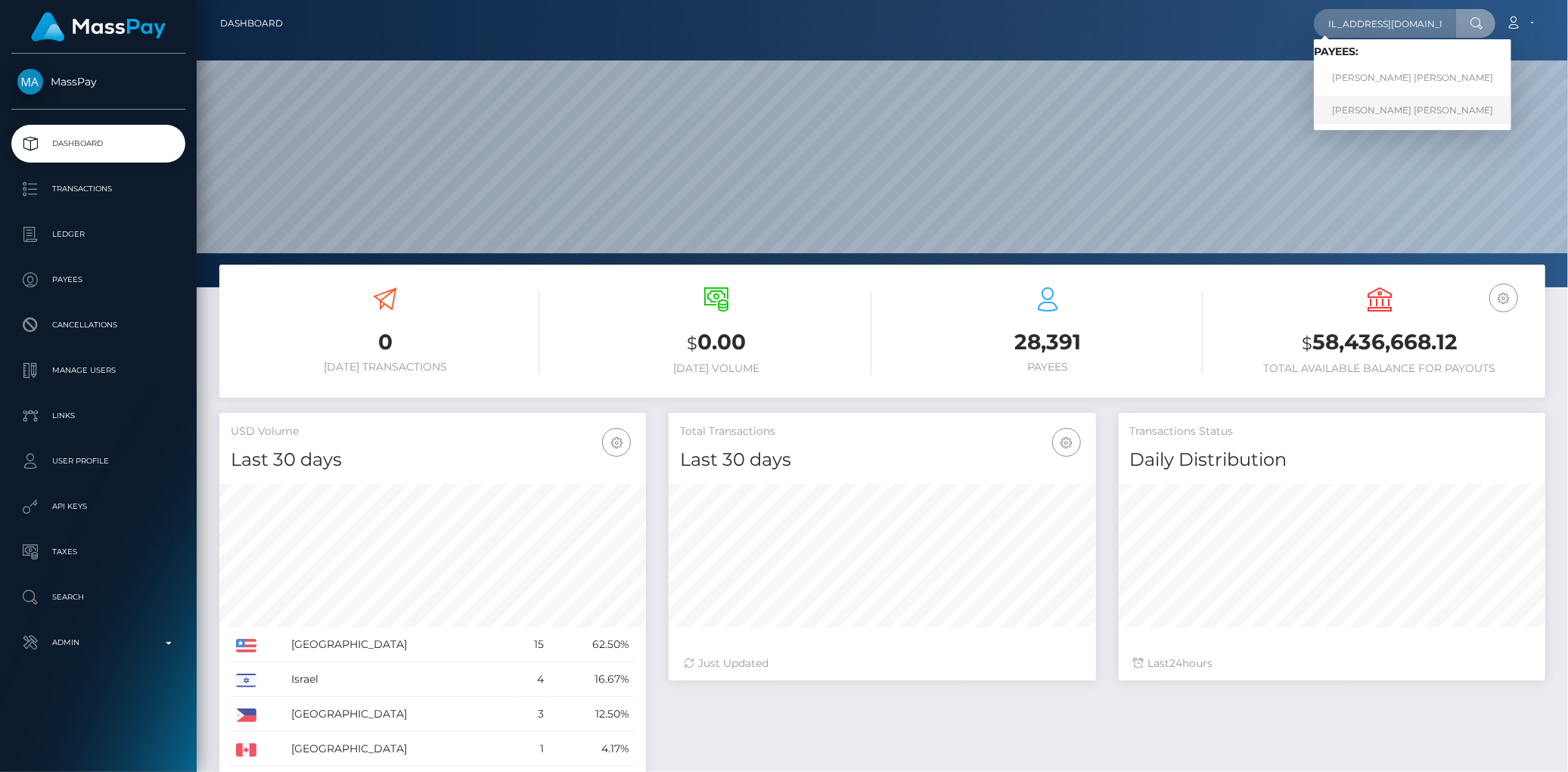
type input "[EMAIL_ADDRESS][DOMAIN_NAME]"
click at [1375, 106] on link "[PERSON_NAME] [PERSON_NAME]" at bounding box center [1413, 110] width 197 height 28
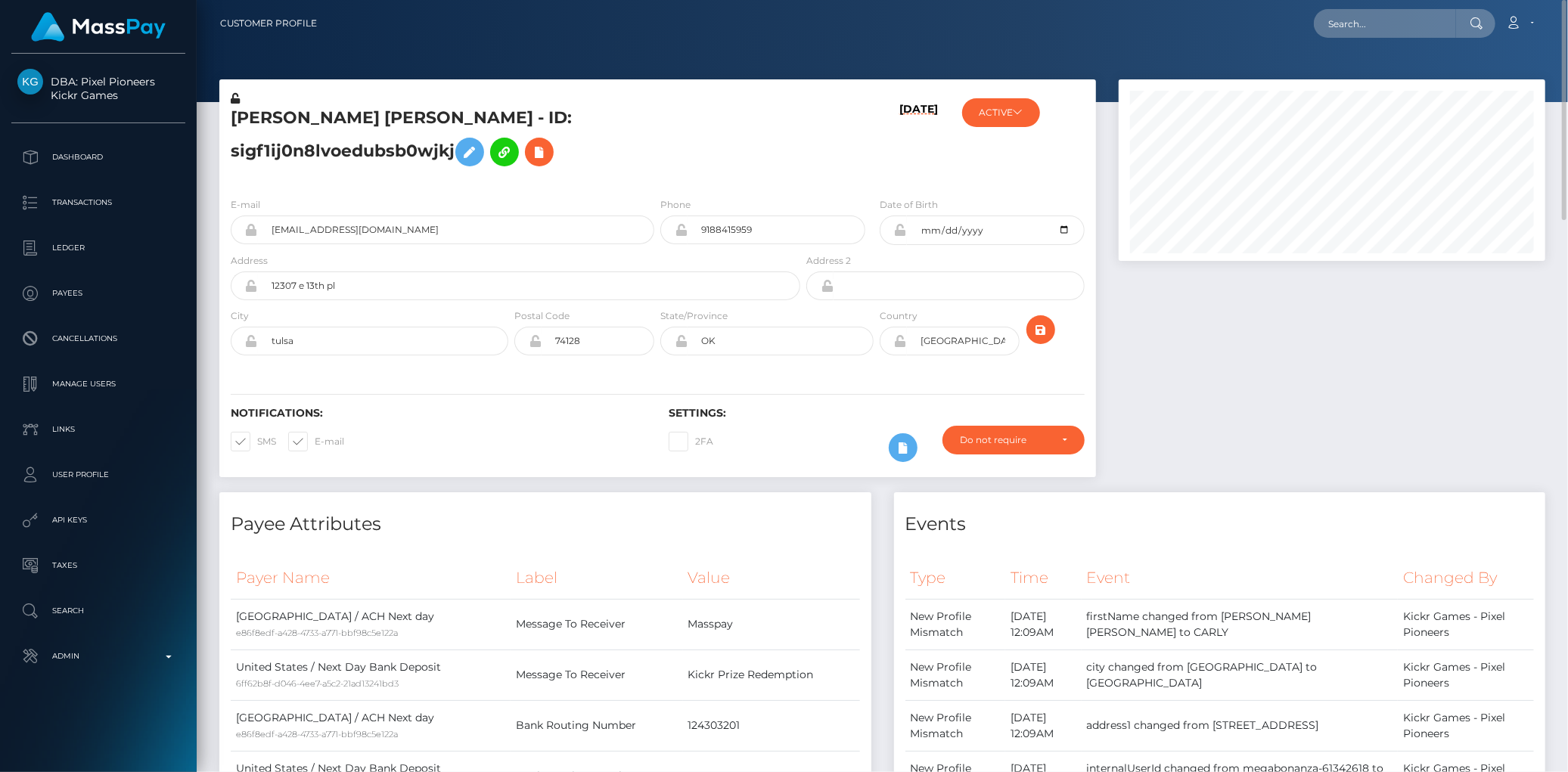
click at [300, 126] on h5 "[PERSON_NAME] [PERSON_NAME] - ID: sigf1ij0n8lvoedubsb0wjkj" at bounding box center [511, 140] width 561 height 68
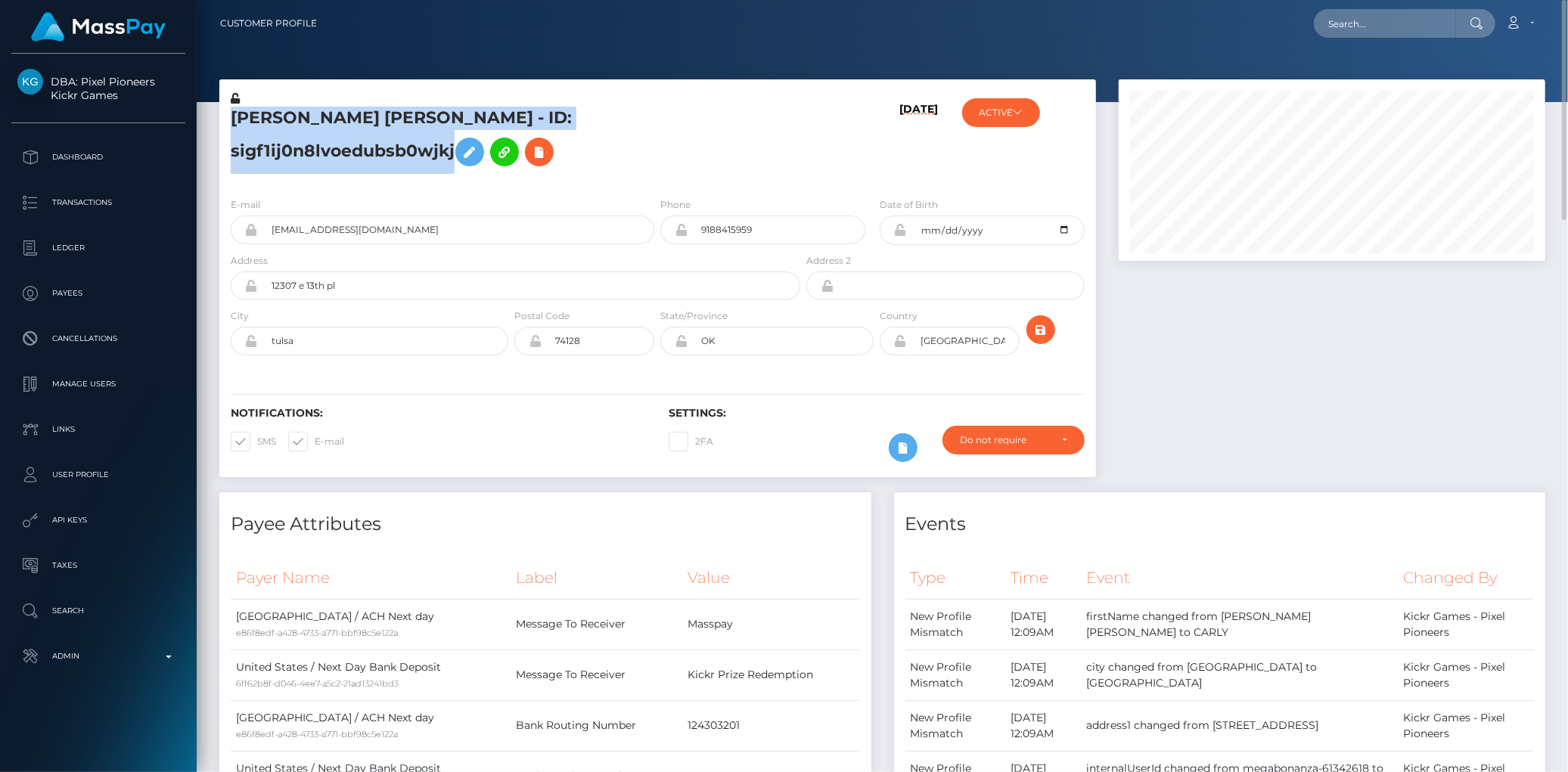
click at [300, 126] on h5 "[PERSON_NAME] [PERSON_NAME] - ID: sigf1ij0n8lvoedubsb0wjkj" at bounding box center [511, 140] width 561 height 68
copy h5 "[PERSON_NAME] [PERSON_NAME] - ID: sigf1ij0n8lvoedubsb0wjkj"
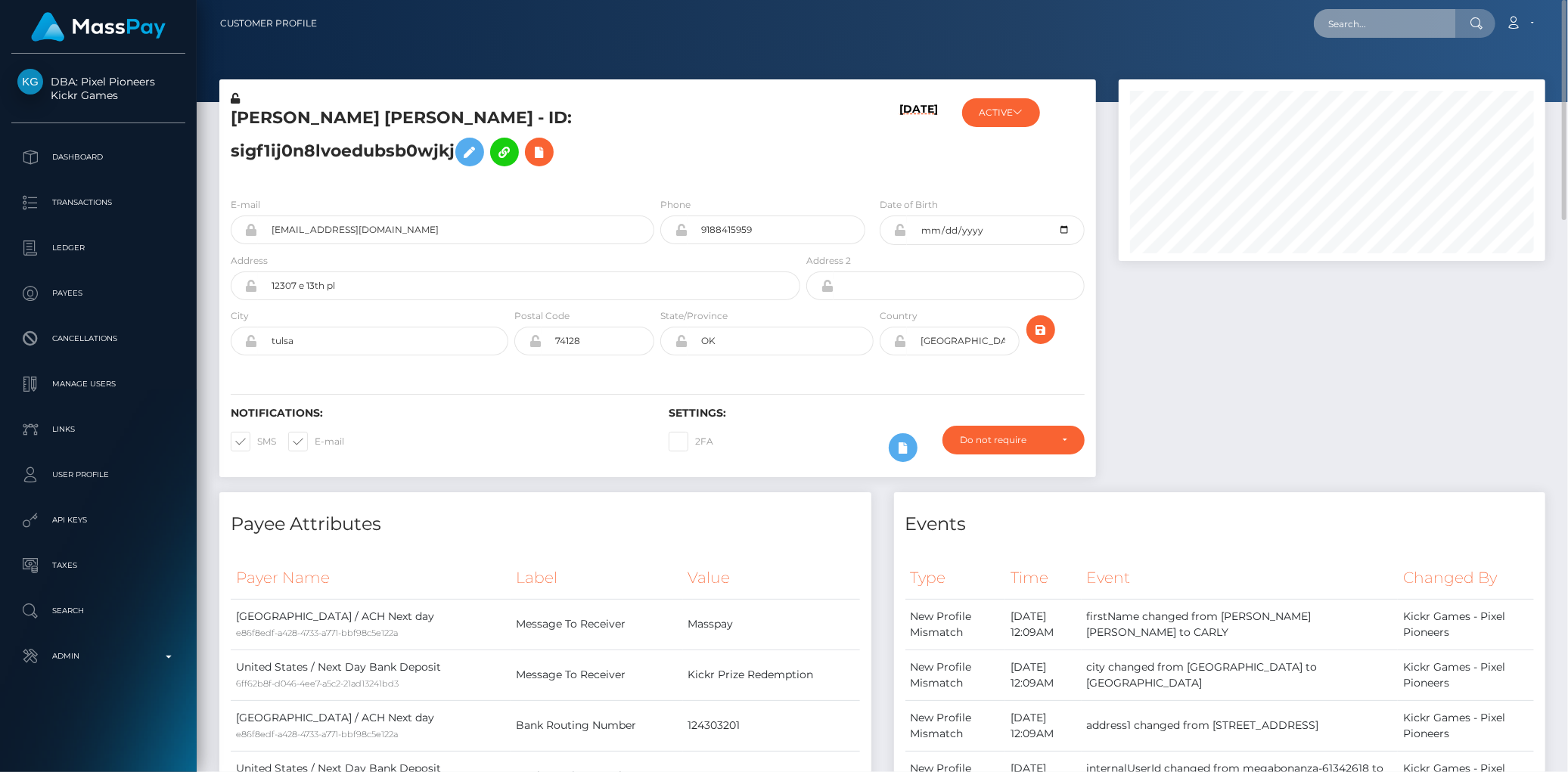
click at [1347, 33] on input "text" at bounding box center [1385, 23] width 142 height 29
paste input "220498440"
type input "220498440"
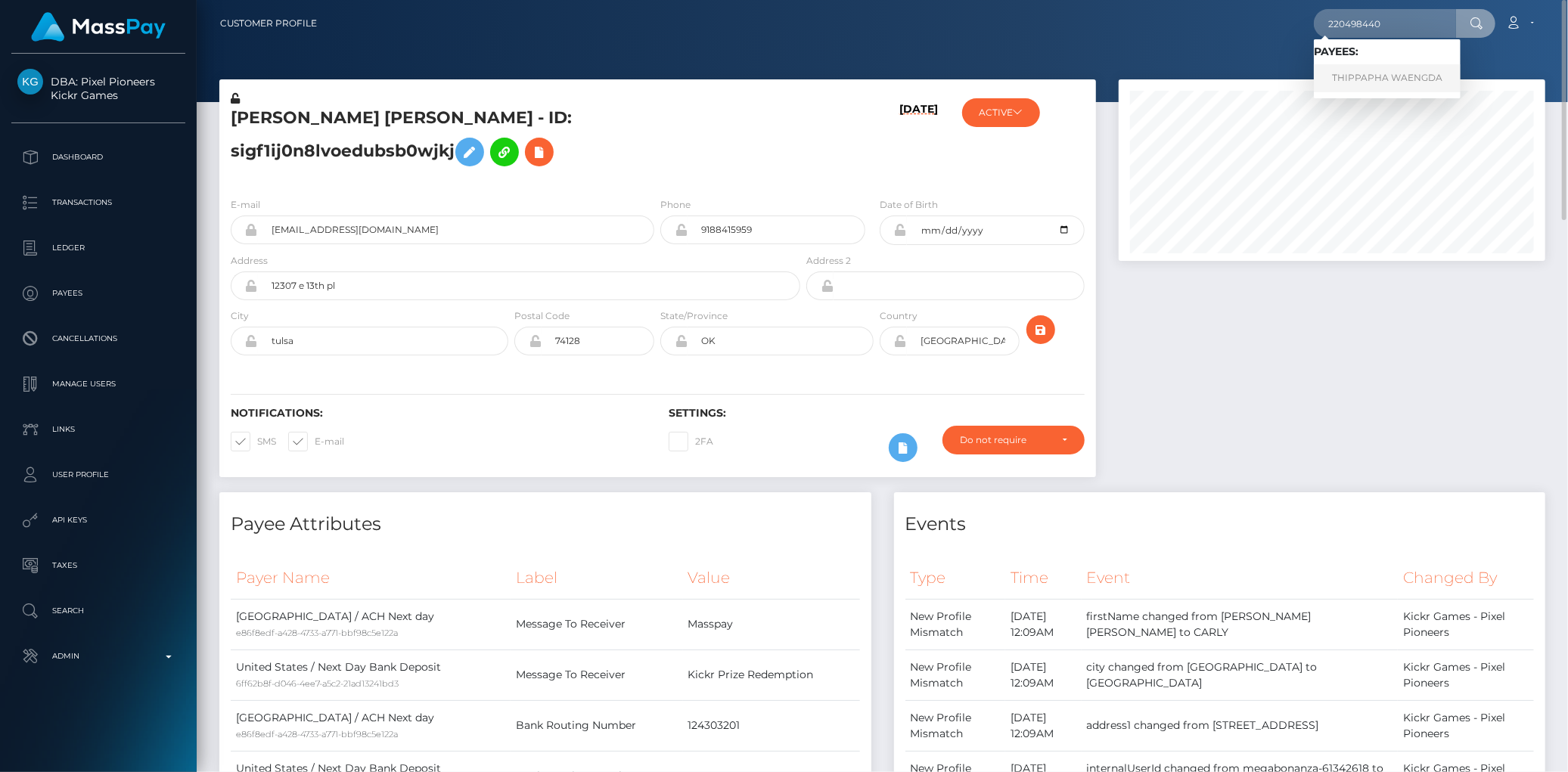
click at [1341, 74] on link "THIPPAPHA WAENGDA" at bounding box center [1387, 78] width 147 height 28
